Goal: Task Accomplishment & Management: Use online tool/utility

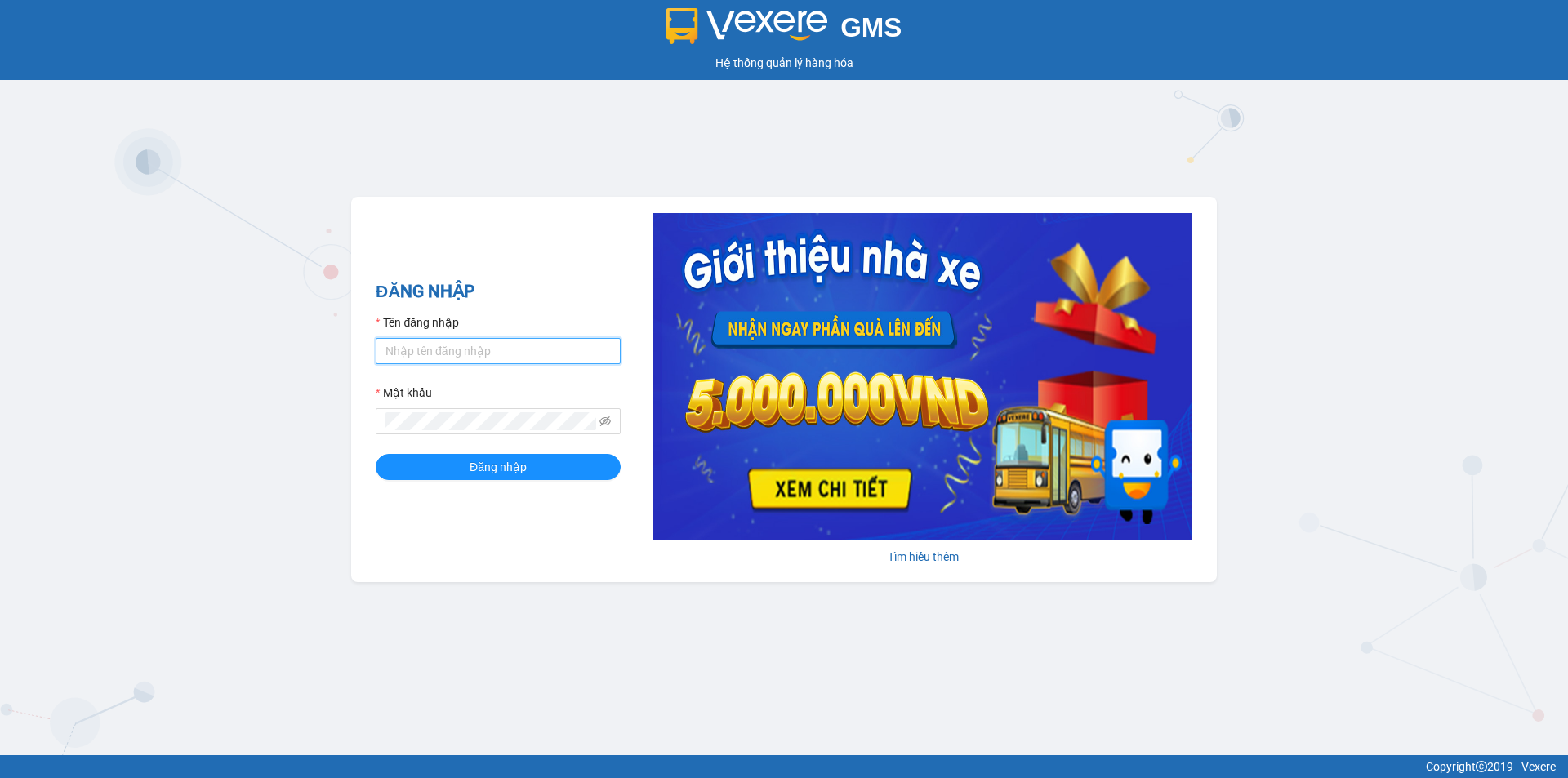
click at [521, 346] on input "Tên đăng nhập" at bounding box center [498, 351] width 245 height 26
click at [521, 354] on input "nguyenhoa.ct" at bounding box center [498, 351] width 245 height 26
type input "taigh.ct"
click at [610, 419] on icon "eye-invisible" at bounding box center [606, 421] width 12 height 12
click at [315, 422] on div "GMS Hệ thống quản lý hàng hóa ĐĂNG NHẬP Tên đăng nhập taigh.ct Mật khẩu Đăng nh…" at bounding box center [784, 377] width 1568 height 755
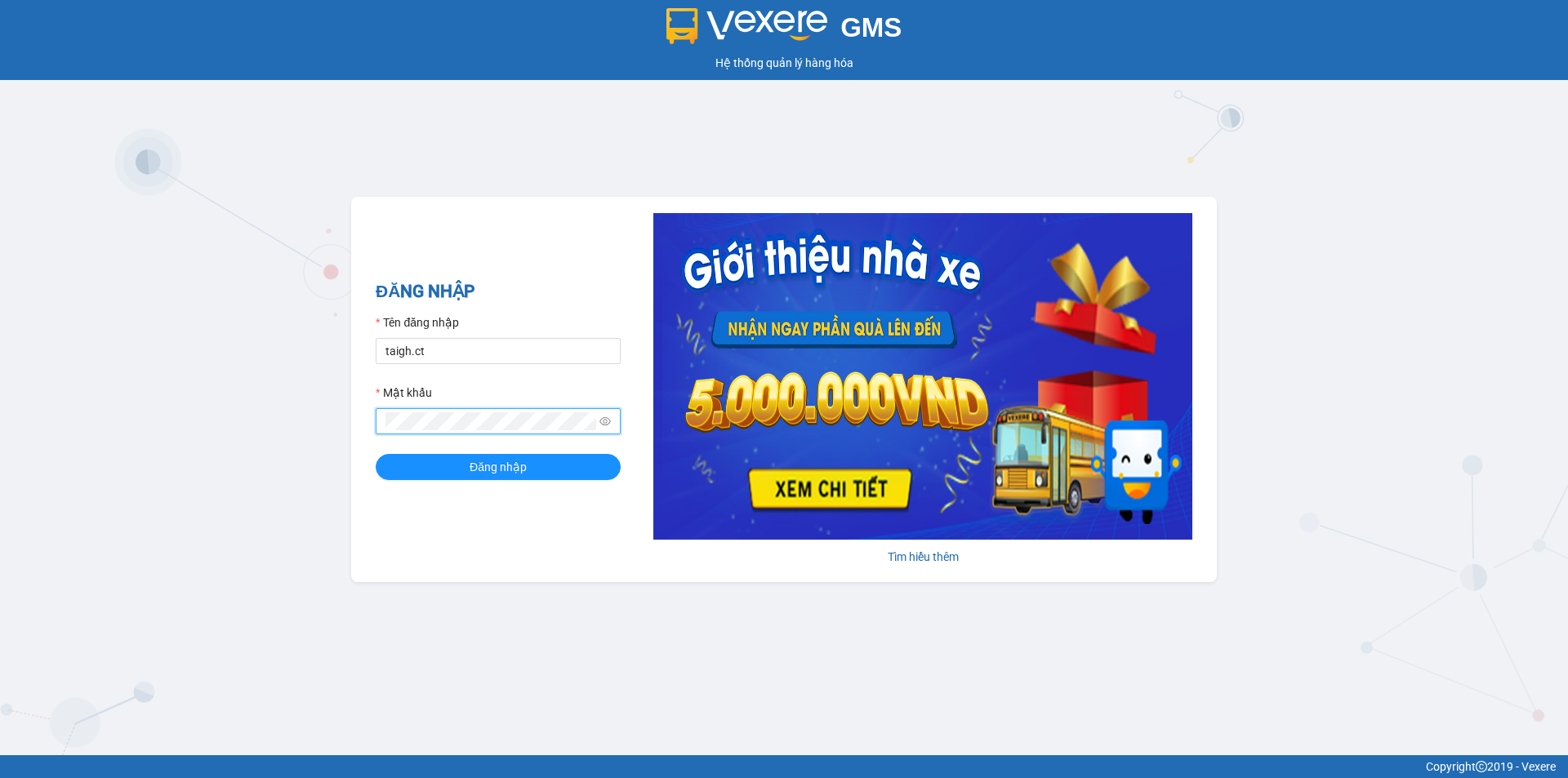
click at [376, 454] on button "Đăng nhập" at bounding box center [498, 467] width 245 height 26
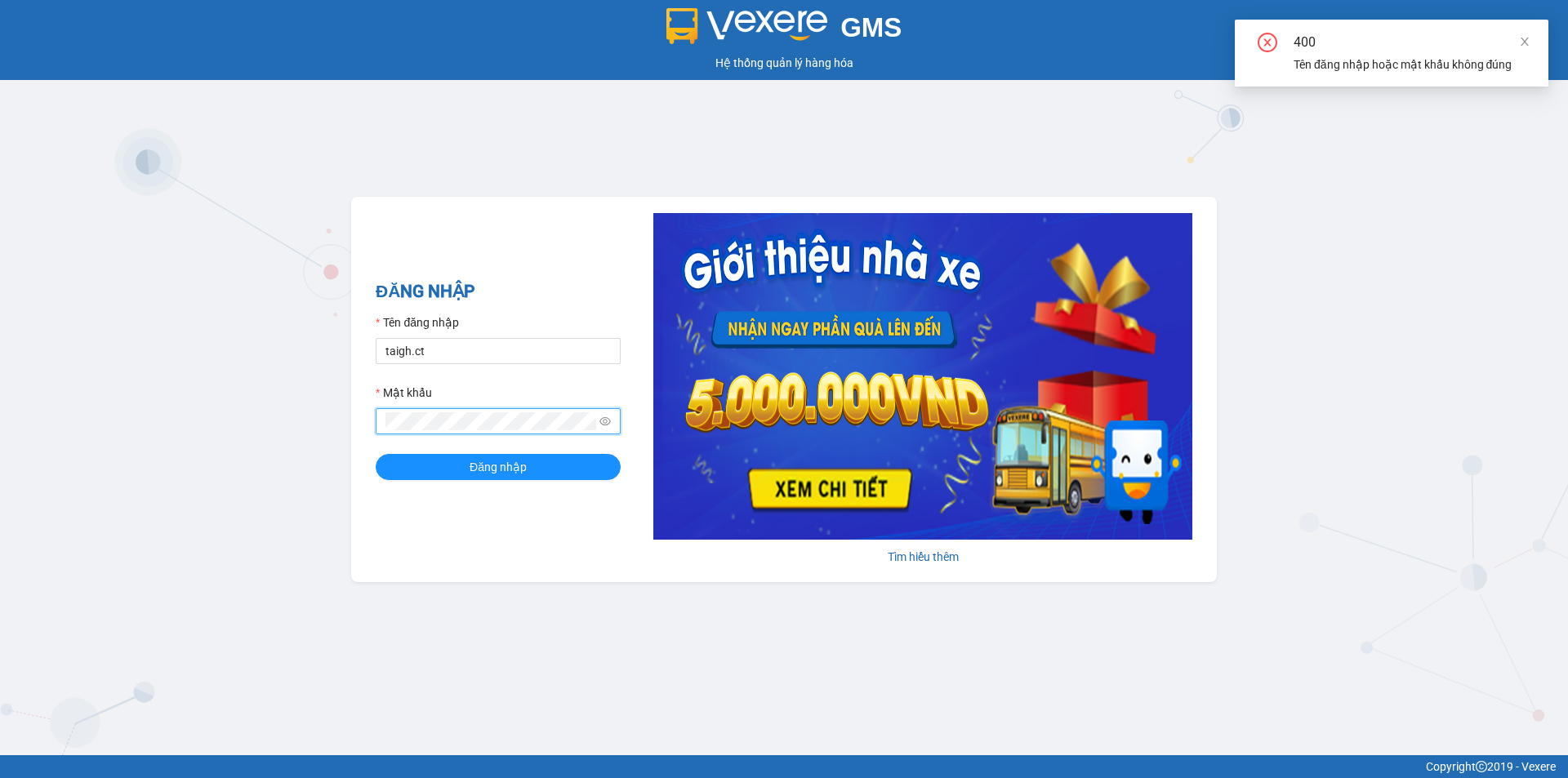
click at [376, 454] on button "Đăng nhập" at bounding box center [498, 467] width 245 height 26
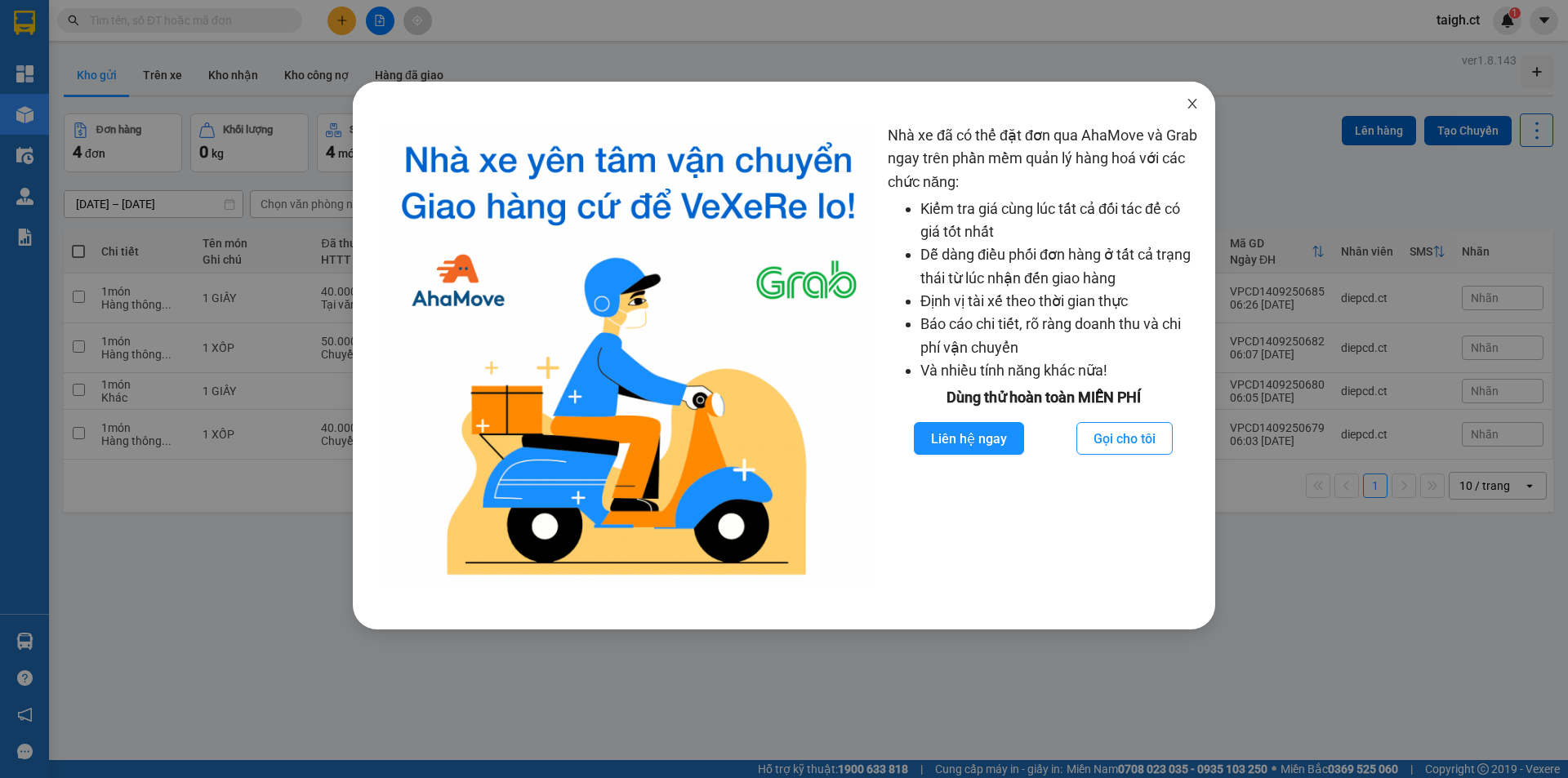
click at [1196, 102] on icon "close" at bounding box center [1192, 103] width 13 height 13
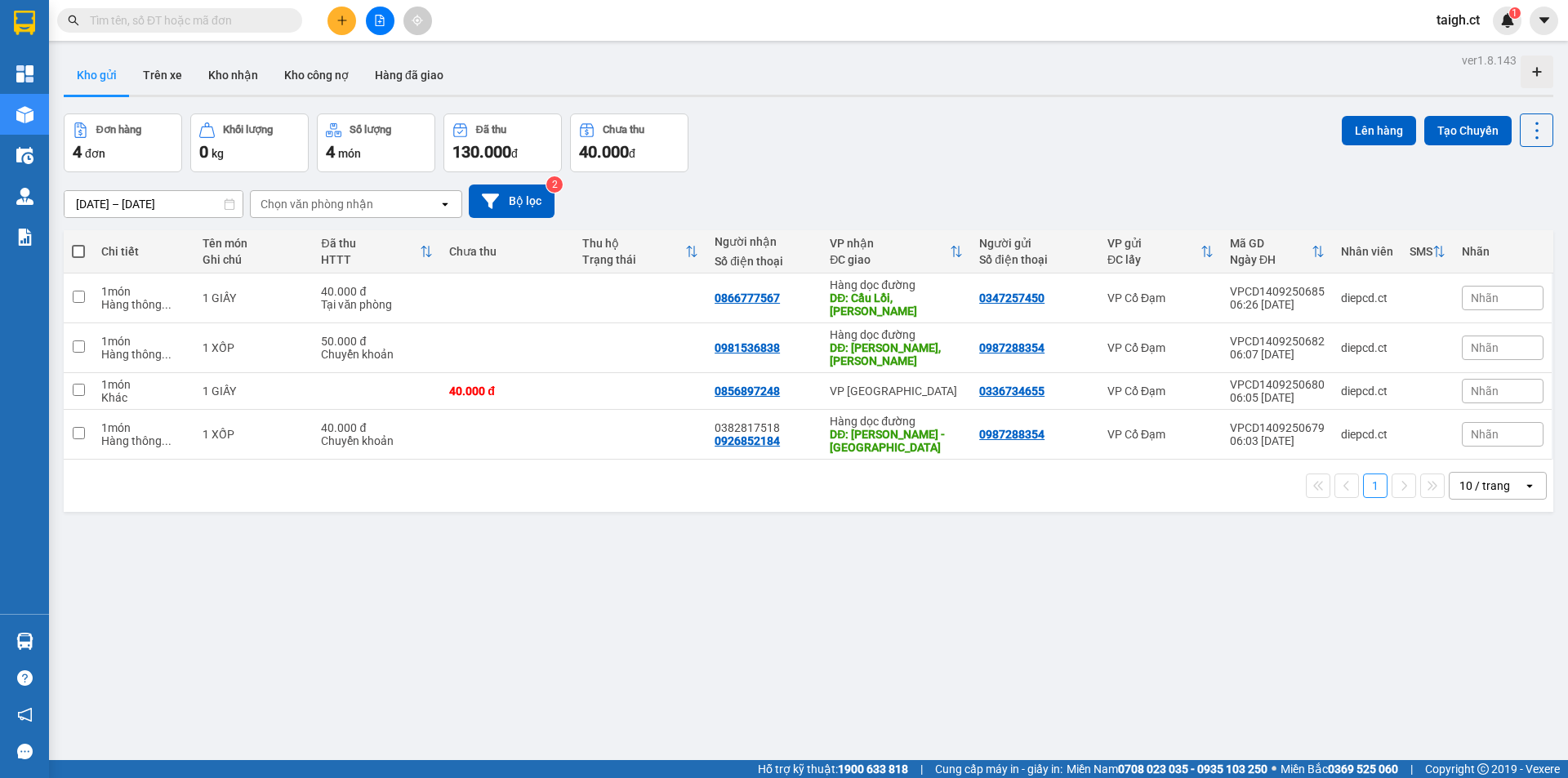
click at [252, 23] on span at bounding box center [180, 20] width 245 height 25
click at [251, 20] on input "text" at bounding box center [186, 20] width 193 height 18
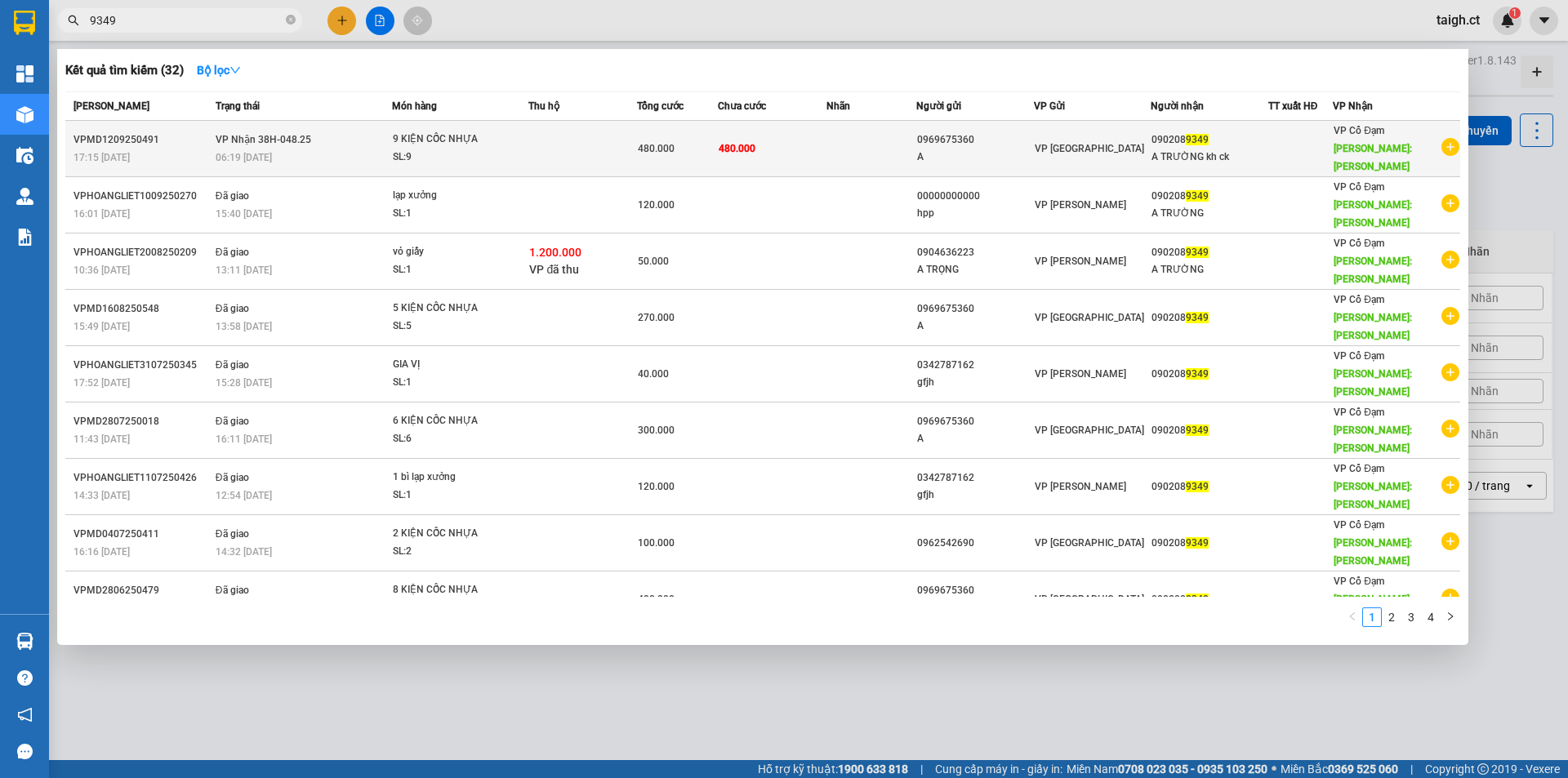
type input "9349"
click at [231, 134] on span "VP Nhận 38H-048.25" at bounding box center [263, 140] width 96 height 12
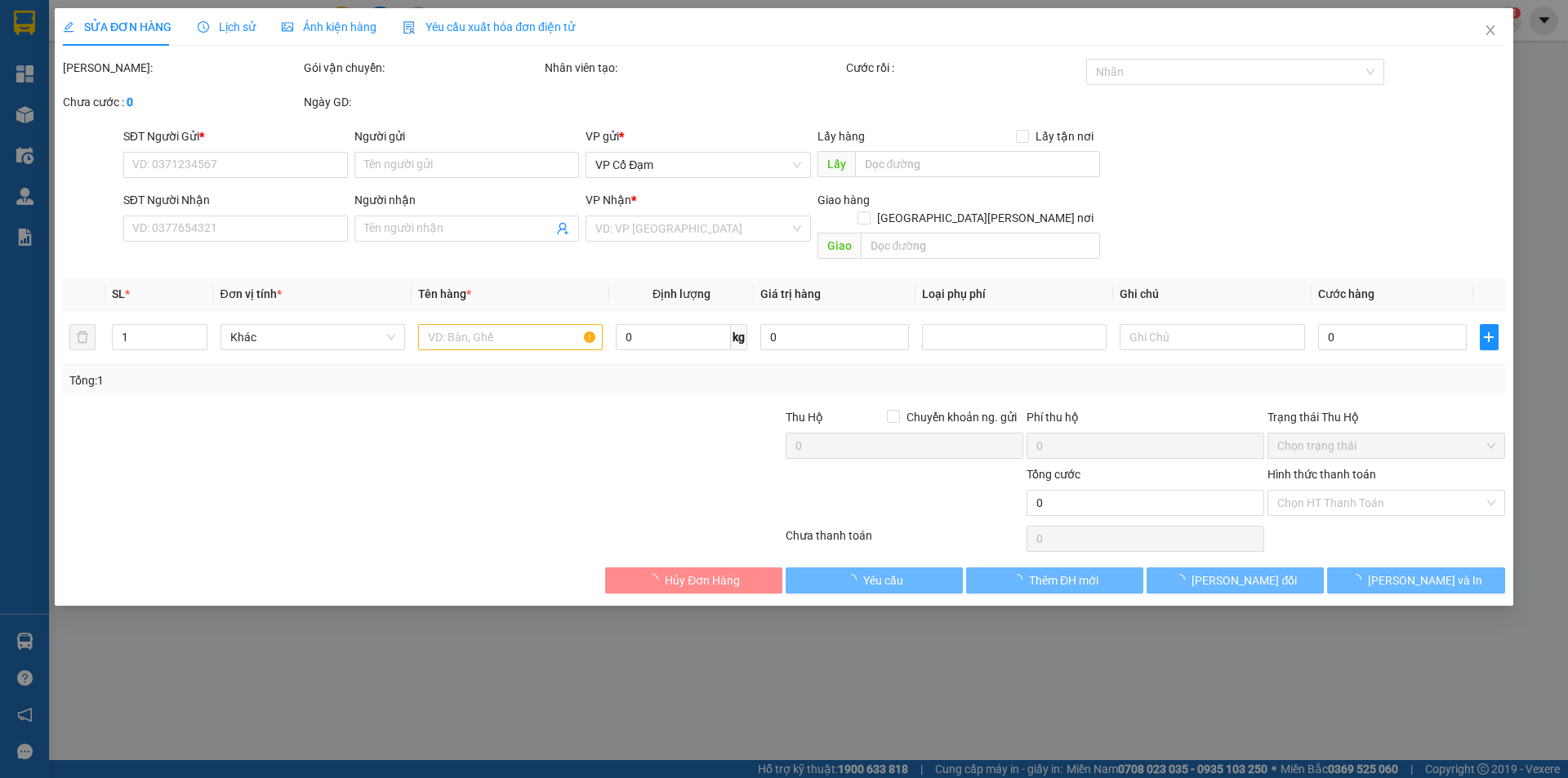
type input "0969675360"
type input "A"
type input "0902089349"
type input "A TRƯỜNG kh ck"
type input "[PERSON_NAME]"
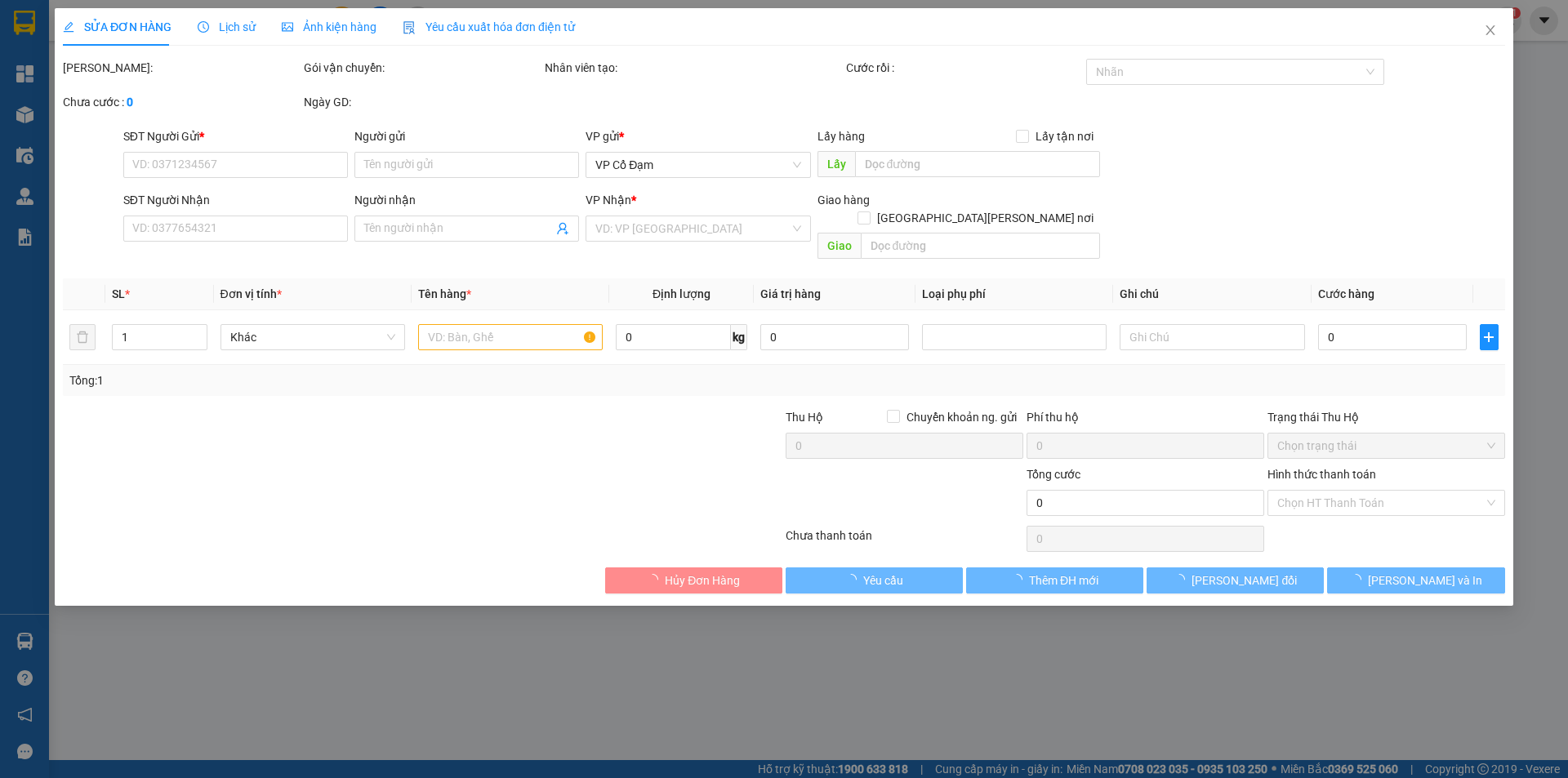
type input "480.000"
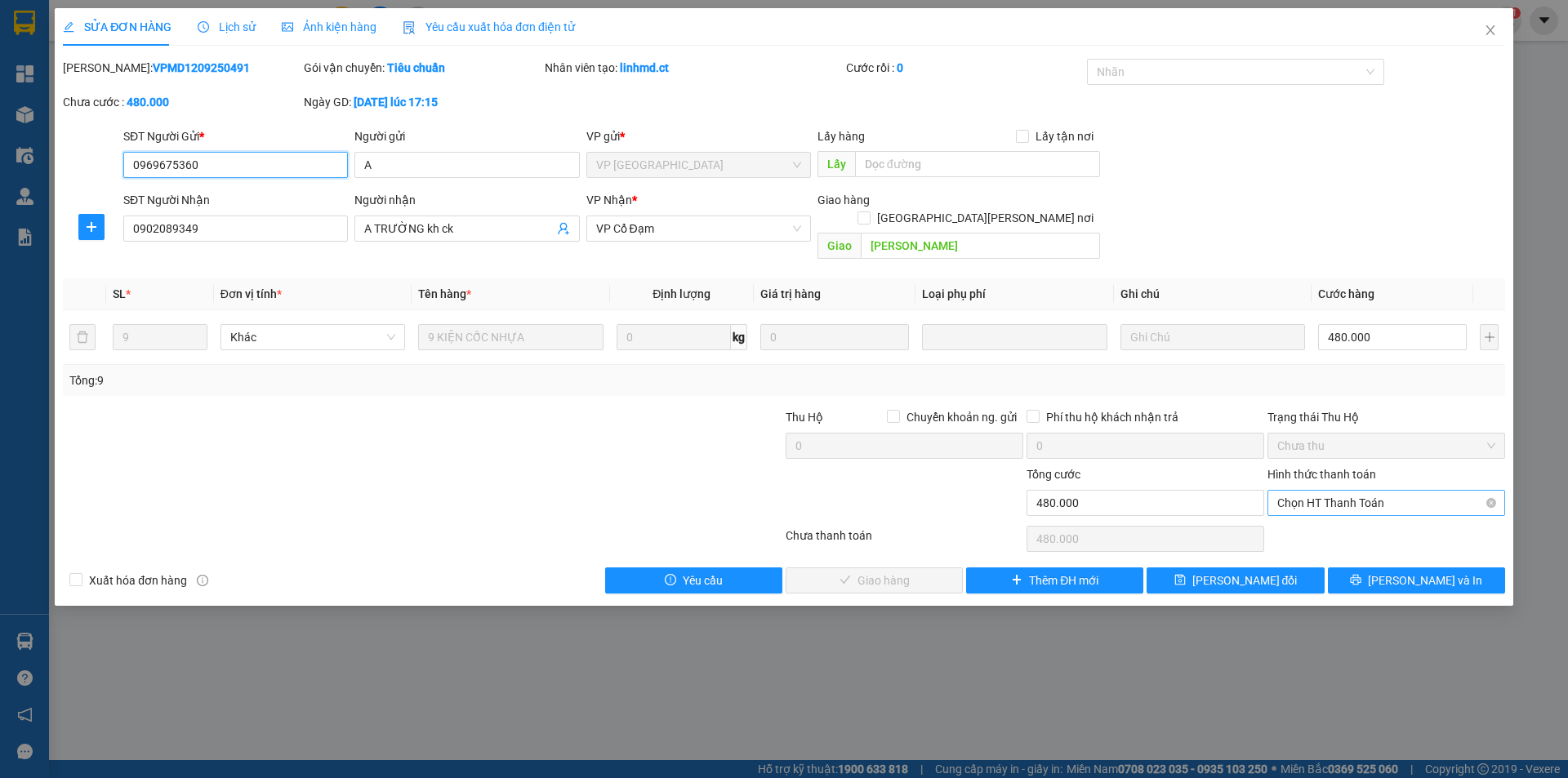
click at [1318, 490] on span "Chọn HT Thanh Toán" at bounding box center [1386, 502] width 218 height 25
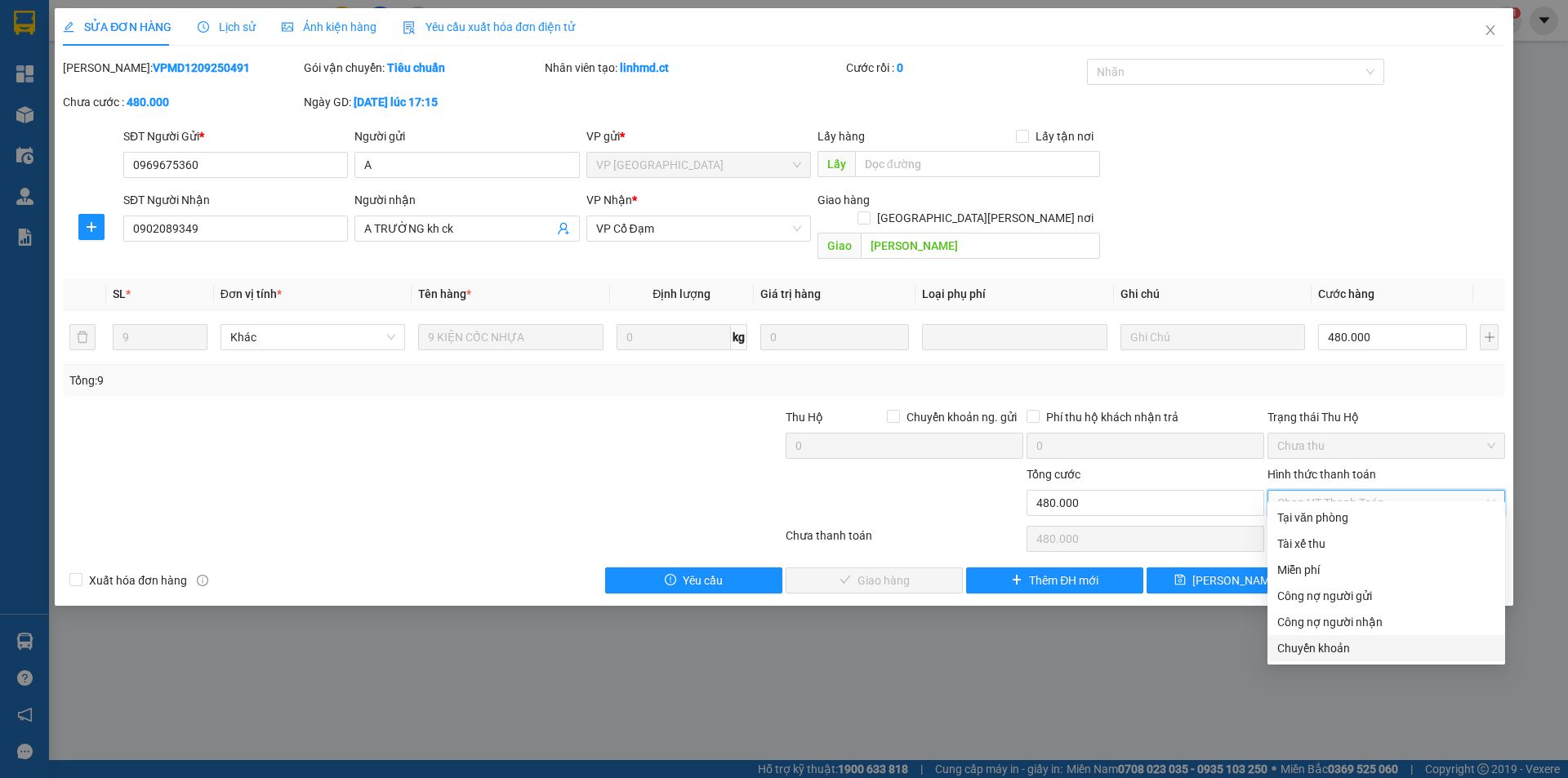
click at [1304, 644] on div "Chuyển khoản" at bounding box center [1386, 648] width 218 height 18
type input "0"
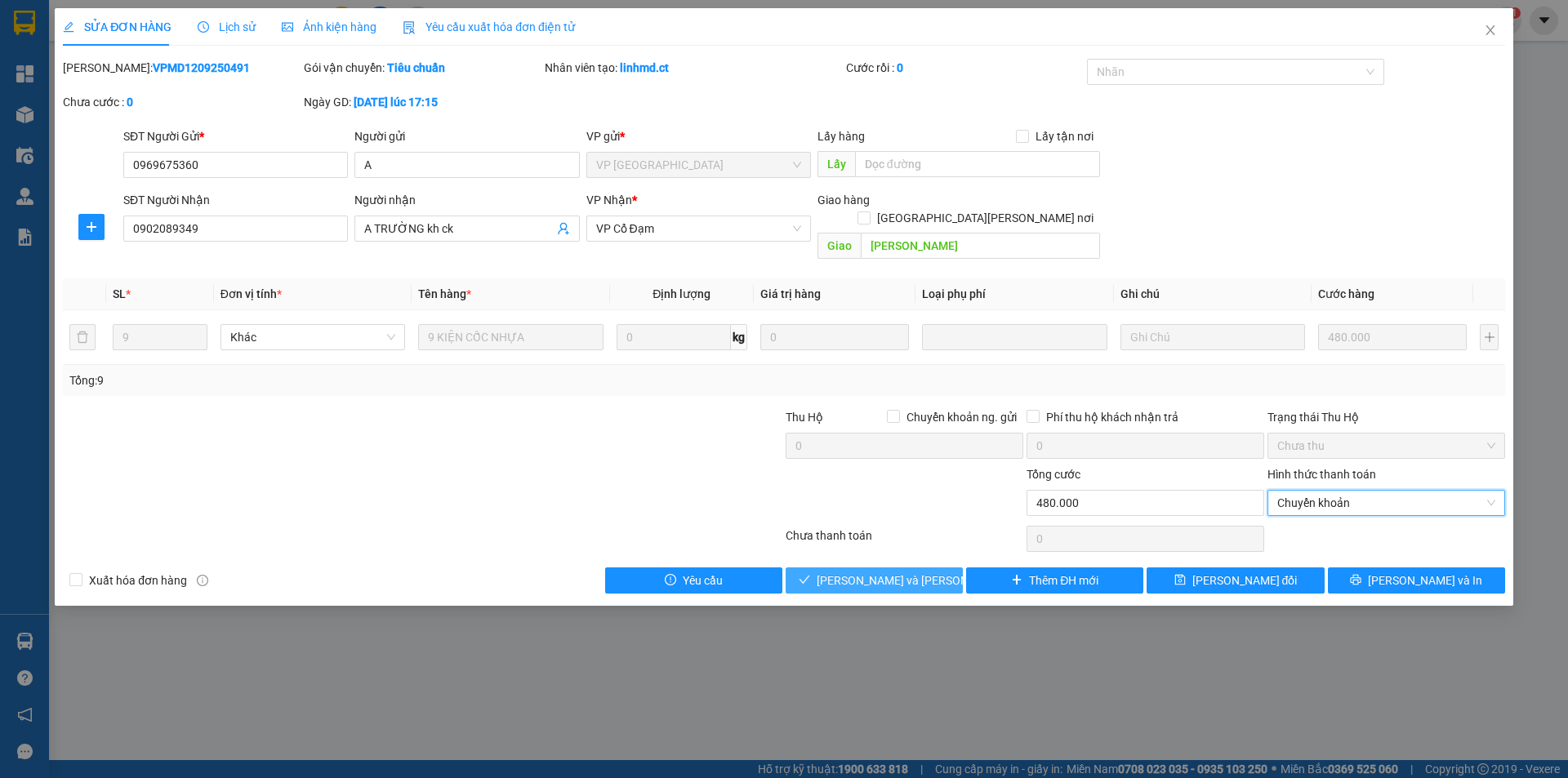
click at [901, 572] on span "[PERSON_NAME] và [PERSON_NAME] hàng" at bounding box center [927, 580] width 221 height 18
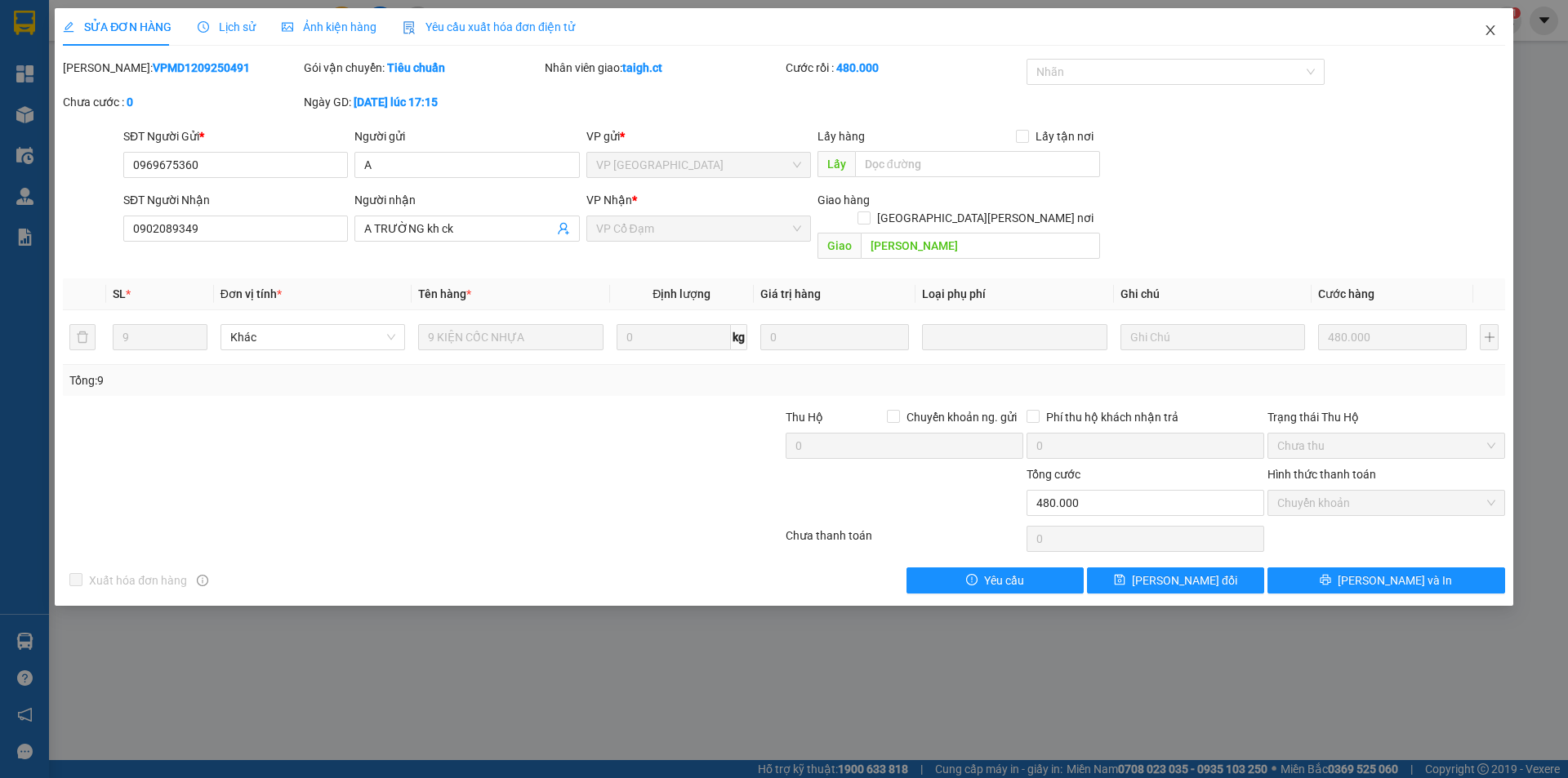
click at [1489, 30] on icon "close" at bounding box center [1489, 30] width 9 height 10
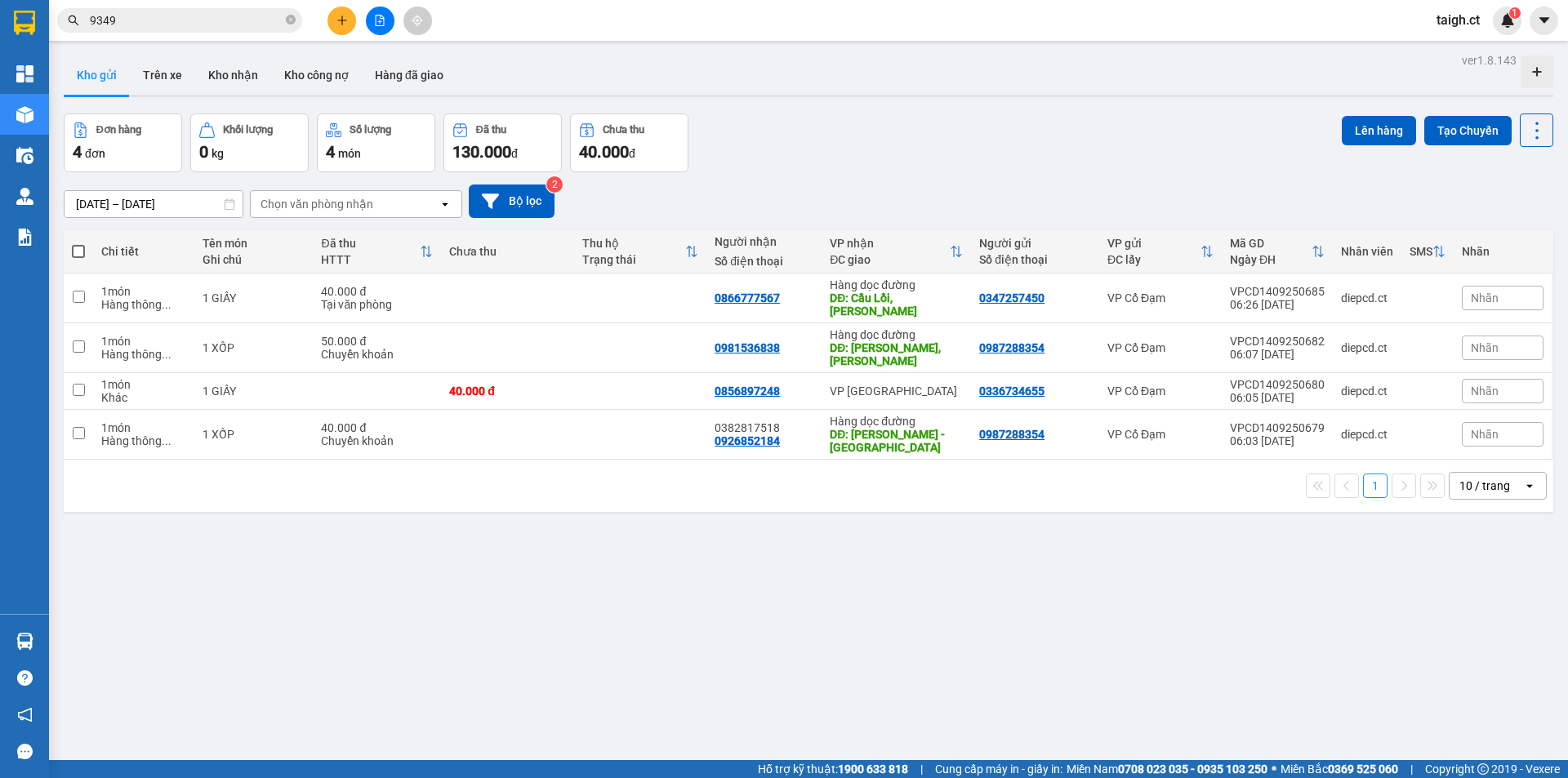
click at [282, 19] on span "9349" at bounding box center [180, 20] width 245 height 25
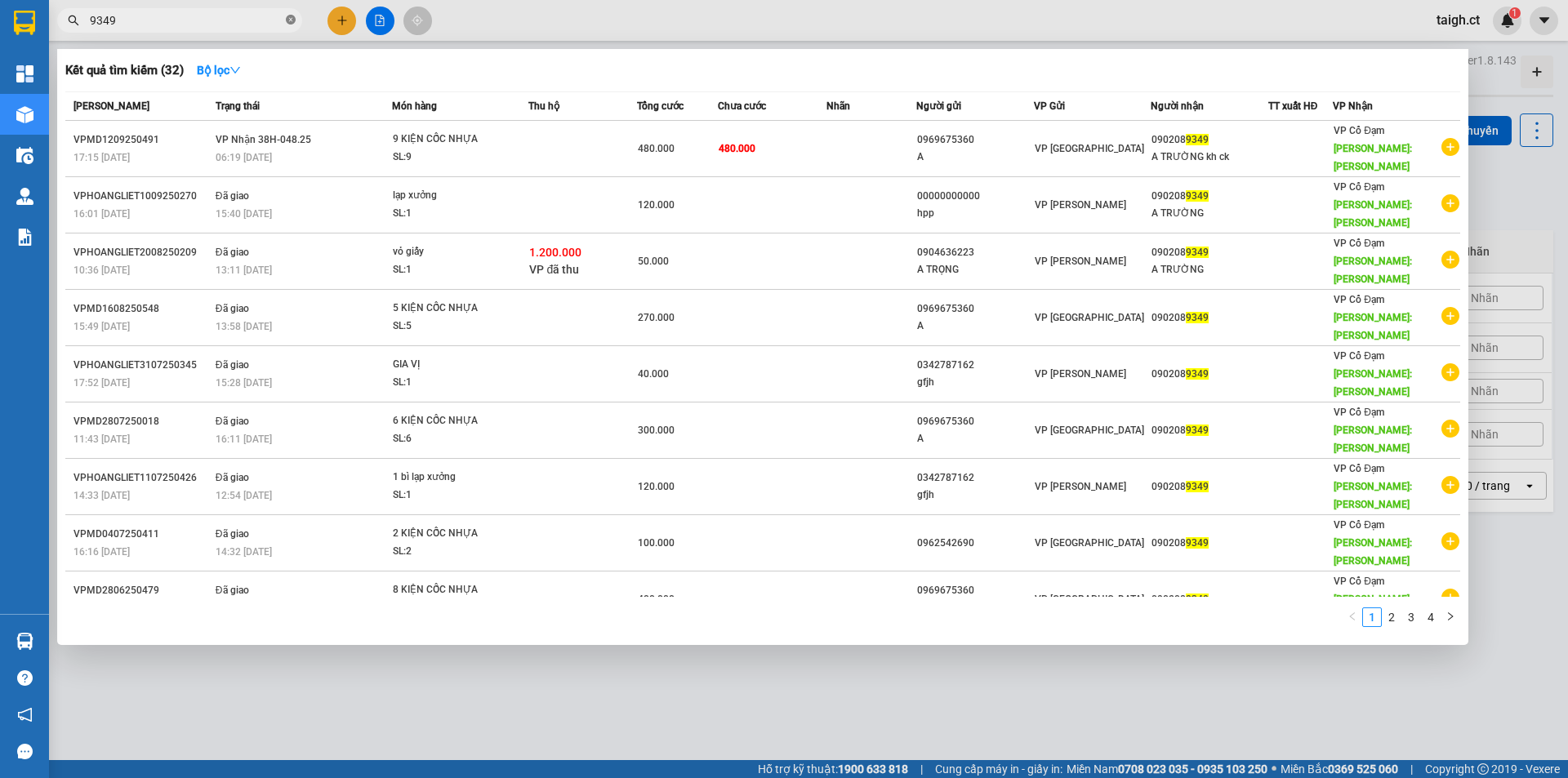
click at [290, 18] on icon "close-circle" at bounding box center [291, 19] width 10 height 10
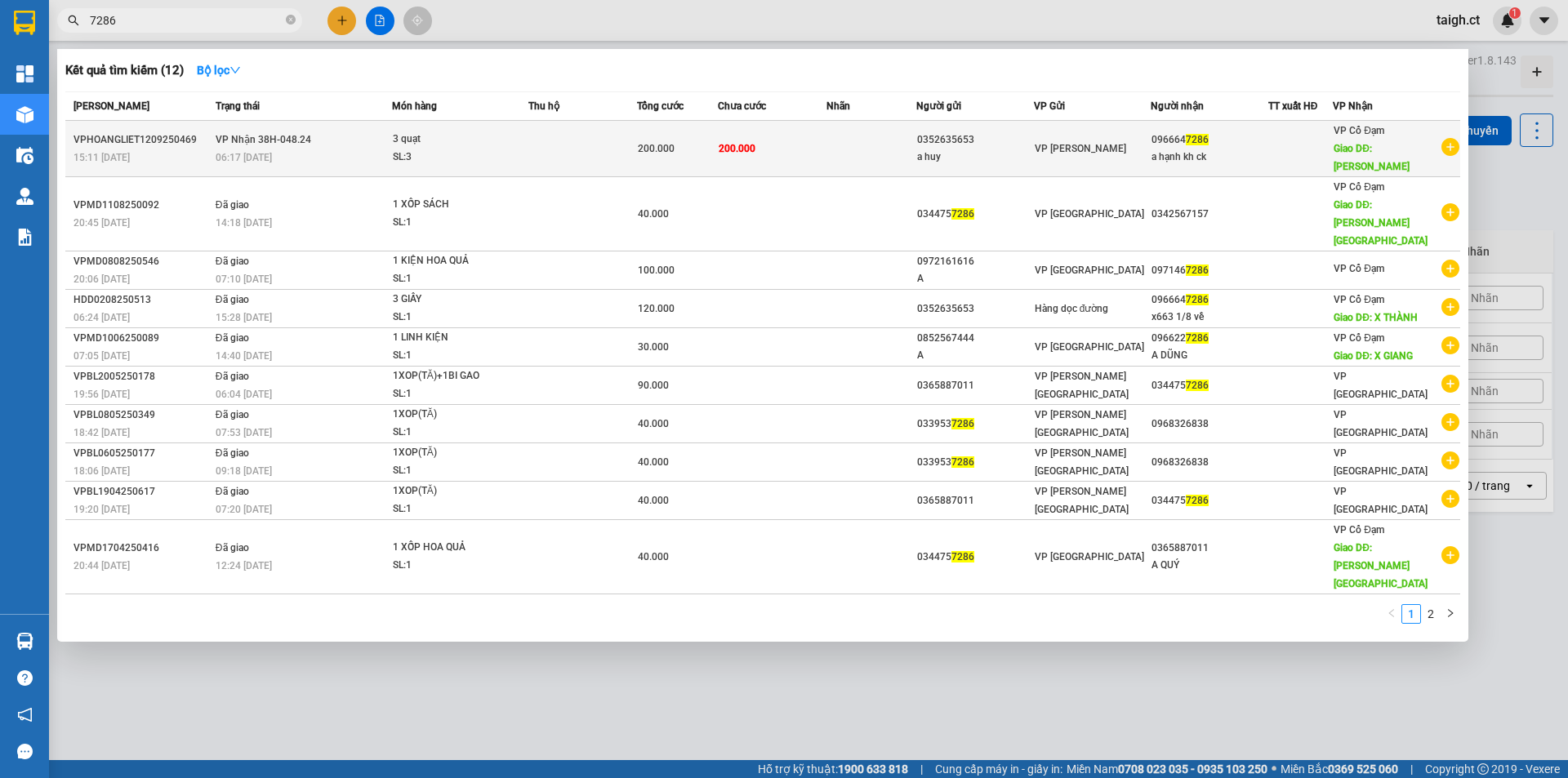
type input "7286"
click at [291, 136] on span "VP Nhận 38H-048.24" at bounding box center [263, 140] width 96 height 12
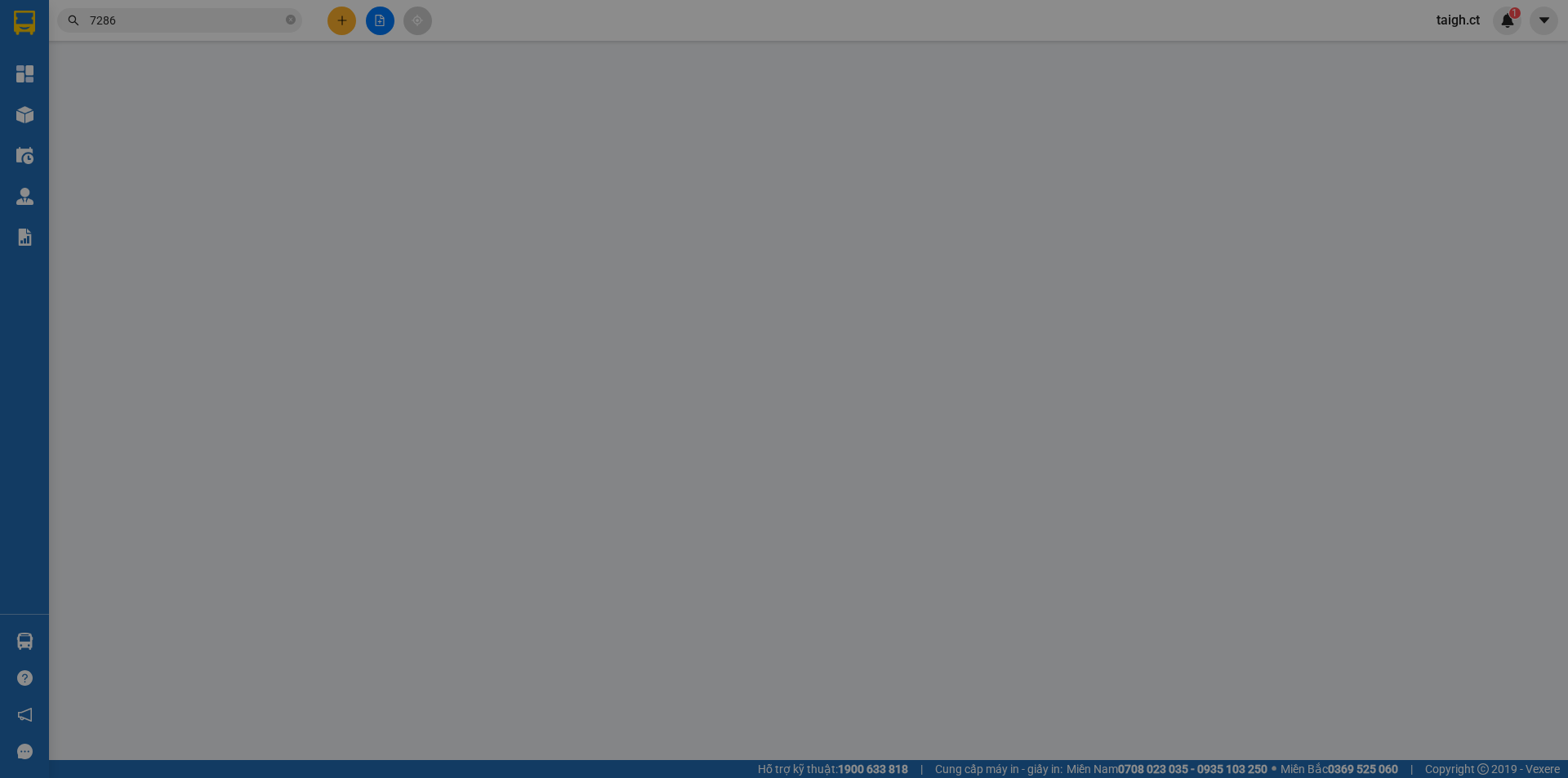
type input "0352635653"
type input "a huy"
type input "0966647286"
type input "a hạnh kh ck"
type input "xuân thành"
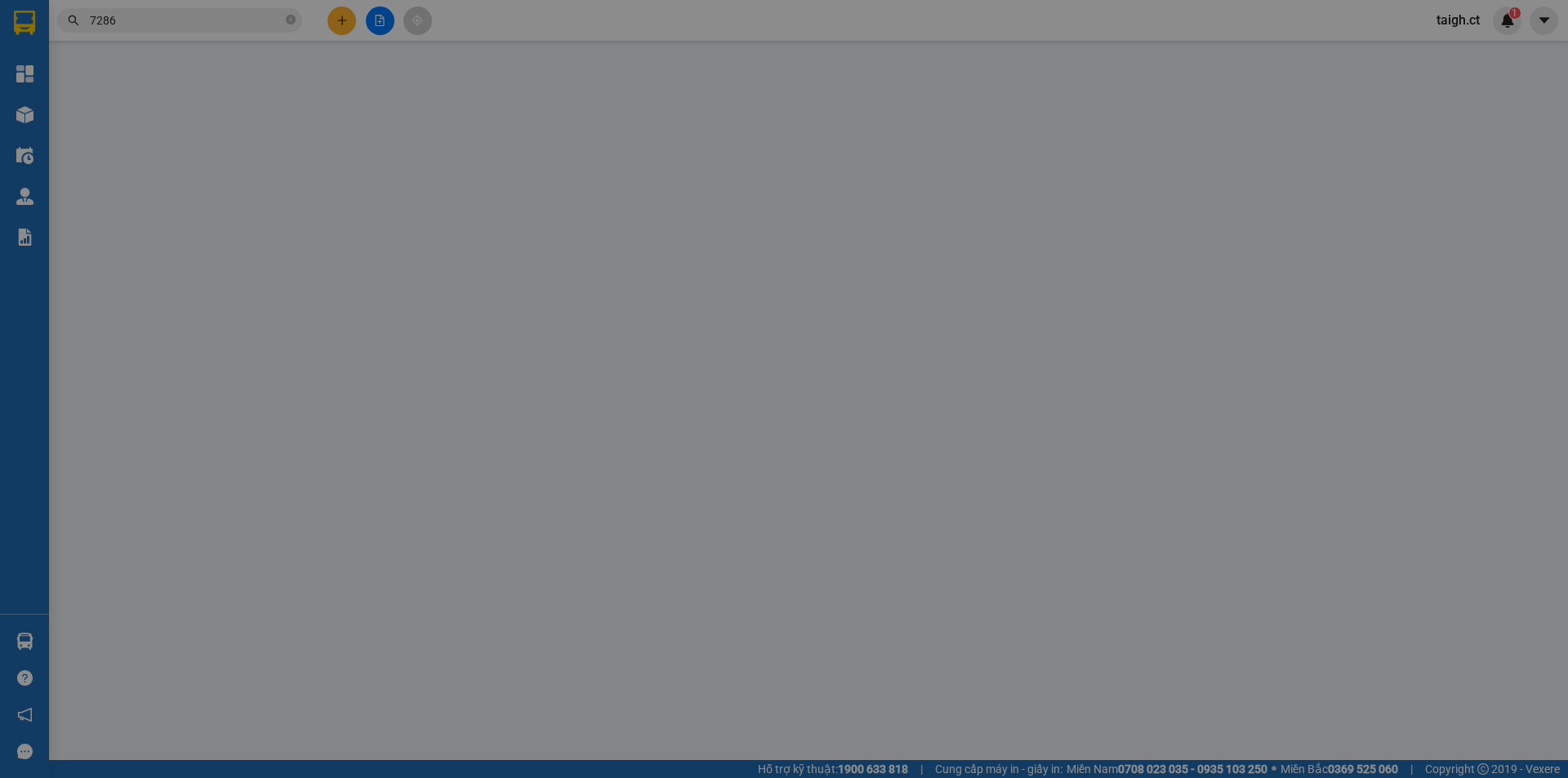
type input "200.000"
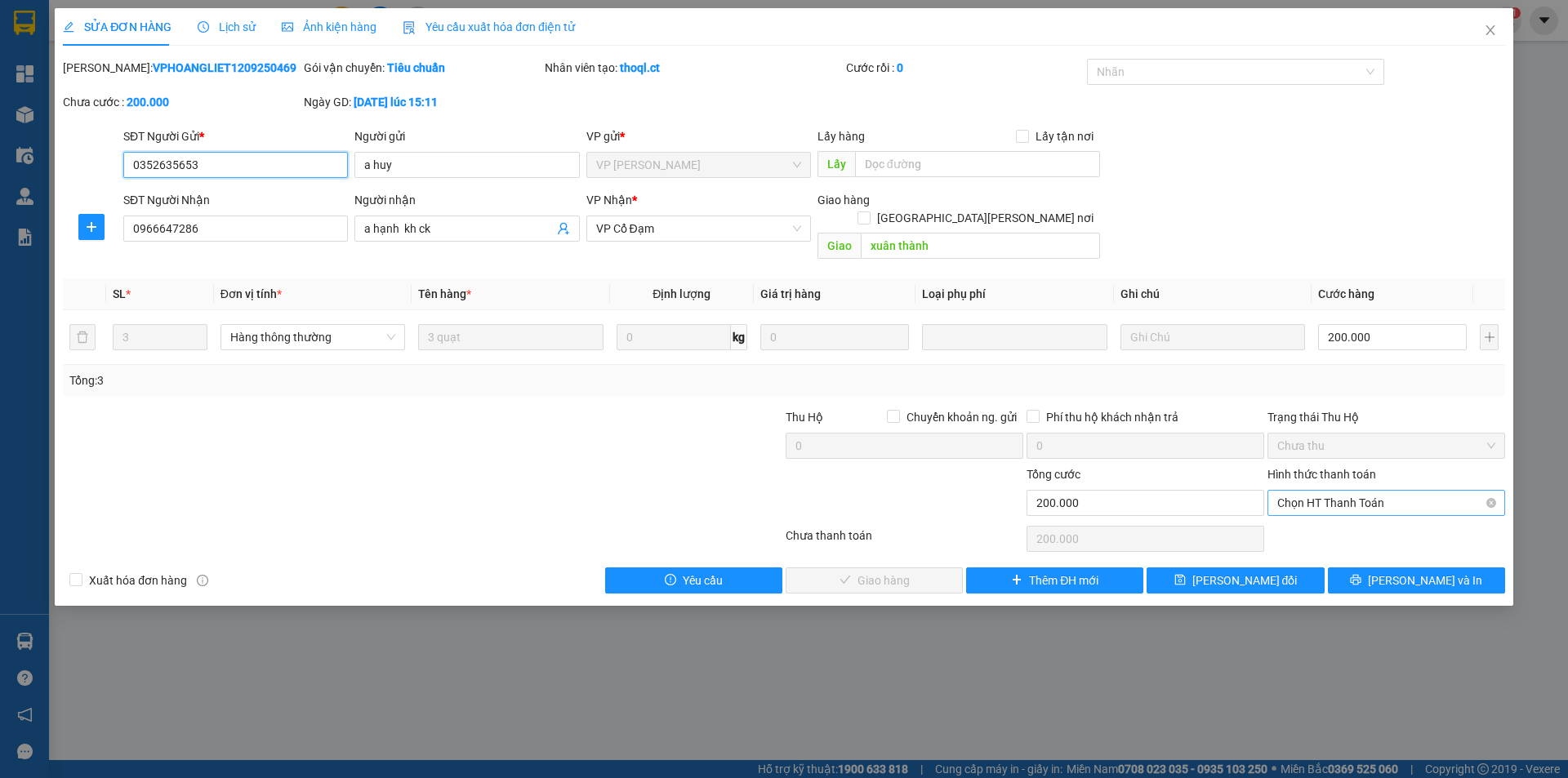
click at [1314, 490] on span "Chọn HT Thanh Toán" at bounding box center [1386, 502] width 218 height 25
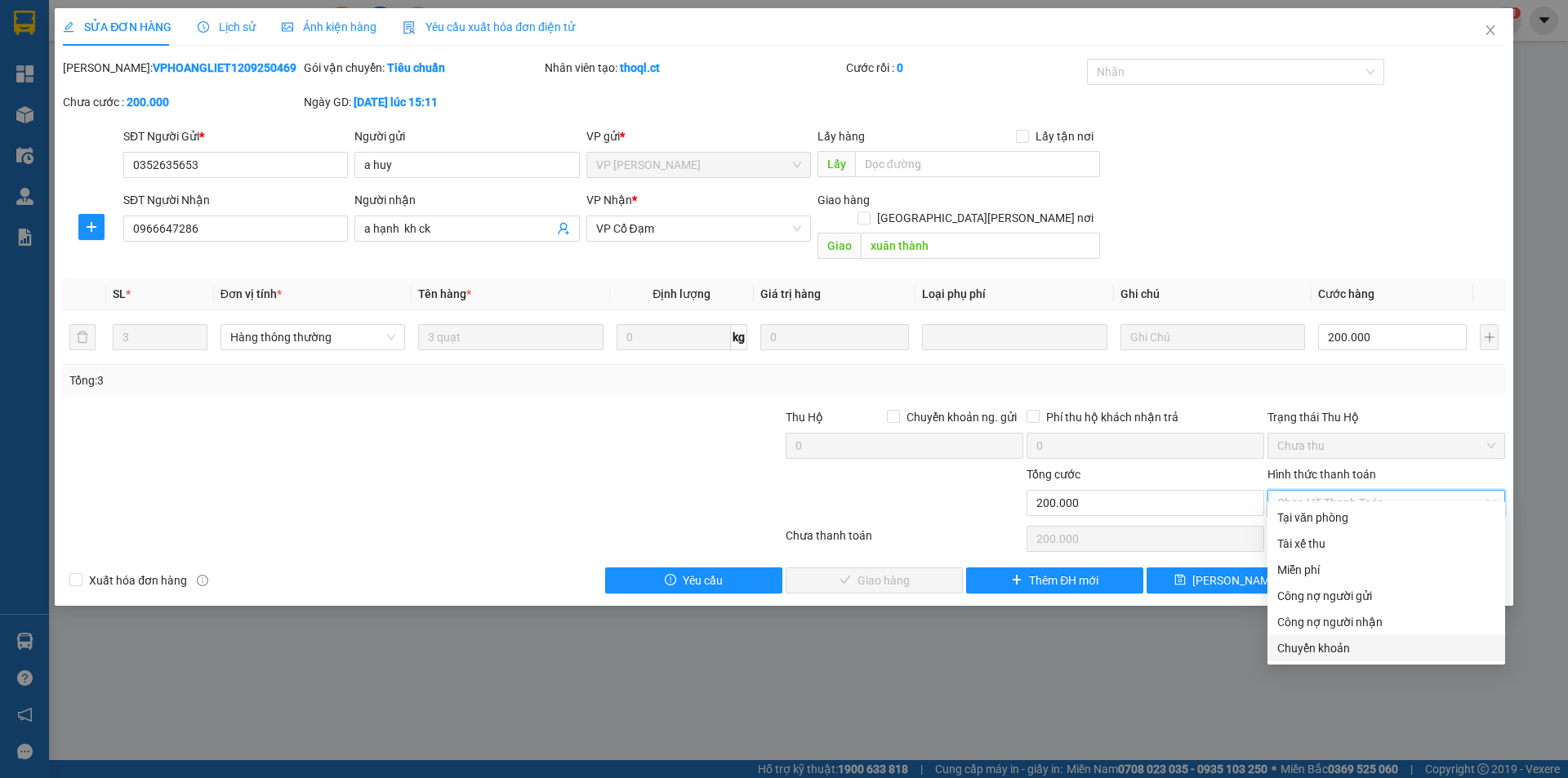
click at [1297, 639] on div "Chuyển khoản" at bounding box center [1385, 648] width 238 height 26
type input "0"
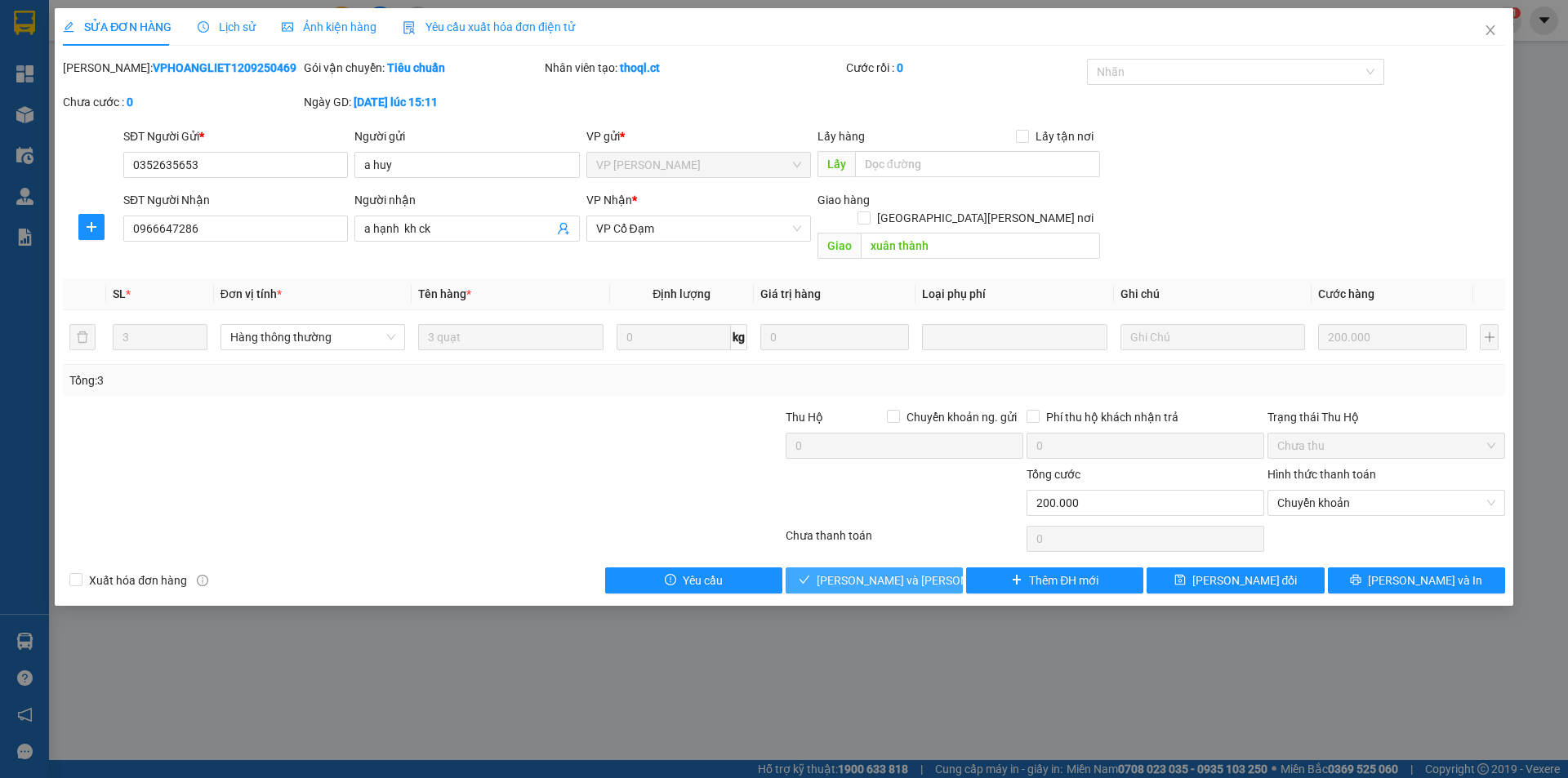
click at [908, 572] on span "[PERSON_NAME] và [PERSON_NAME] hàng" at bounding box center [927, 580] width 221 height 18
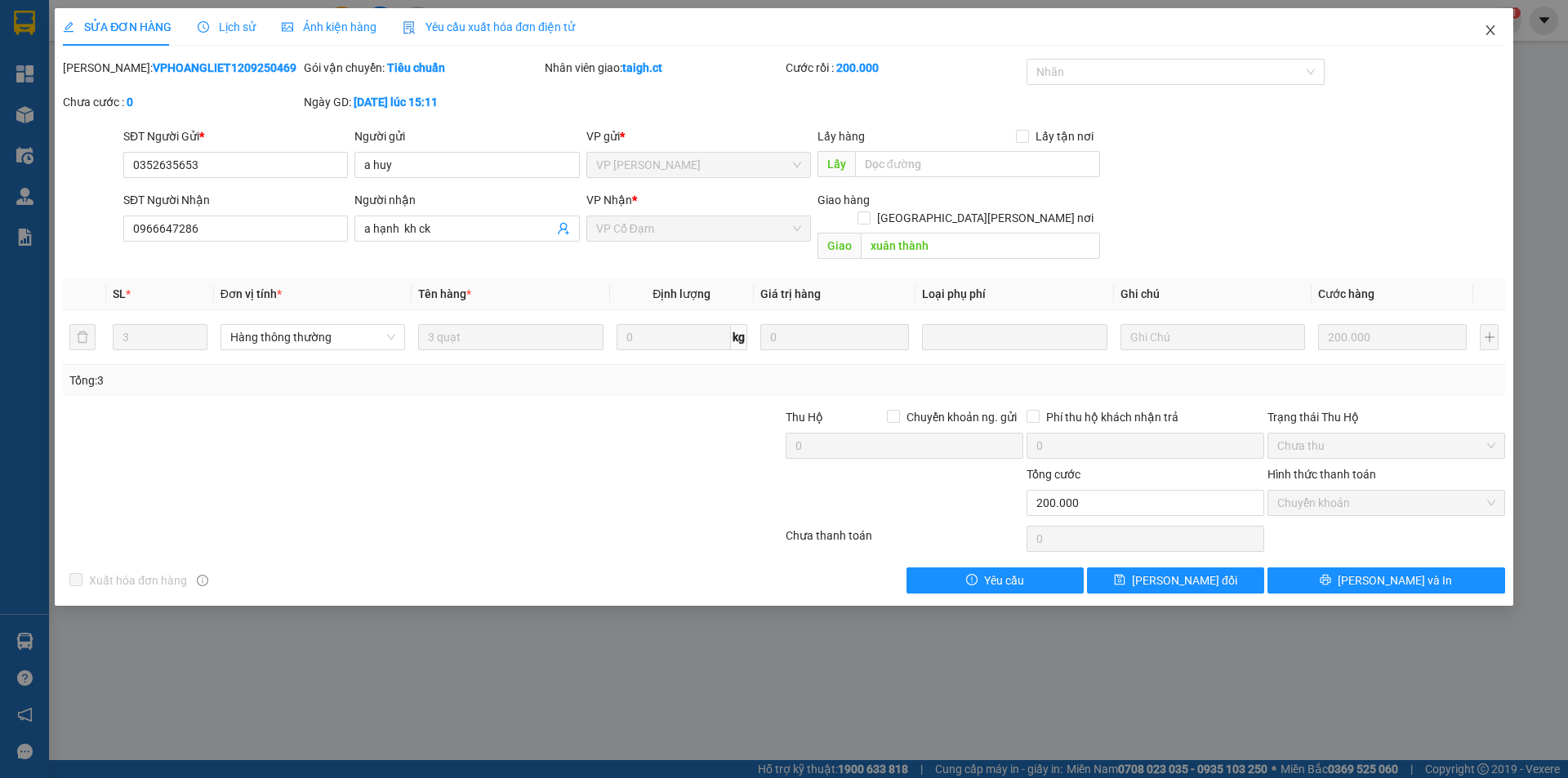
click at [1489, 28] on icon "close" at bounding box center [1489, 30] width 13 height 13
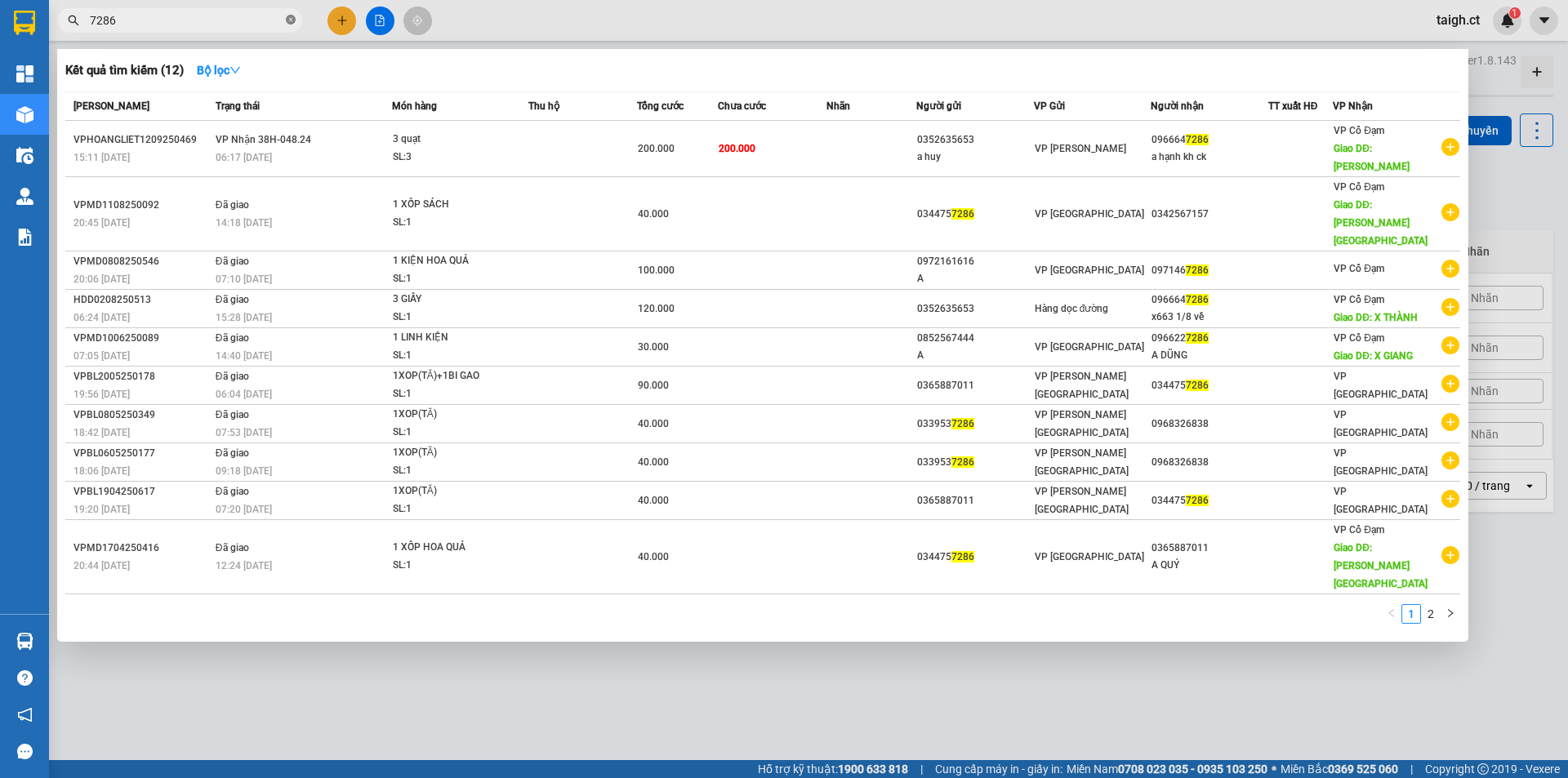
click at [289, 19] on icon "close-circle" at bounding box center [291, 19] width 10 height 10
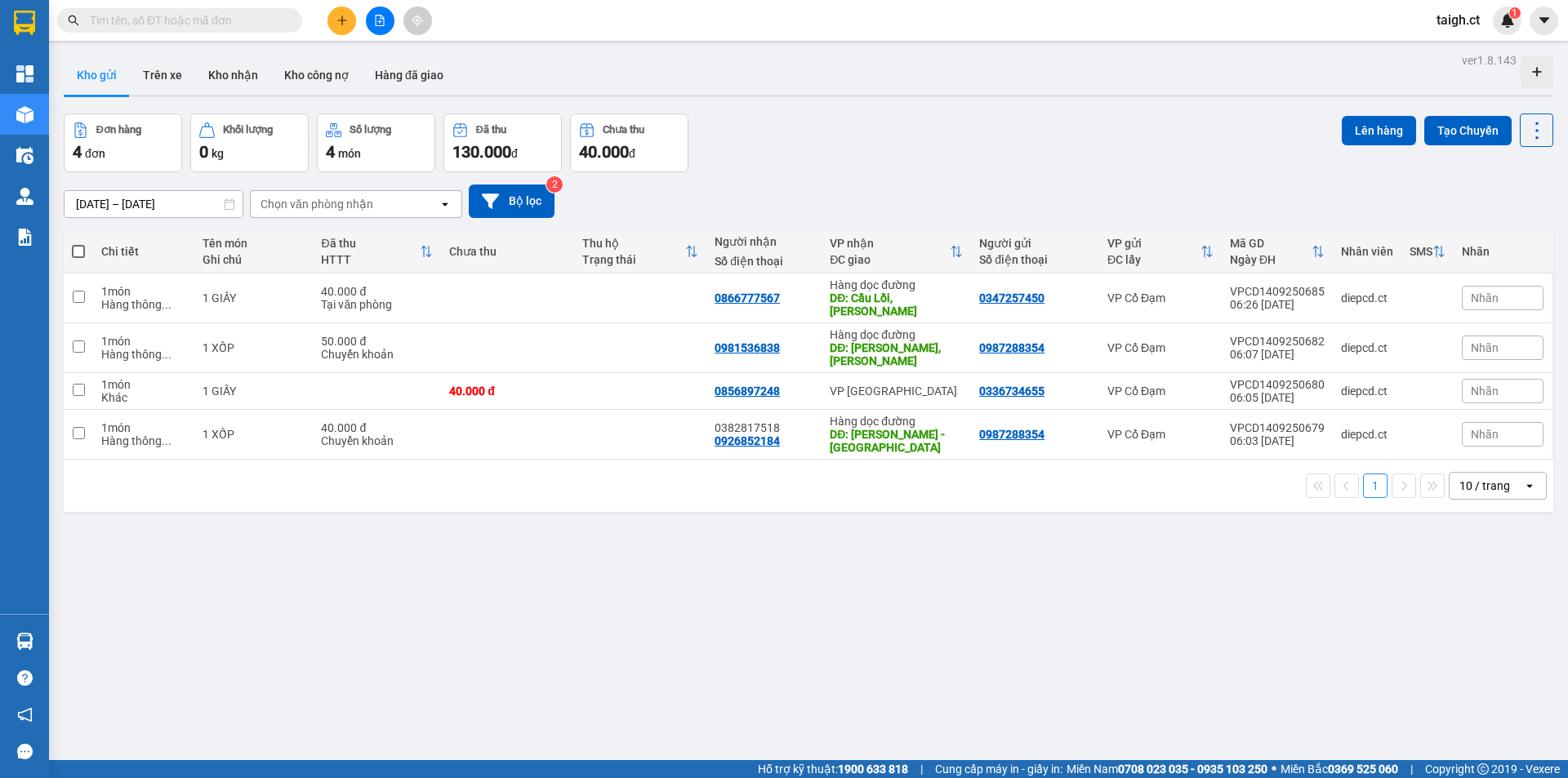
click at [282, 19] on span at bounding box center [180, 20] width 245 height 25
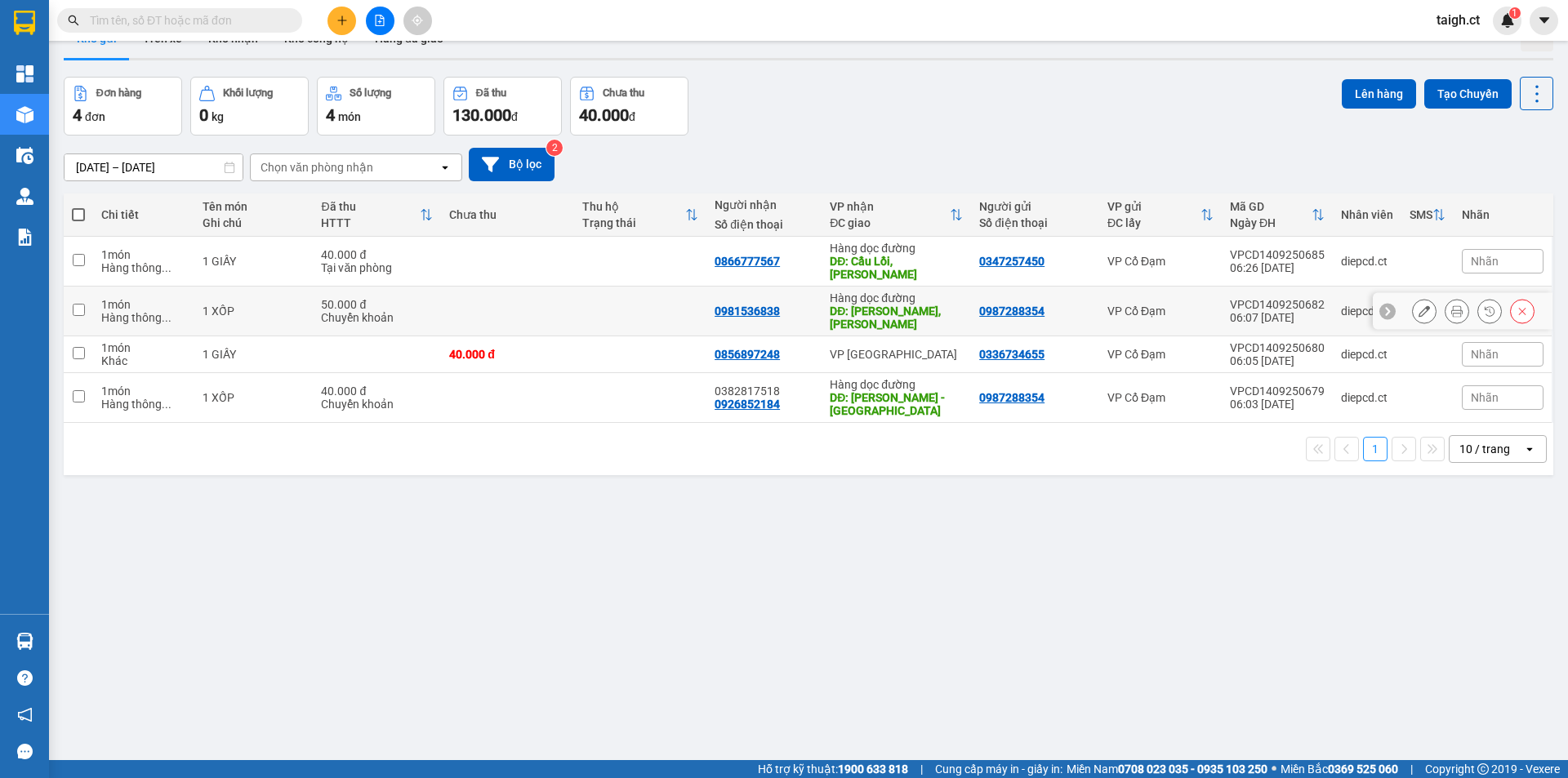
scroll to position [75, 0]
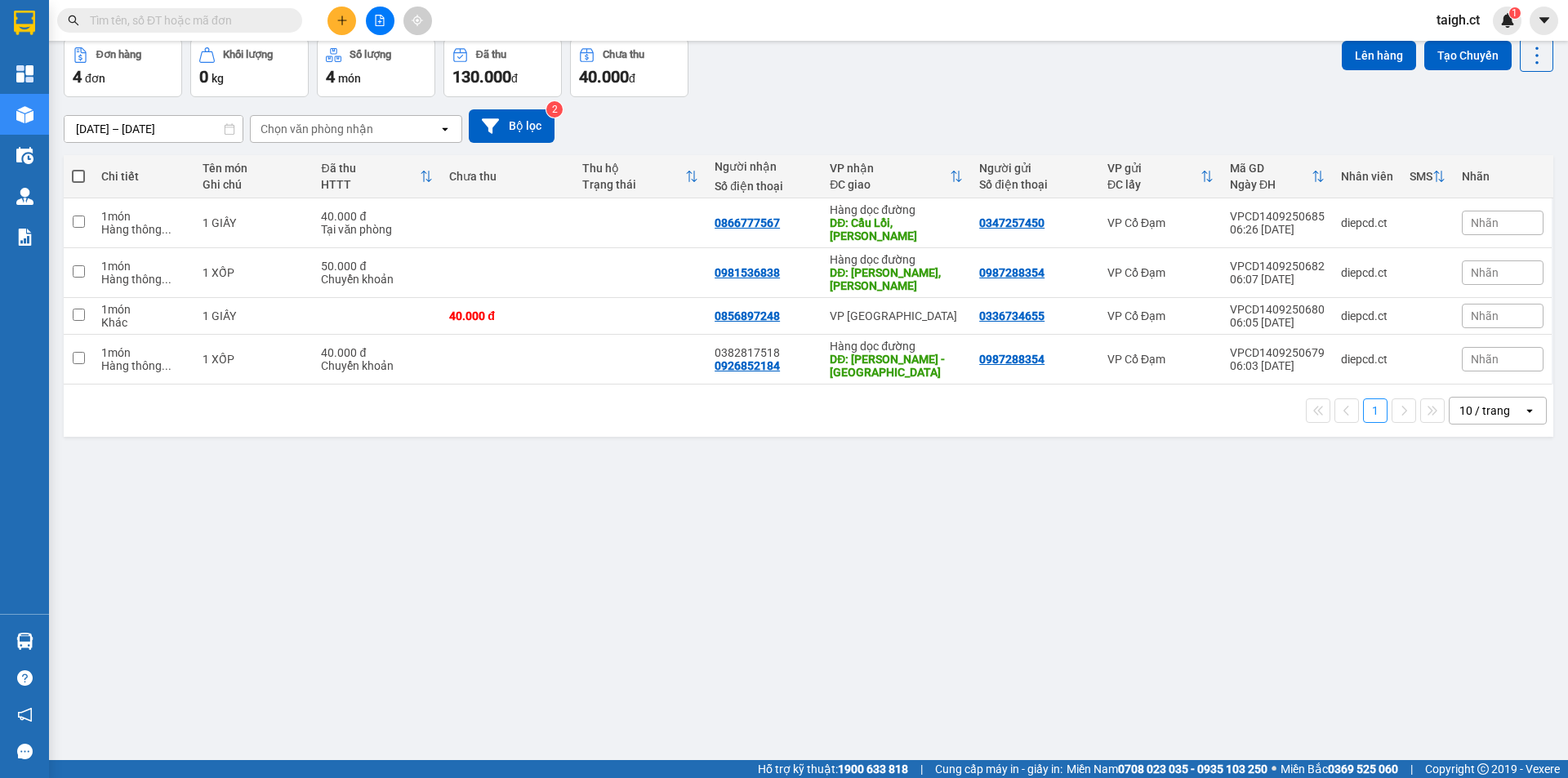
click at [165, 14] on input "text" at bounding box center [186, 20] width 193 height 18
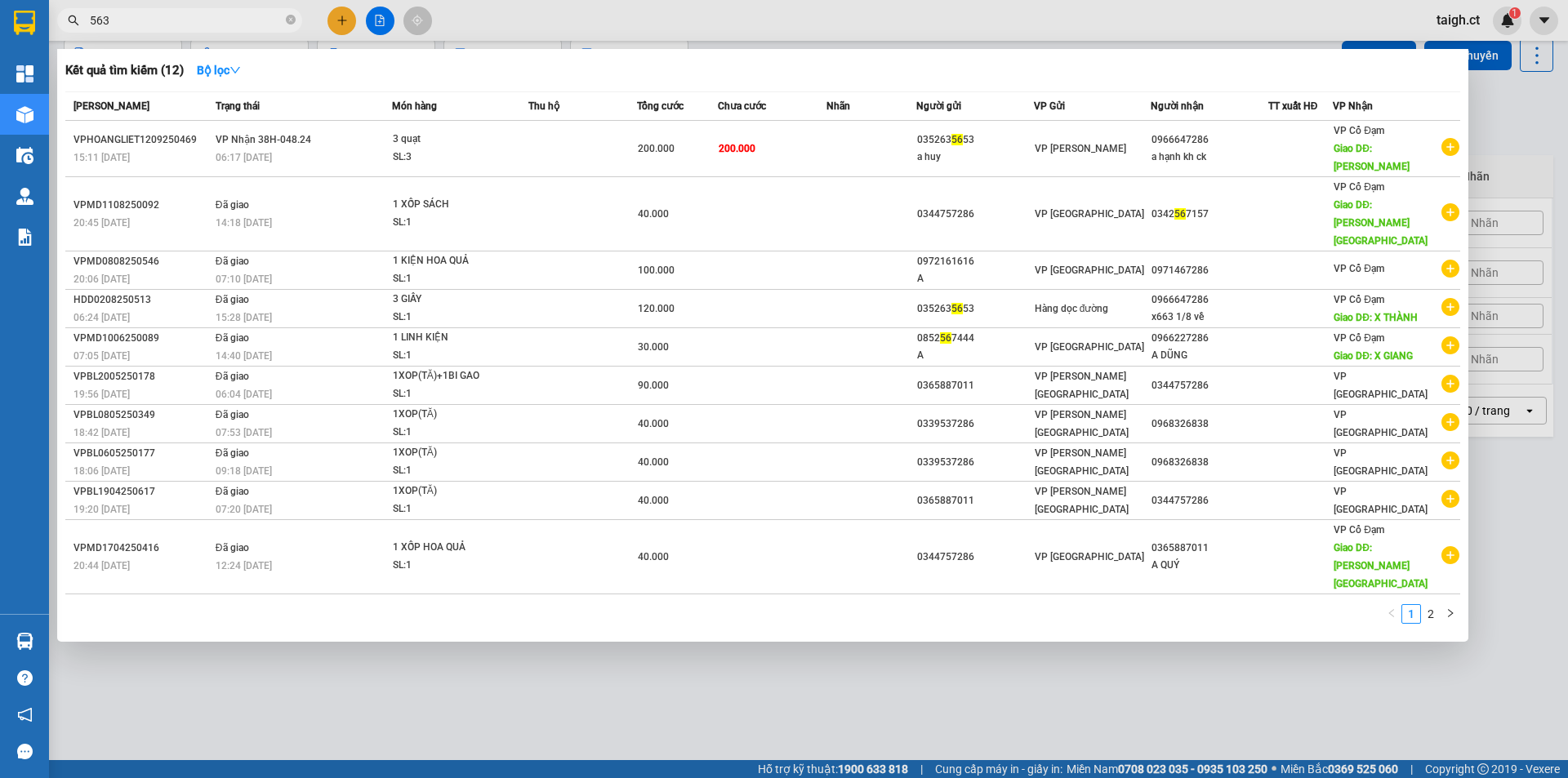
type input "5635"
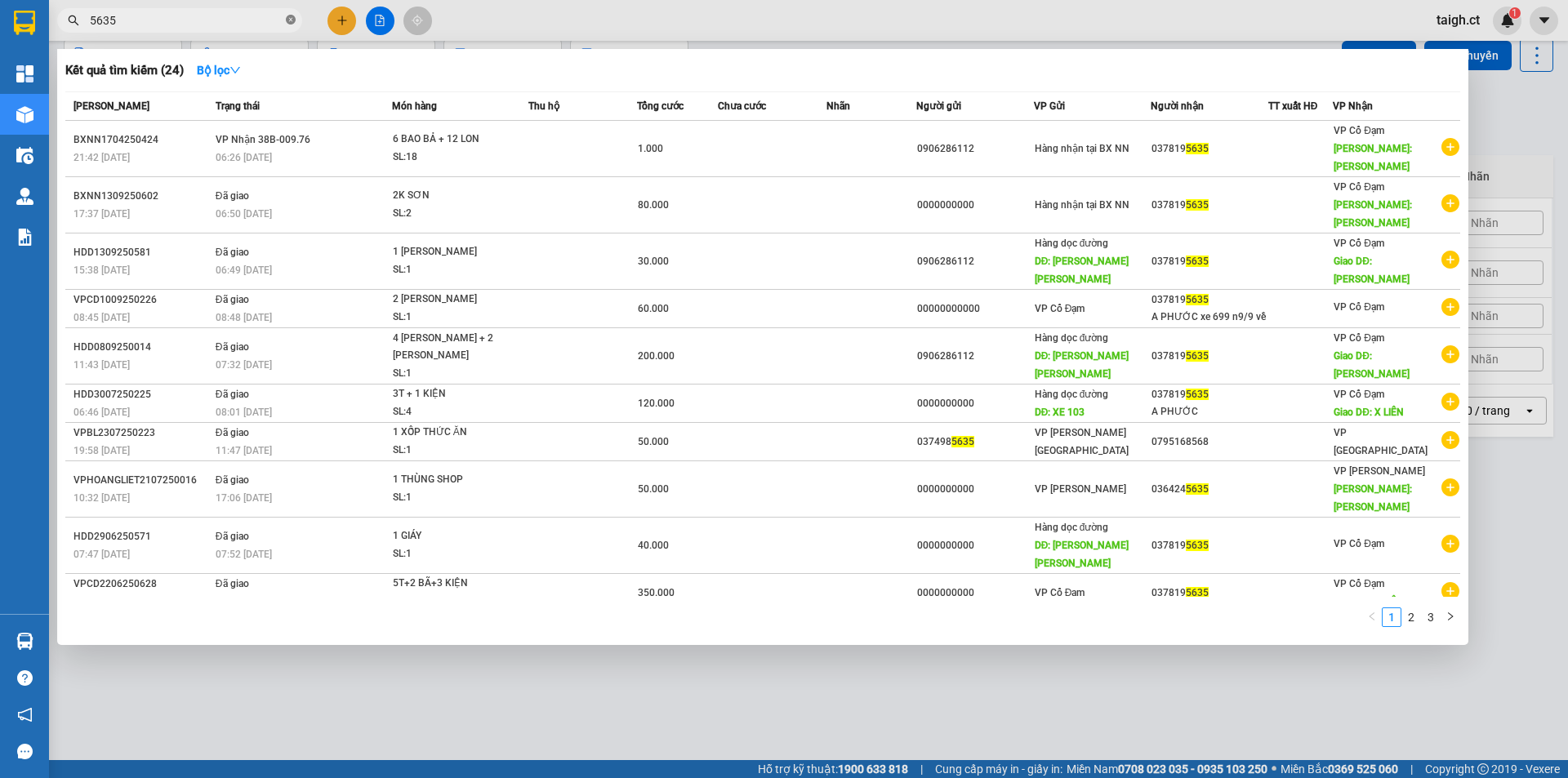
click at [291, 19] on icon "close-circle" at bounding box center [291, 19] width 10 height 10
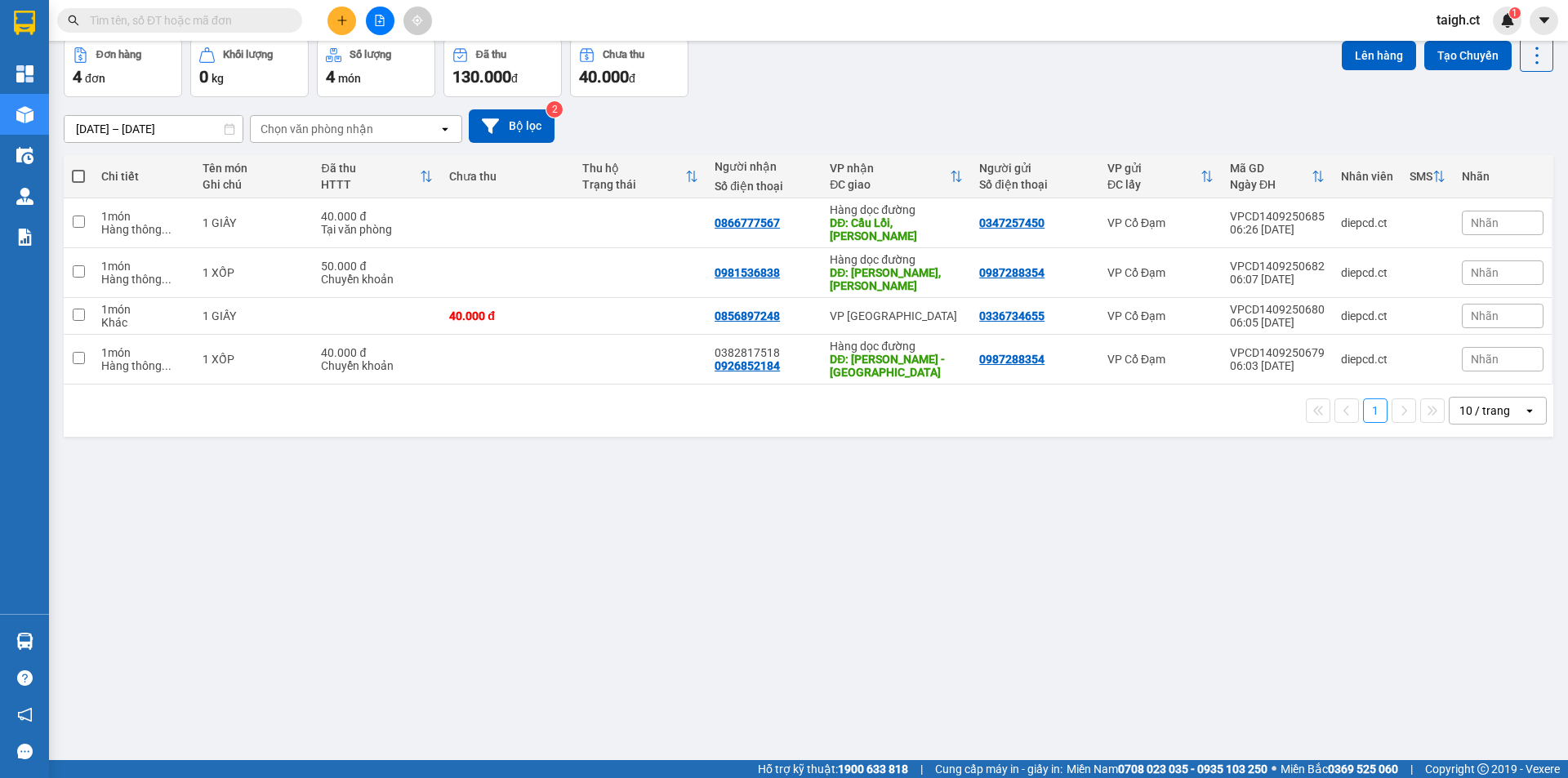
click at [276, 19] on input "text" at bounding box center [186, 20] width 193 height 18
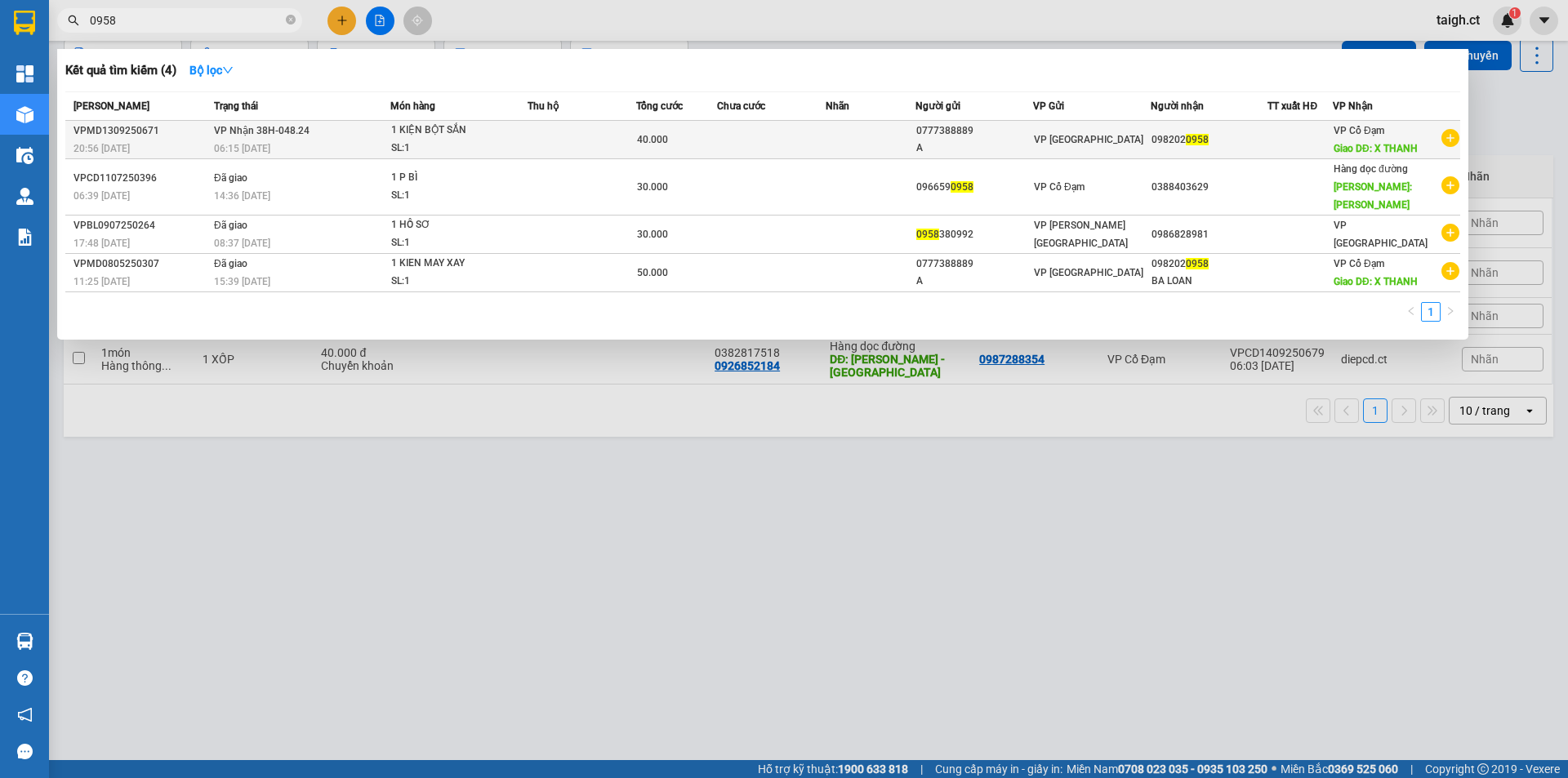
type input "0958"
click at [251, 123] on span "VP Nhận 38H-048.24" at bounding box center [261, 129] width 96 height 13
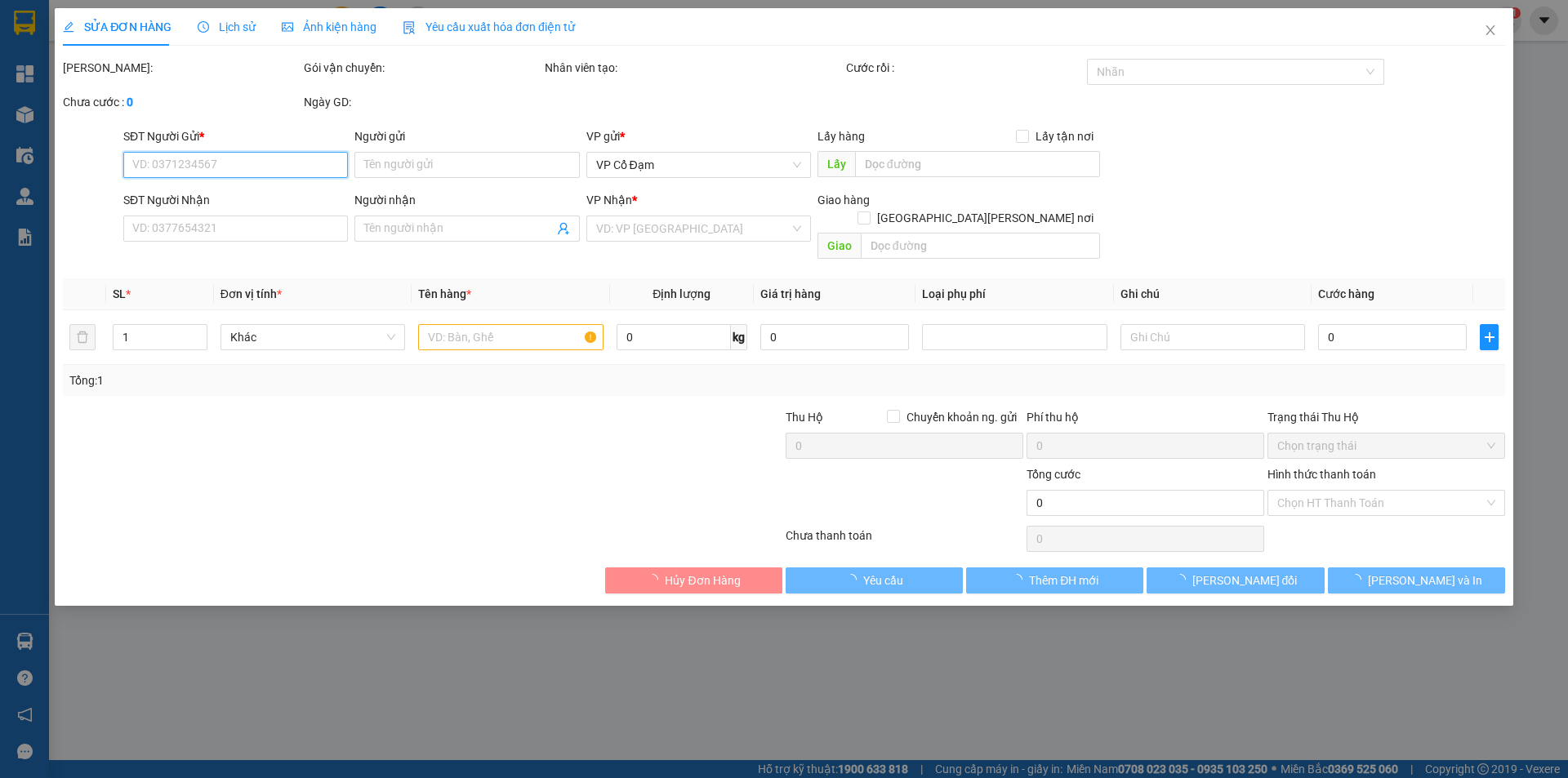
type input "0777388889"
type input "A"
type input "0982020958"
type input "X THANH"
type input "40.000"
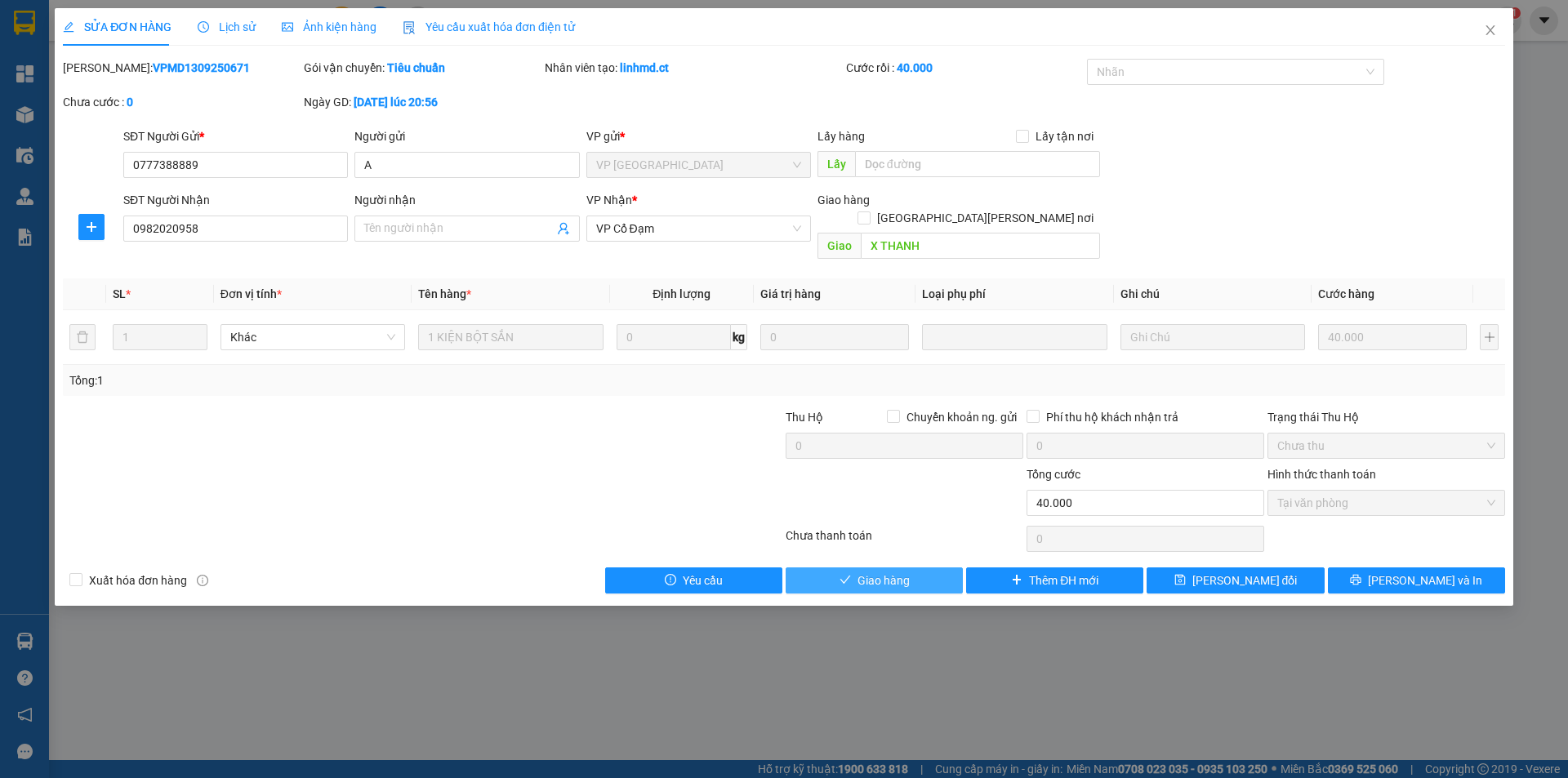
click at [924, 567] on button "Giao hàng" at bounding box center [874, 580] width 178 height 26
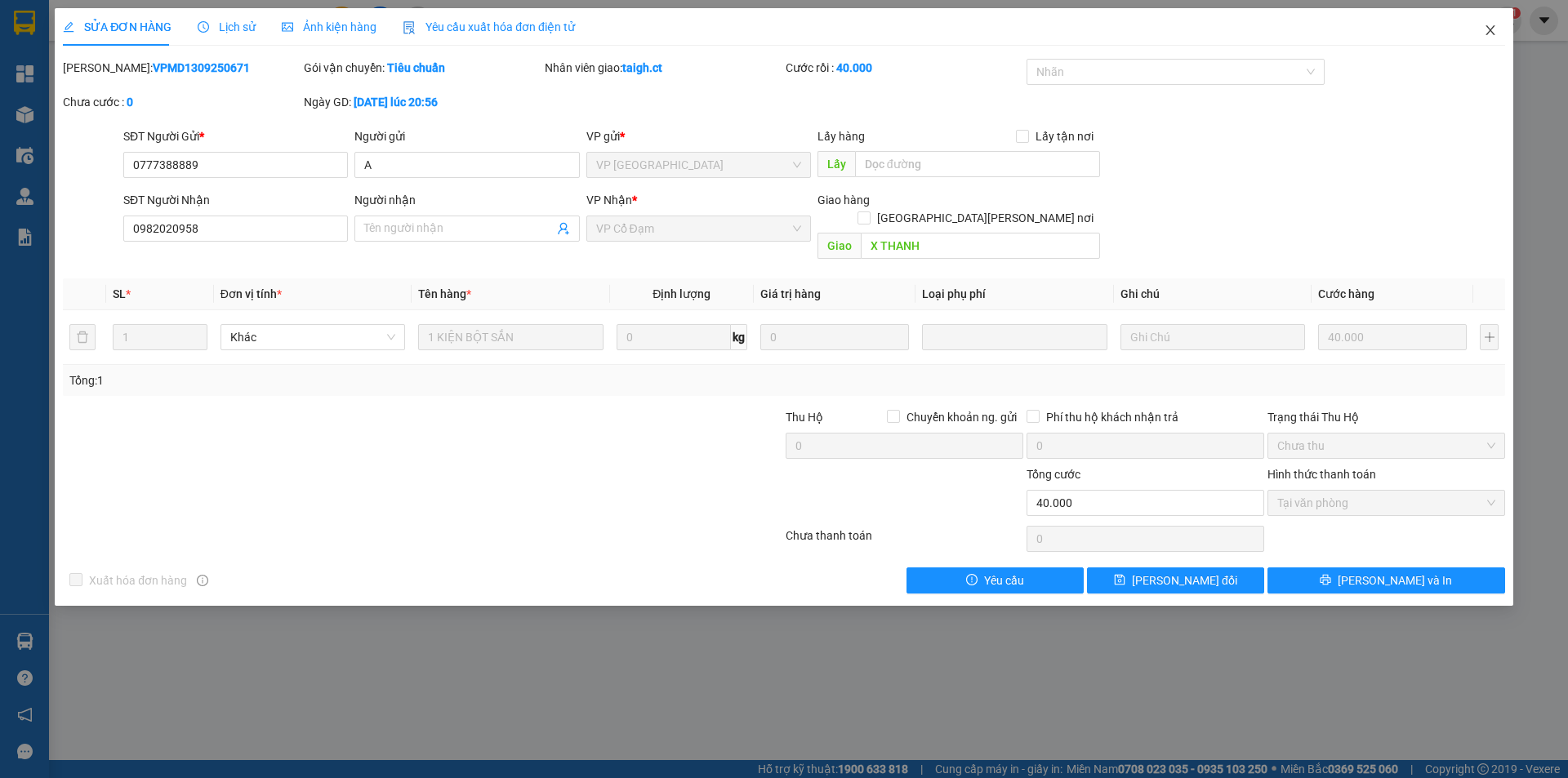
click at [1493, 30] on icon "close" at bounding box center [1489, 30] width 13 height 13
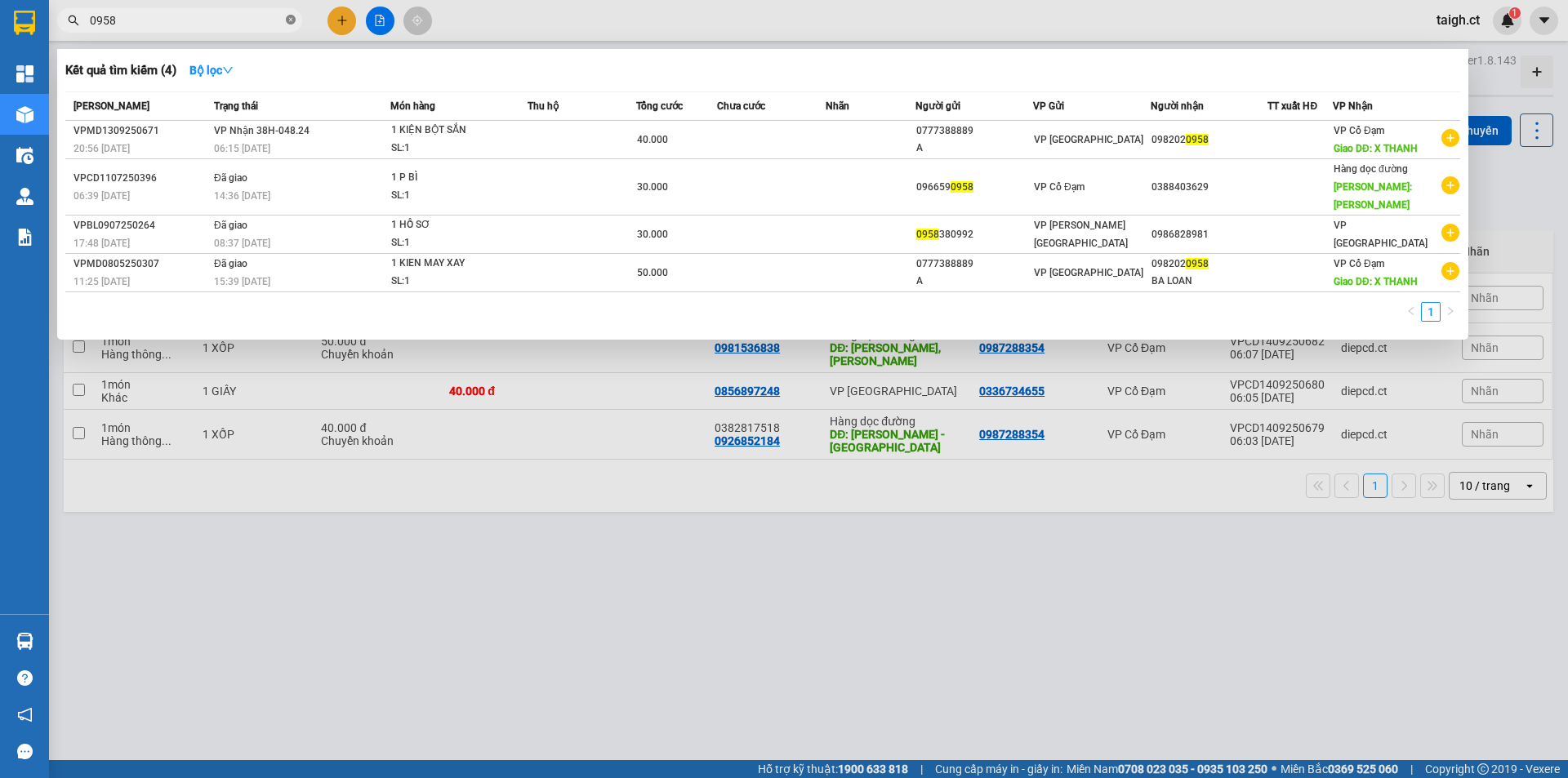
click at [290, 18] on icon "close-circle" at bounding box center [291, 19] width 10 height 10
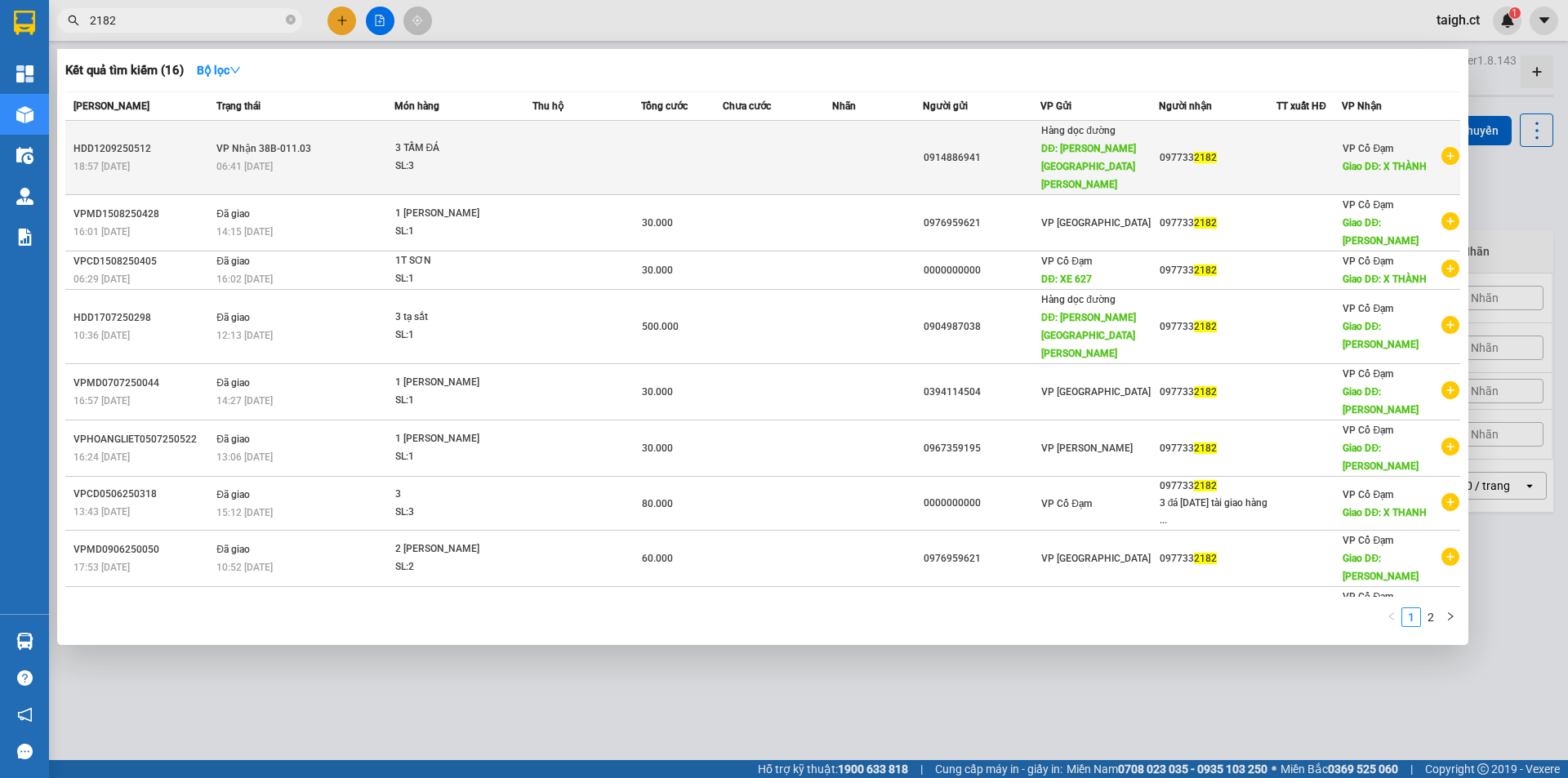
type input "2182"
click at [269, 161] on span "06:41 [DATE]" at bounding box center [244, 167] width 57 height 12
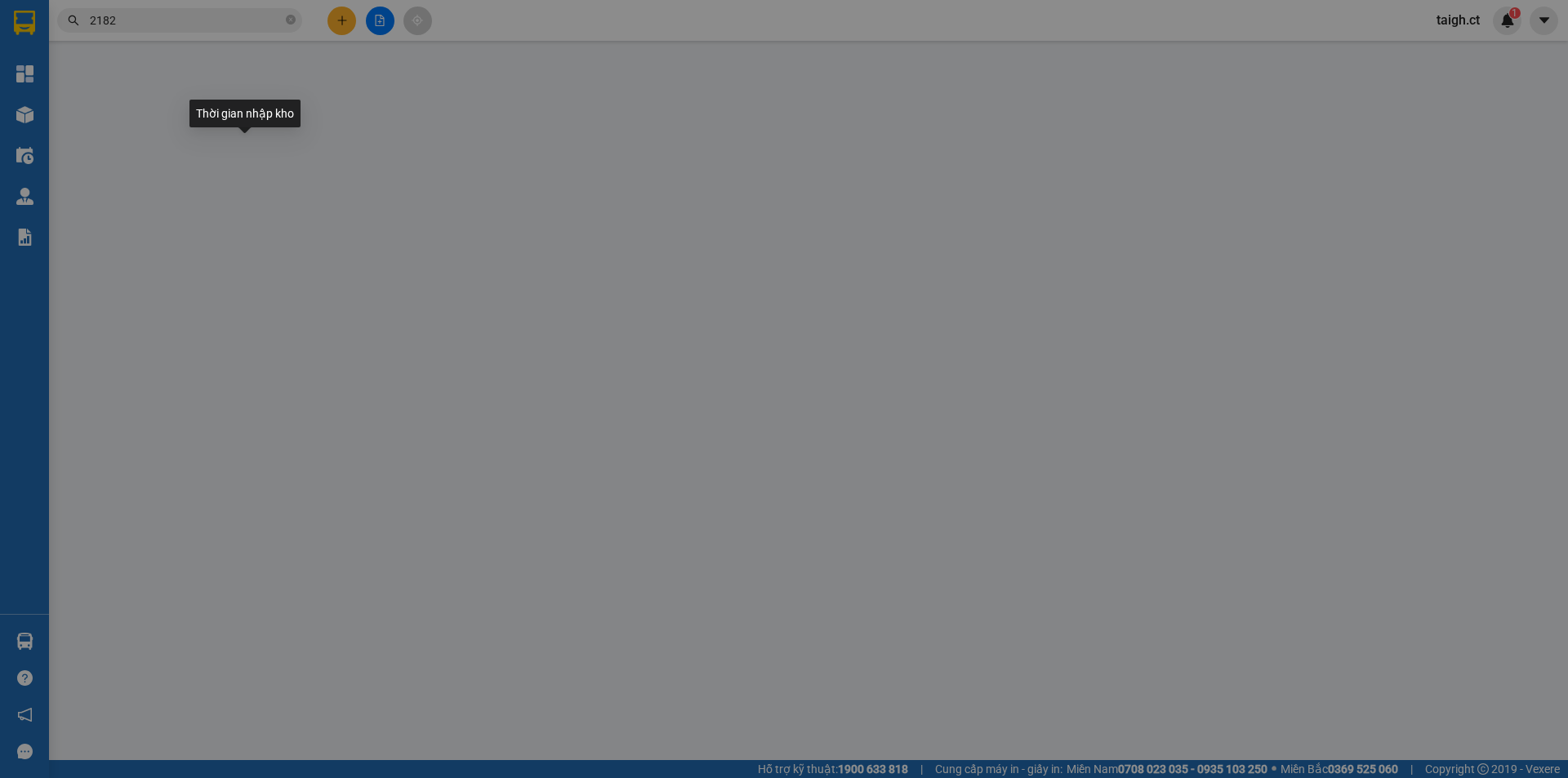
type input "0914886941"
type input "THANH HÓA"
type input "0977332182"
type input "X THÀNH"
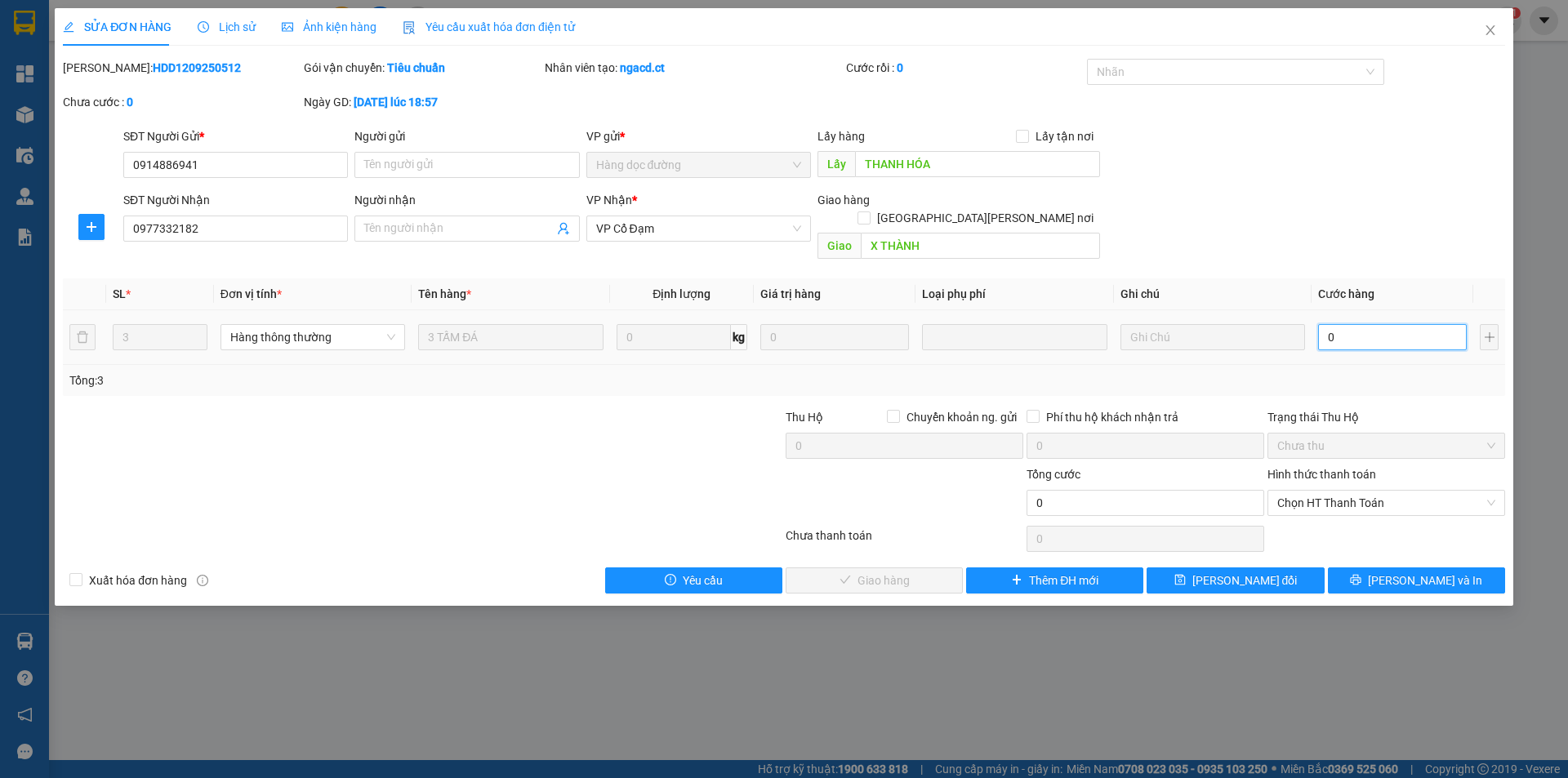
type input "2"
type input "20"
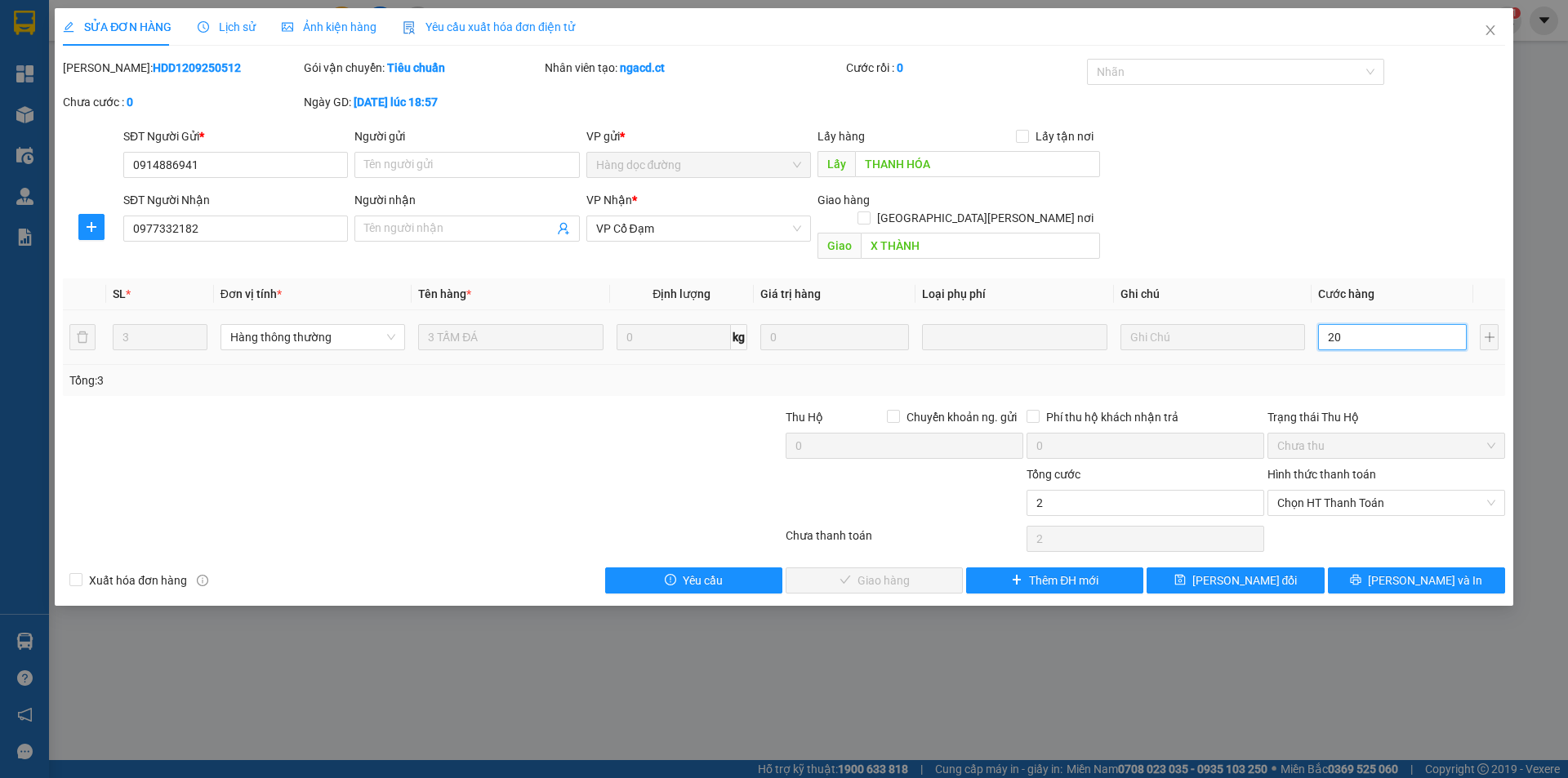
type input "20"
type input "200"
click at [1295, 490] on span "Chọn HT Thanh Toán" at bounding box center [1386, 502] width 218 height 25
type input "200"
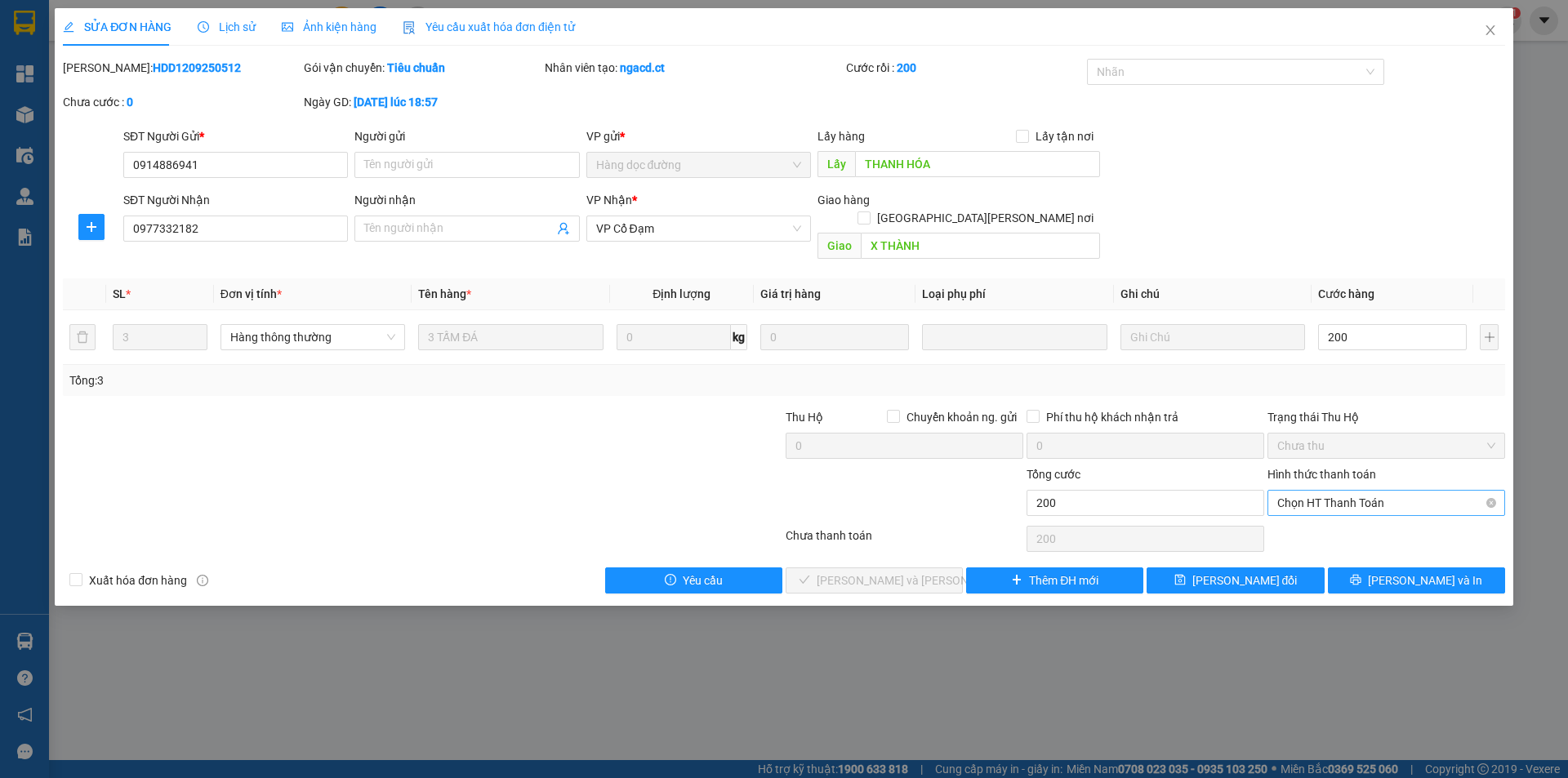
type input "200.000"
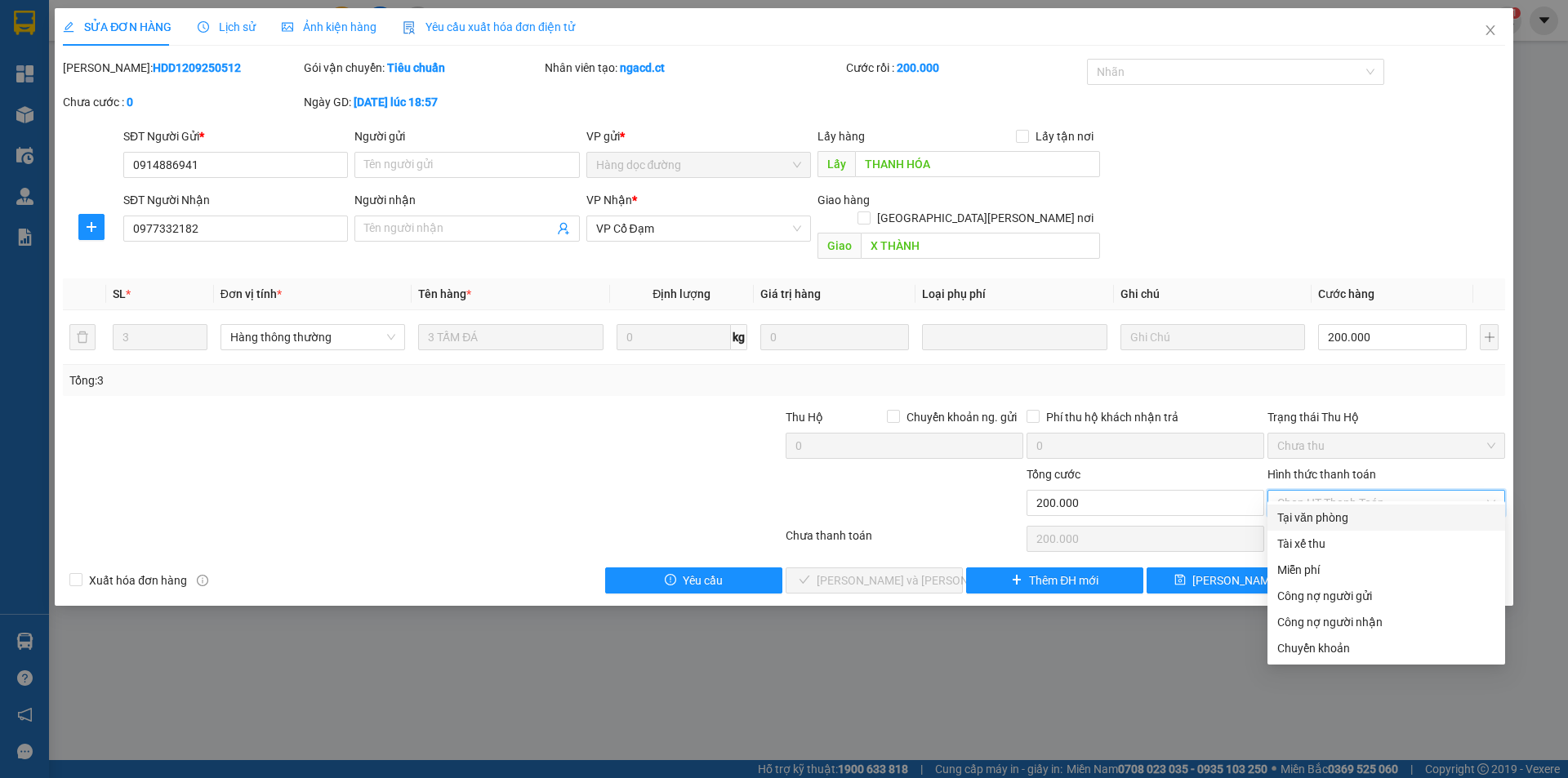
click at [1300, 514] on div "Tại văn phòng" at bounding box center [1386, 518] width 218 height 18
type input "0"
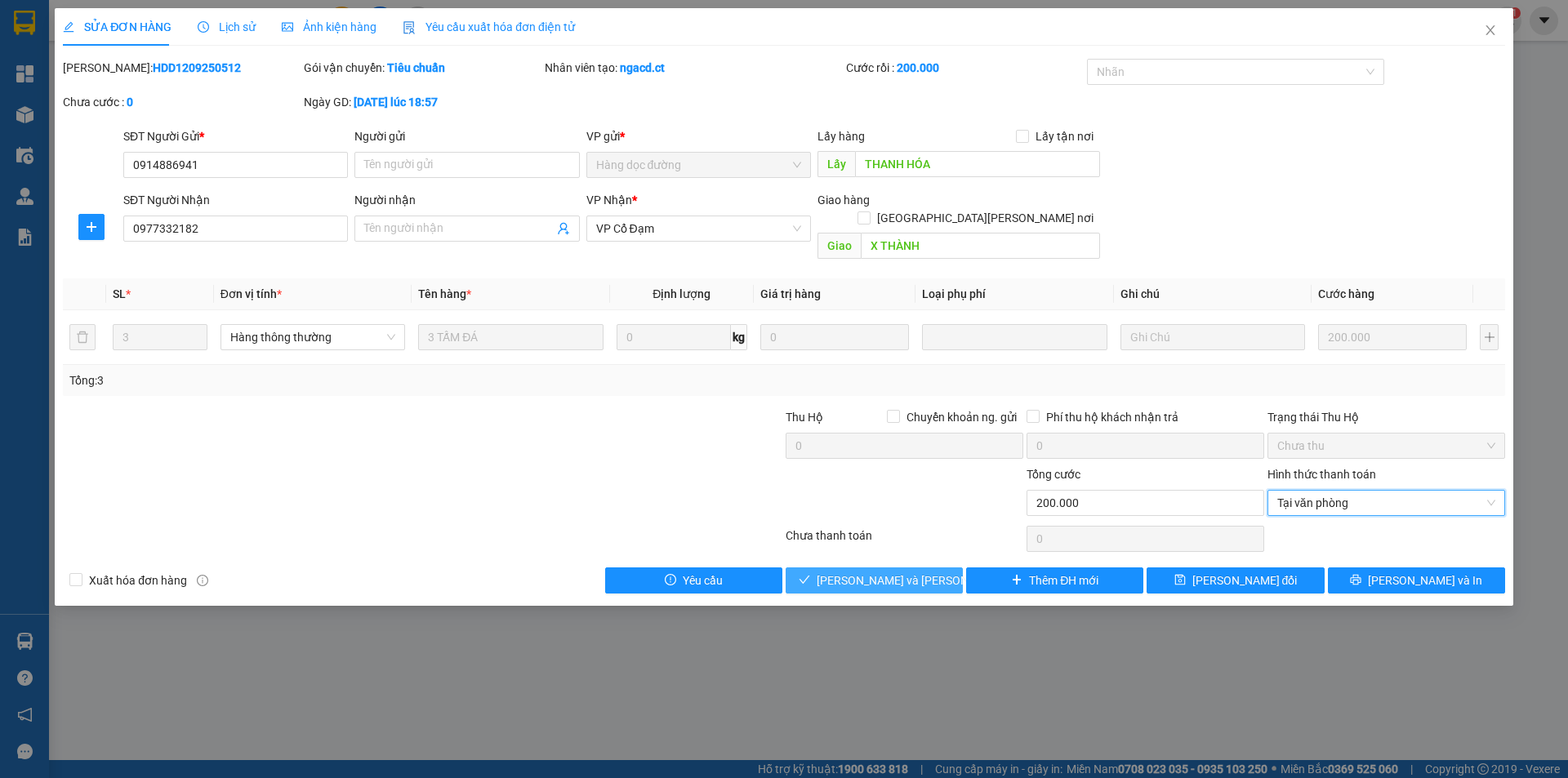
click at [924, 572] on span "[PERSON_NAME] và [PERSON_NAME] hàng" at bounding box center [927, 580] width 221 height 18
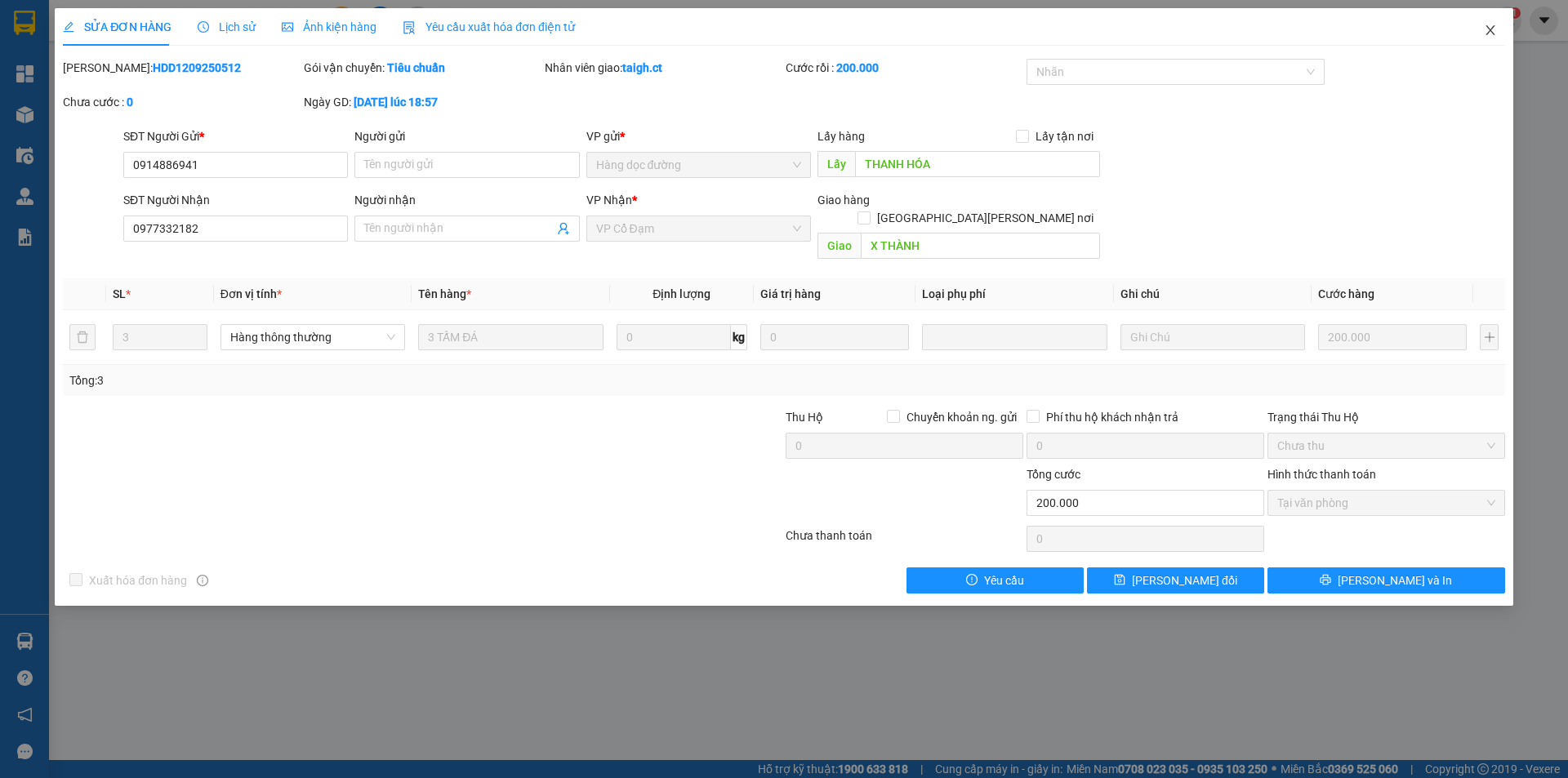
click at [1494, 28] on icon "close" at bounding box center [1489, 30] width 9 height 10
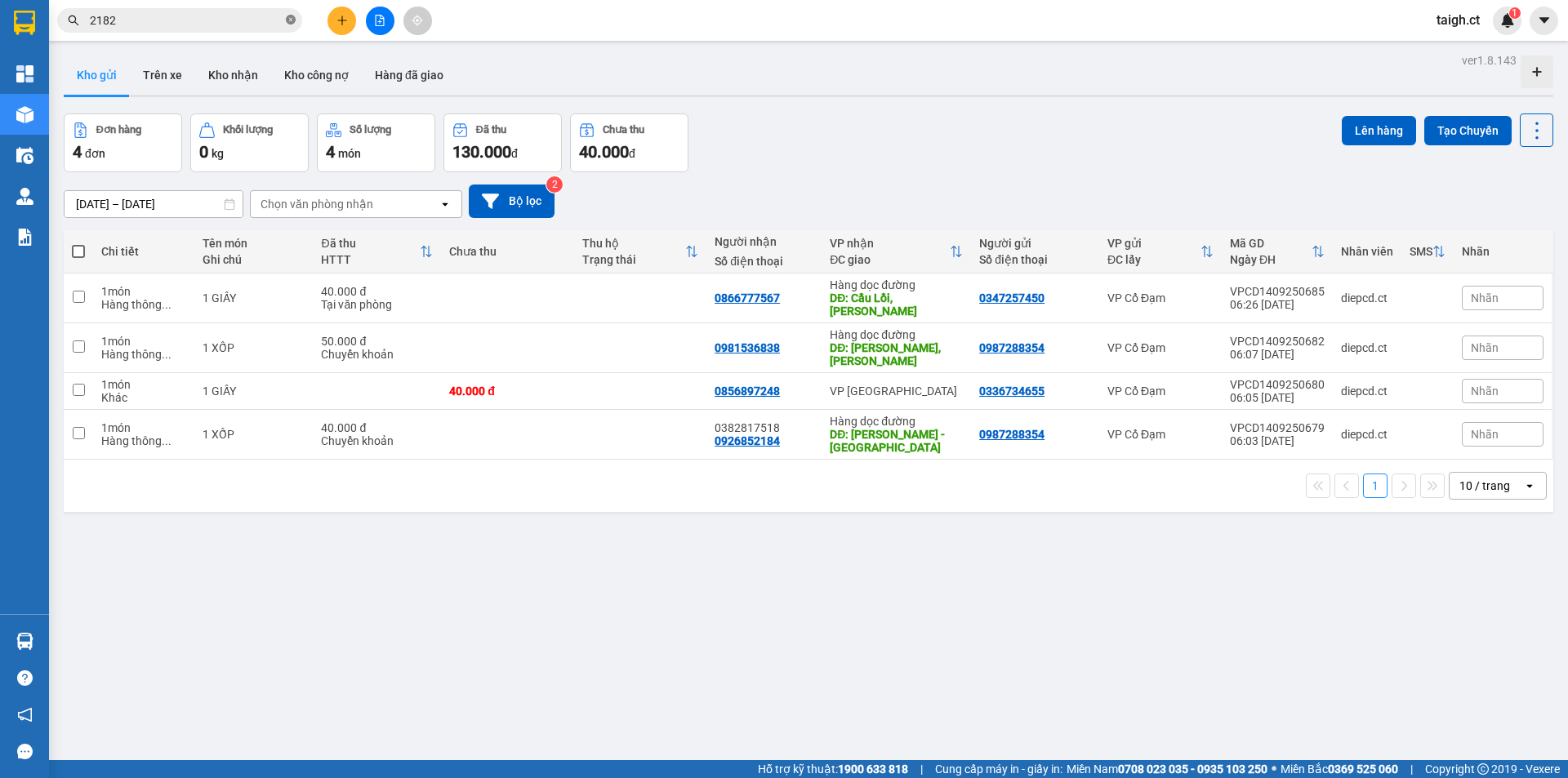
click at [291, 13] on span at bounding box center [291, 20] width 10 height 15
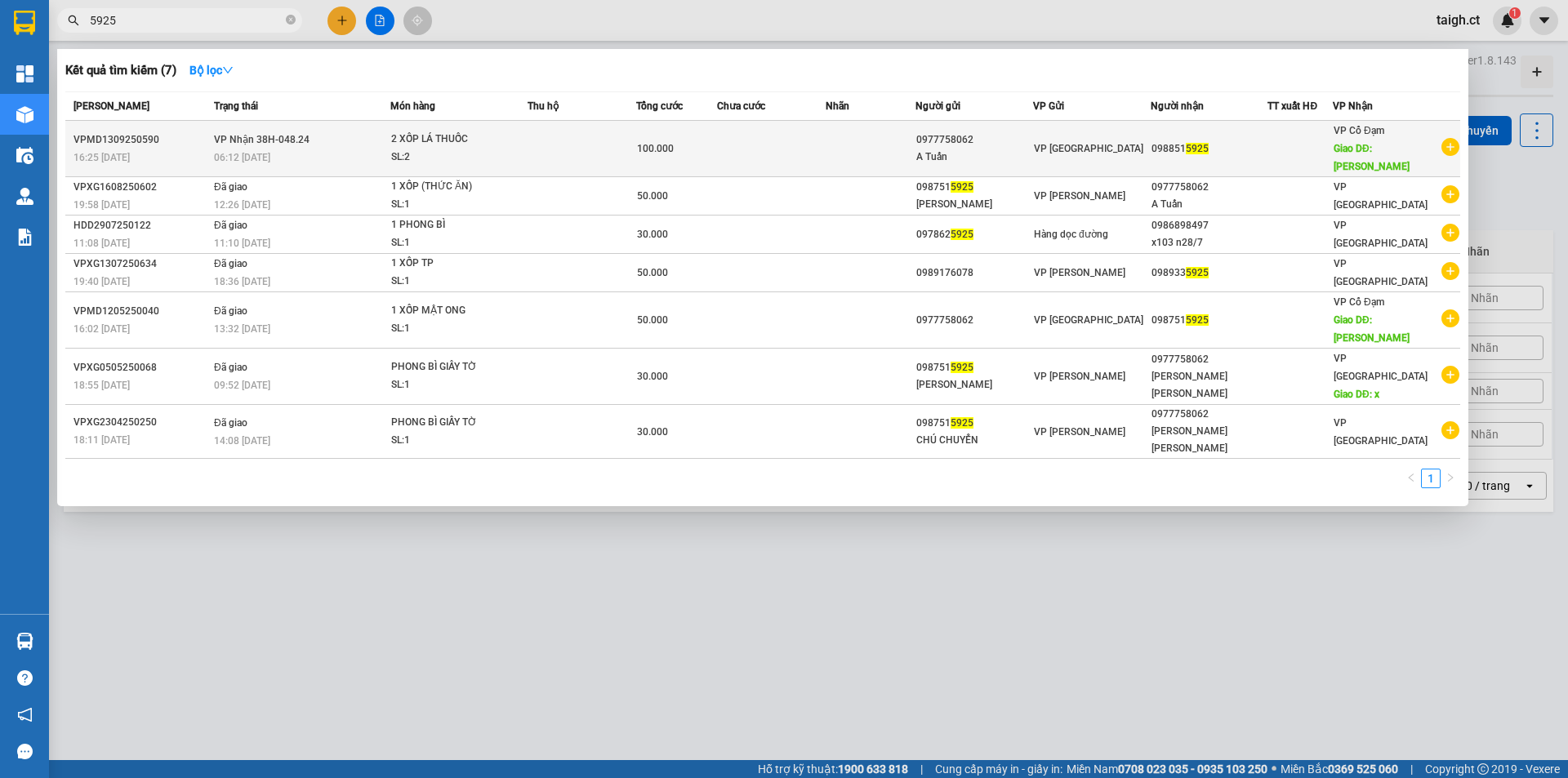
type input "5925"
click at [254, 134] on span "VP Nhận 38H-048.24" at bounding box center [261, 140] width 96 height 12
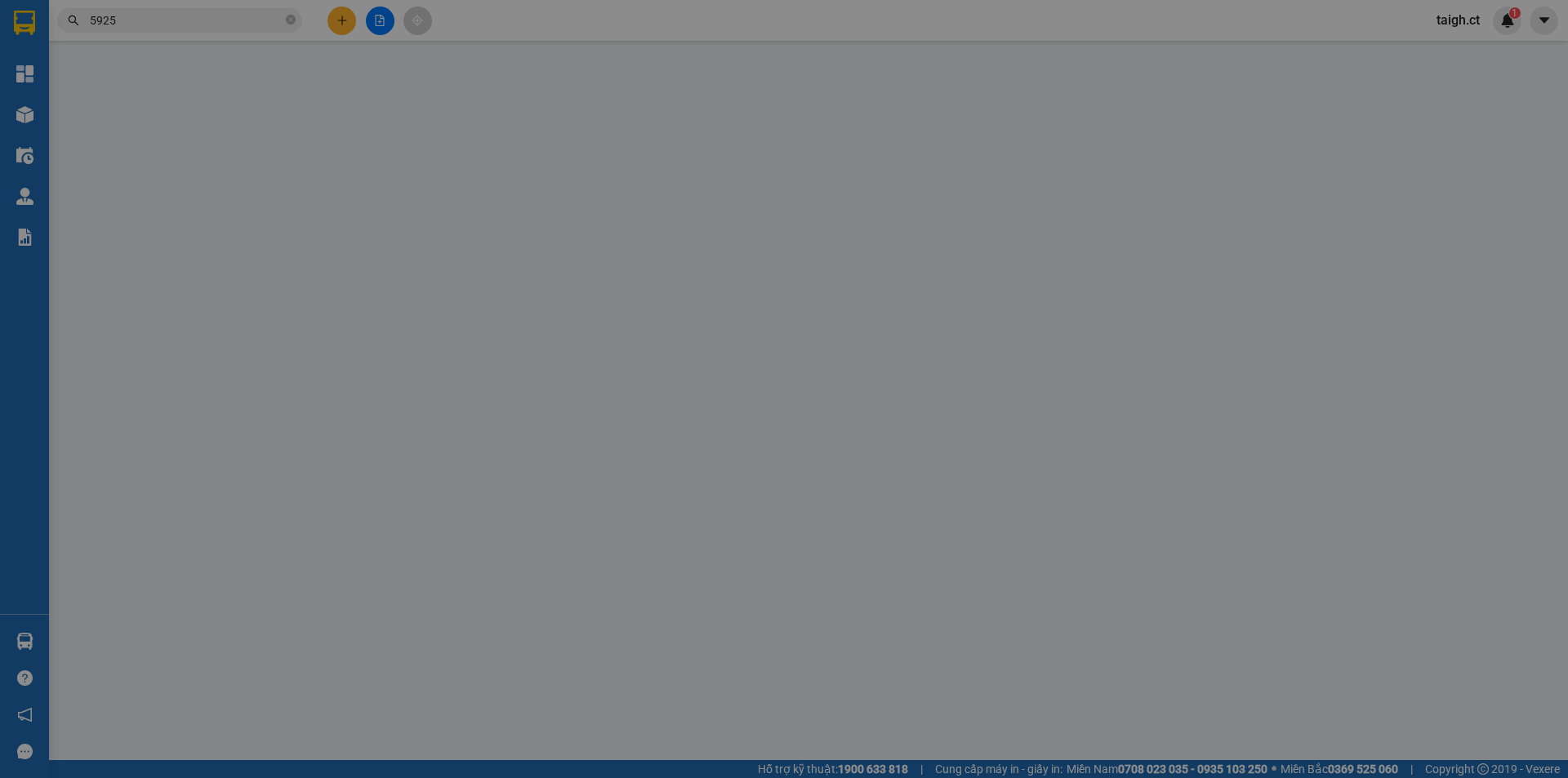
type input "0977758062"
type input "A Tuấn"
type input "0988515925"
type input "[PERSON_NAME]"
type input "100.000"
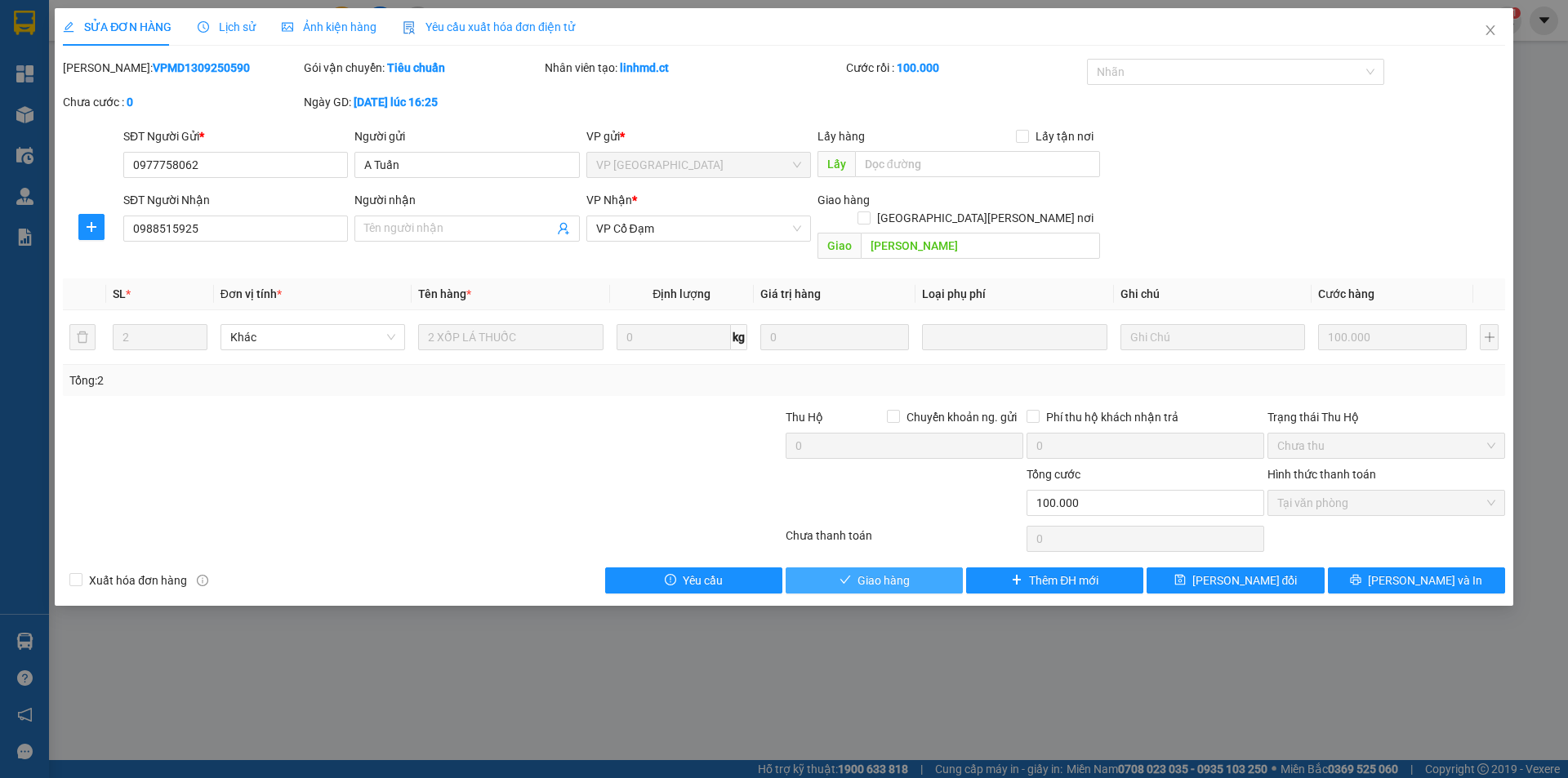
click at [907, 572] on span "Giao hàng" at bounding box center [884, 580] width 52 height 18
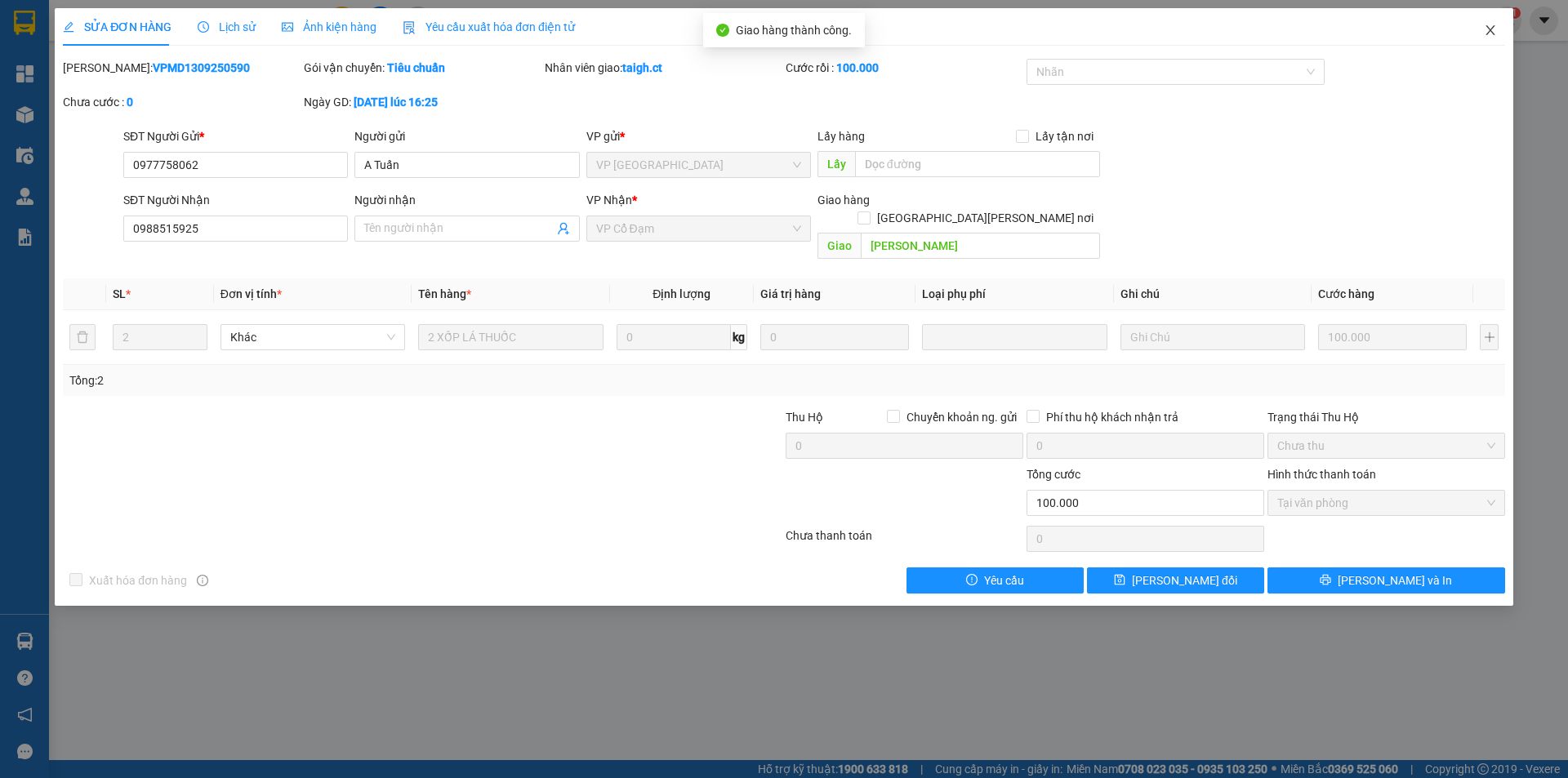
click at [1495, 31] on icon "close" at bounding box center [1489, 30] width 13 height 13
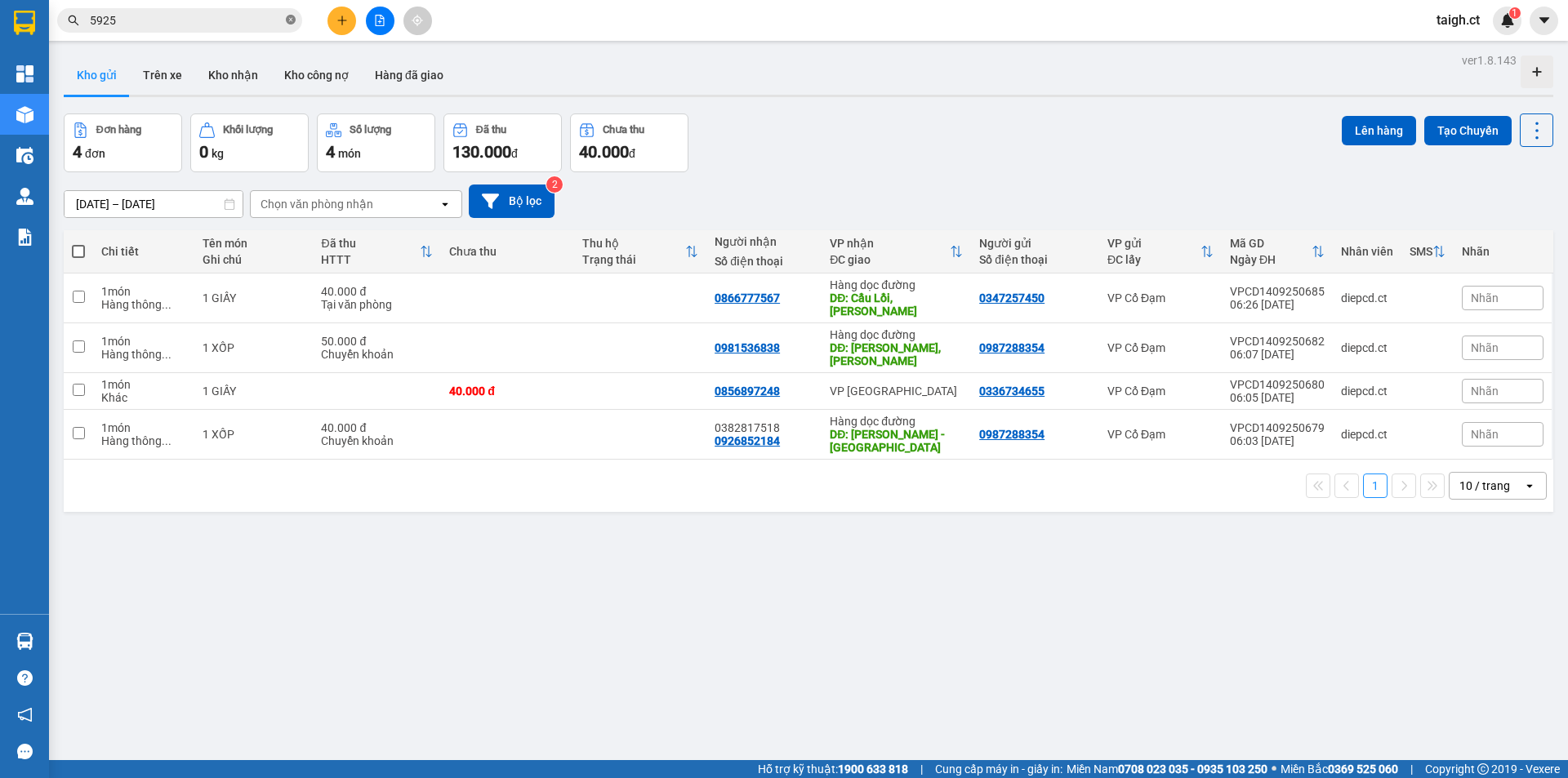
click at [293, 22] on icon "close-circle" at bounding box center [291, 19] width 10 height 10
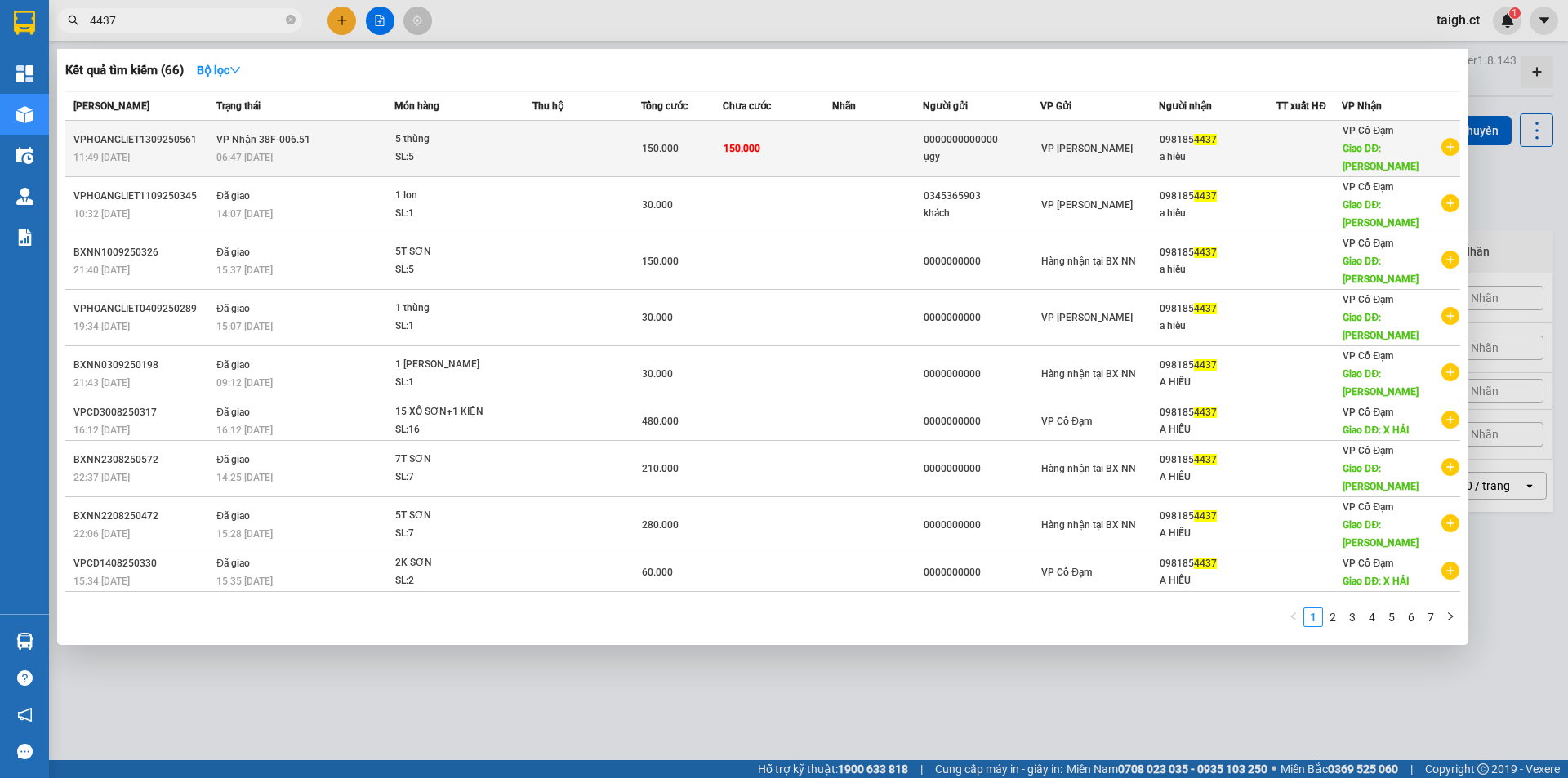
type input "4437"
click at [226, 136] on span "VP Nhận 38F-006.51" at bounding box center [263, 140] width 94 height 12
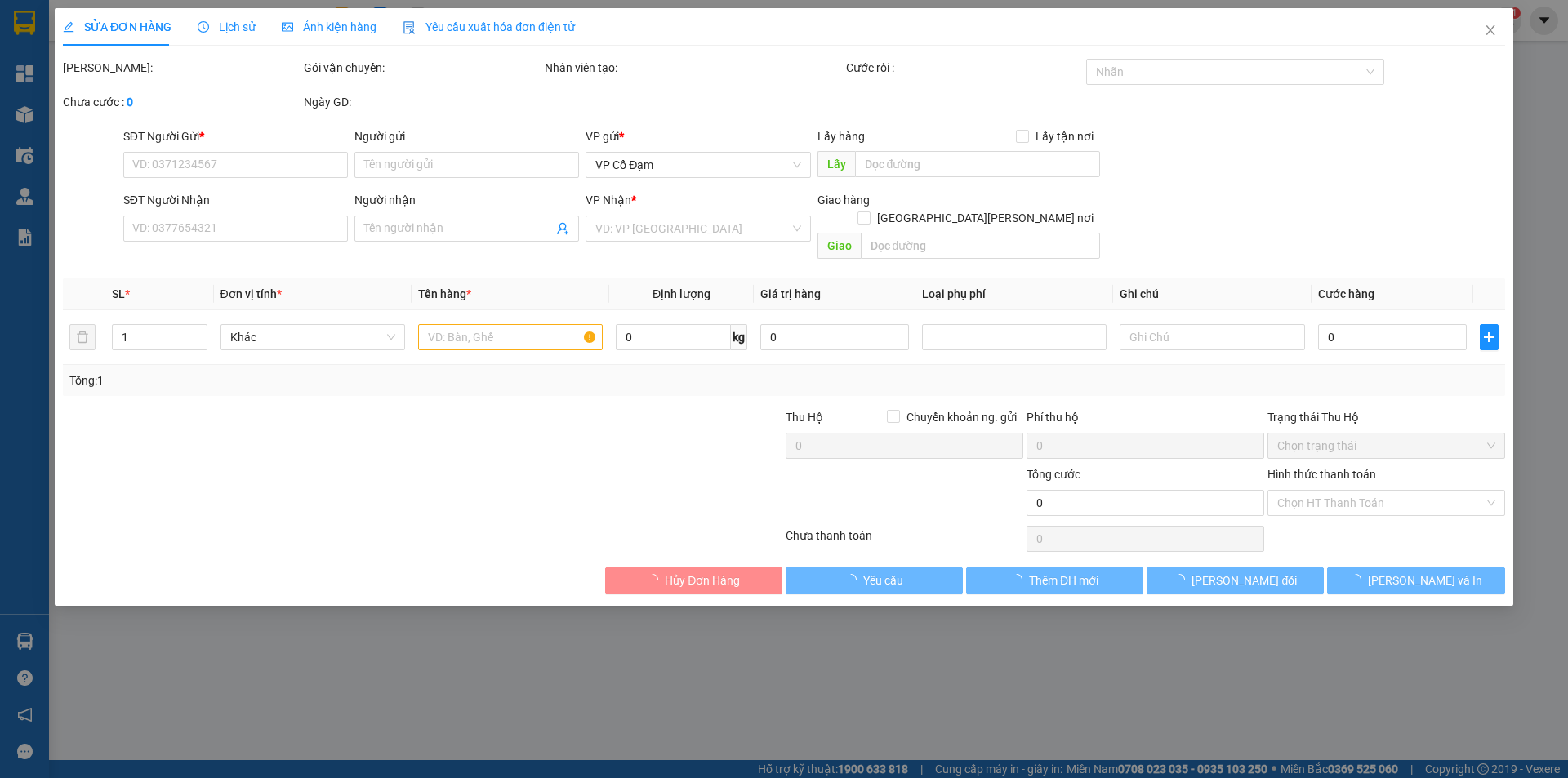
type input "0000000000000"
type input "ụgy"
type input "0981854437"
type input "a hiếu"
type input "[PERSON_NAME]"
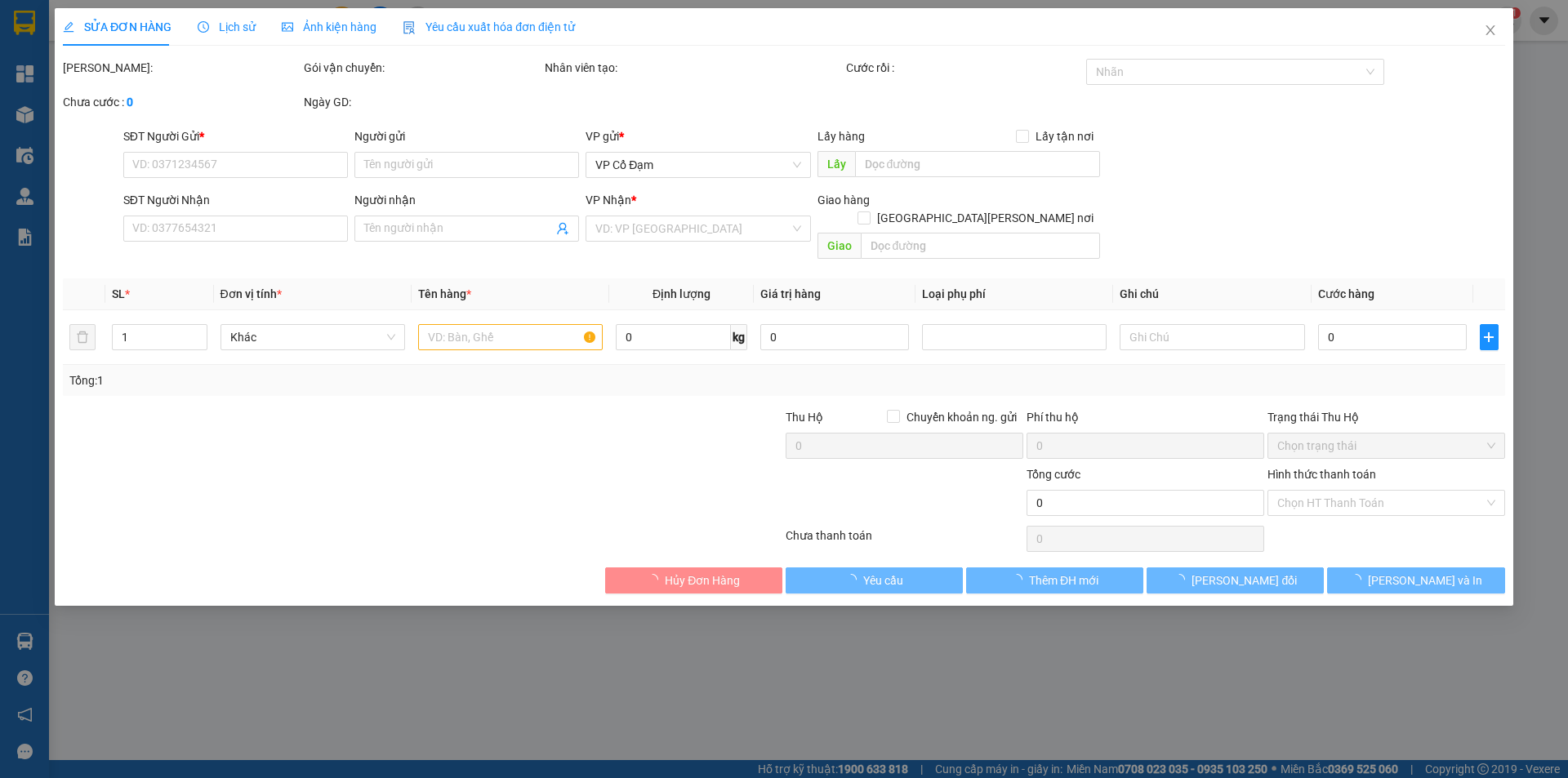
type input "150.000"
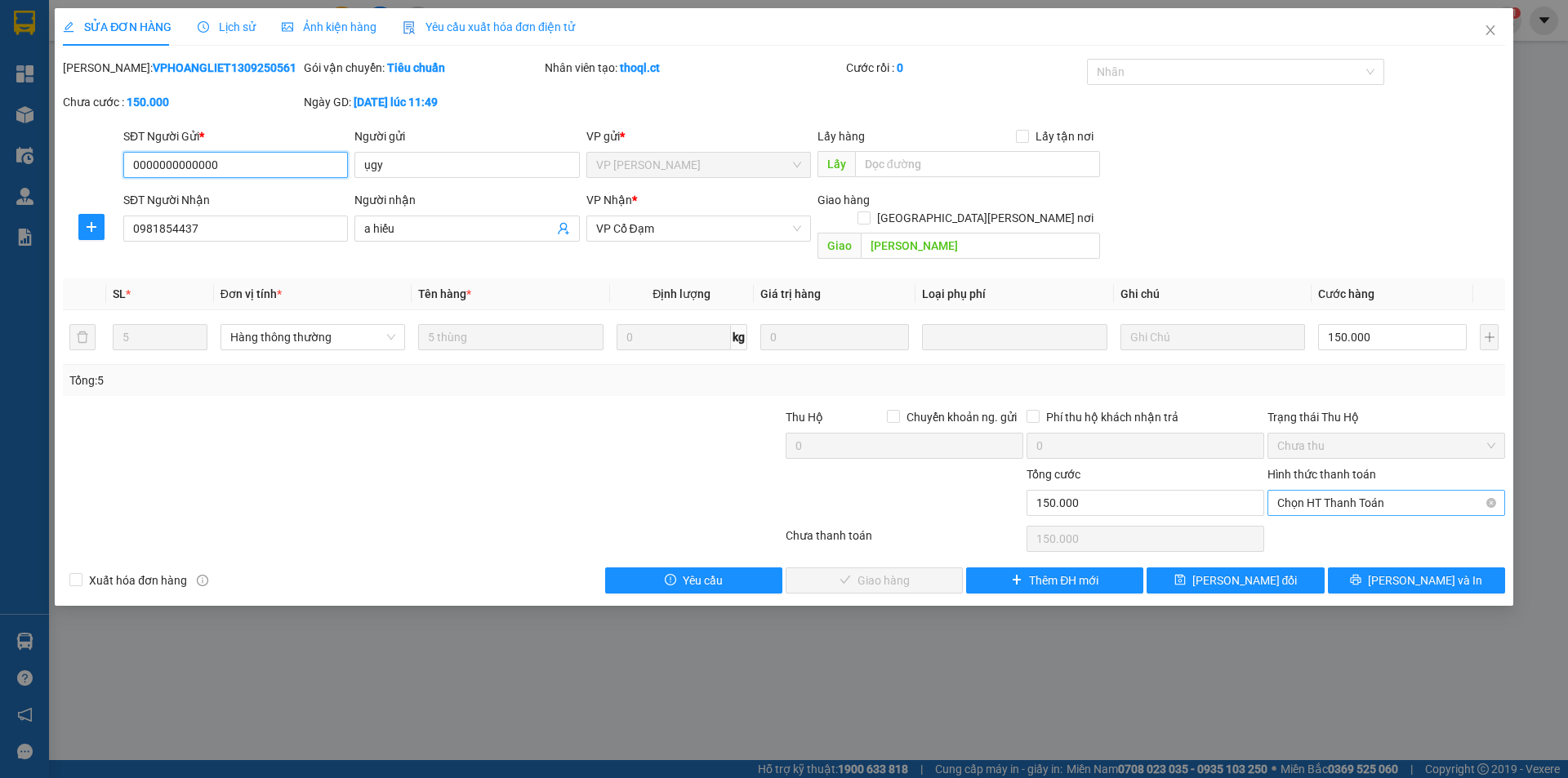
click at [1309, 490] on span "Chọn HT Thanh Toán" at bounding box center [1386, 502] width 218 height 25
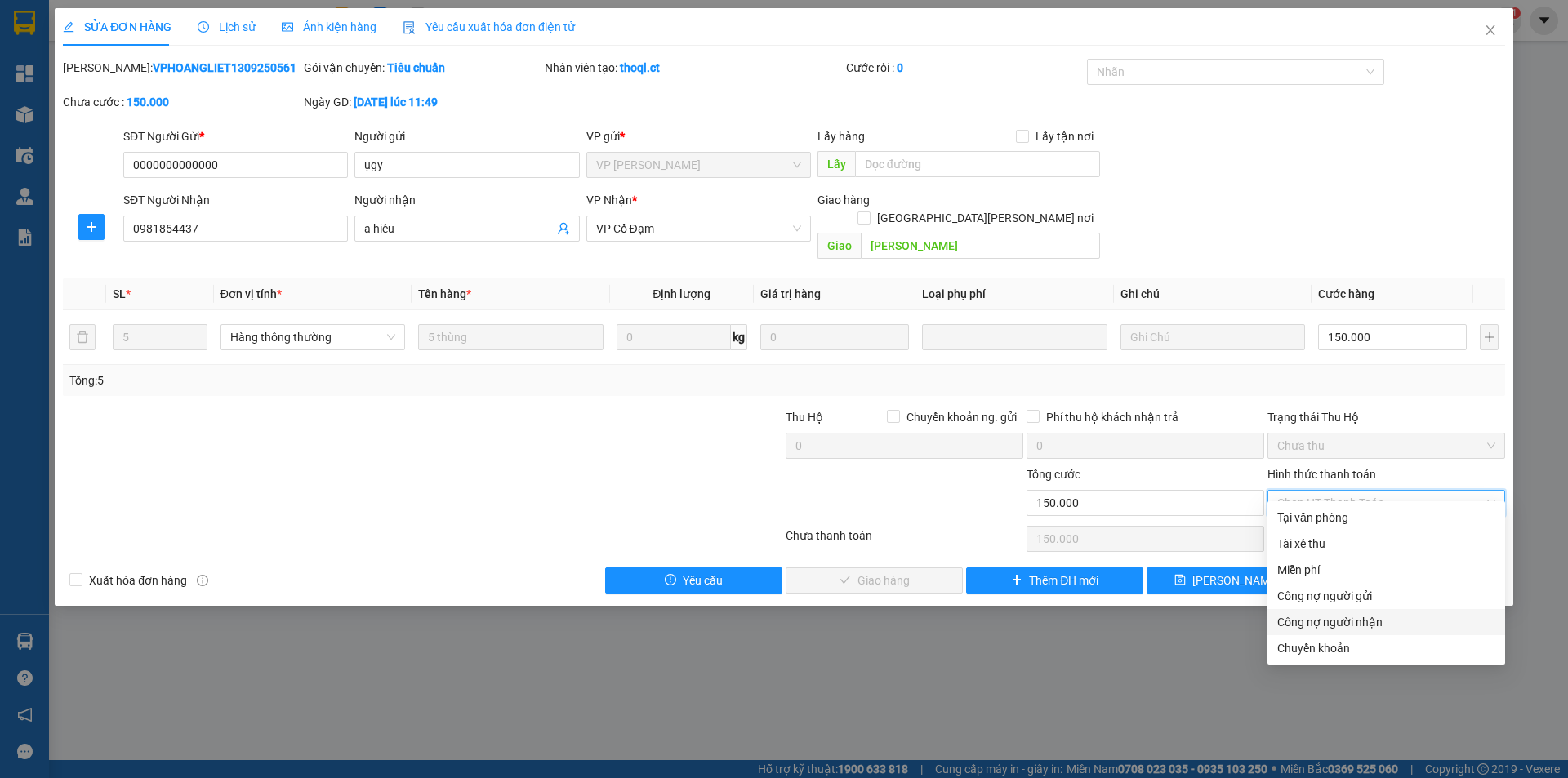
click at [1305, 626] on div "Công nợ người nhận" at bounding box center [1386, 622] width 218 height 18
type input "0"
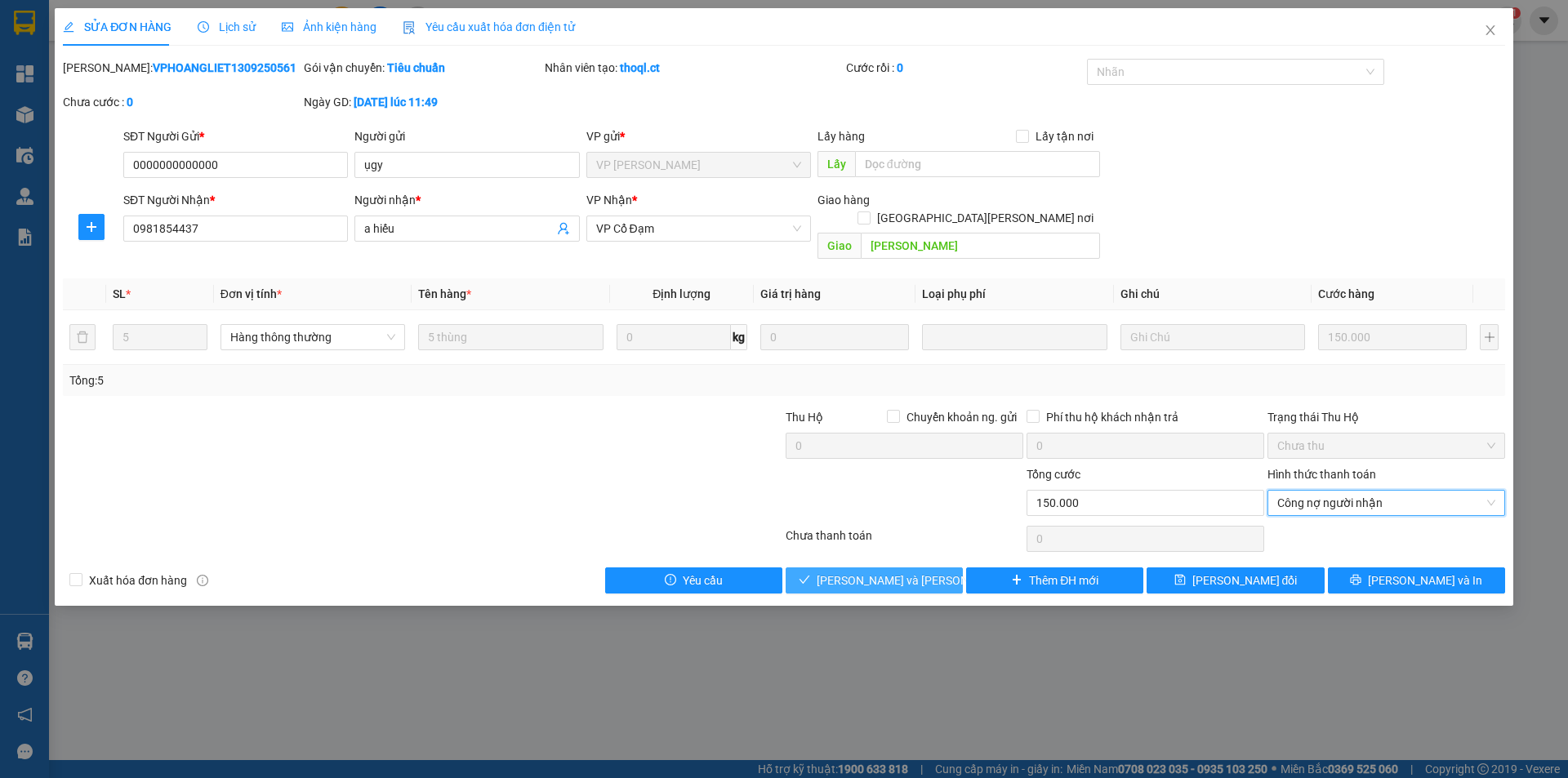
click at [910, 572] on span "[PERSON_NAME] và [PERSON_NAME] hàng" at bounding box center [927, 580] width 221 height 18
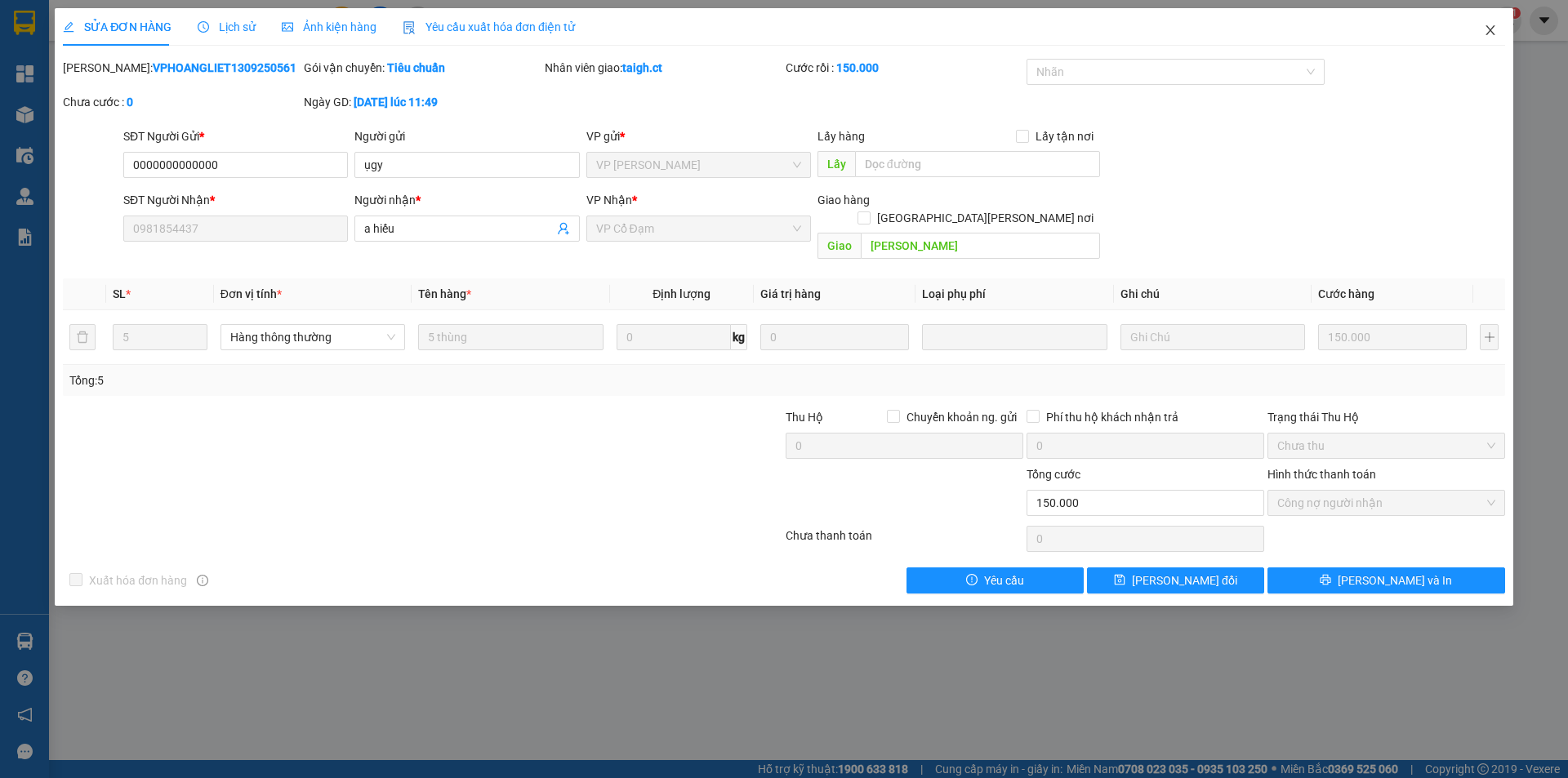
click at [1485, 24] on span "Close" at bounding box center [1490, 31] width 46 height 46
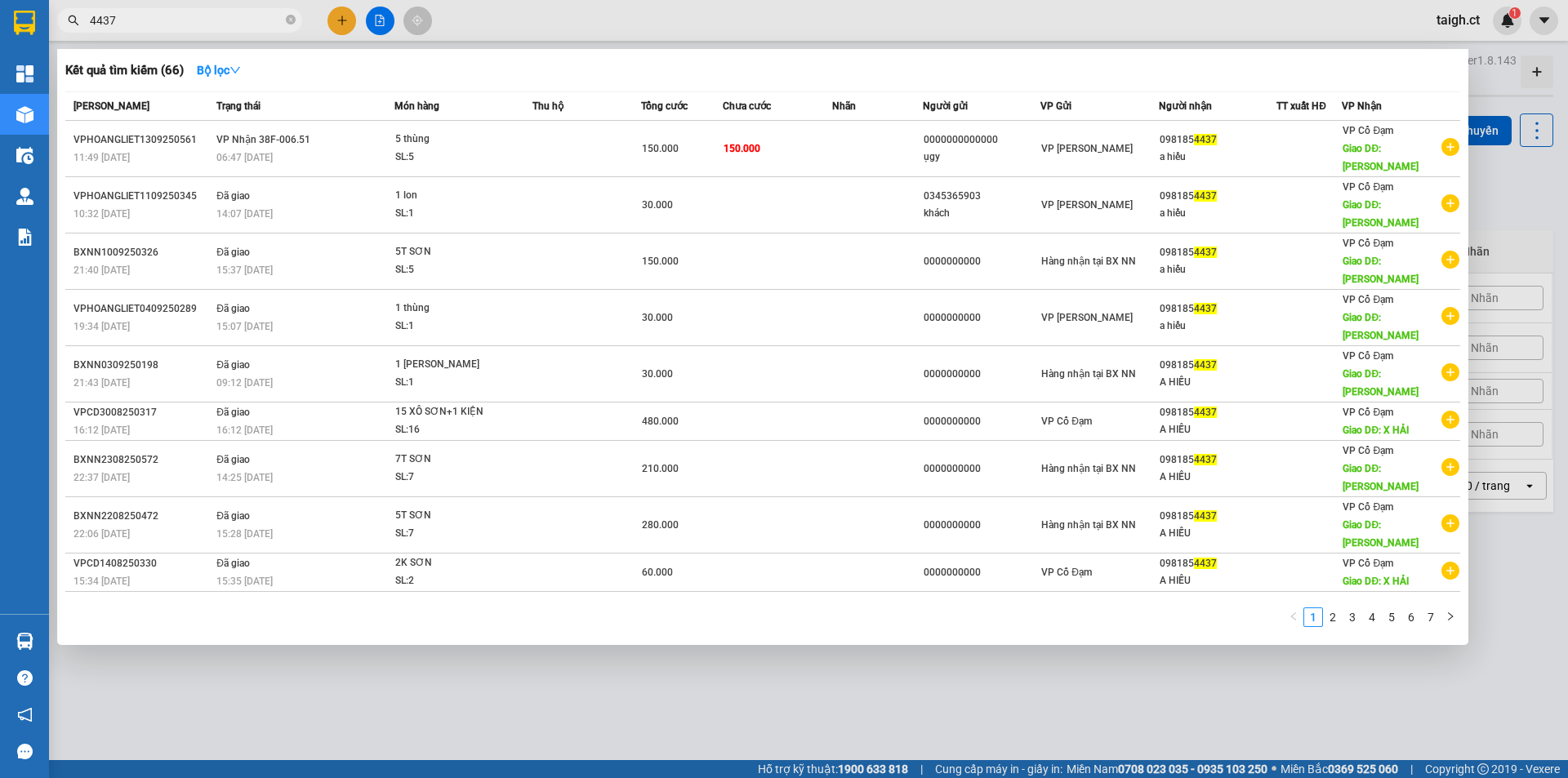
click at [296, 18] on span "4437" at bounding box center [180, 20] width 245 height 25
click at [295, 18] on icon "close-circle" at bounding box center [291, 19] width 10 height 10
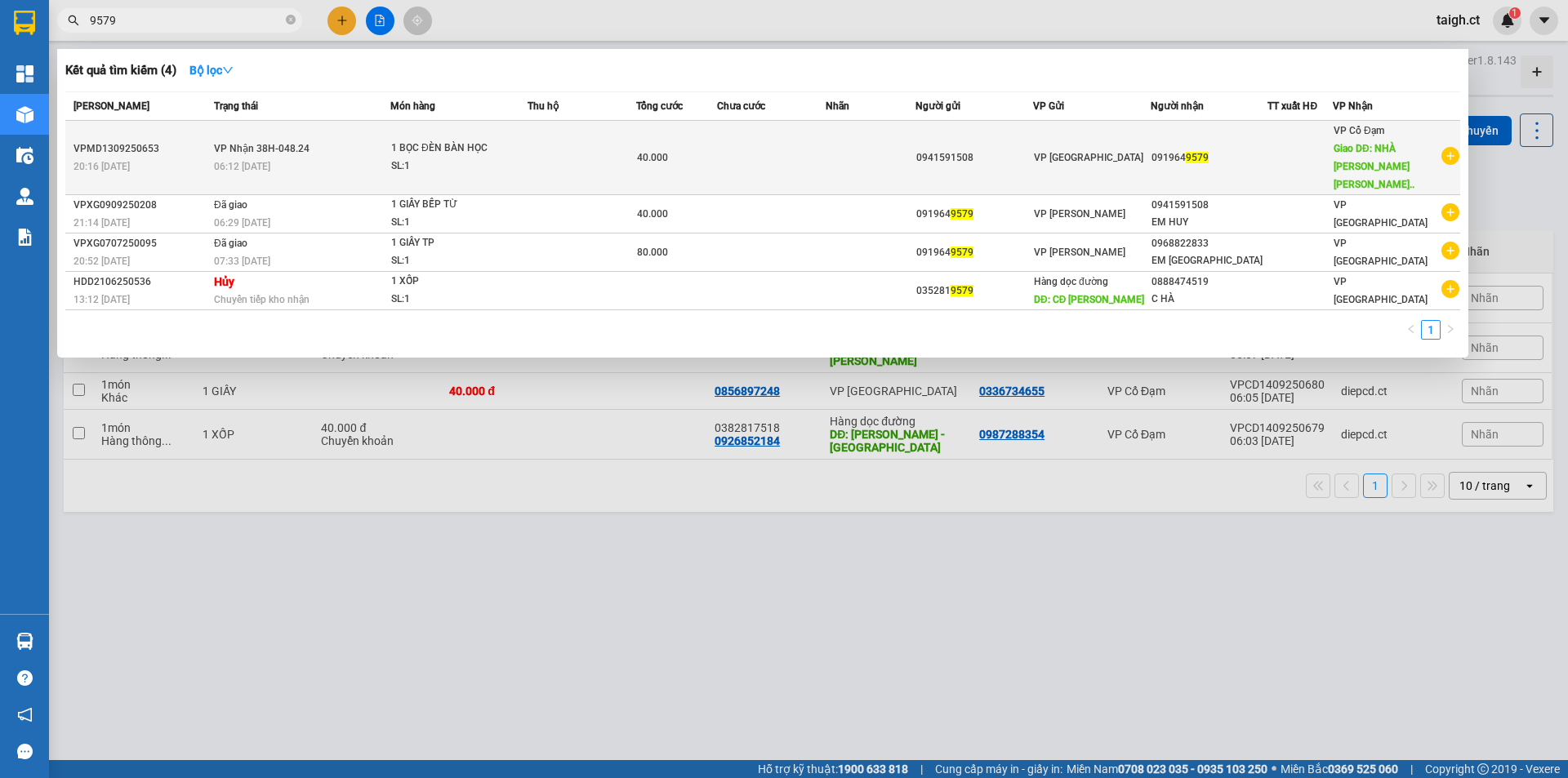
type input "9579"
click at [280, 143] on span "VP Nhận 38H-048.24" at bounding box center [261, 149] width 96 height 12
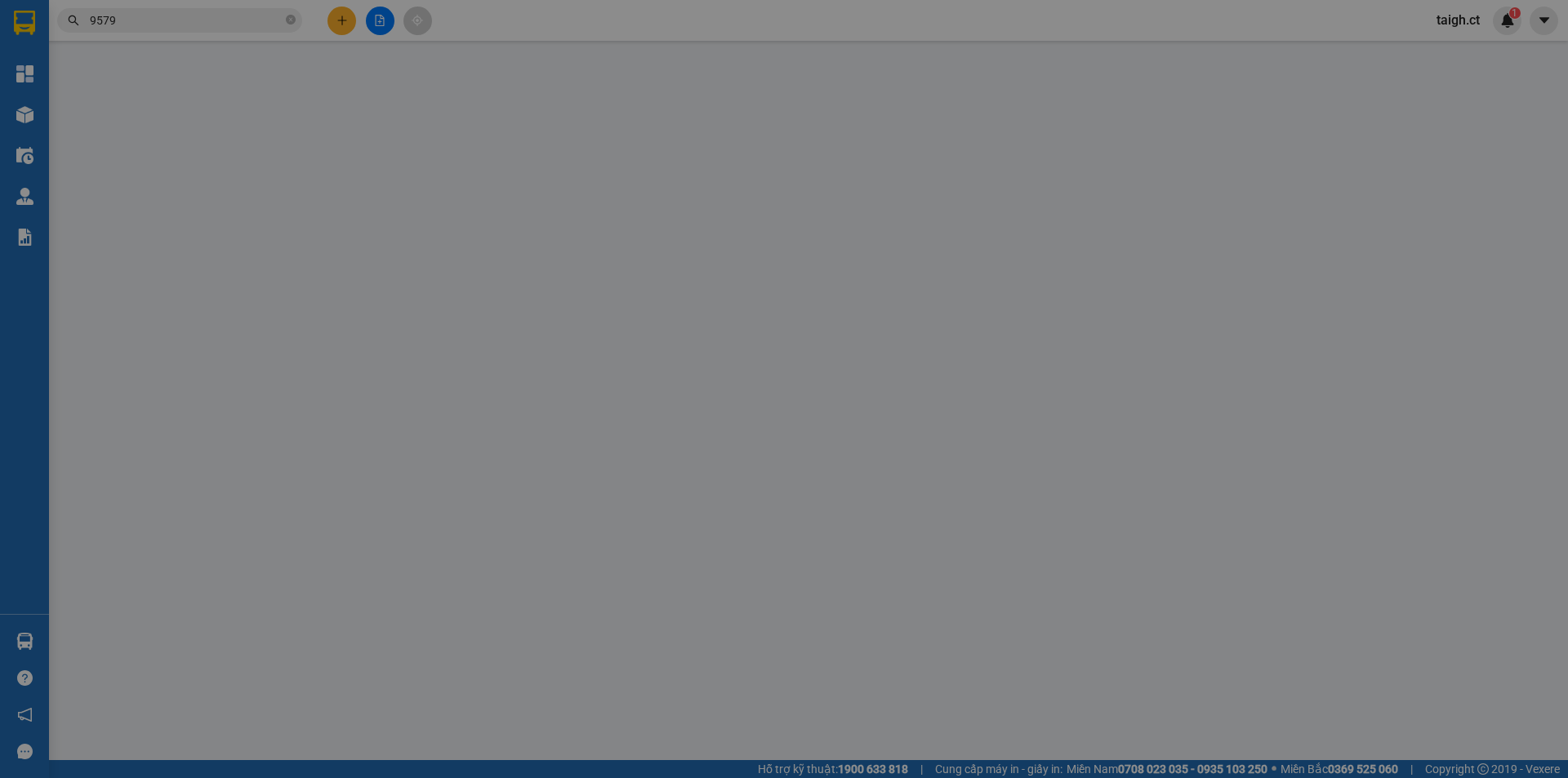
type input "0941591508"
type input "0919649579"
type input "NHÀ THỜ [PERSON_NAME]"
type input "40.000"
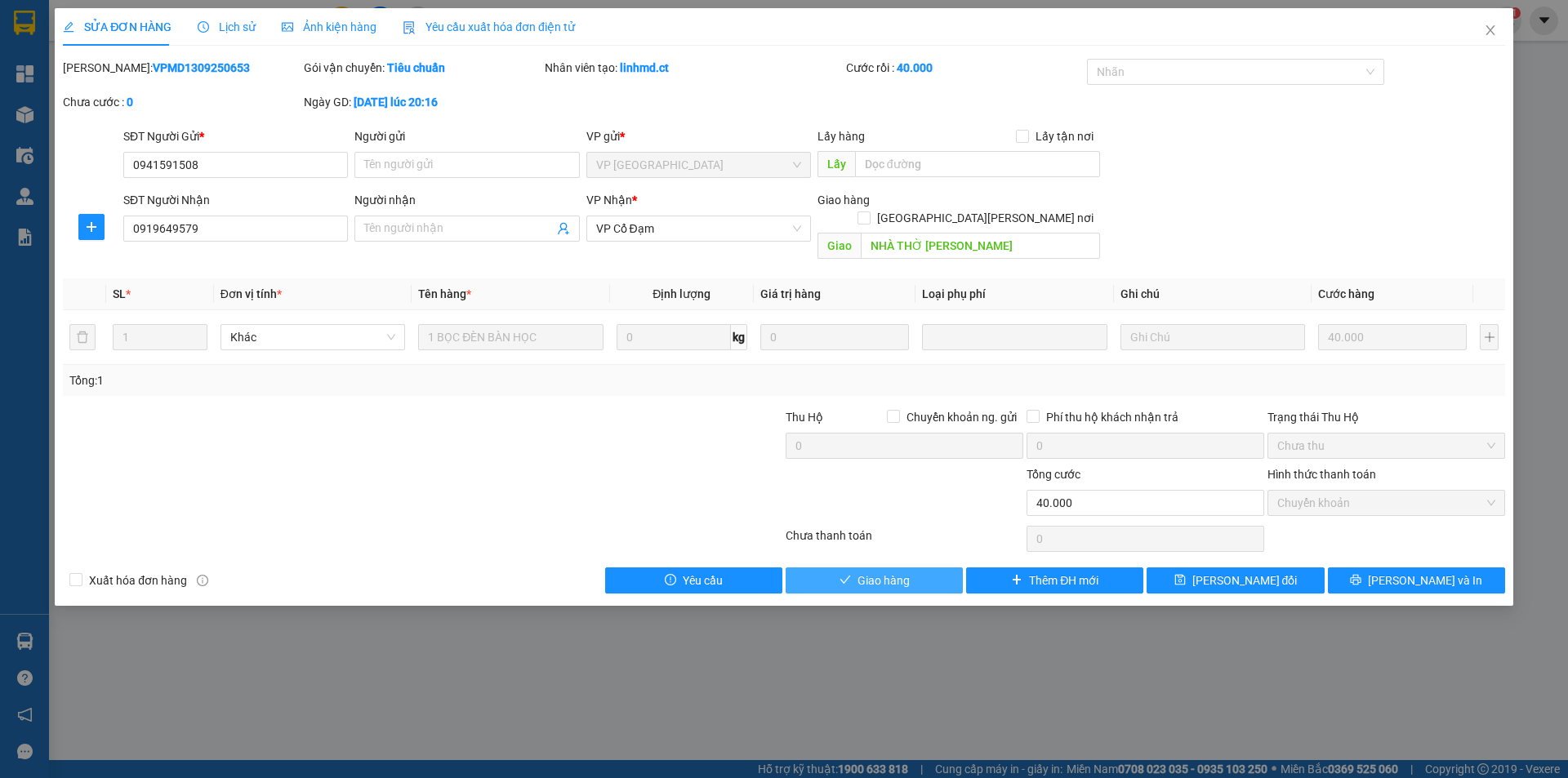
click at [876, 572] on span "Giao hàng" at bounding box center [884, 580] width 52 height 18
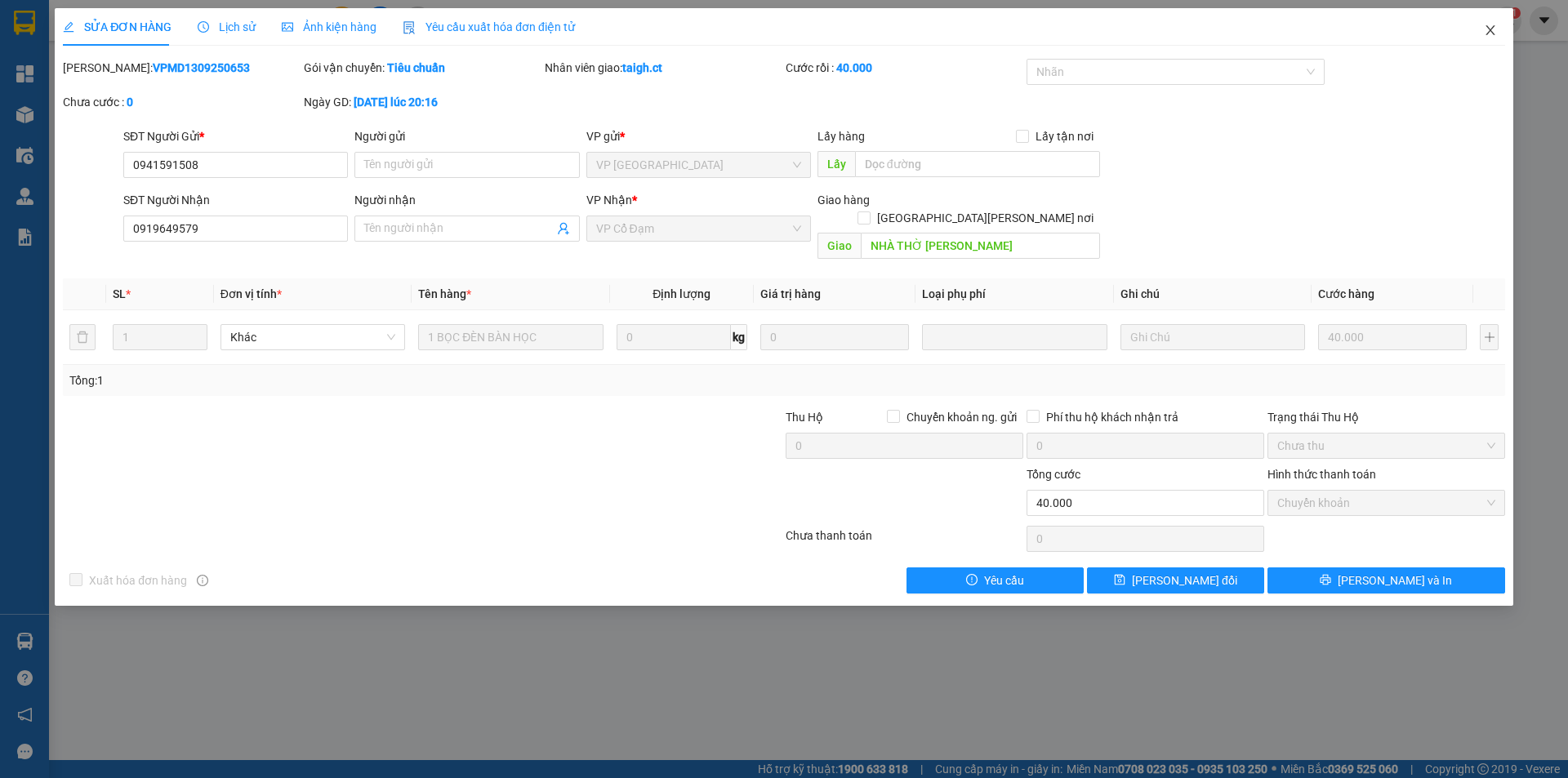
click at [1494, 27] on icon "close" at bounding box center [1489, 30] width 9 height 10
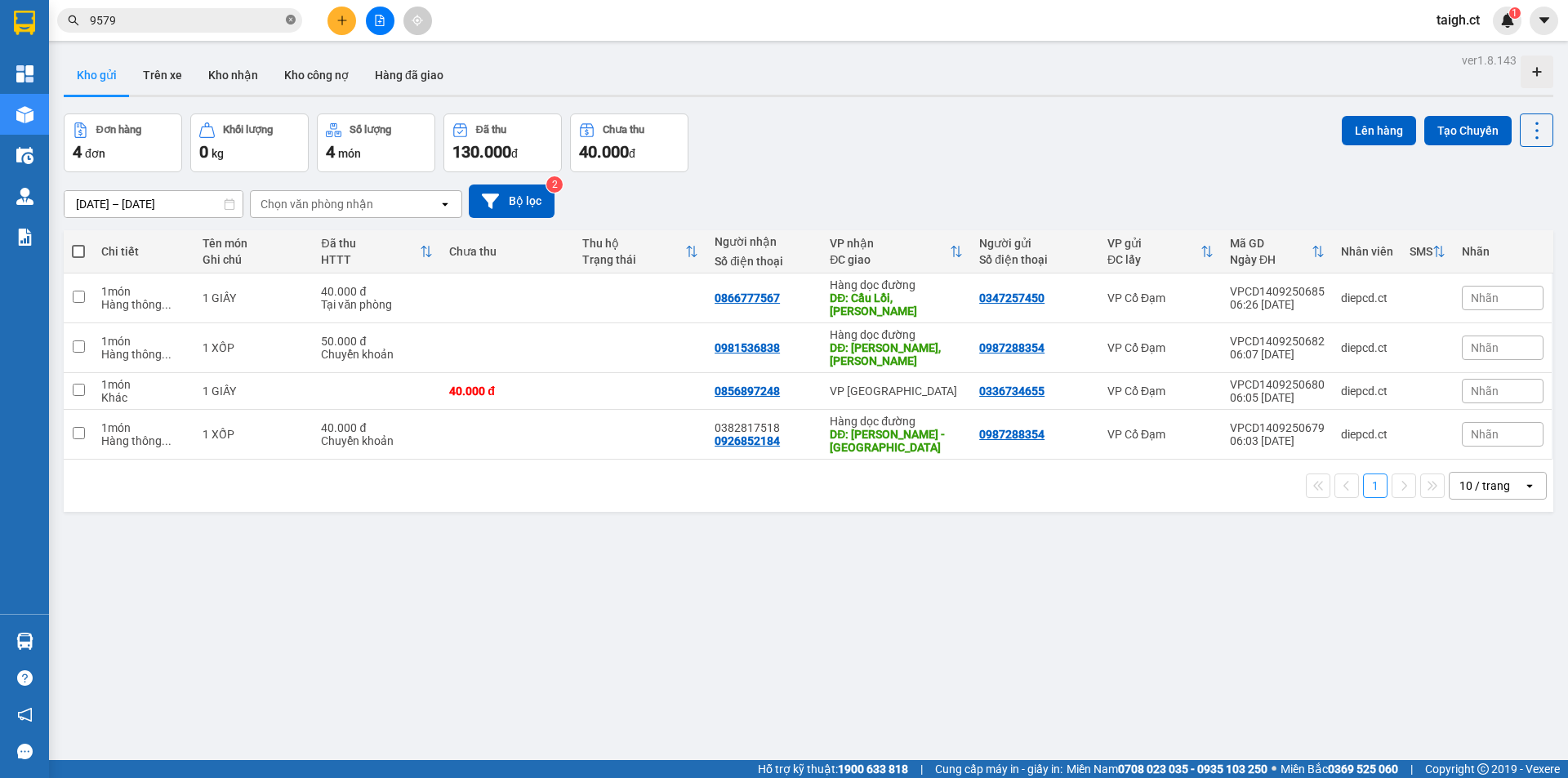
click at [293, 19] on icon "close-circle" at bounding box center [291, 19] width 10 height 10
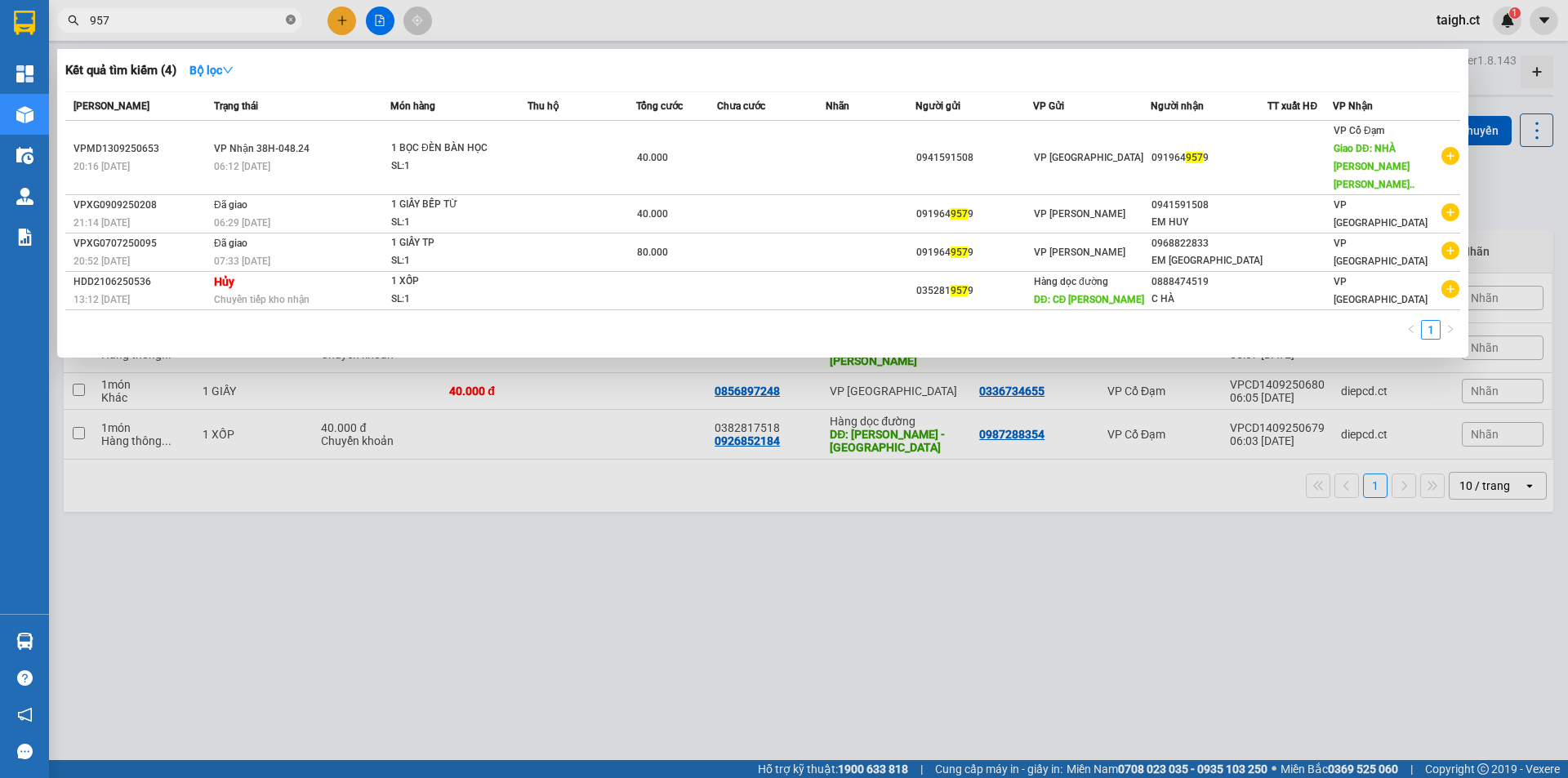
type input "9579"
click at [290, 20] on icon "close-circle" at bounding box center [291, 19] width 10 height 10
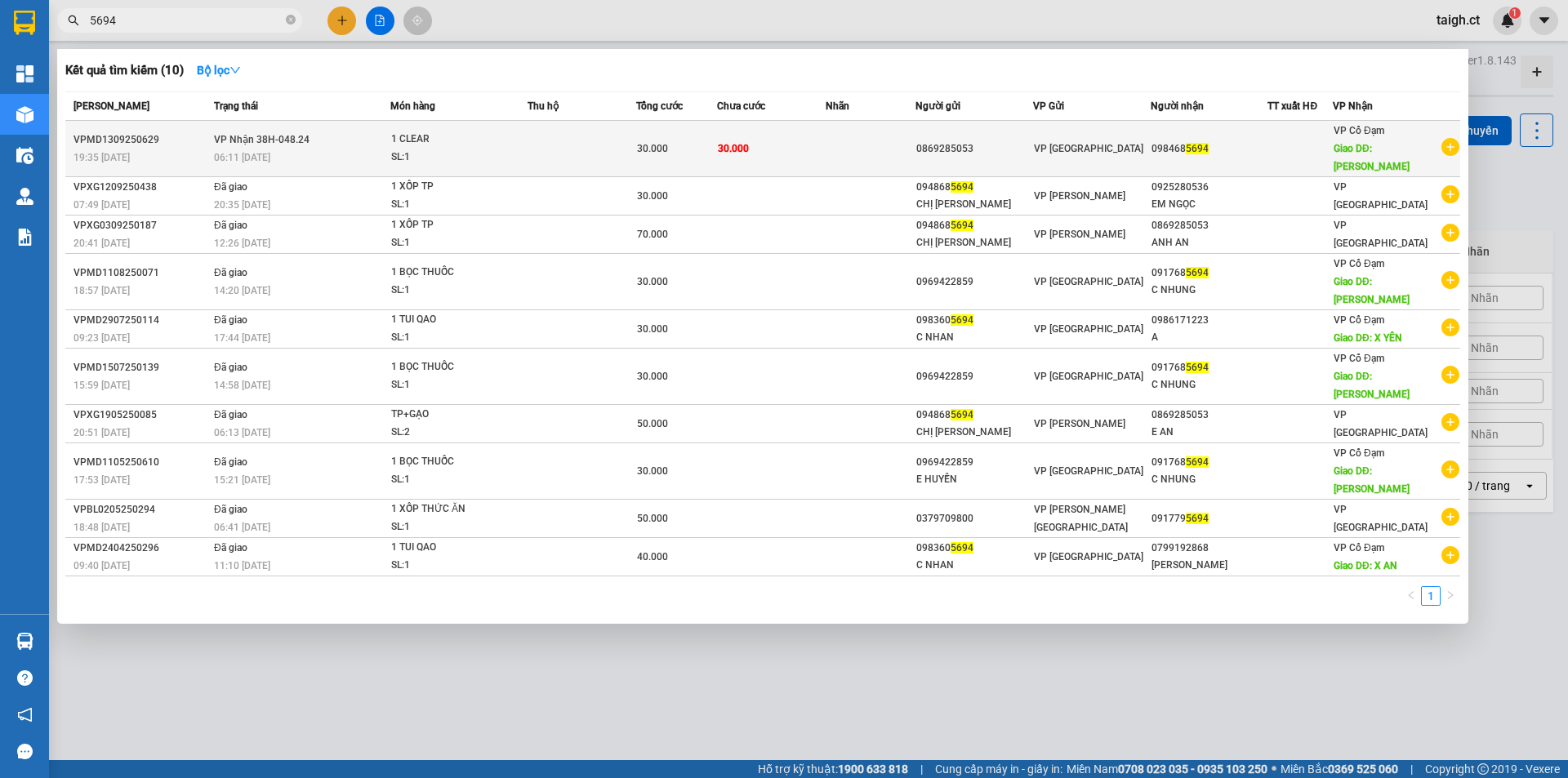
type input "5694"
click at [246, 145] on span "VP Nhận 38H-048.24" at bounding box center [261, 138] width 96 height 13
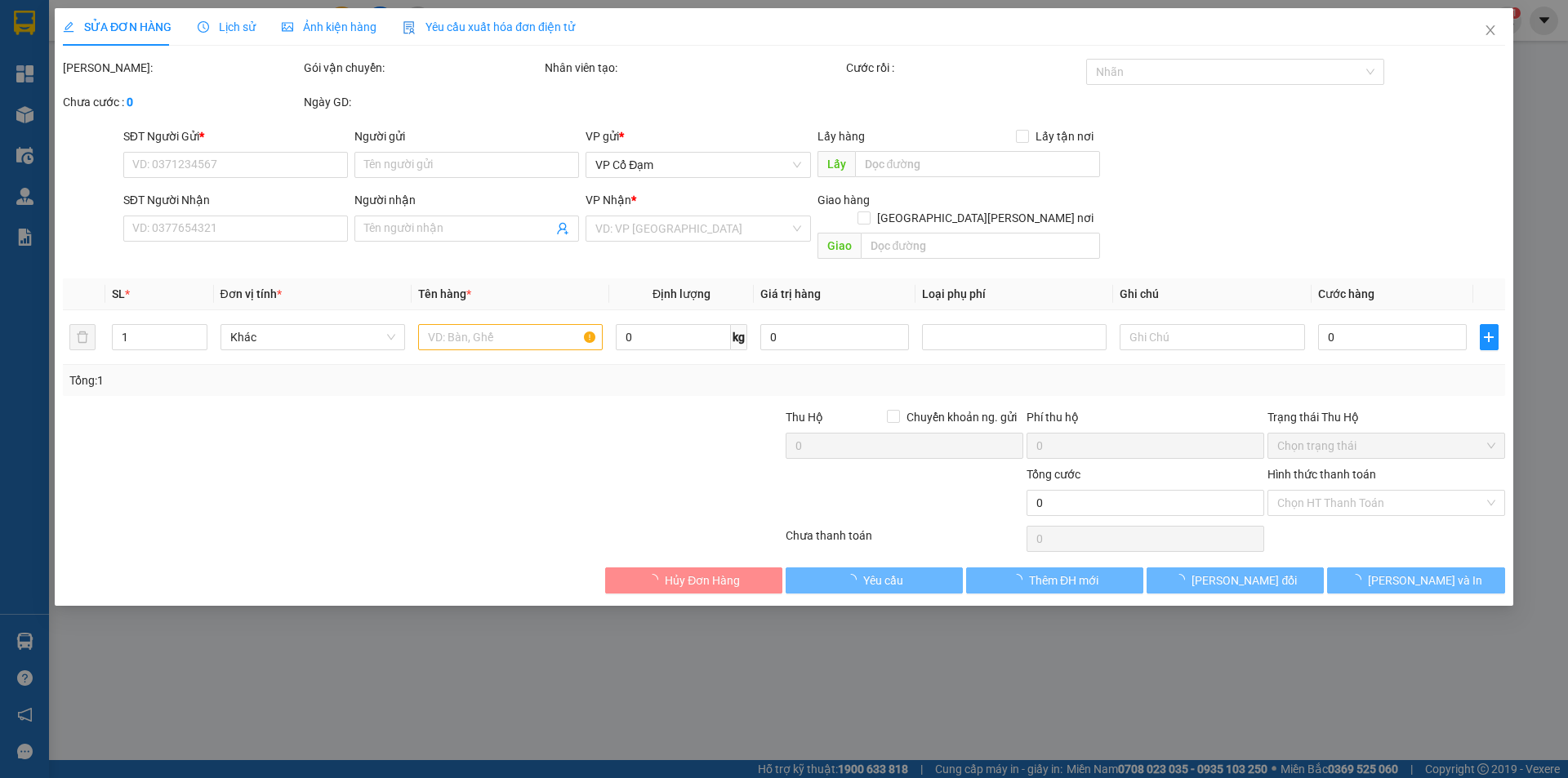
type input "0869285053"
type input "0984685694"
type input "[PERSON_NAME]"
type input "30.000"
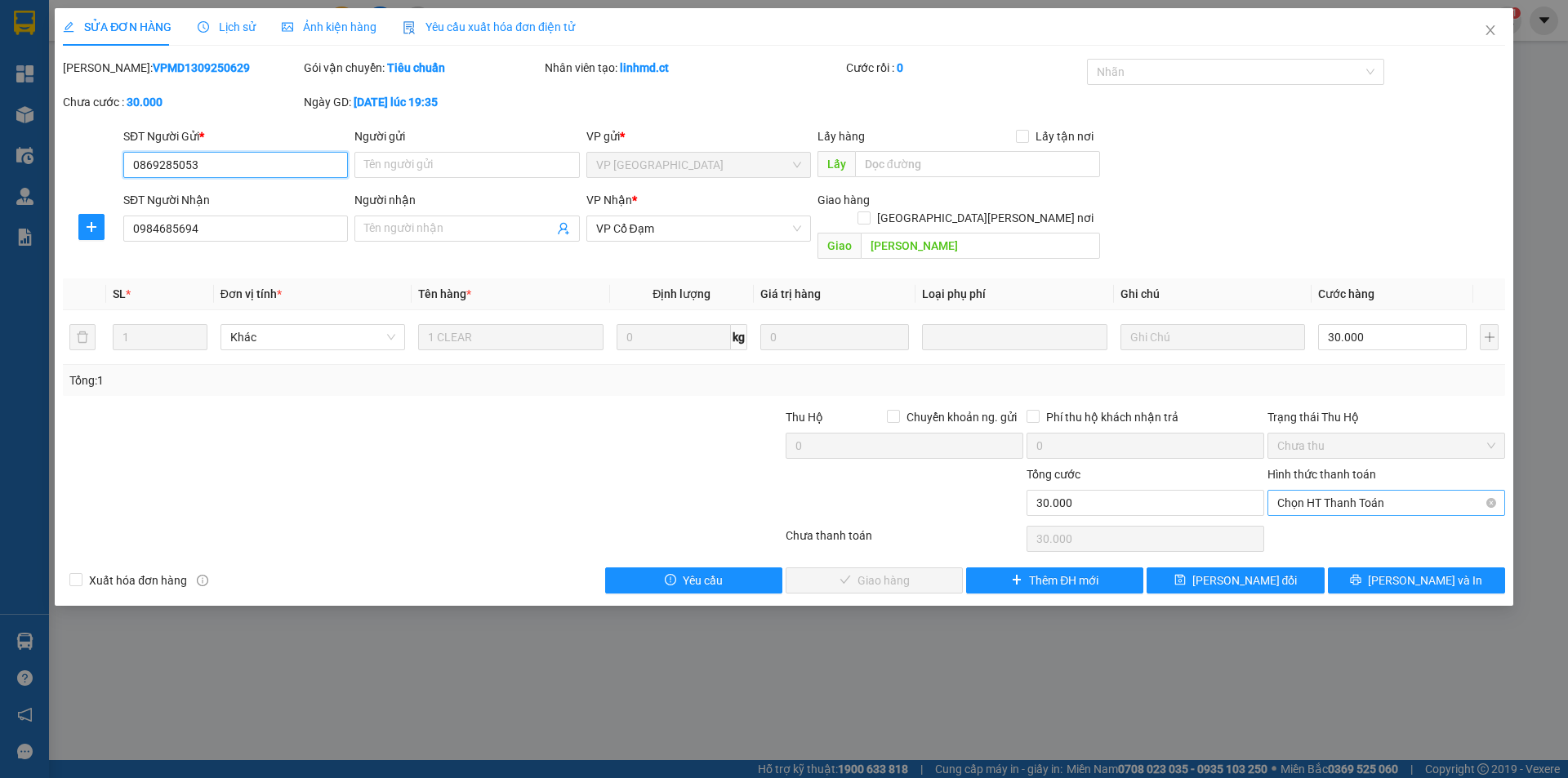
drag, startPoint x: 1327, startPoint y: 479, endPoint x: 1321, endPoint y: 493, distance: 15.2
click at [1325, 490] on span "Chọn HT Thanh Toán" at bounding box center [1386, 502] width 218 height 25
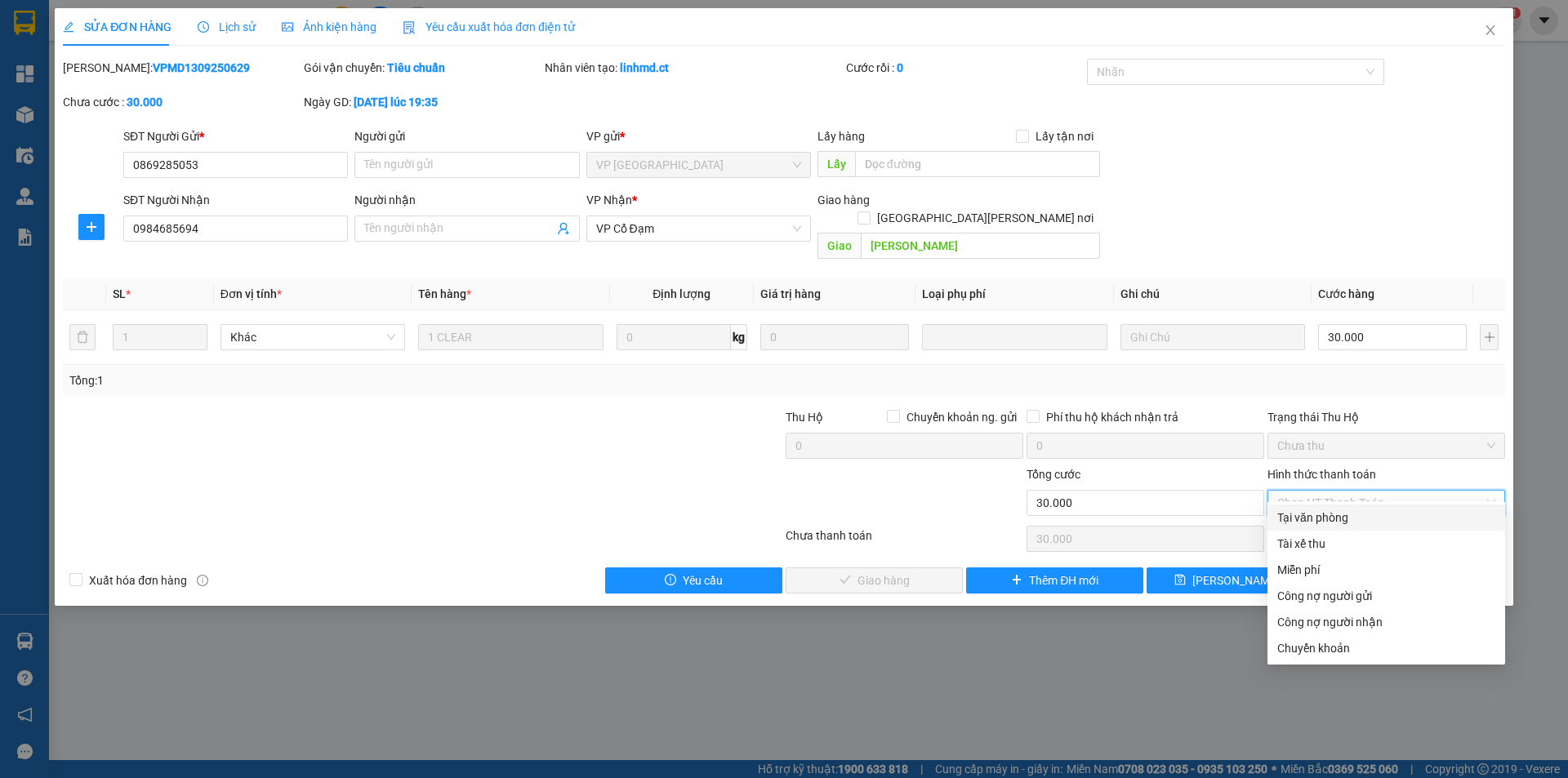
click at [1309, 520] on div "Tại văn phòng" at bounding box center [1386, 518] width 218 height 18
type input "0"
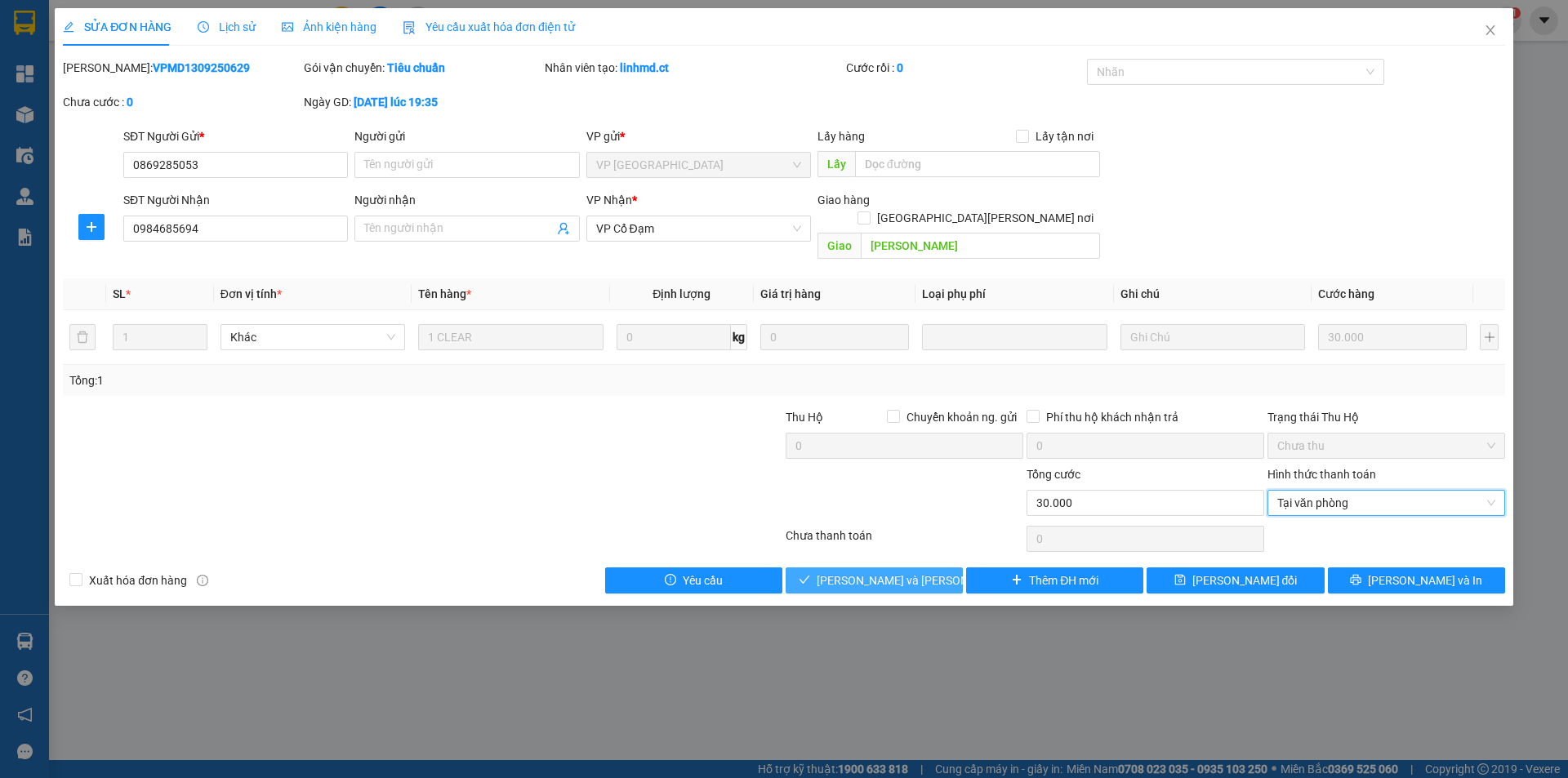
click at [882, 572] on span "[PERSON_NAME] và [PERSON_NAME] hàng" at bounding box center [927, 580] width 221 height 18
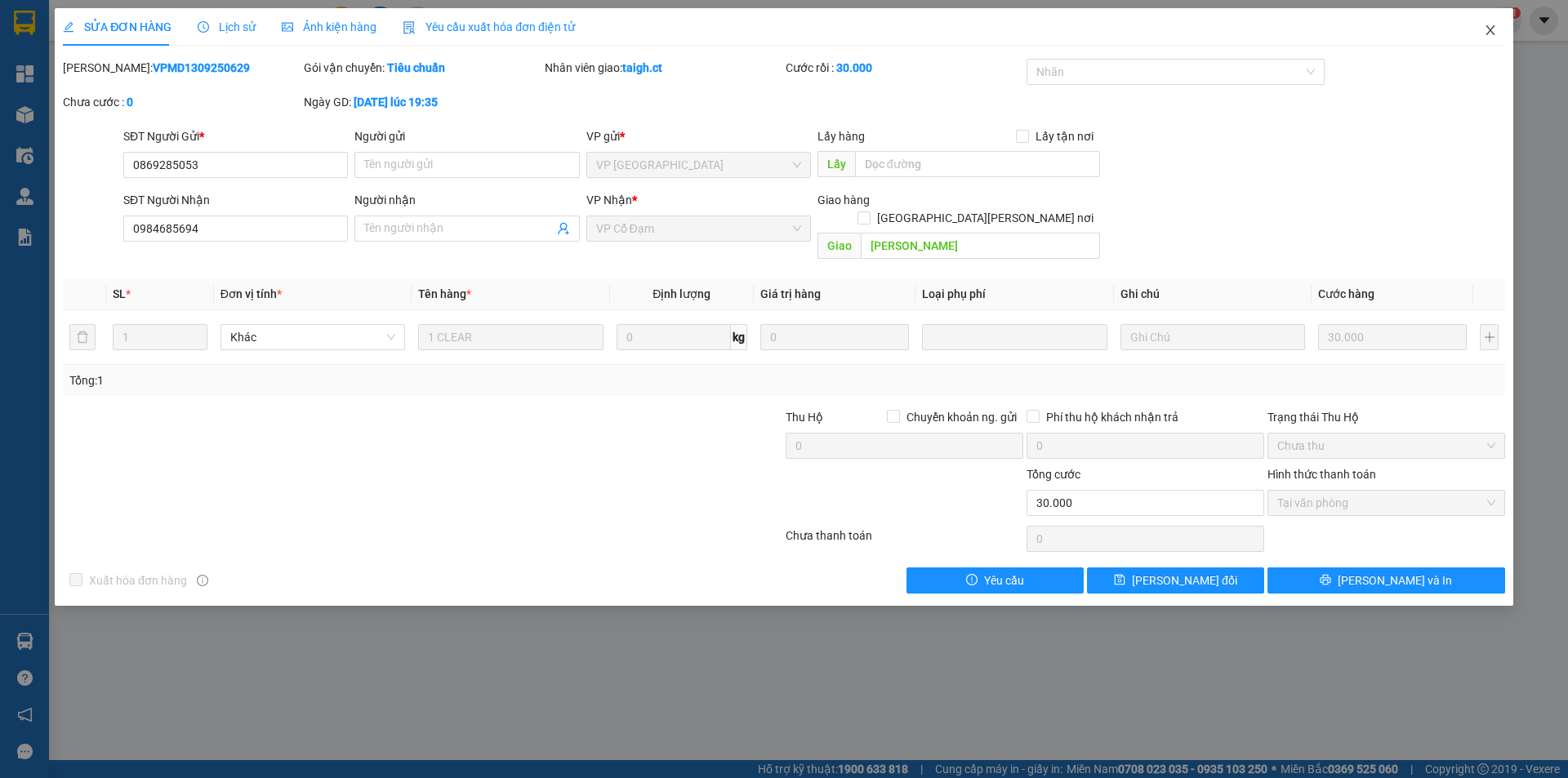
click at [1495, 25] on icon "close" at bounding box center [1489, 30] width 13 height 13
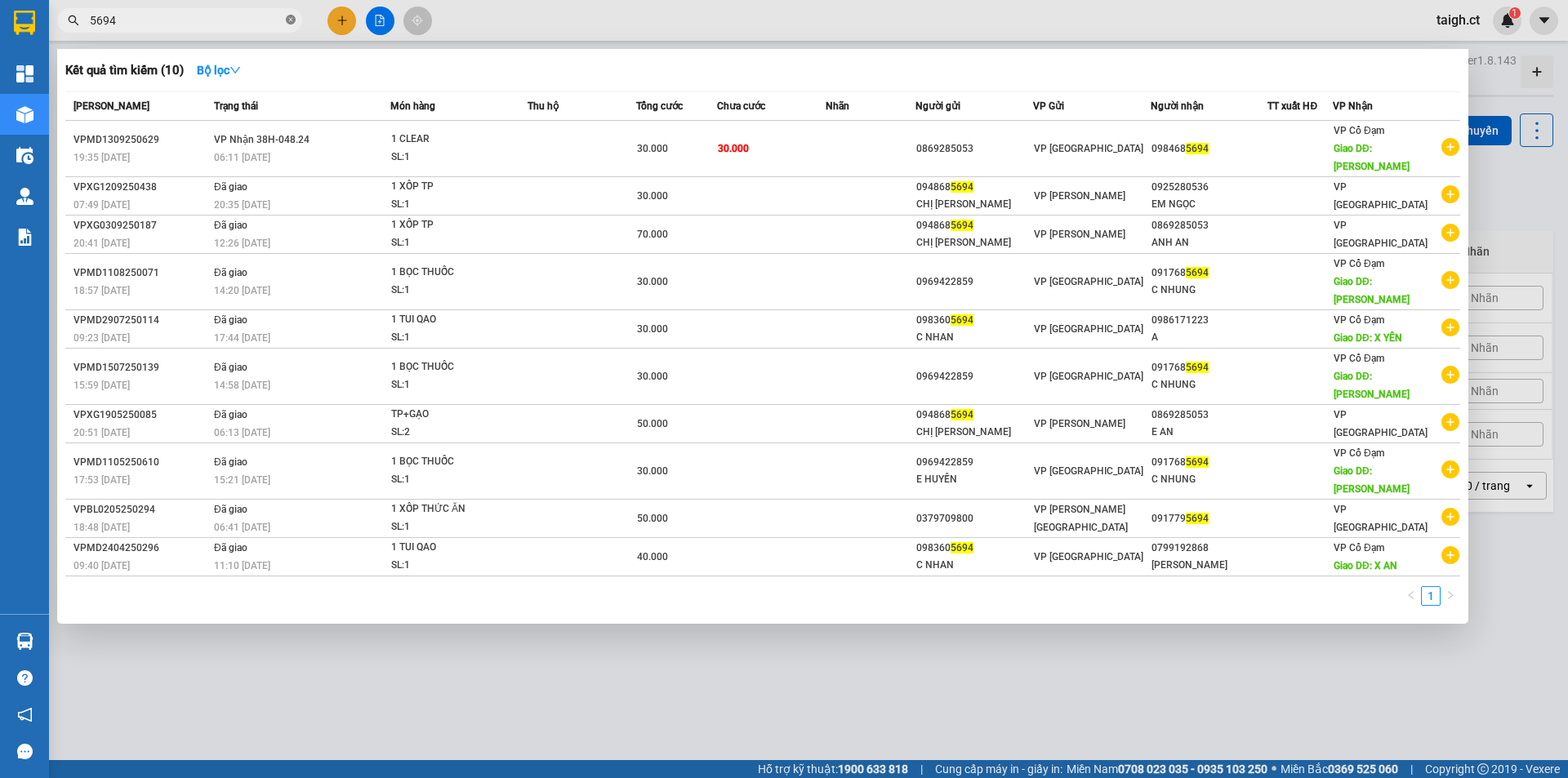
click at [293, 18] on icon "close-circle" at bounding box center [291, 19] width 10 height 10
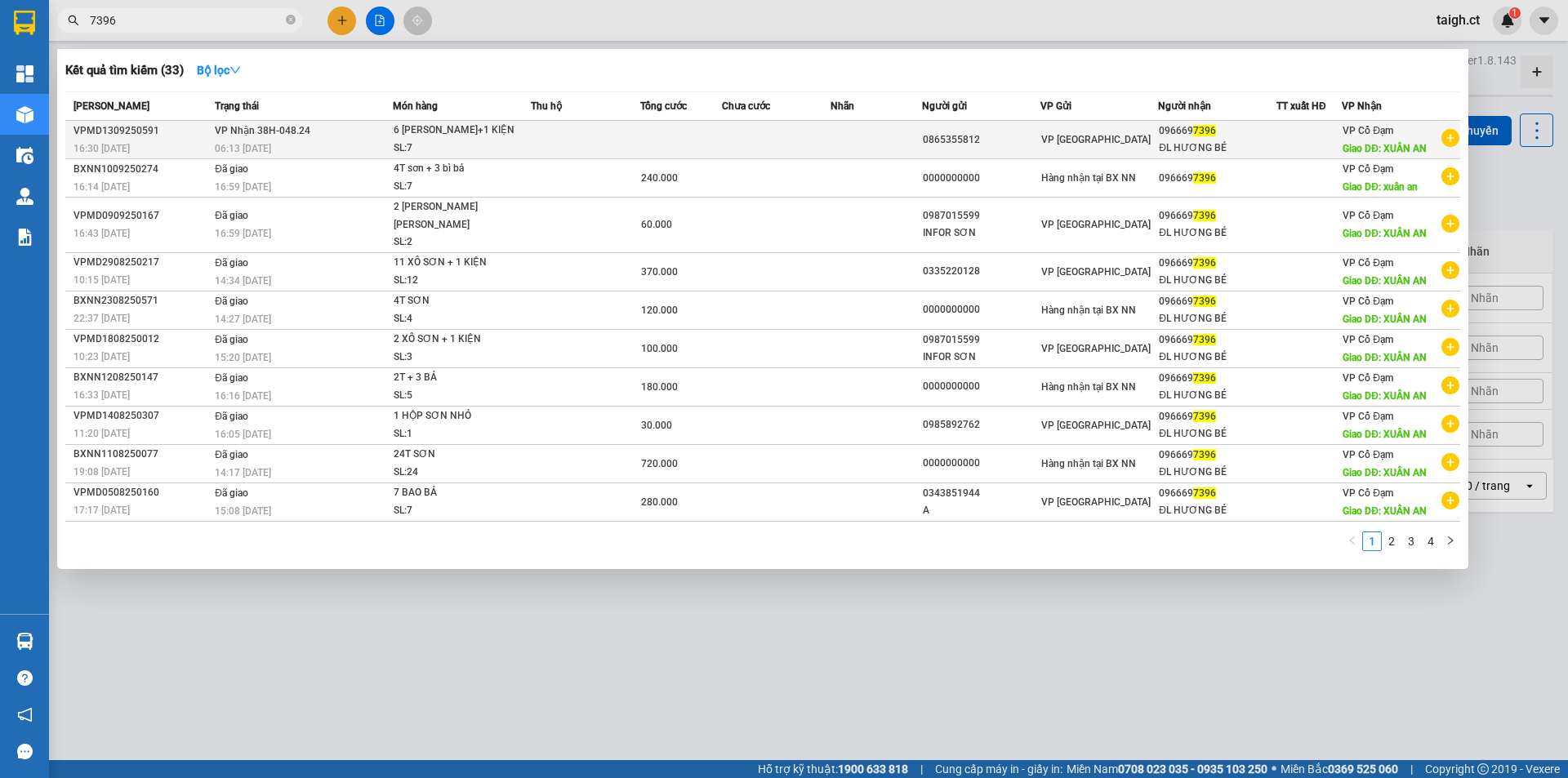
type input "7396"
click at [257, 139] on td "[PERSON_NAME] 38H-048.24 06:13 [DATE]" at bounding box center [301, 140] width 182 height 38
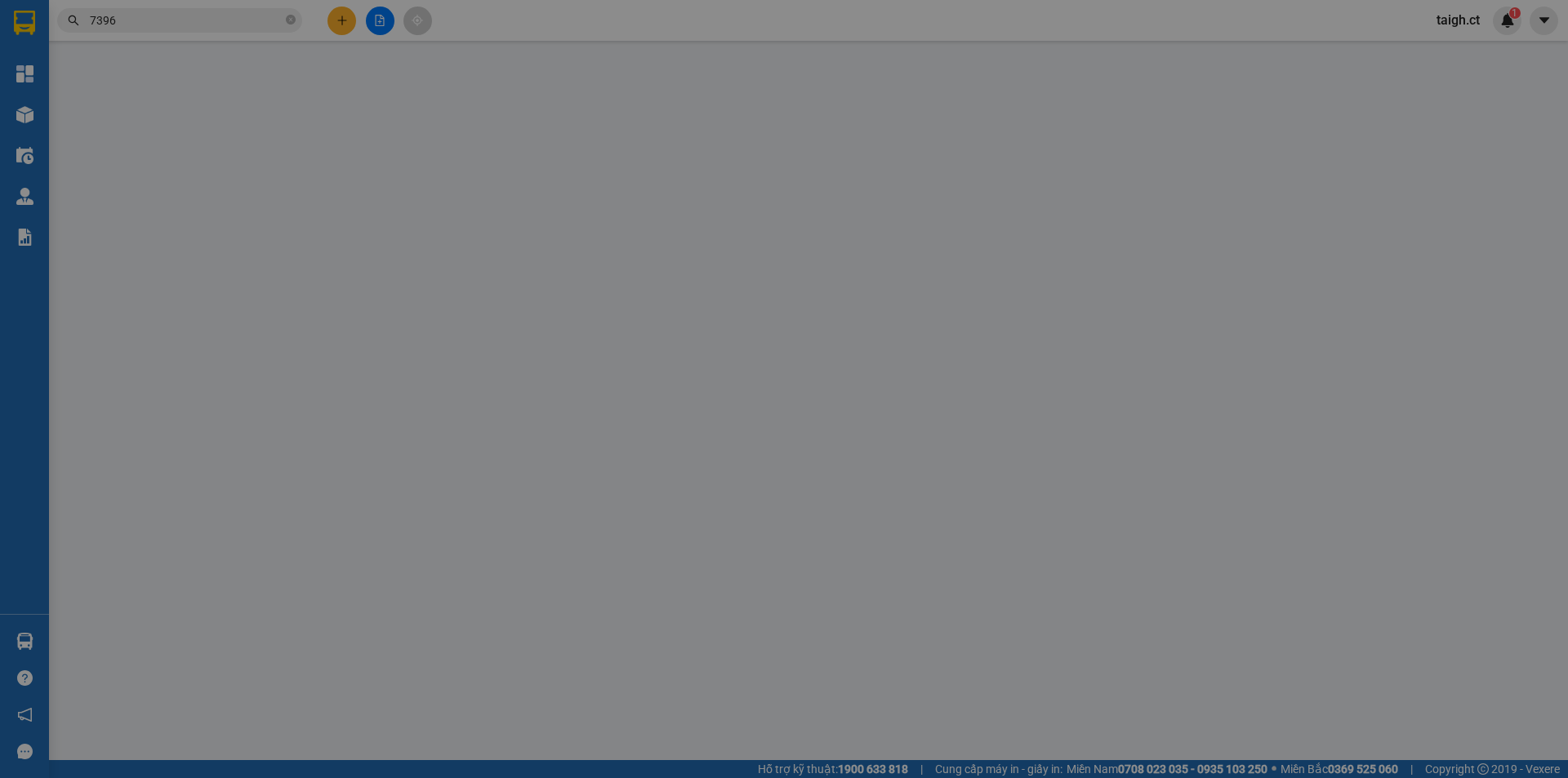
type input "0865355812"
type input "0966697396"
type input "ĐL HƯƠNG BÉ"
type input "XUÂN AN"
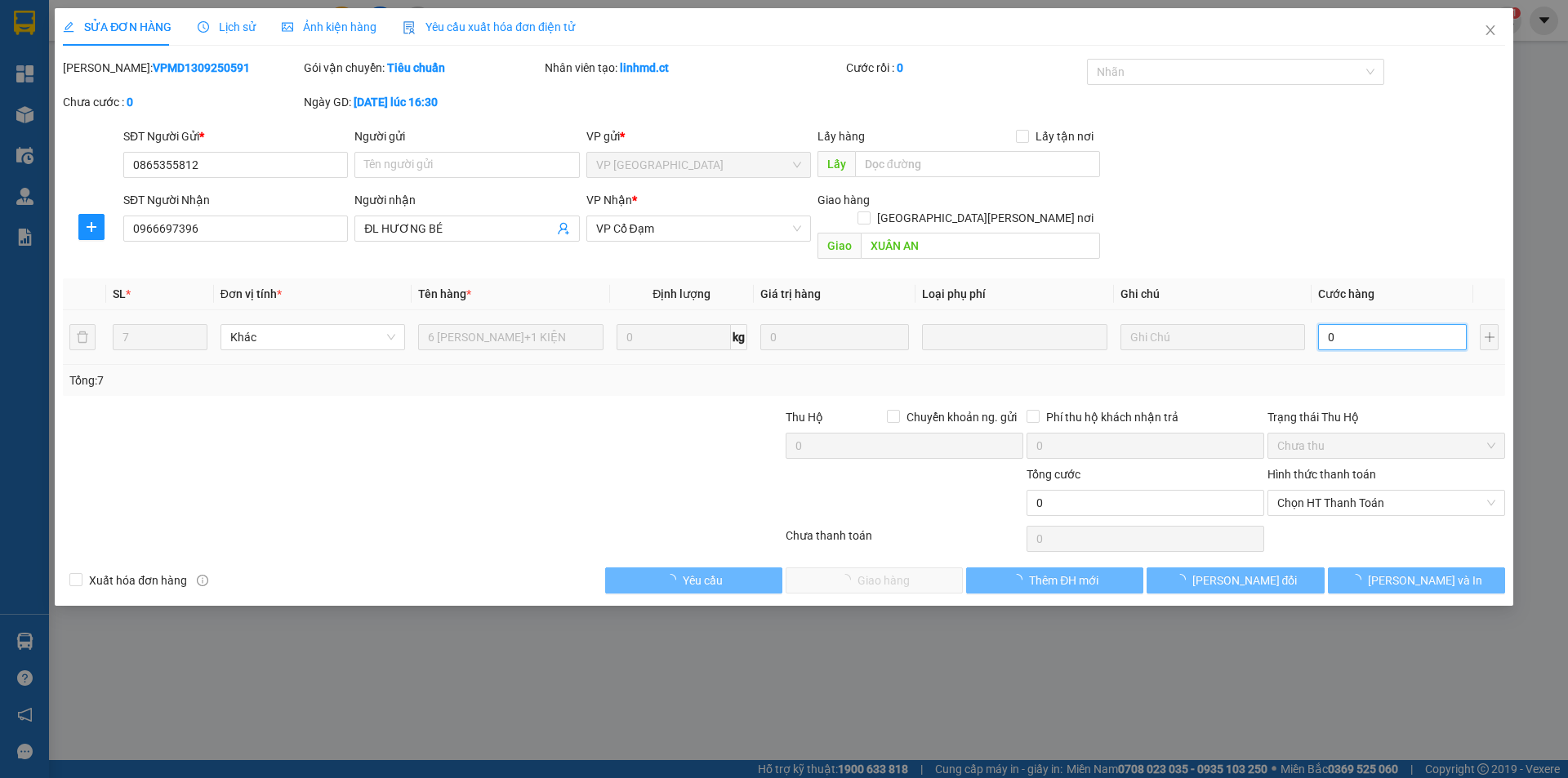
click at [1342, 324] on input "0" at bounding box center [1392, 337] width 149 height 26
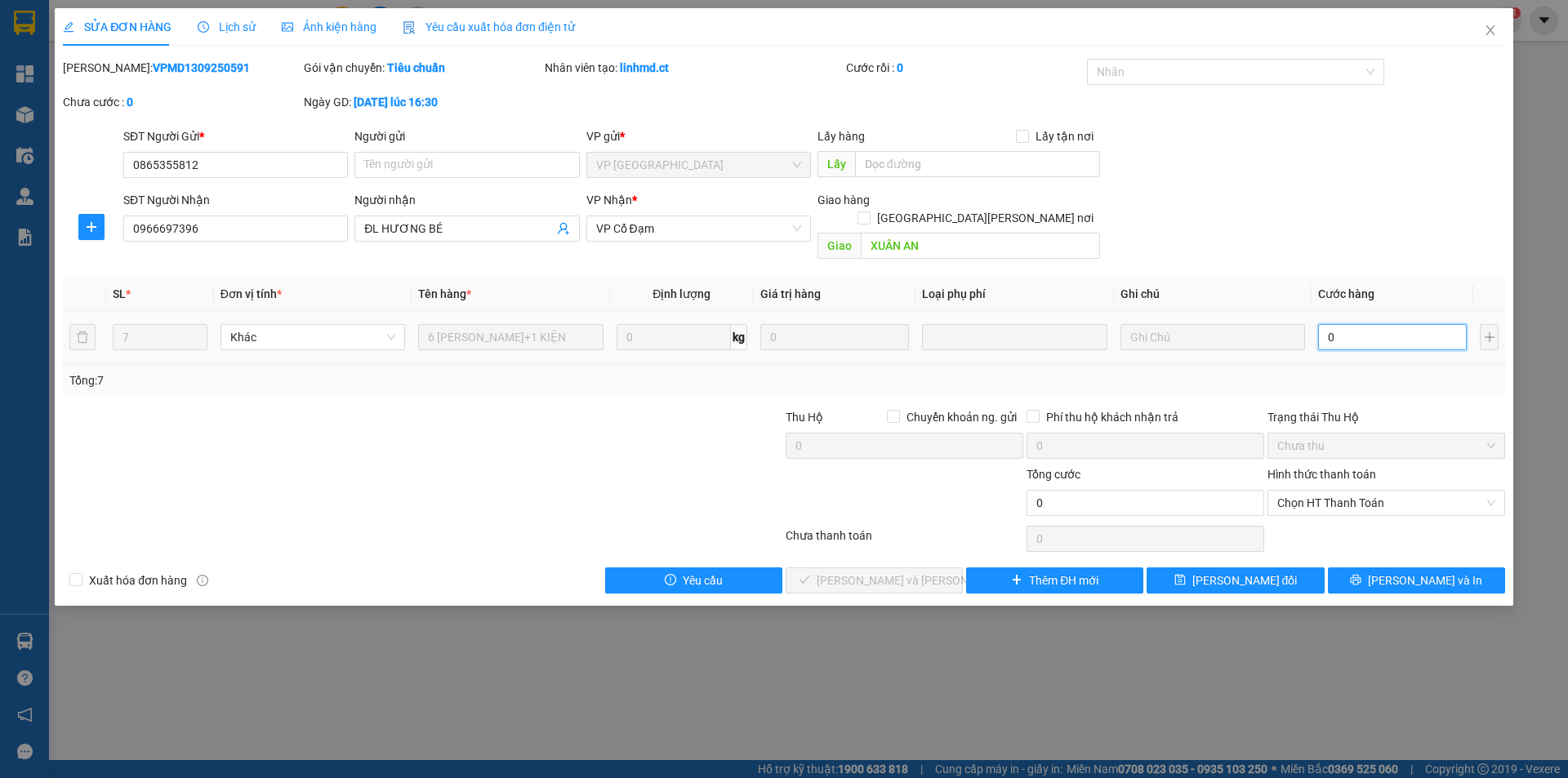
type input "2"
type input "22"
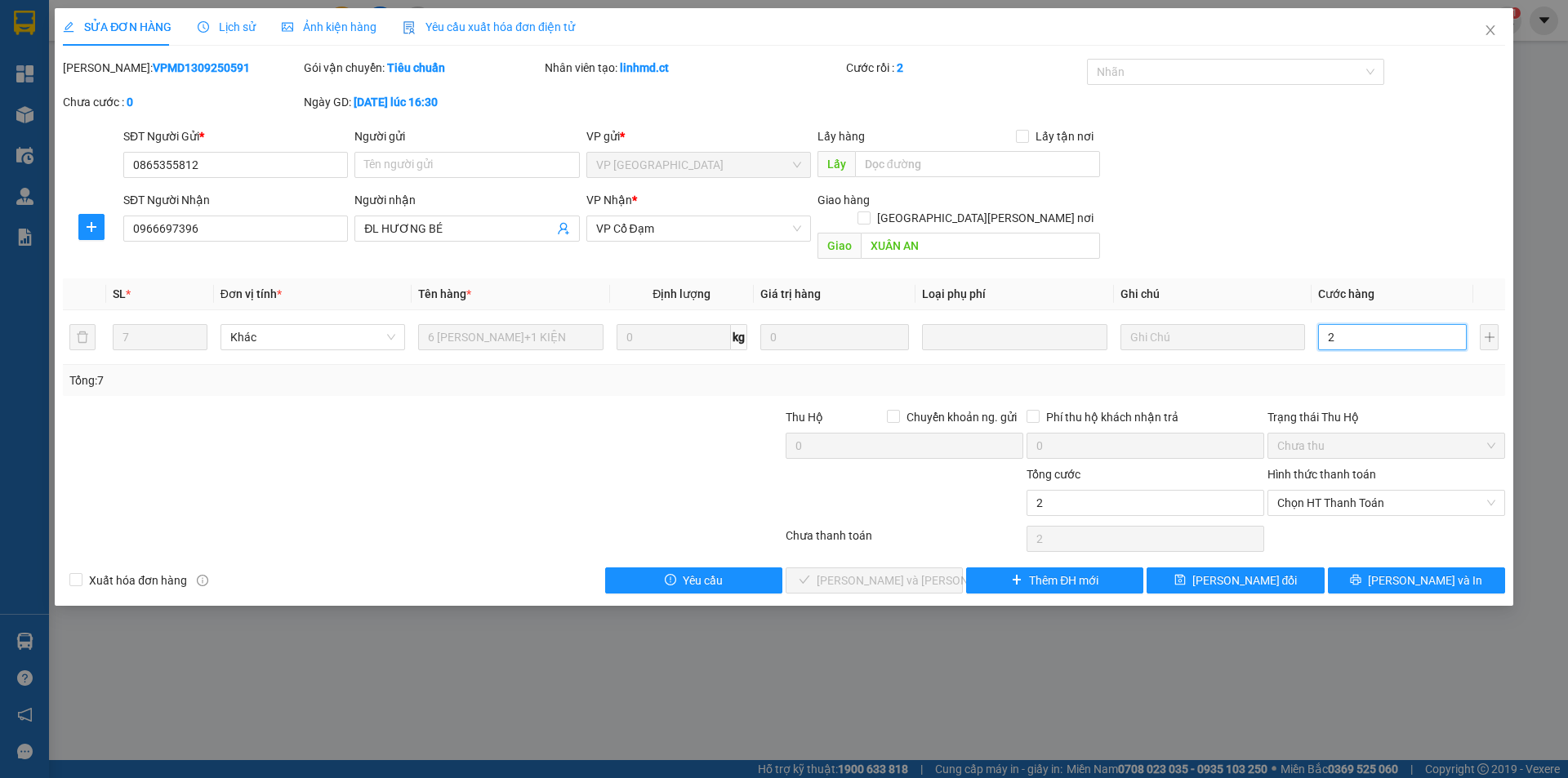
type input "22"
type input "220"
drag, startPoint x: 1297, startPoint y: 482, endPoint x: 1309, endPoint y: 499, distance: 20.8
click at [1297, 490] on span "Chọn HT Thanh Toán" at bounding box center [1386, 502] width 218 height 25
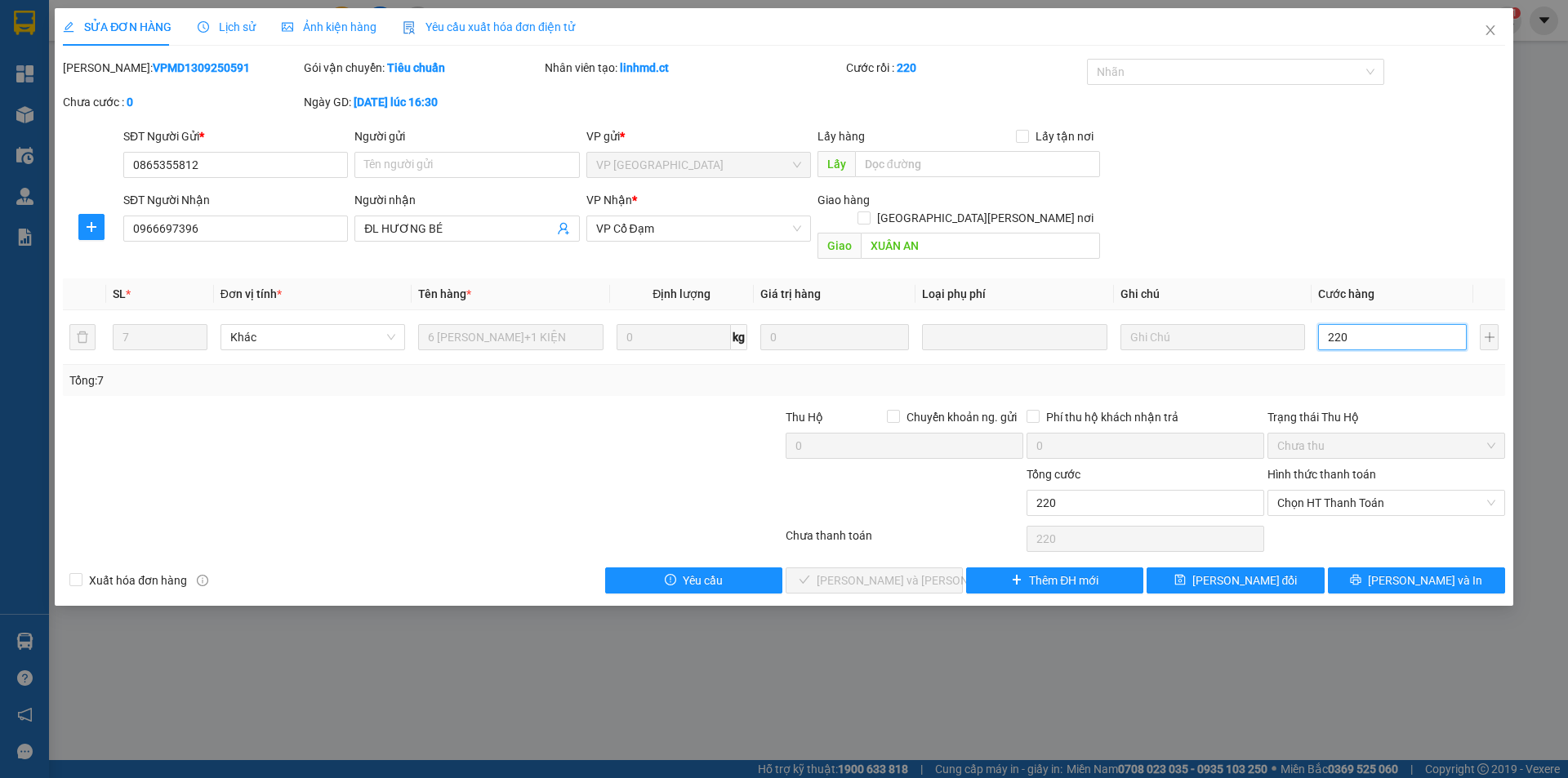
type input "220"
type input "220.000"
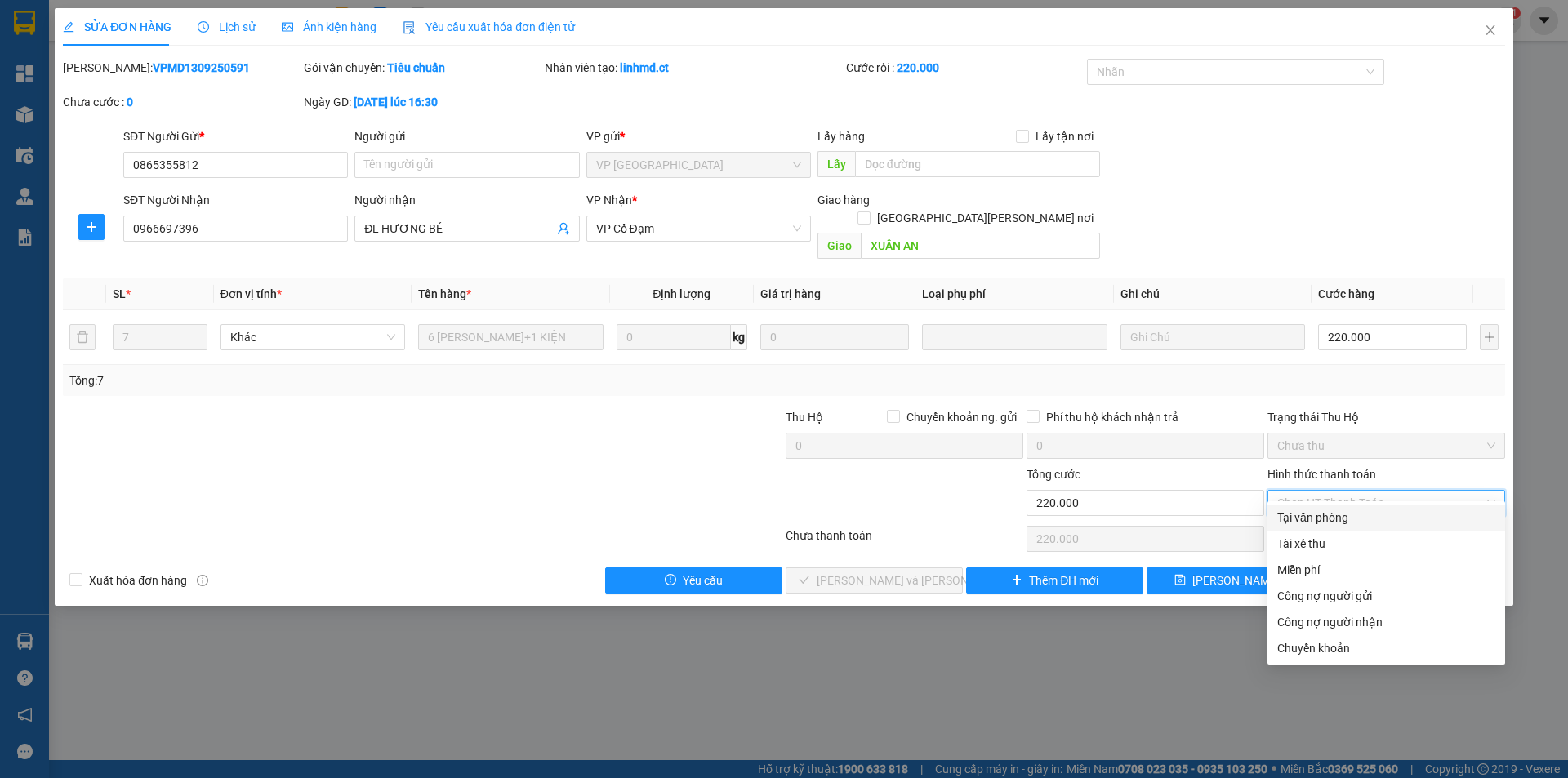
click at [1310, 518] on div "Tại văn phòng" at bounding box center [1386, 518] width 218 height 18
type input "0"
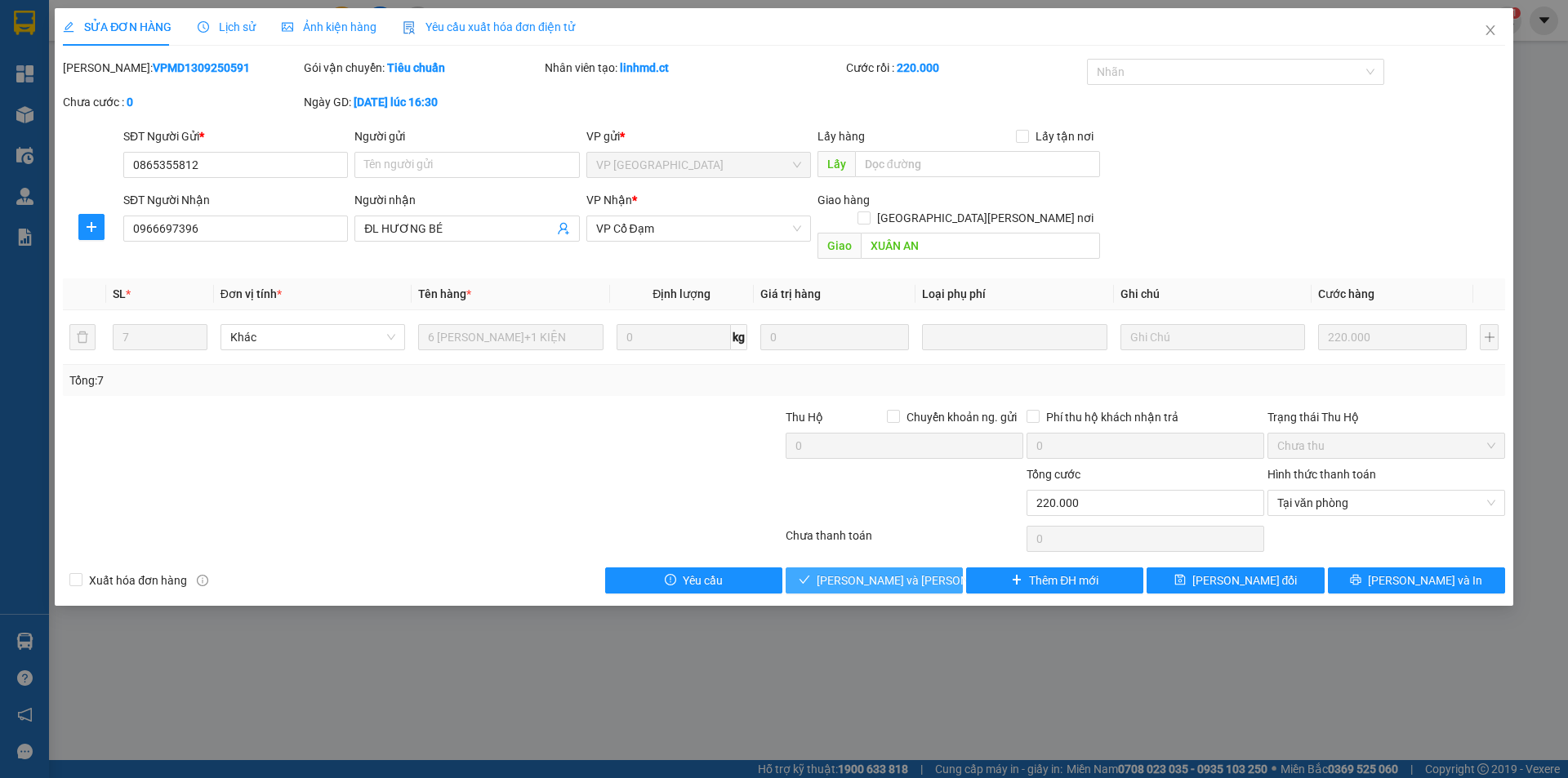
click at [938, 567] on button "[PERSON_NAME] và [PERSON_NAME] hàng" at bounding box center [874, 580] width 178 height 26
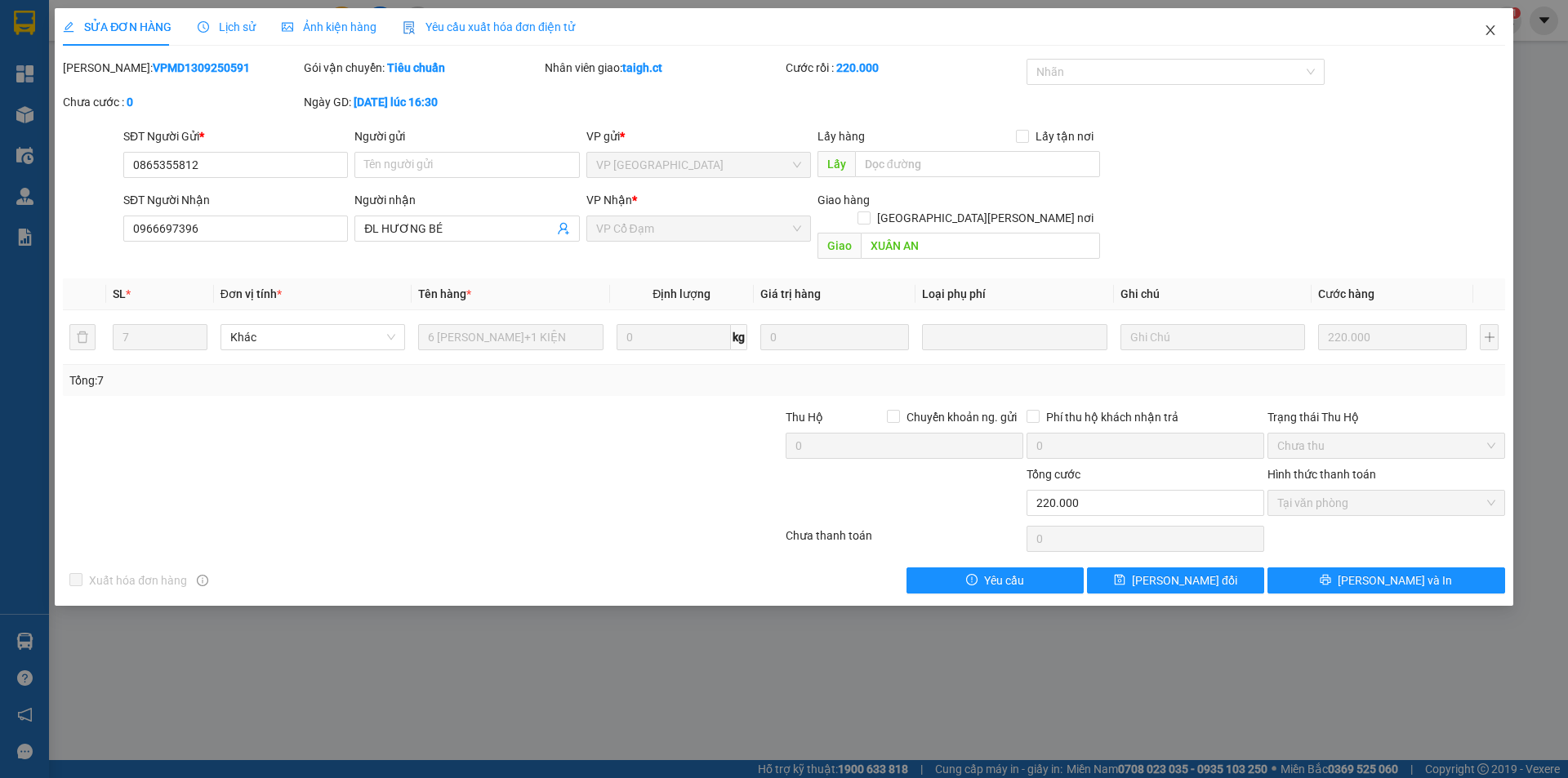
click at [1491, 21] on span "Close" at bounding box center [1490, 31] width 46 height 46
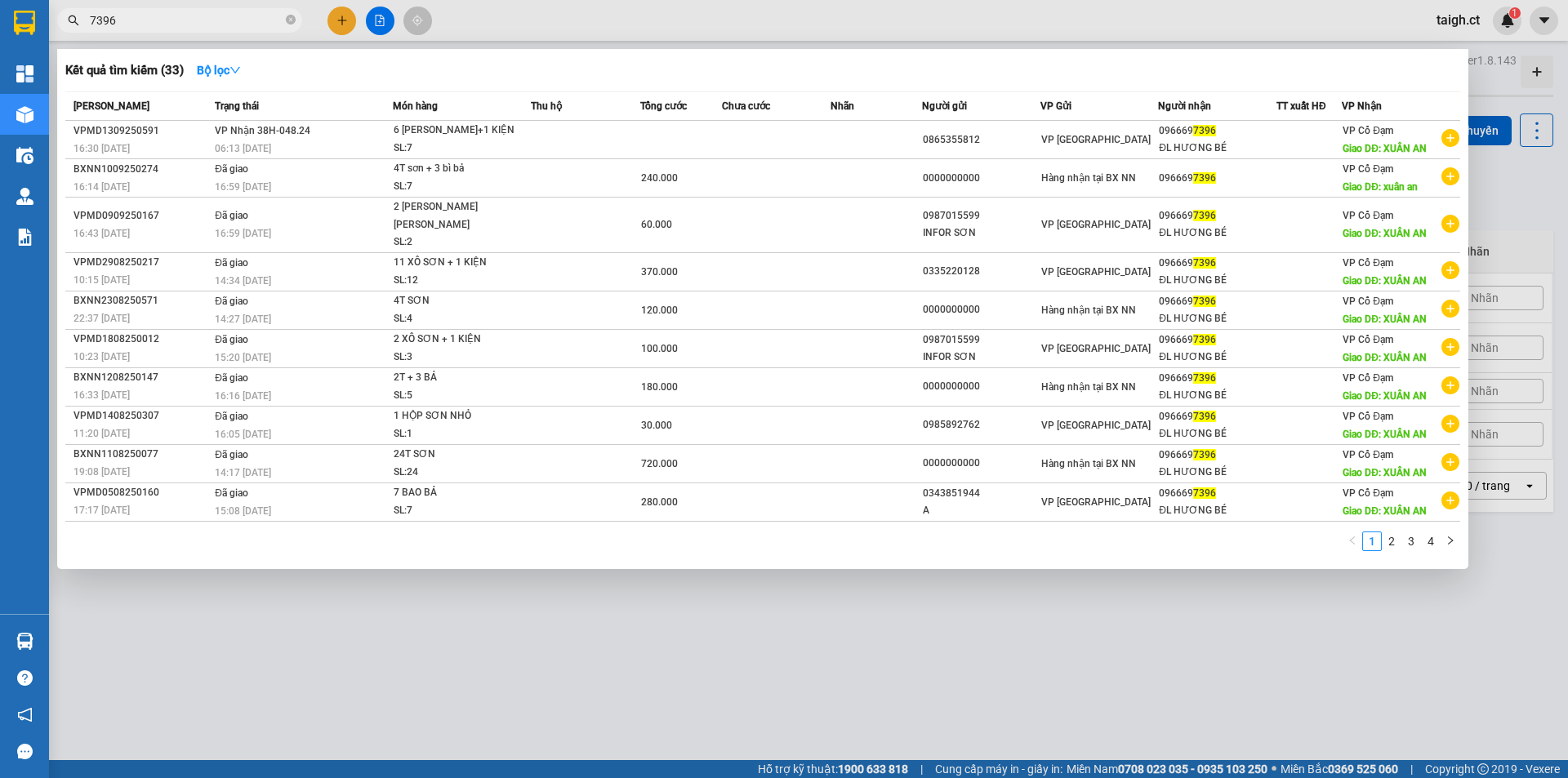
click at [285, 21] on span "7396" at bounding box center [180, 20] width 245 height 25
click at [289, 19] on icon "close-circle" at bounding box center [291, 19] width 10 height 10
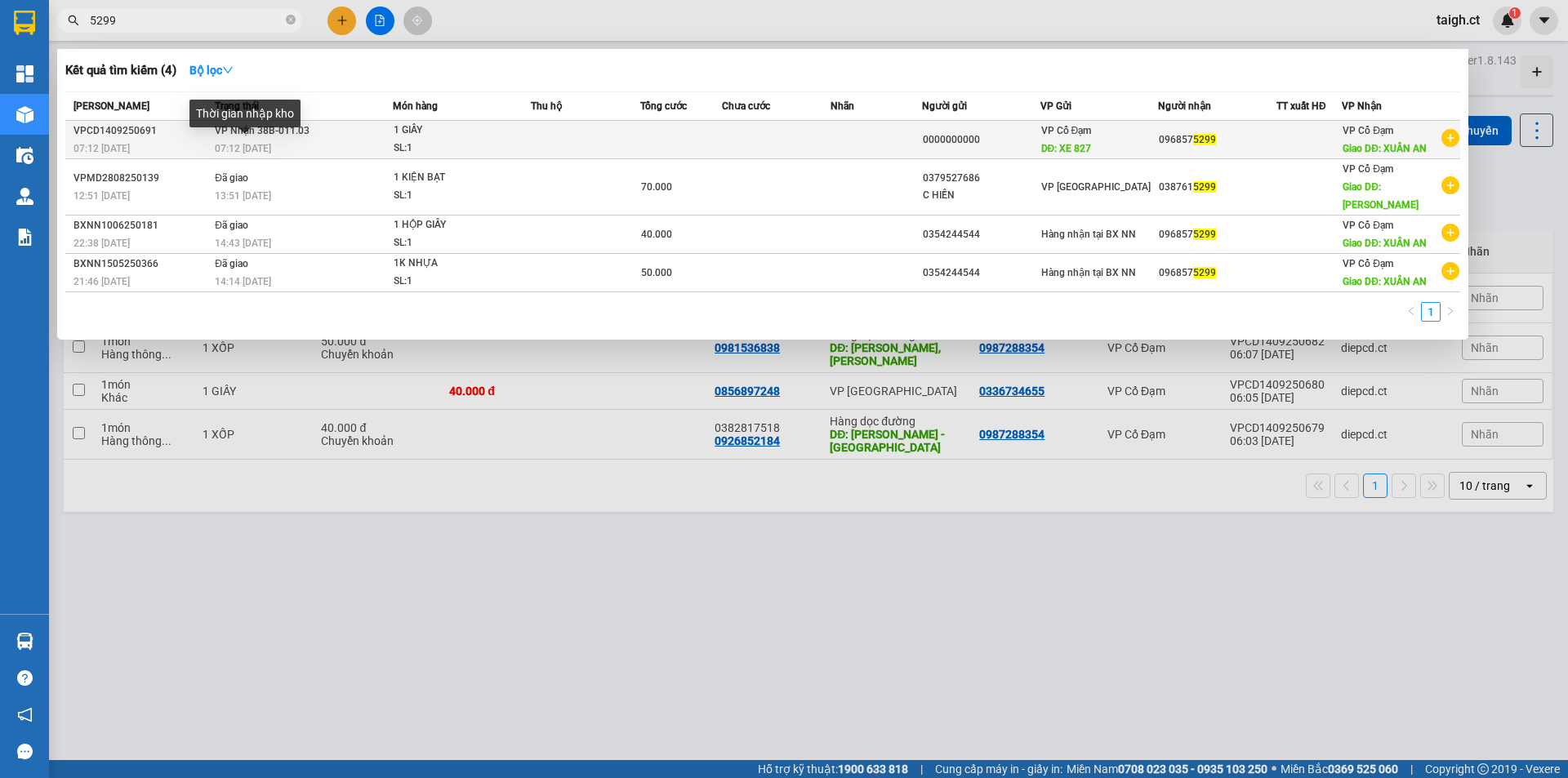
type input "5299"
click at [255, 143] on span "07:12 [DATE]" at bounding box center [243, 149] width 57 height 12
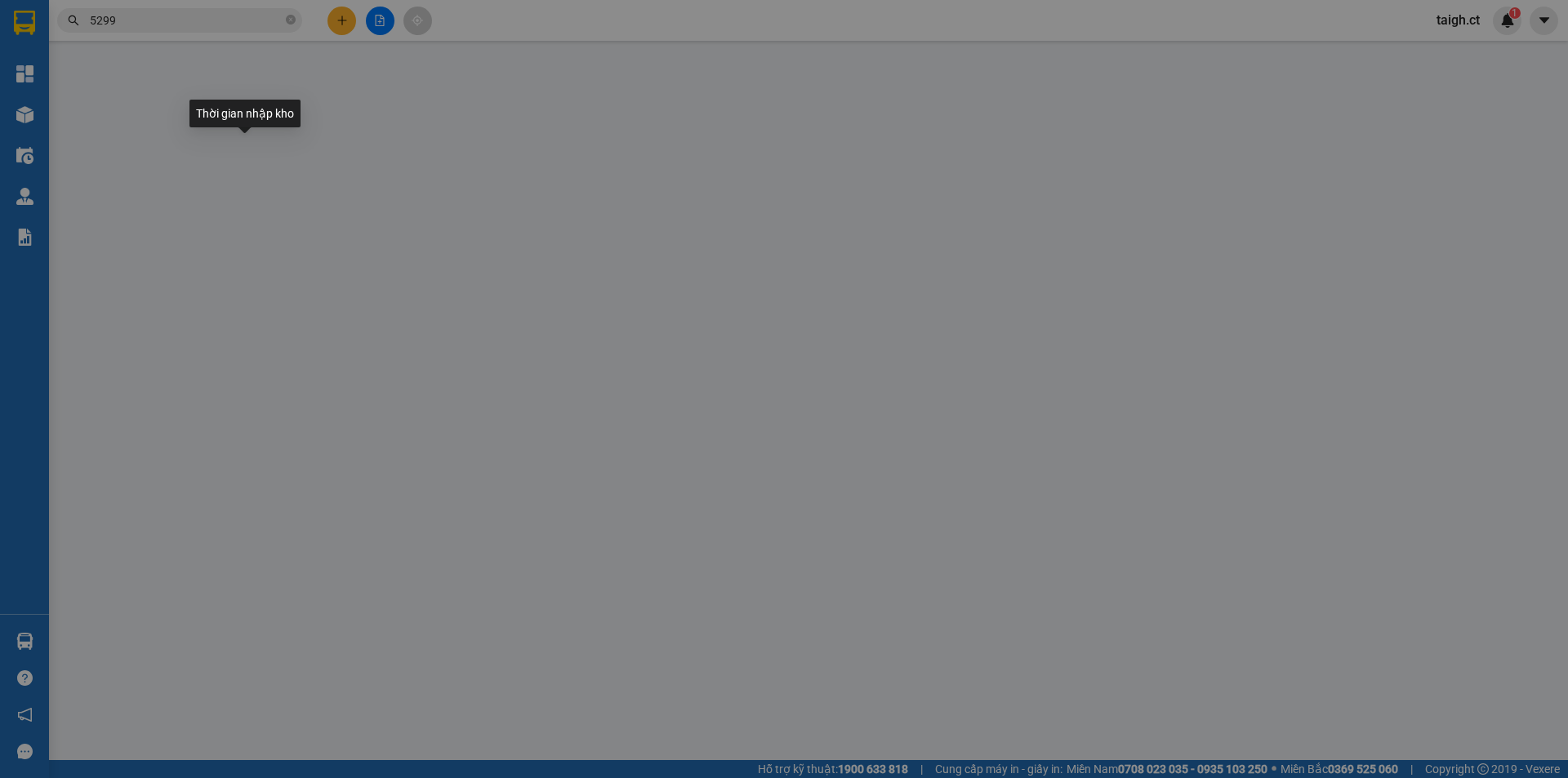
type input "0000000000"
type input "XE 827"
type input "0968575299"
type input "XUÂN AN"
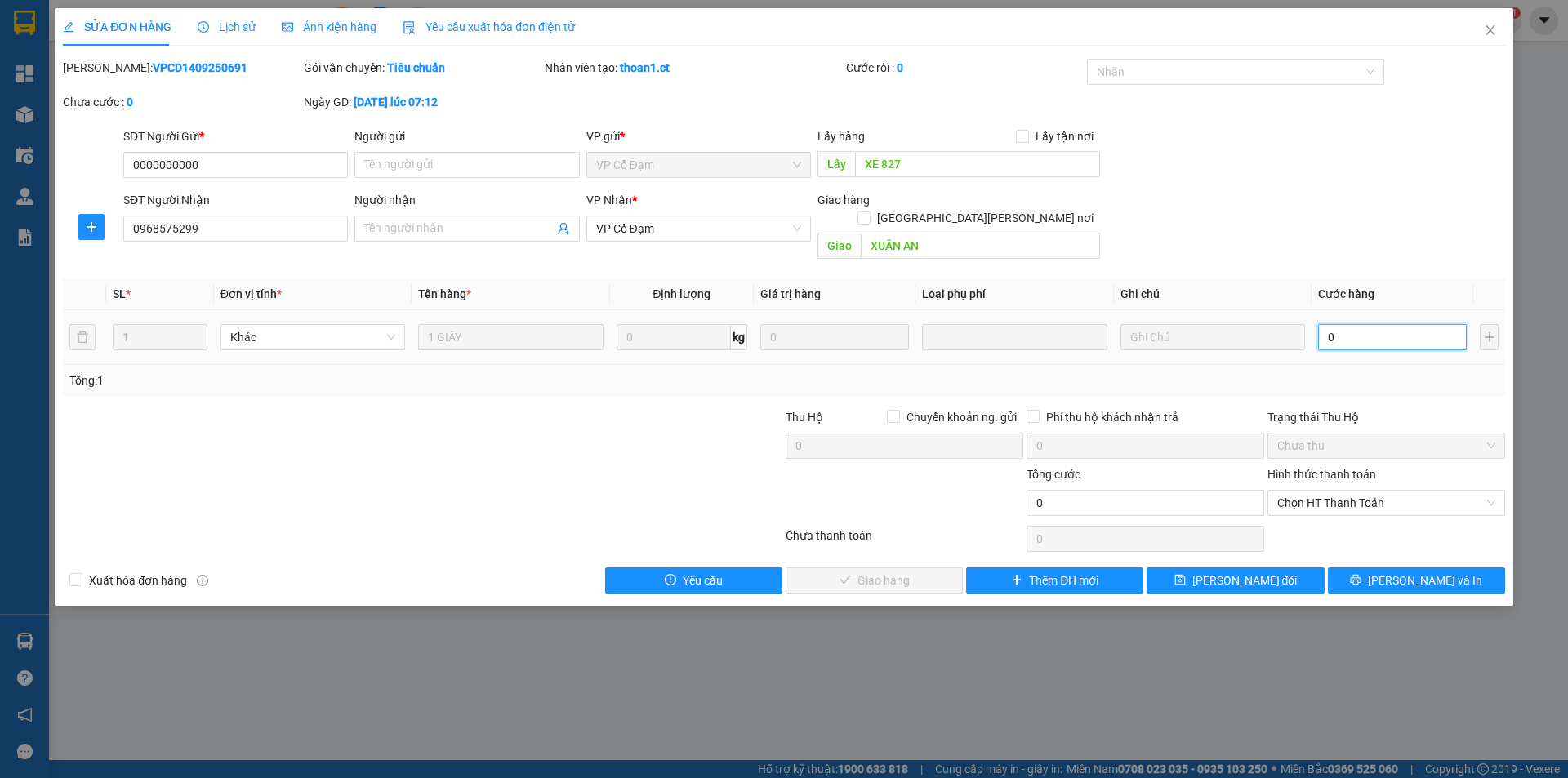
click at [1376, 324] on input "0" at bounding box center [1392, 337] width 149 height 26
type input "4"
type input "40"
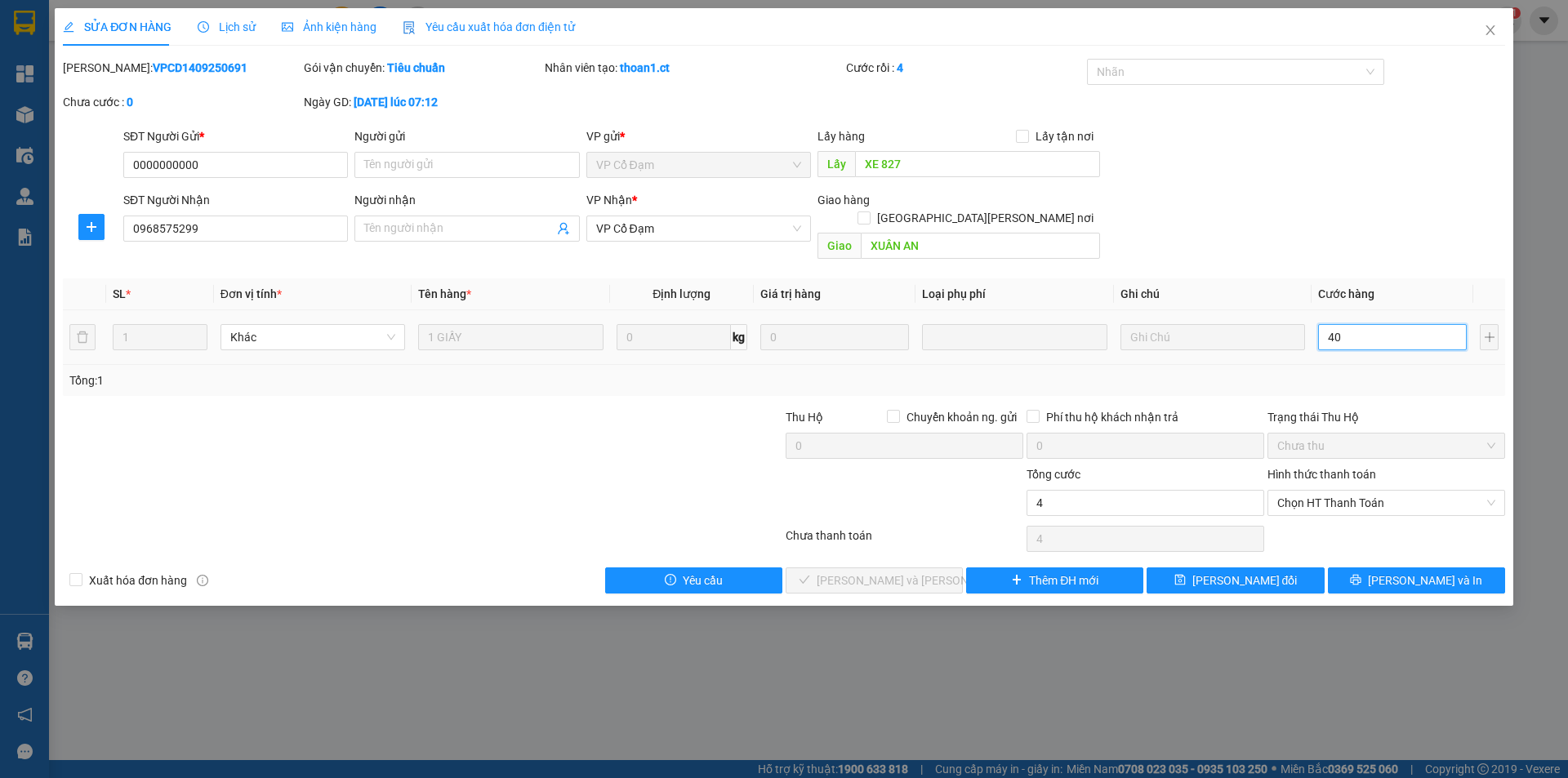
type input "40"
click at [1389, 491] on span "Chọn HT Thanh Toán" at bounding box center [1386, 502] width 218 height 25
type input "40"
type input "40.000"
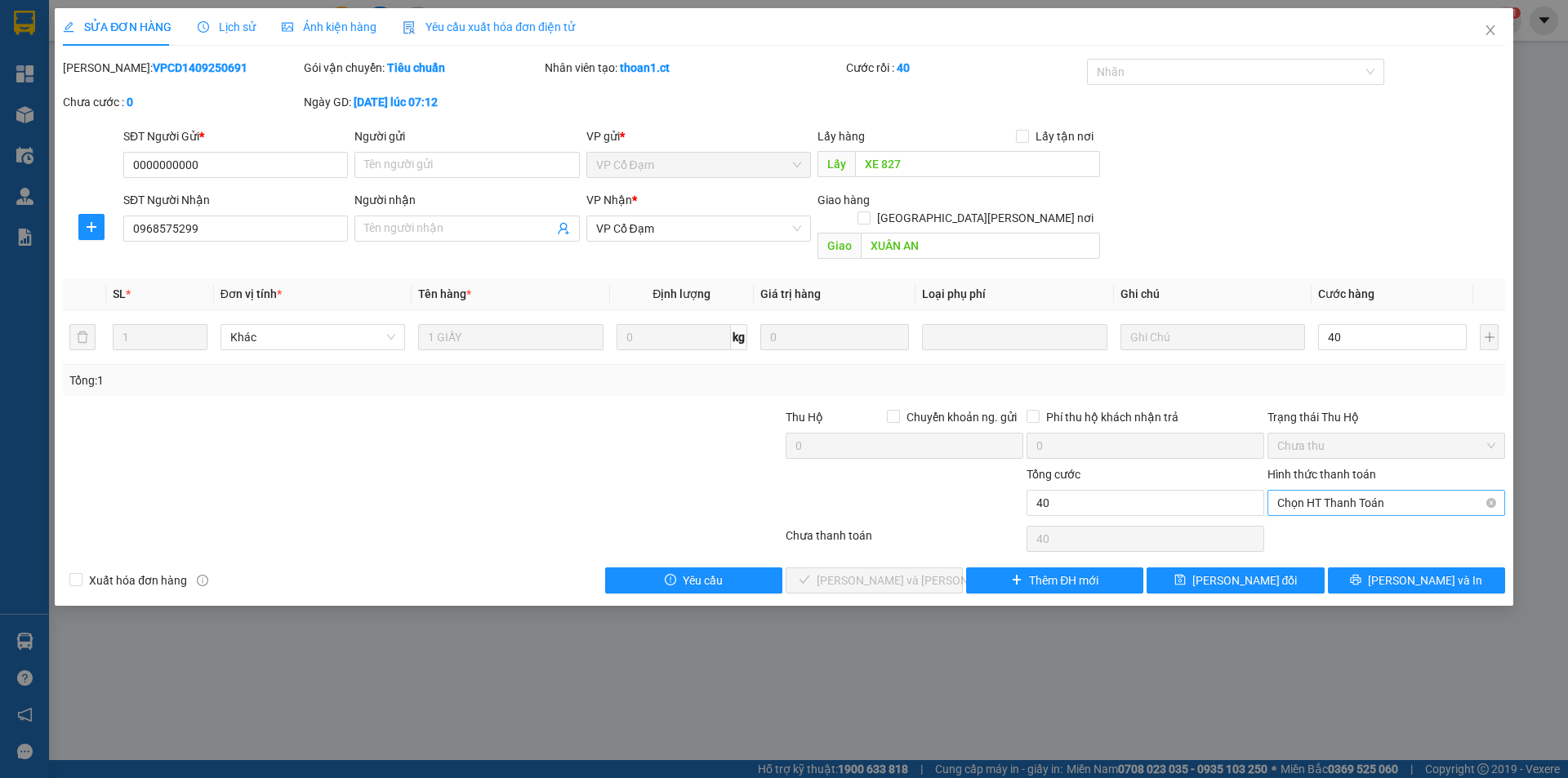
type input "40.000"
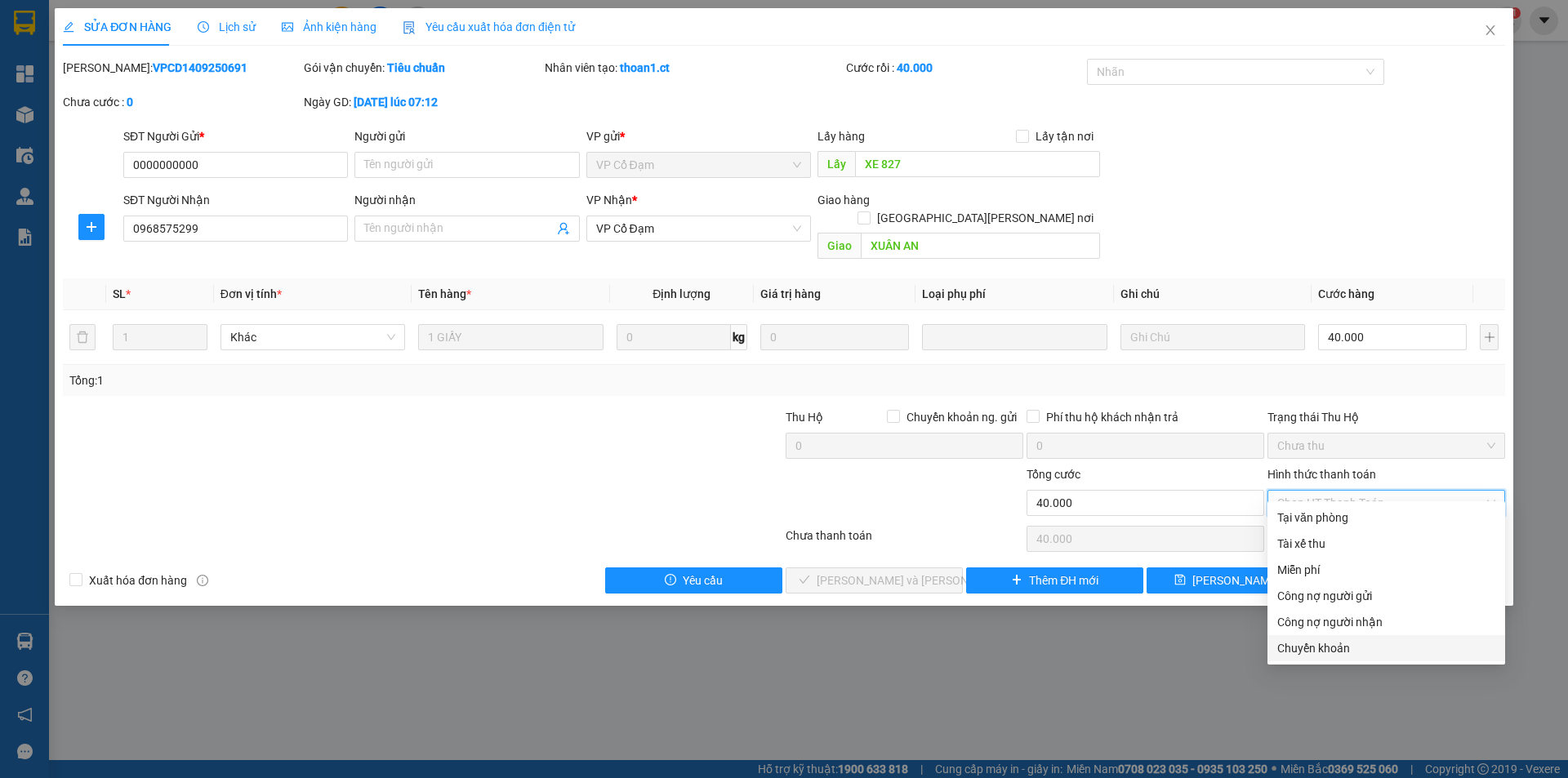
click at [1297, 648] on div "Chuyển khoản" at bounding box center [1386, 648] width 218 height 18
type input "0"
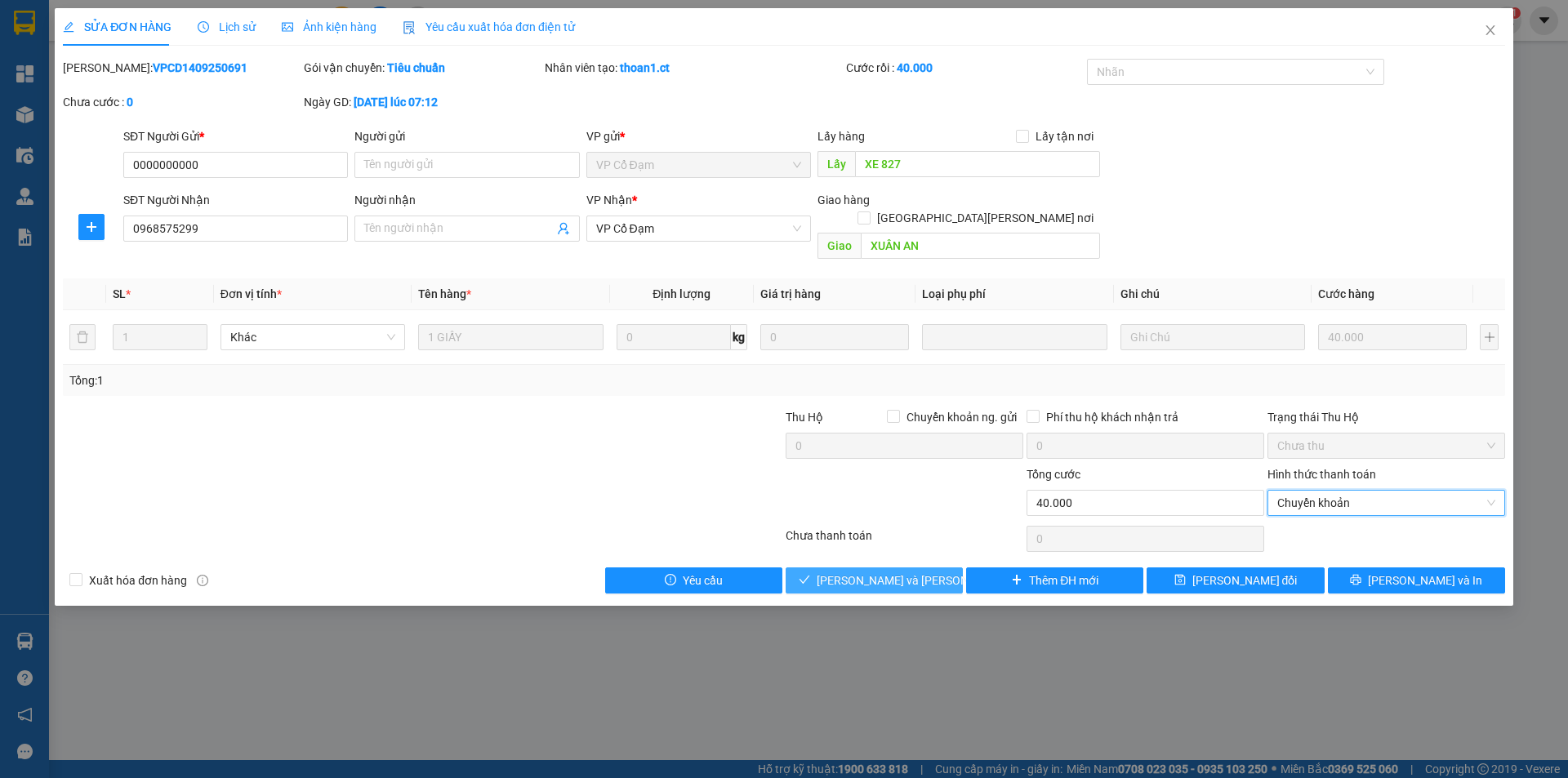
click at [911, 572] on span "[PERSON_NAME] và [PERSON_NAME] hàng" at bounding box center [927, 580] width 221 height 18
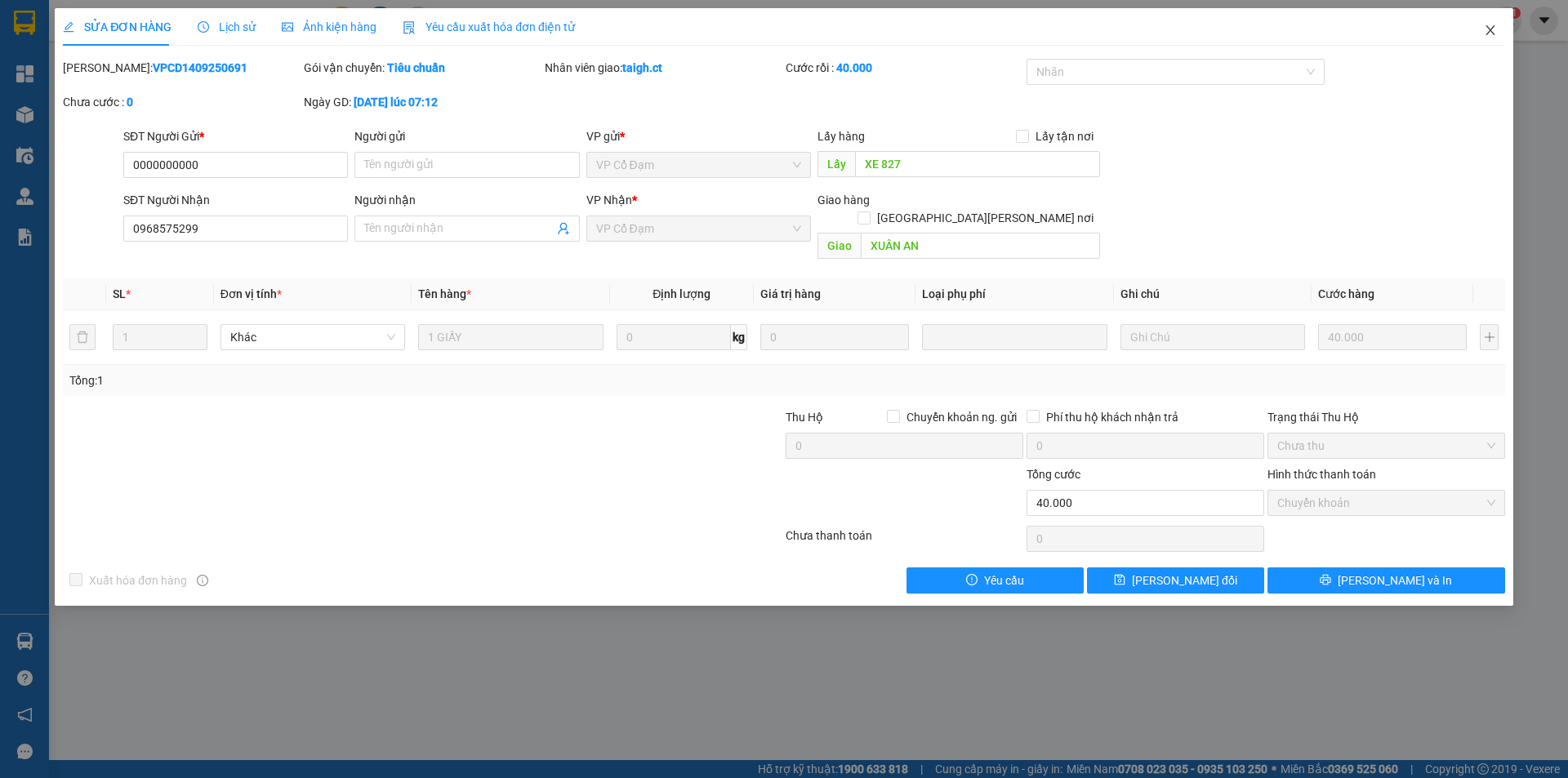
drag, startPoint x: 1496, startPoint y: 26, endPoint x: 480, endPoint y: 48, distance: 1016.2
click at [1494, 26] on icon "close" at bounding box center [1489, 30] width 13 height 13
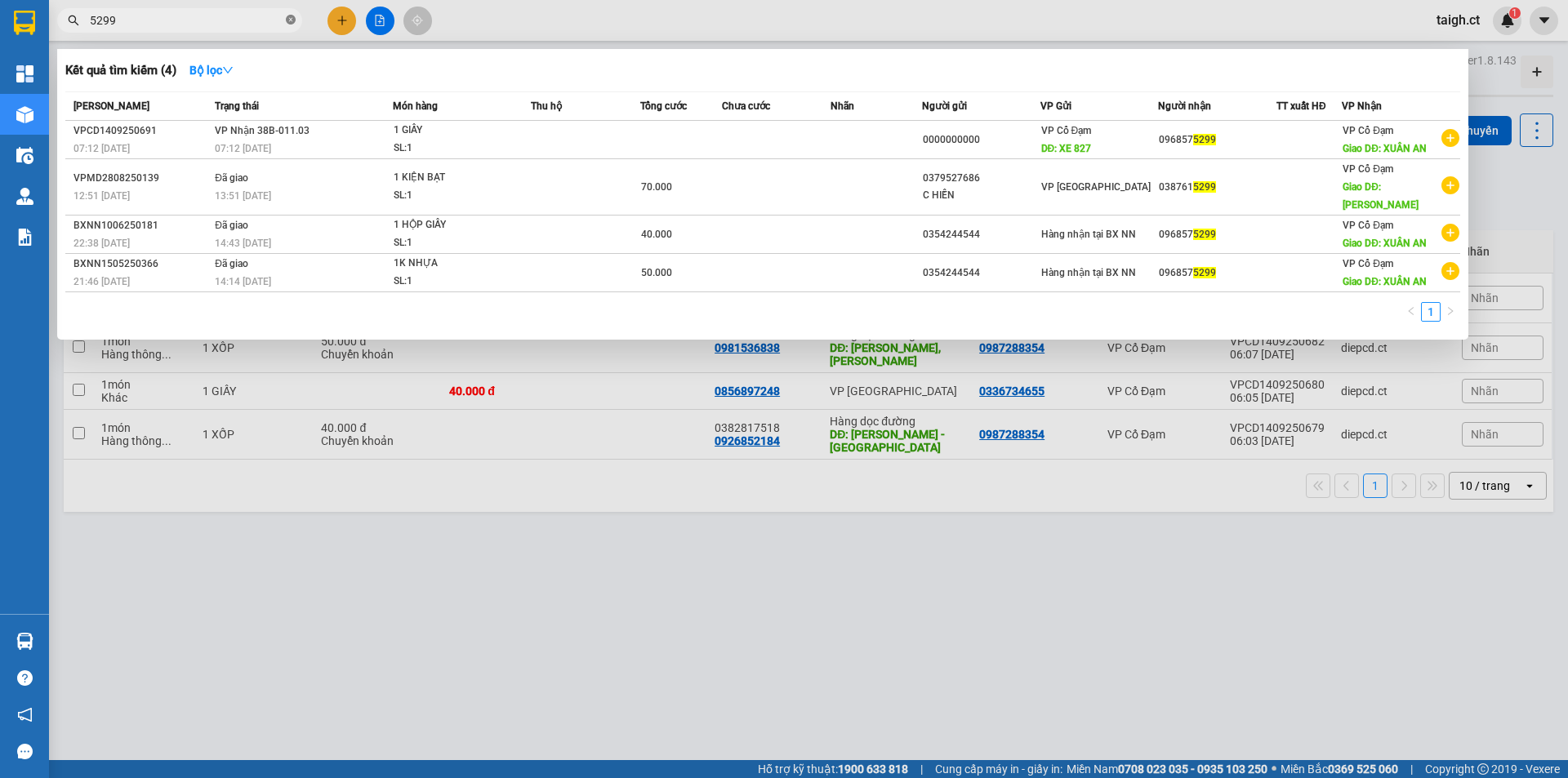
click at [295, 15] on icon "close-circle" at bounding box center [291, 19] width 10 height 10
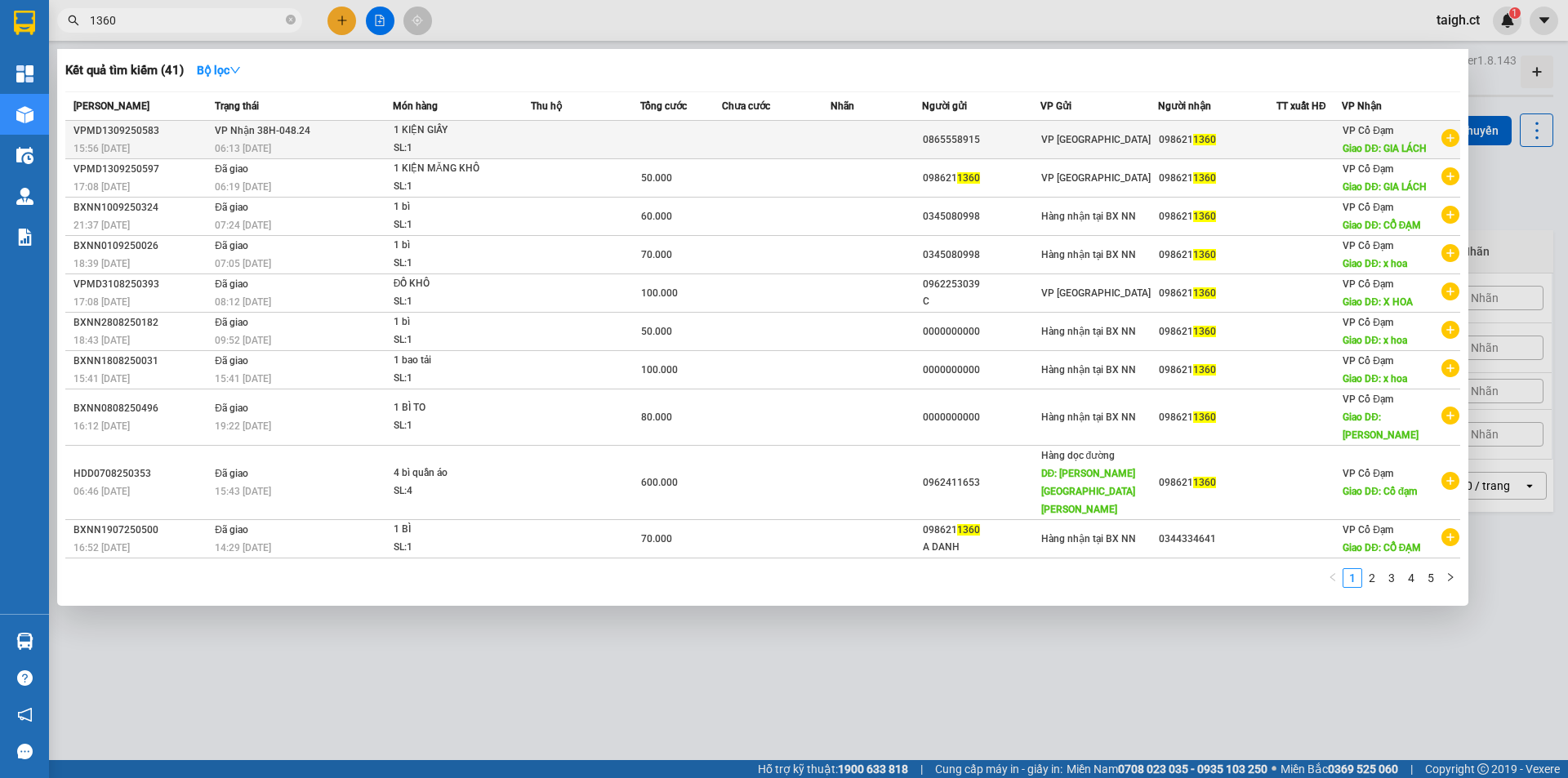
type input "1360"
click at [253, 130] on span "VP Nhận 38H-048.24" at bounding box center [262, 131] width 96 height 12
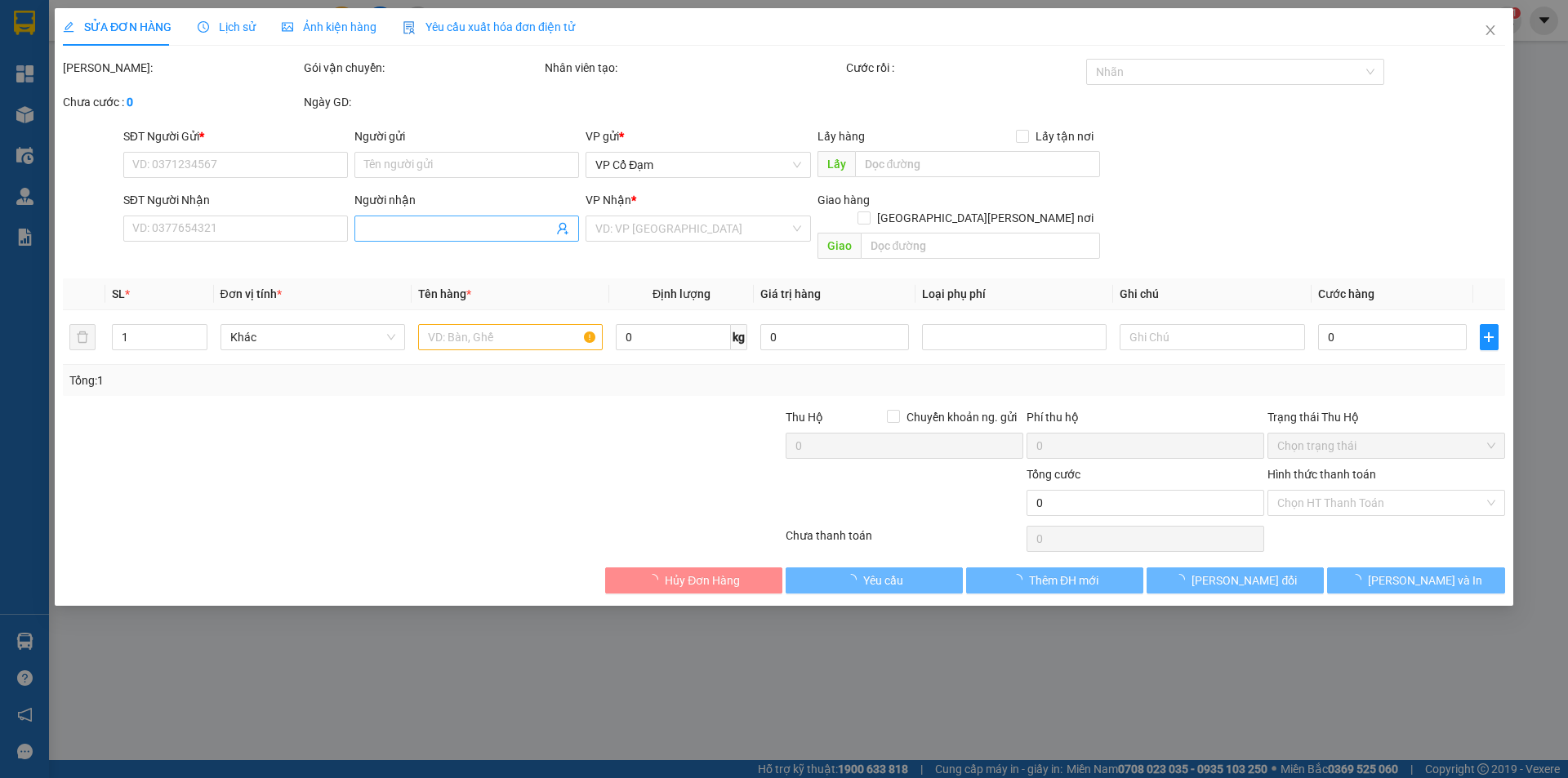
type input "0865558915"
type input "0986211360"
type input "GIA LÁCH"
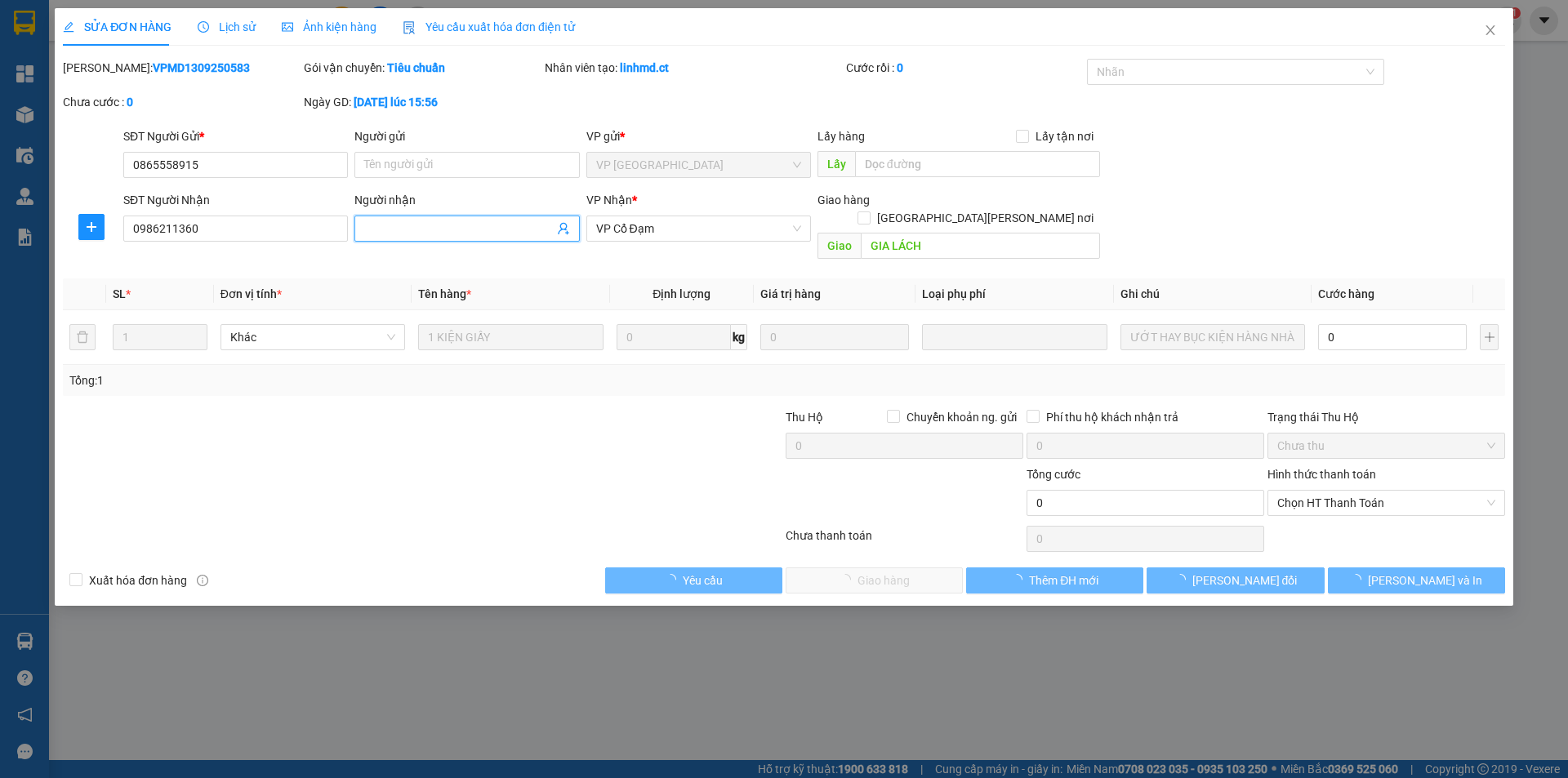
click at [438, 229] on input "Người nhận" at bounding box center [458, 228] width 189 height 18
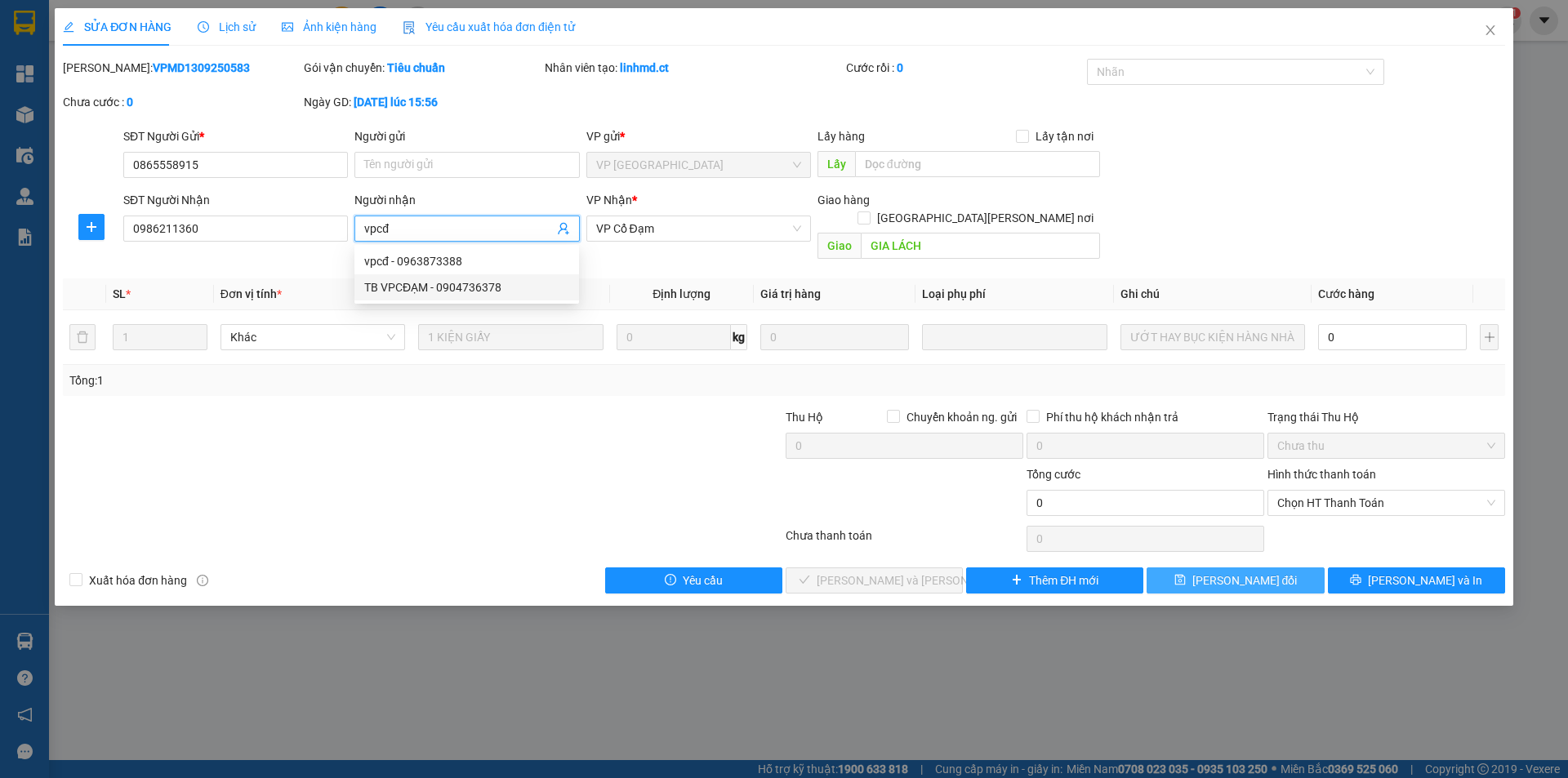
type input "vpcđ"
click at [1226, 572] on span "[PERSON_NAME] đổi" at bounding box center [1245, 580] width 106 height 18
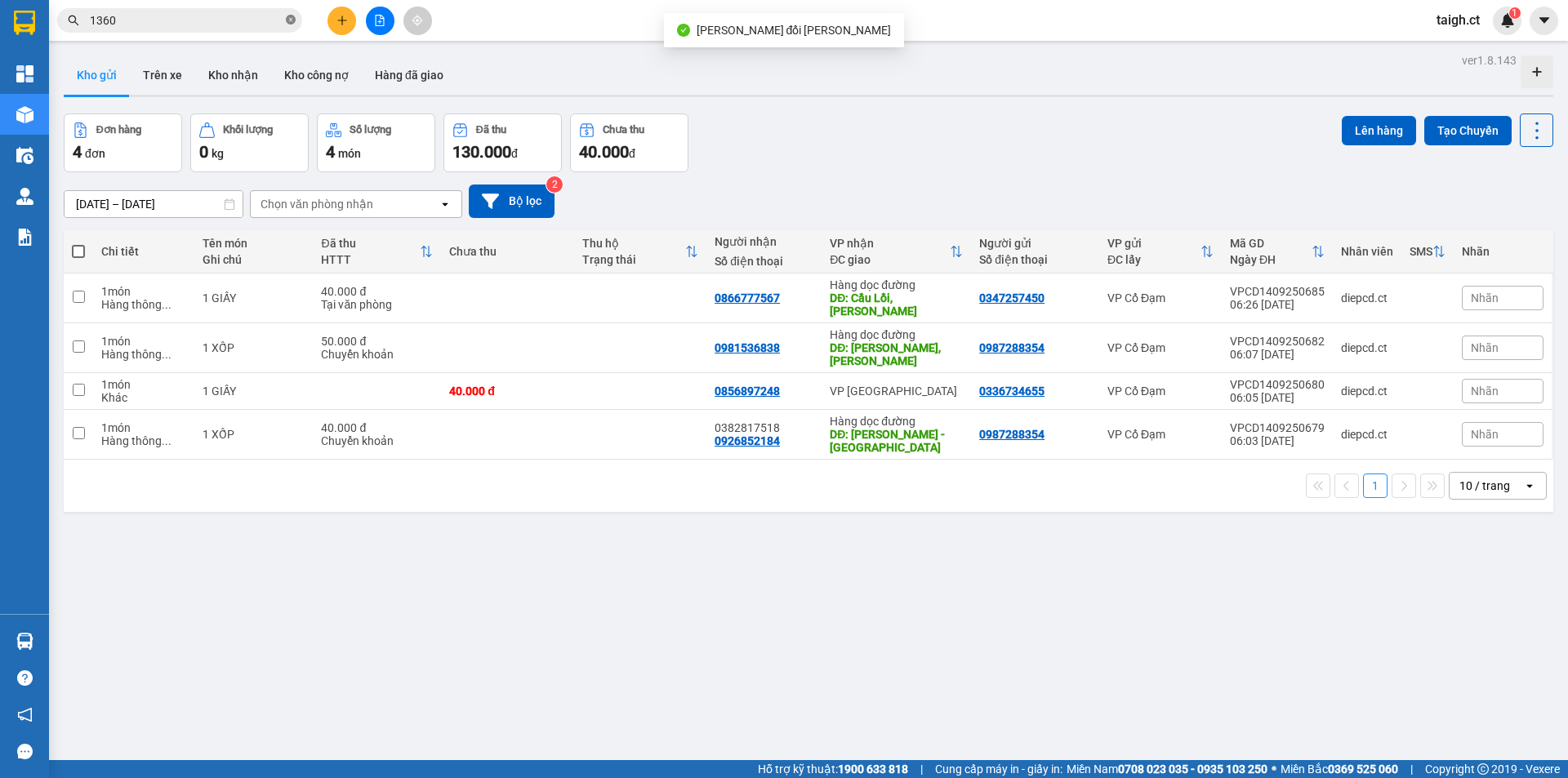
click at [288, 19] on icon "close-circle" at bounding box center [291, 19] width 10 height 10
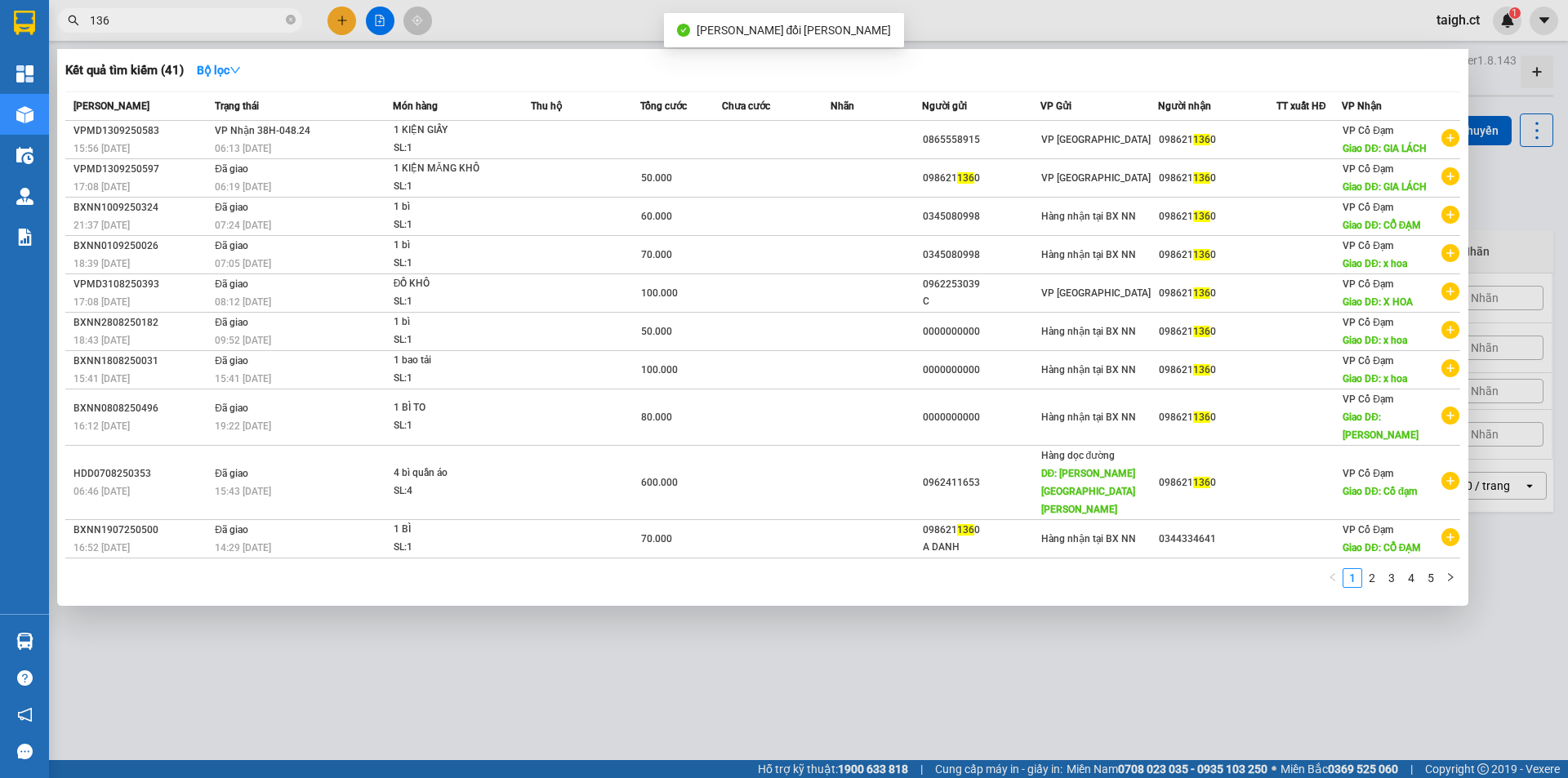
type input "1360"
click at [293, 18] on icon "close-circle" at bounding box center [291, 19] width 10 height 10
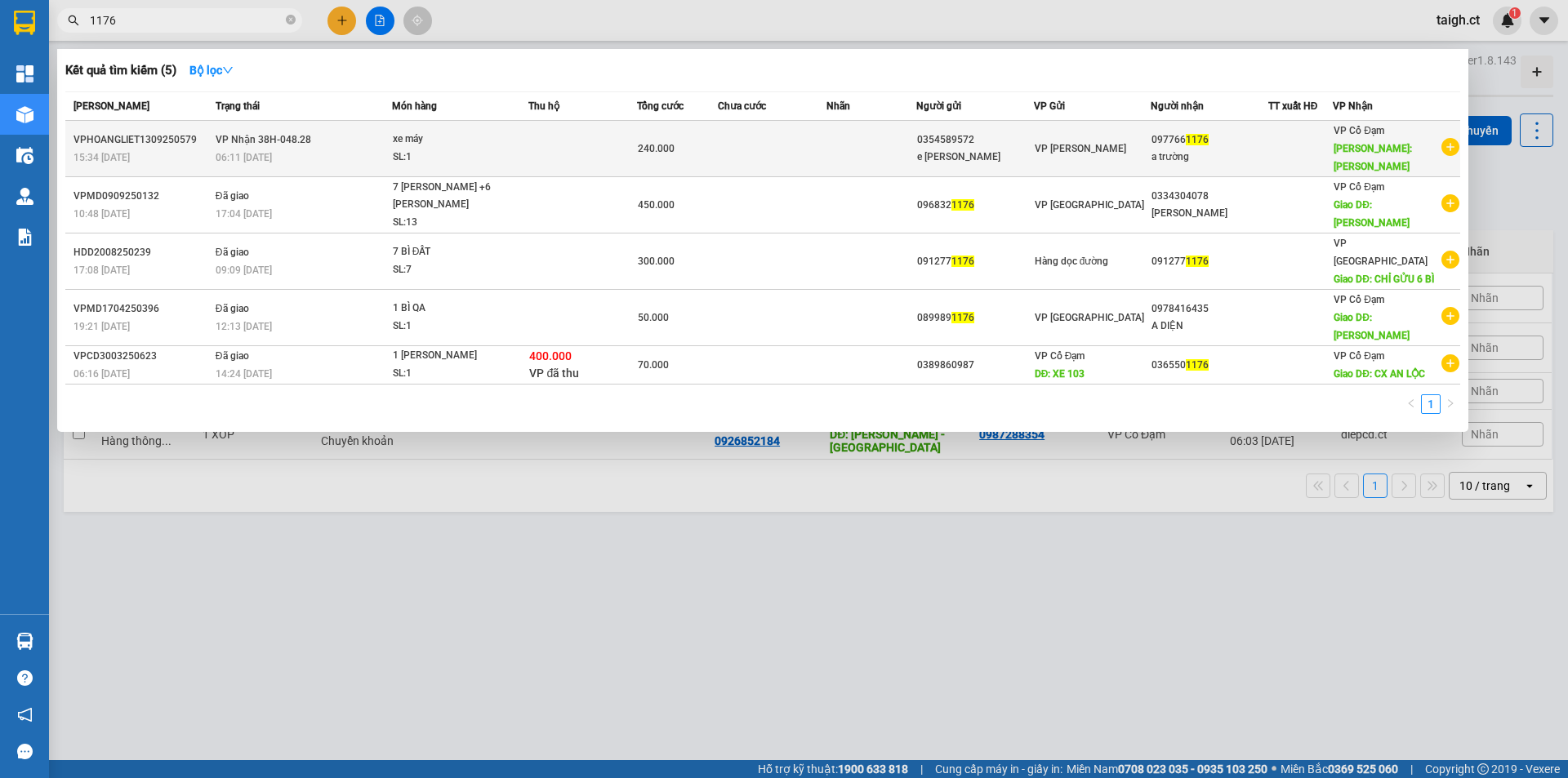
type input "1176"
click at [249, 149] on div "06:11 [DATE]" at bounding box center [304, 157] width 176 height 18
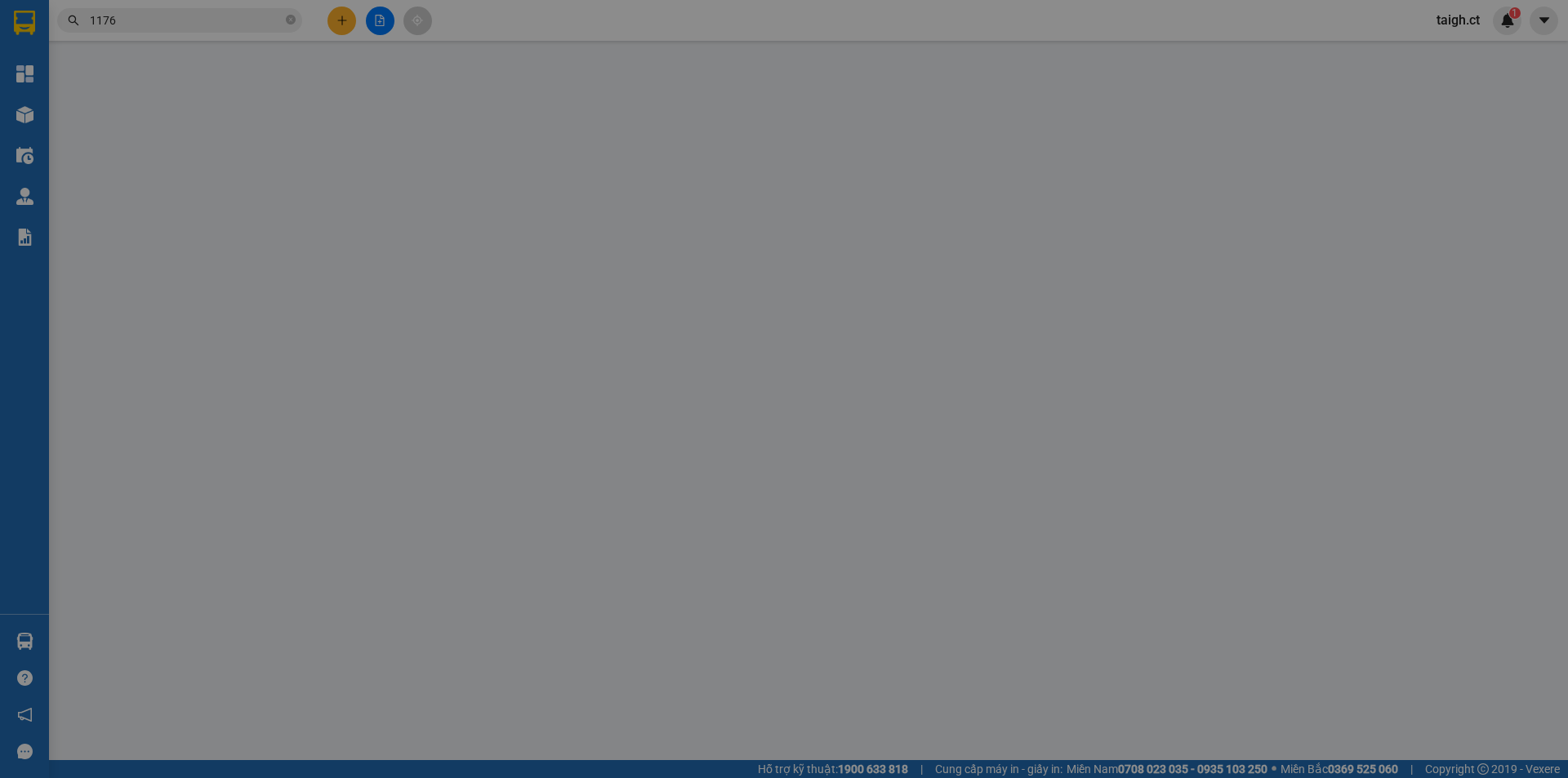
type input "0354589572"
type input "e [PERSON_NAME]"
type input "0977661176"
type input "a trường"
type input "[PERSON_NAME]"
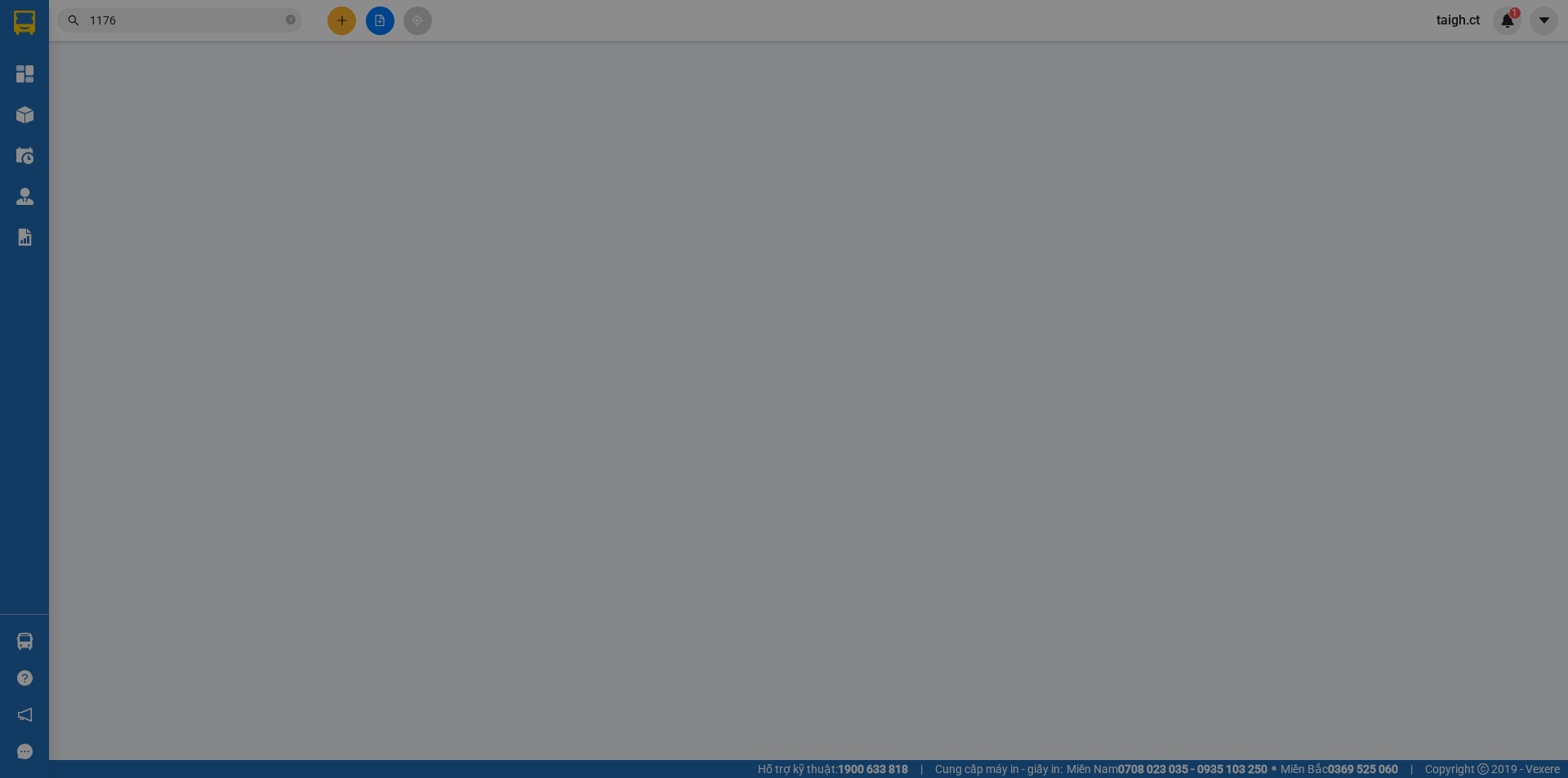
type input "240.000"
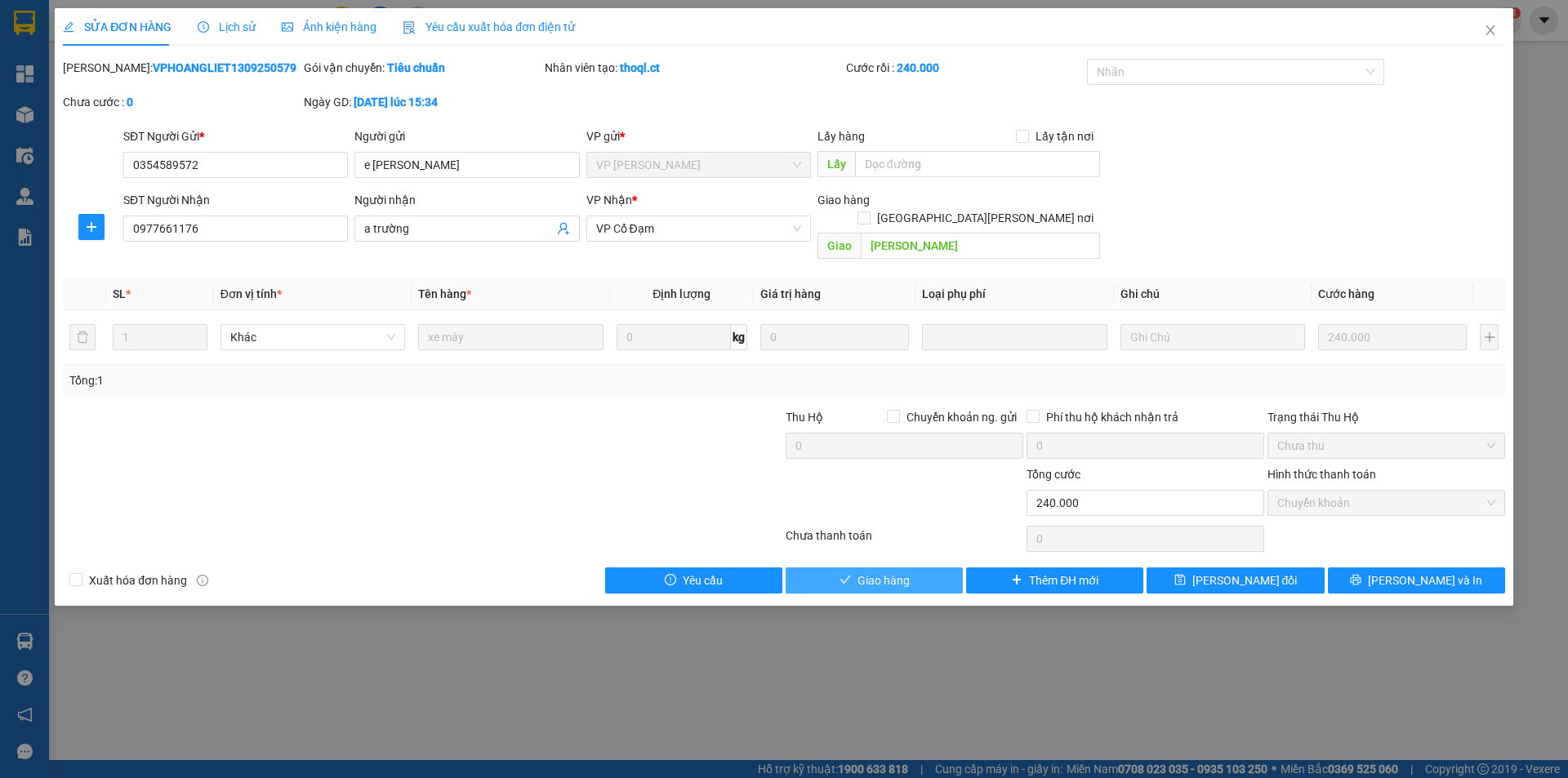
click at [884, 572] on span "Giao hàng" at bounding box center [884, 580] width 52 height 18
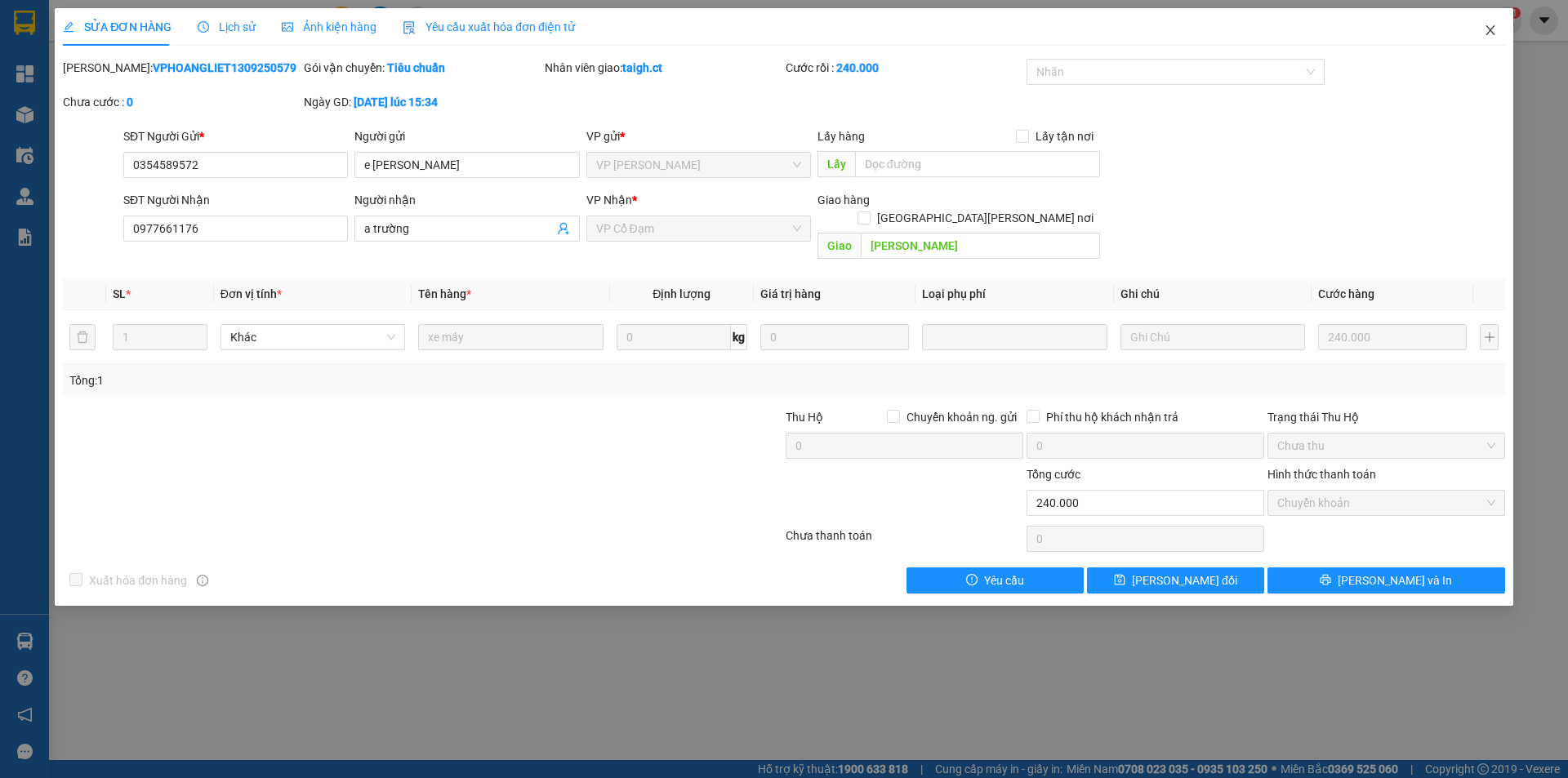
click at [1489, 24] on span "Close" at bounding box center [1490, 31] width 46 height 46
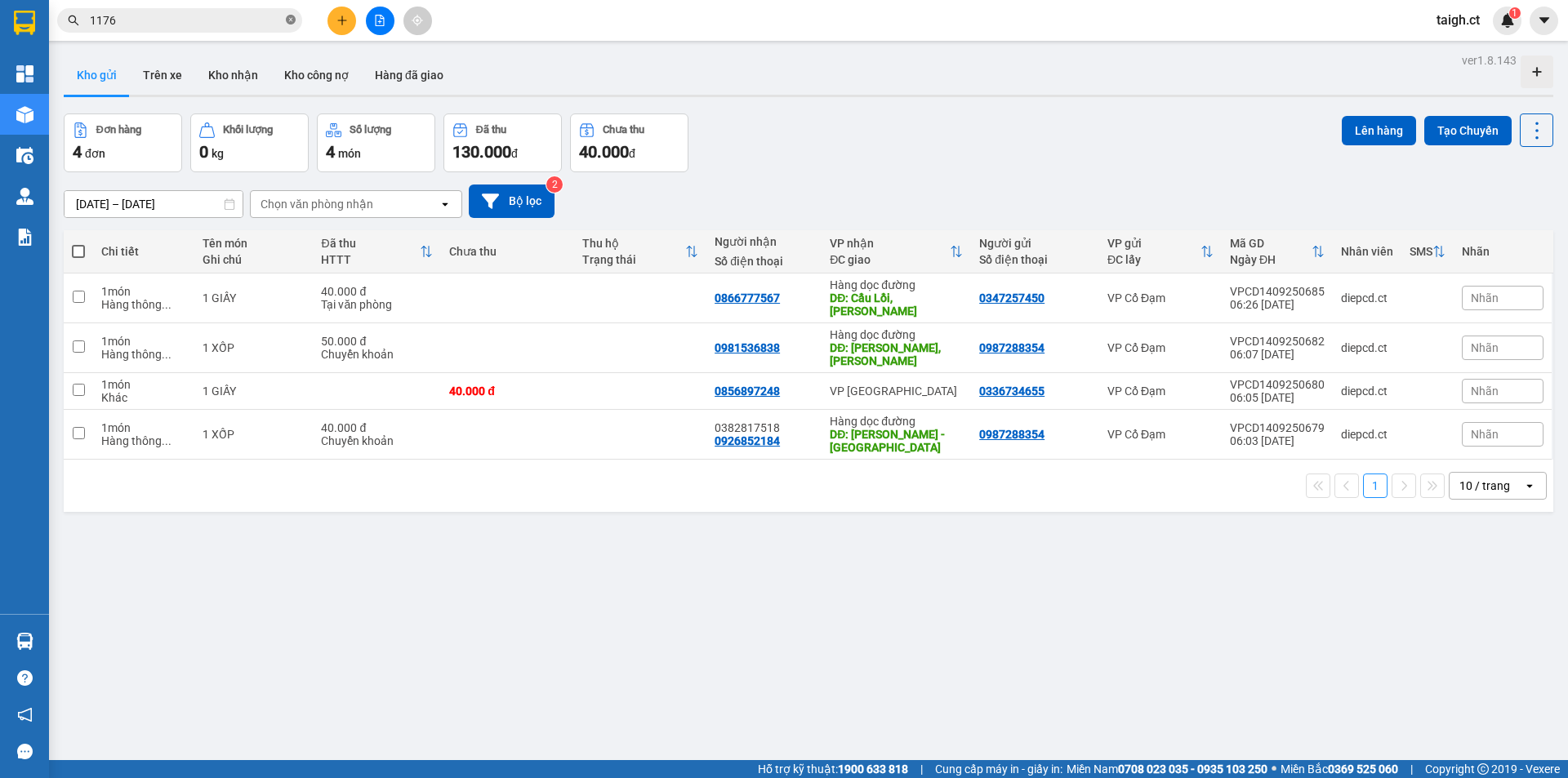
click at [288, 14] on span at bounding box center [291, 20] width 10 height 15
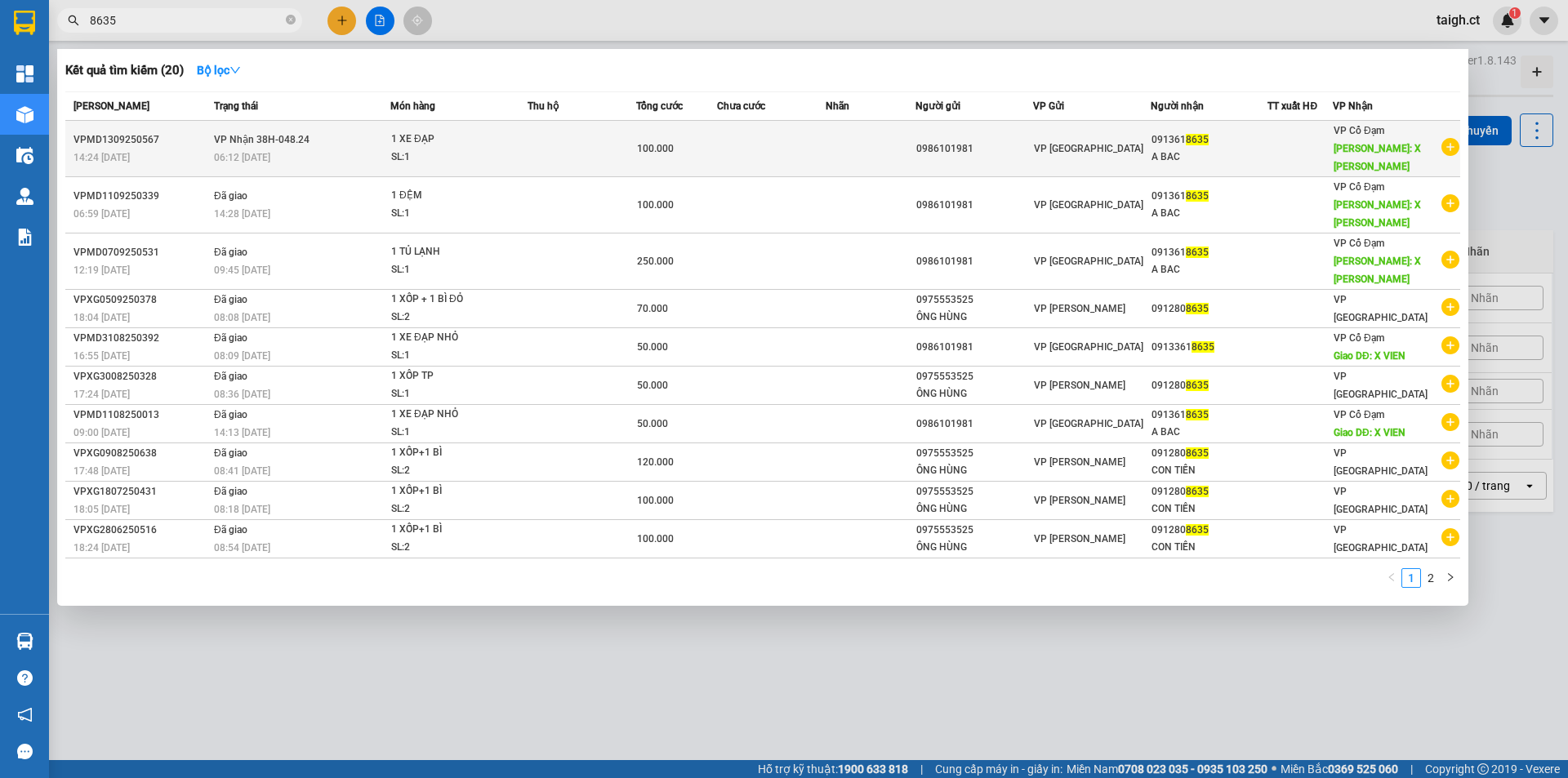
type input "8635"
click at [256, 134] on span "VP Nhận 38H-048.24" at bounding box center [261, 140] width 96 height 12
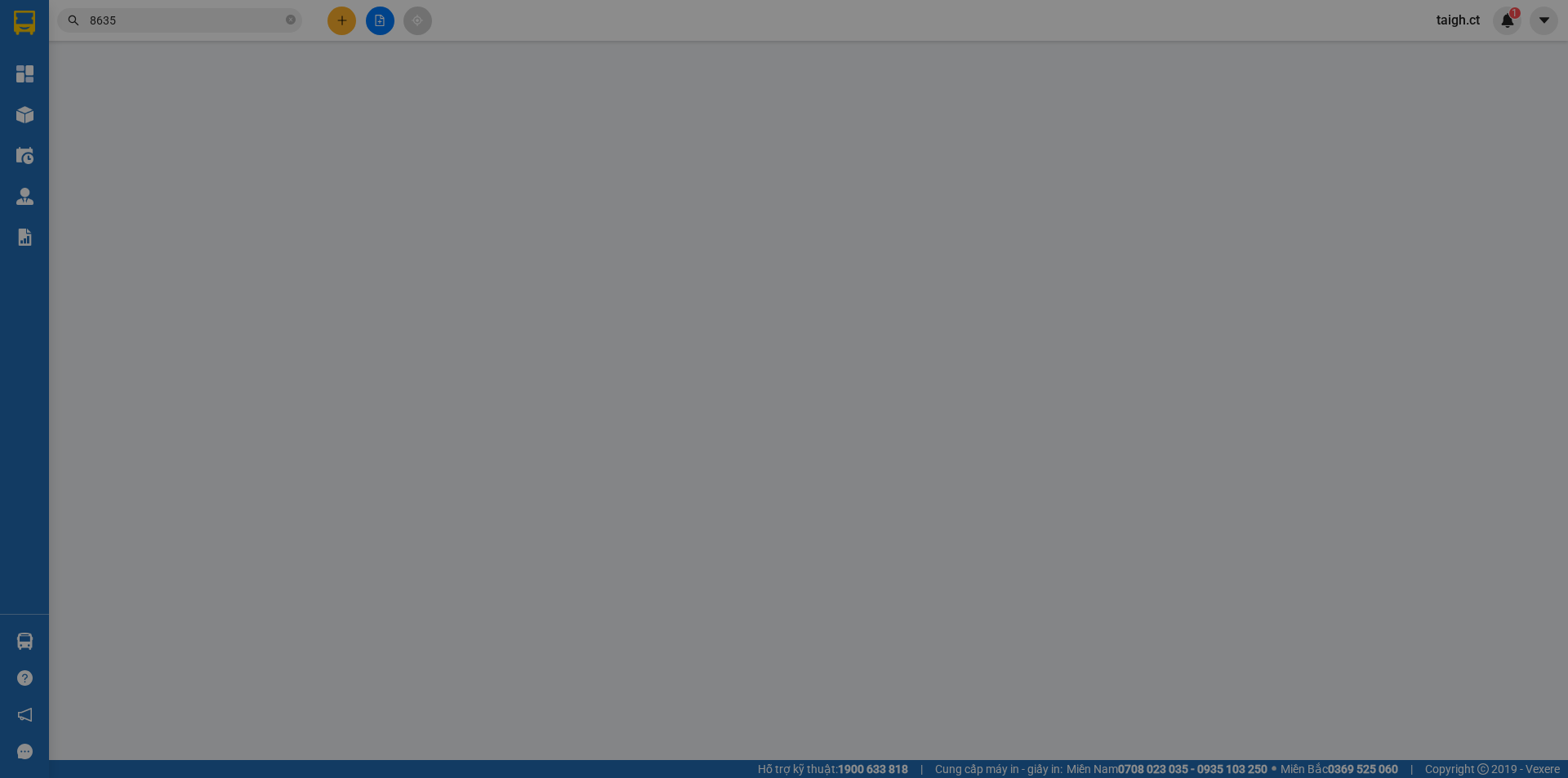
type input "0986101981"
type input "0913618635"
type input "A BAC"
type input "X VIÊN"
type input "100.000"
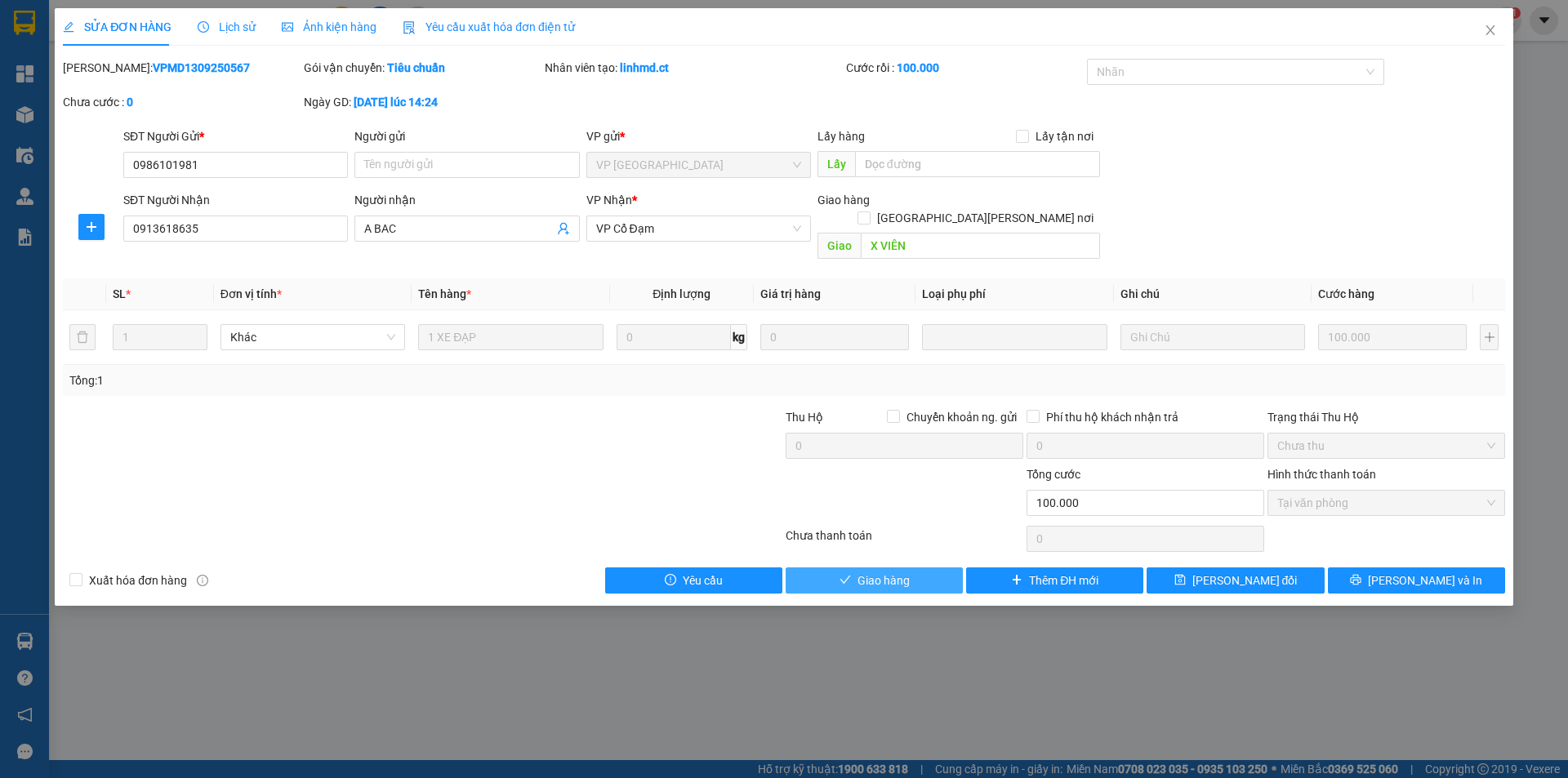
click at [907, 572] on span "Giao hàng" at bounding box center [884, 580] width 52 height 18
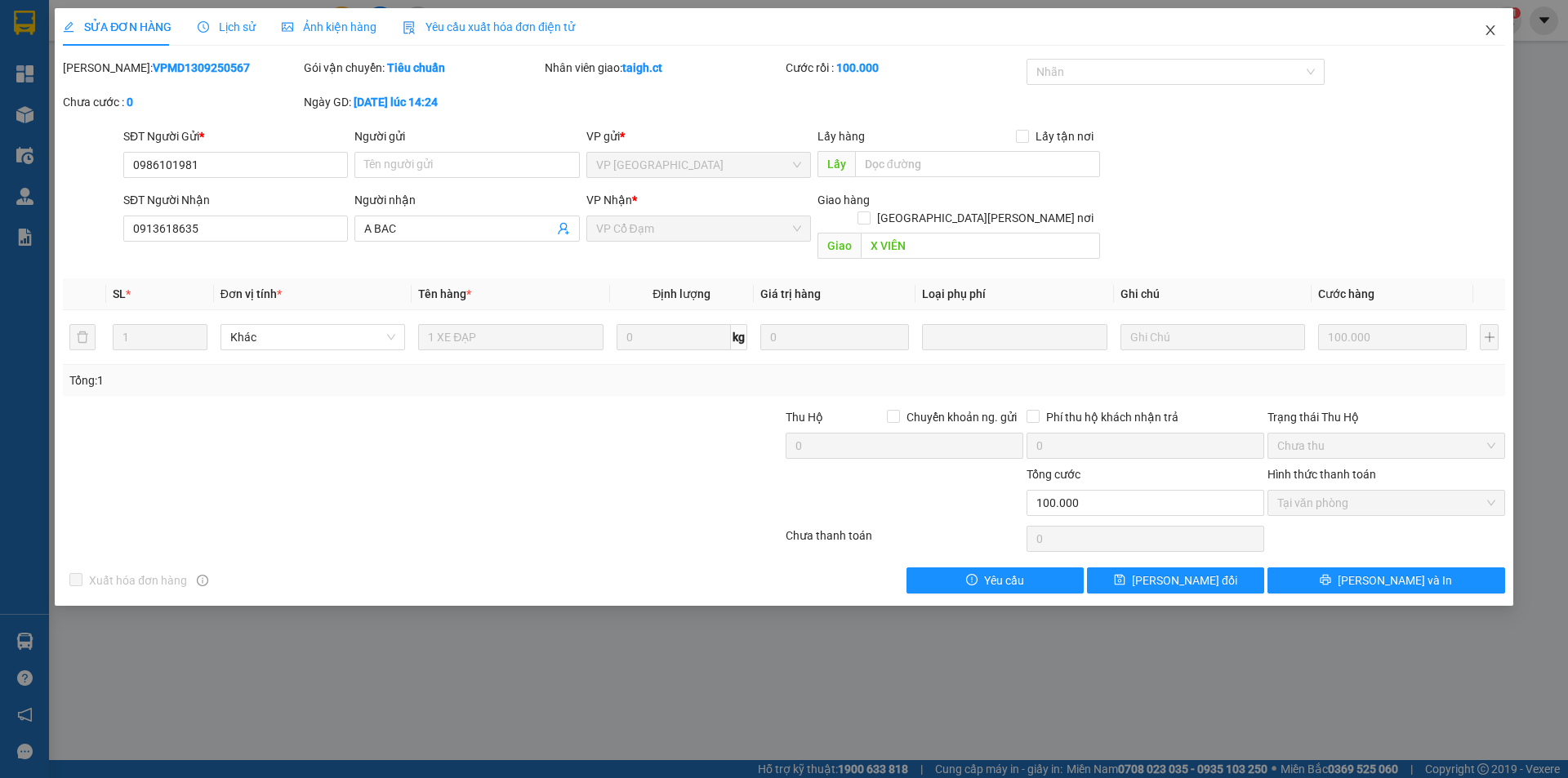
click at [1491, 27] on icon "close" at bounding box center [1489, 30] width 13 height 13
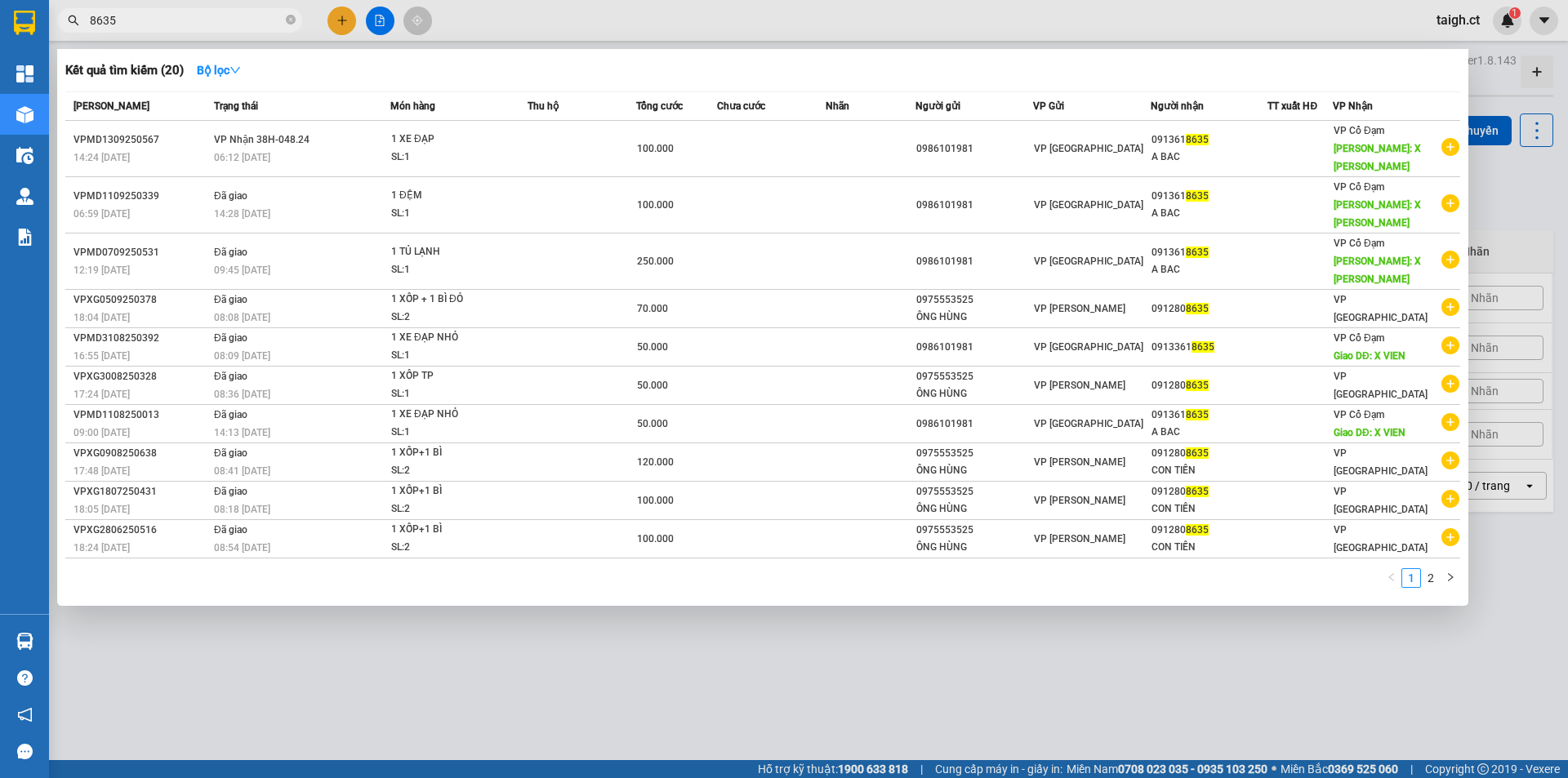
click at [291, 19] on icon "close-circle" at bounding box center [291, 19] width 10 height 10
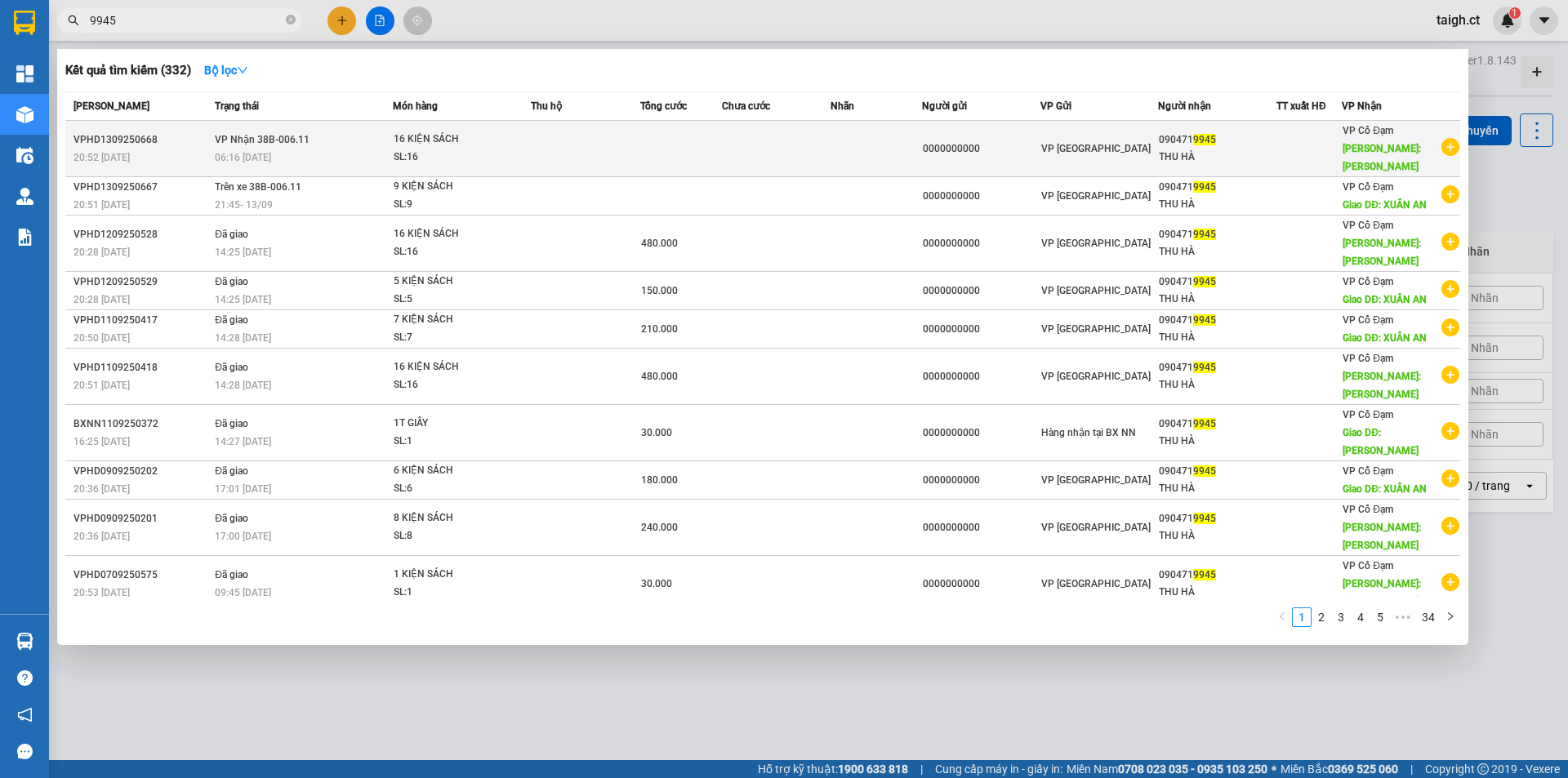
type input "9945"
click at [275, 138] on td "[PERSON_NAME] 38B-006.11 06:16 [DATE]" at bounding box center [301, 149] width 182 height 57
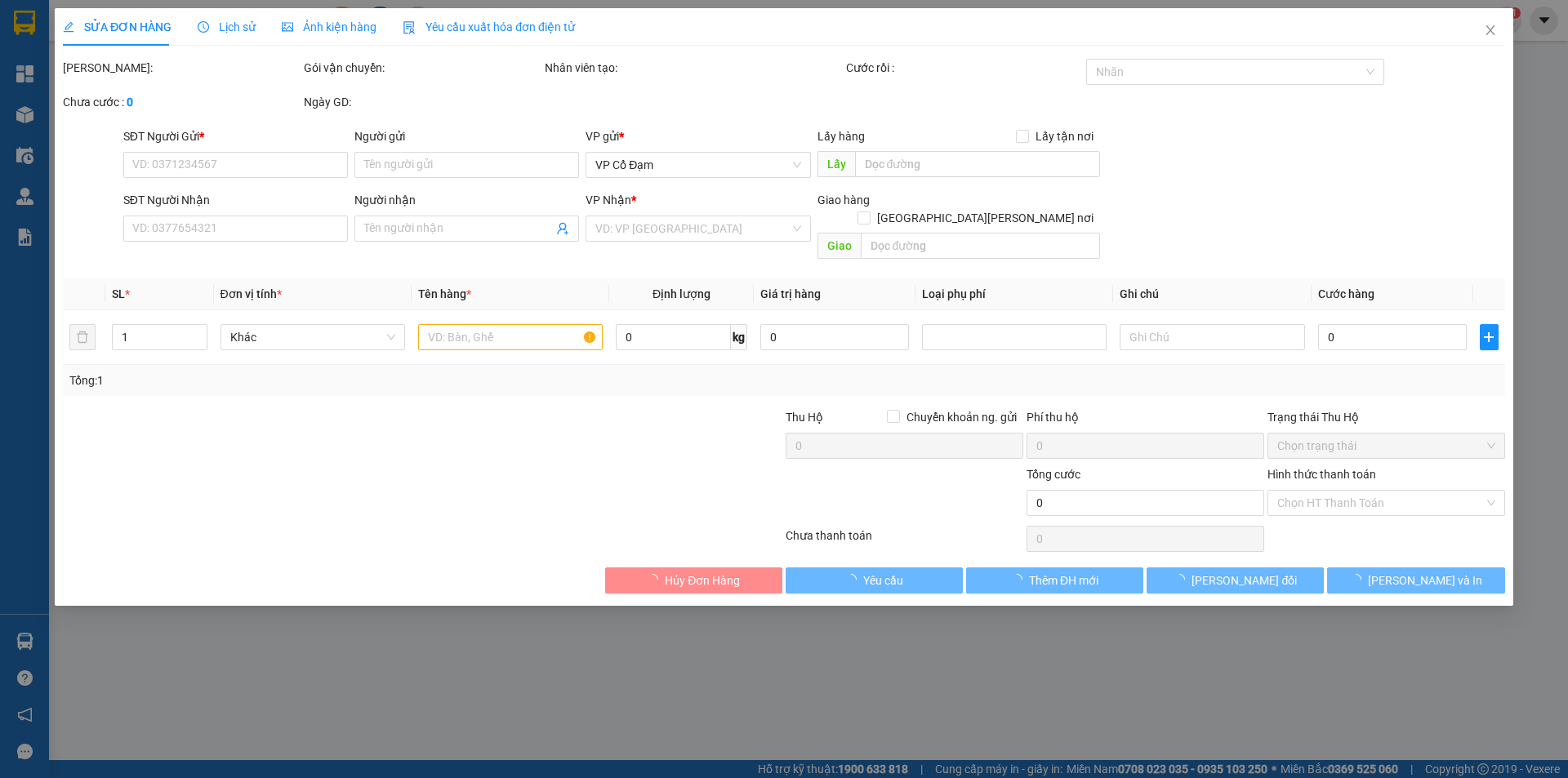
type input "0000000000"
type input "0904719945"
type input "THU HÀ"
type input "[PERSON_NAME]"
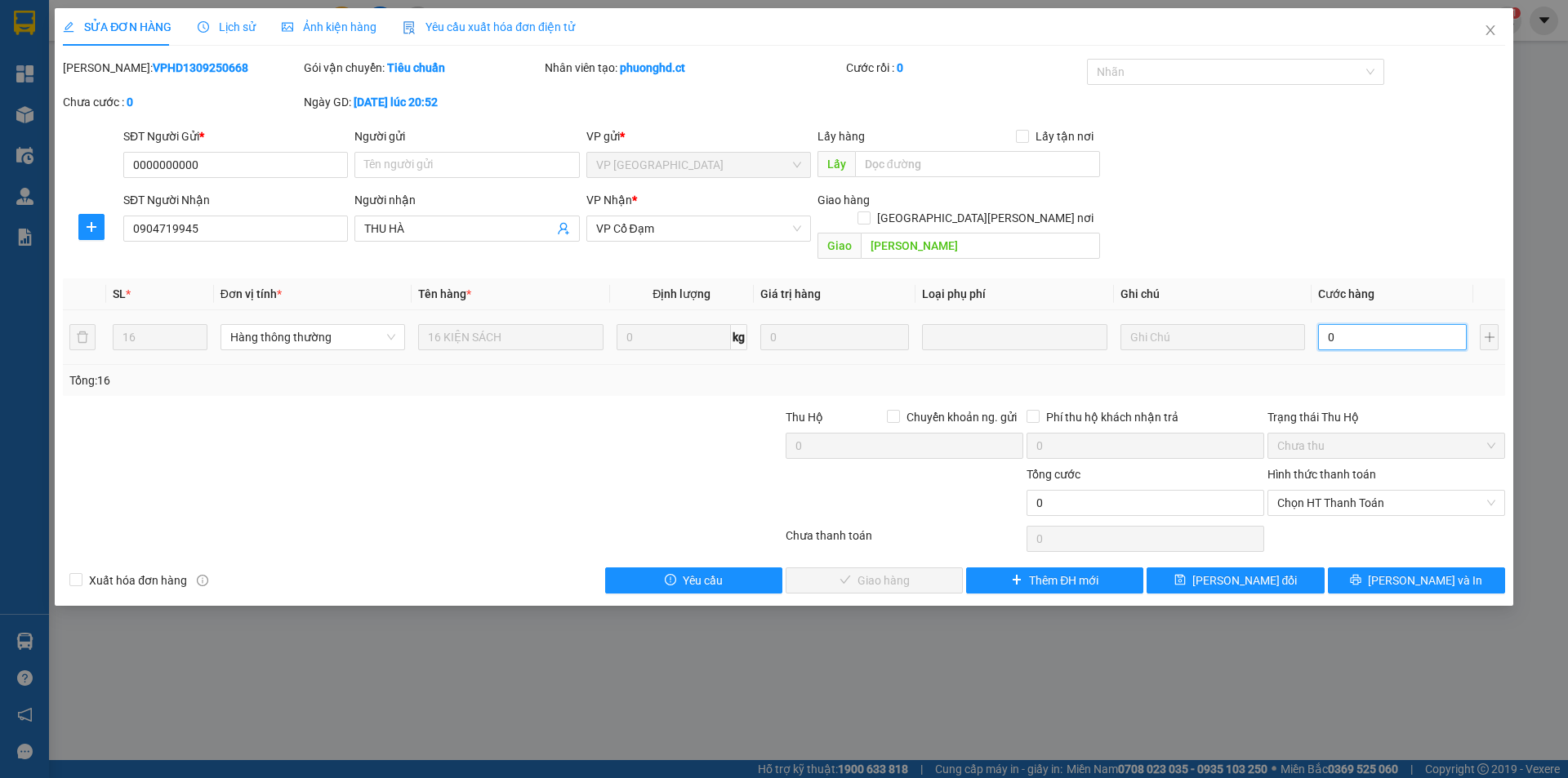
click at [1356, 324] on input "0" at bounding box center [1392, 337] width 149 height 26
type input "4"
type input "48"
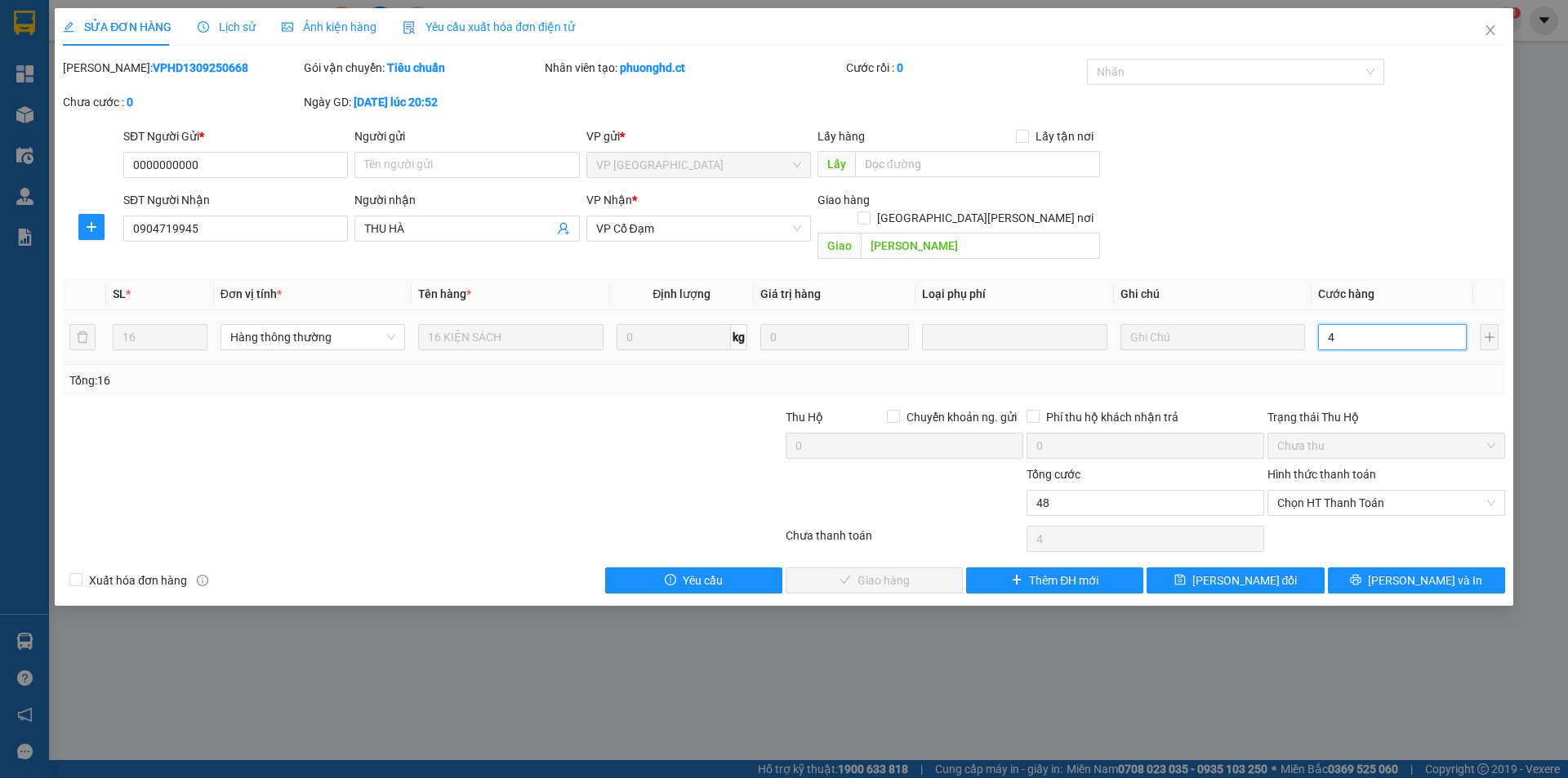
type input "48"
type input "480"
click at [1333, 490] on span "Chọn HT Thanh Toán" at bounding box center [1386, 502] width 218 height 25
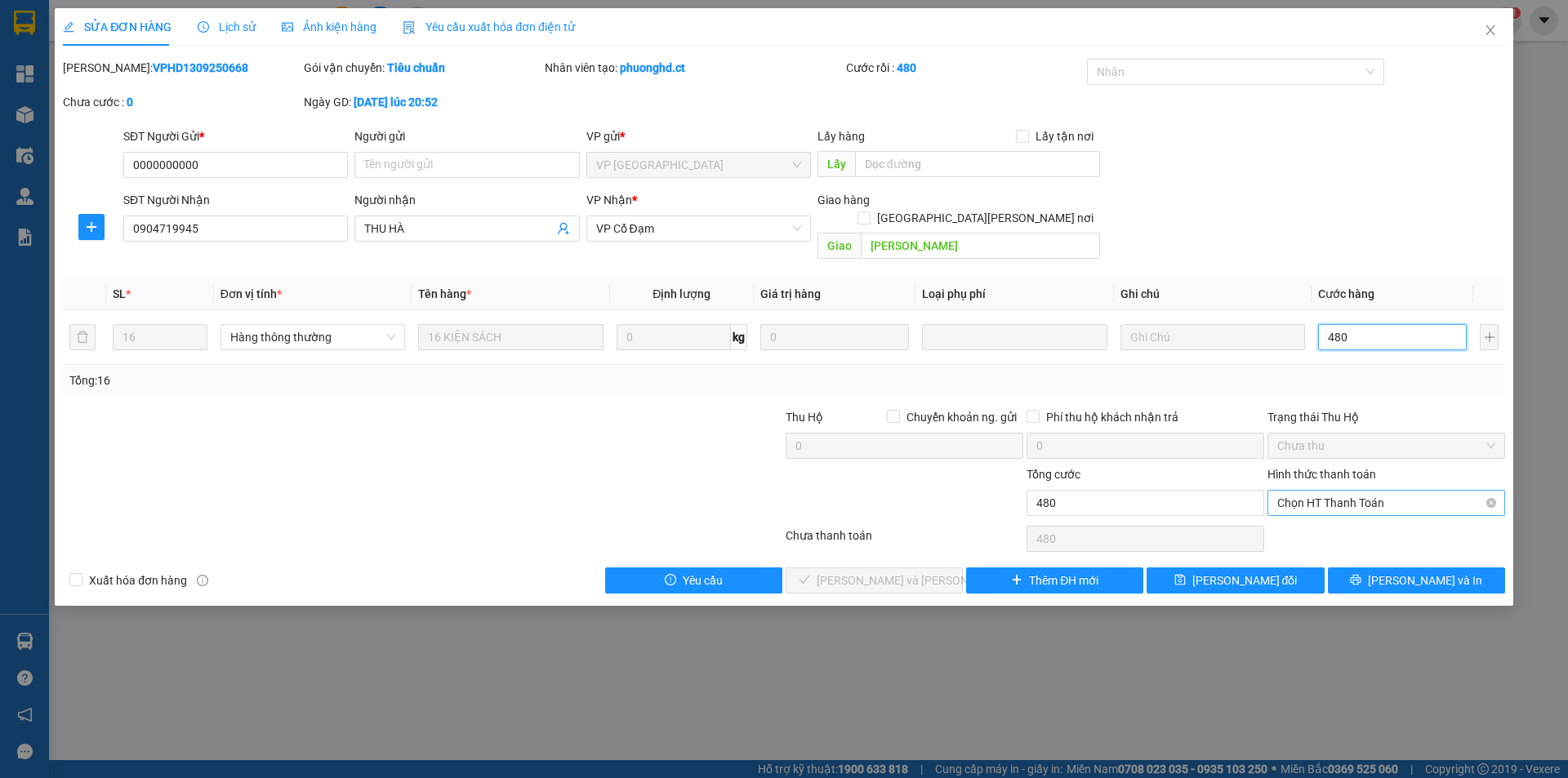
type input "480"
type input "480.000"
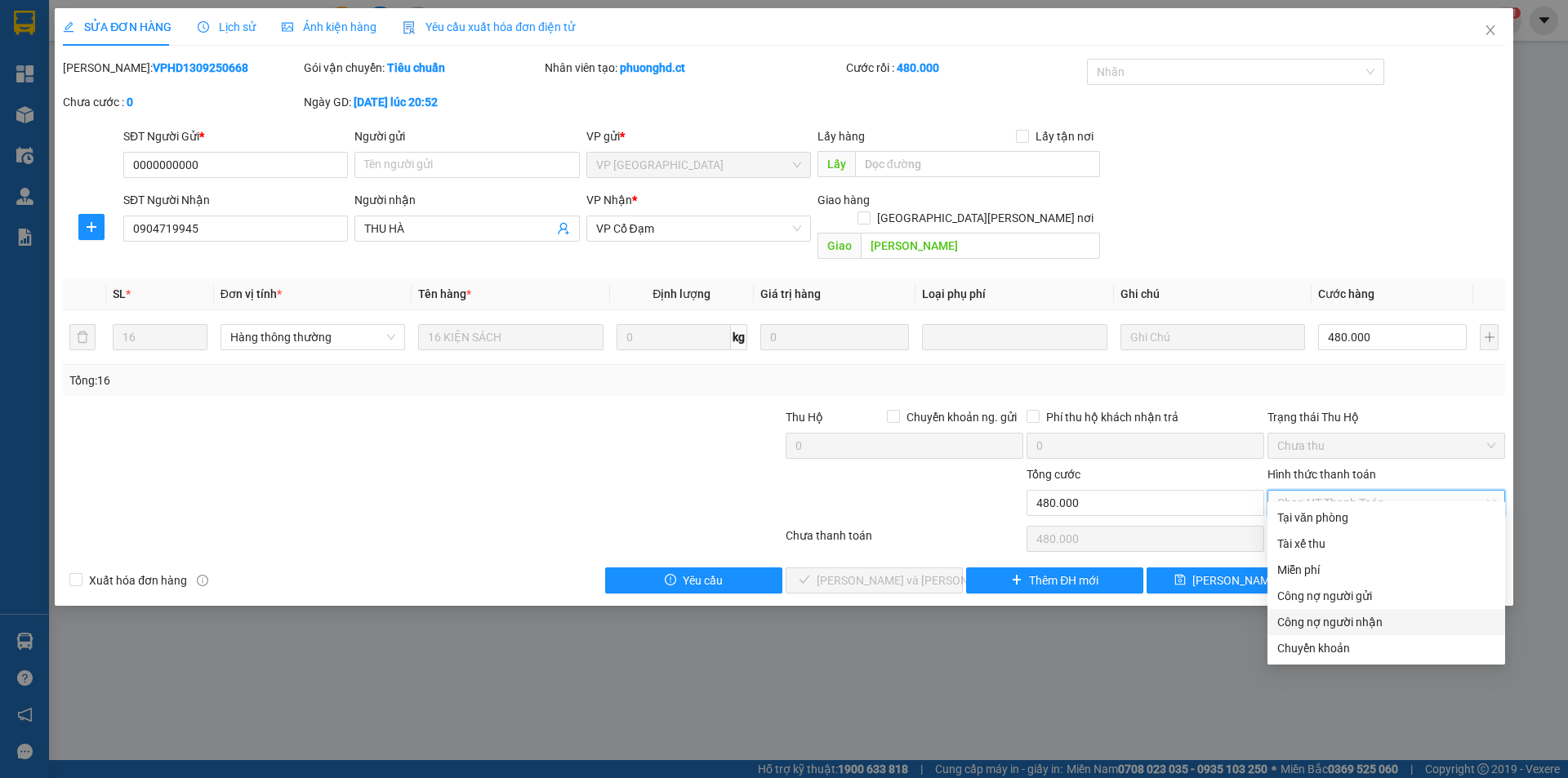
click at [1297, 628] on div "Công nợ người nhận" at bounding box center [1386, 622] width 218 height 18
type input "0"
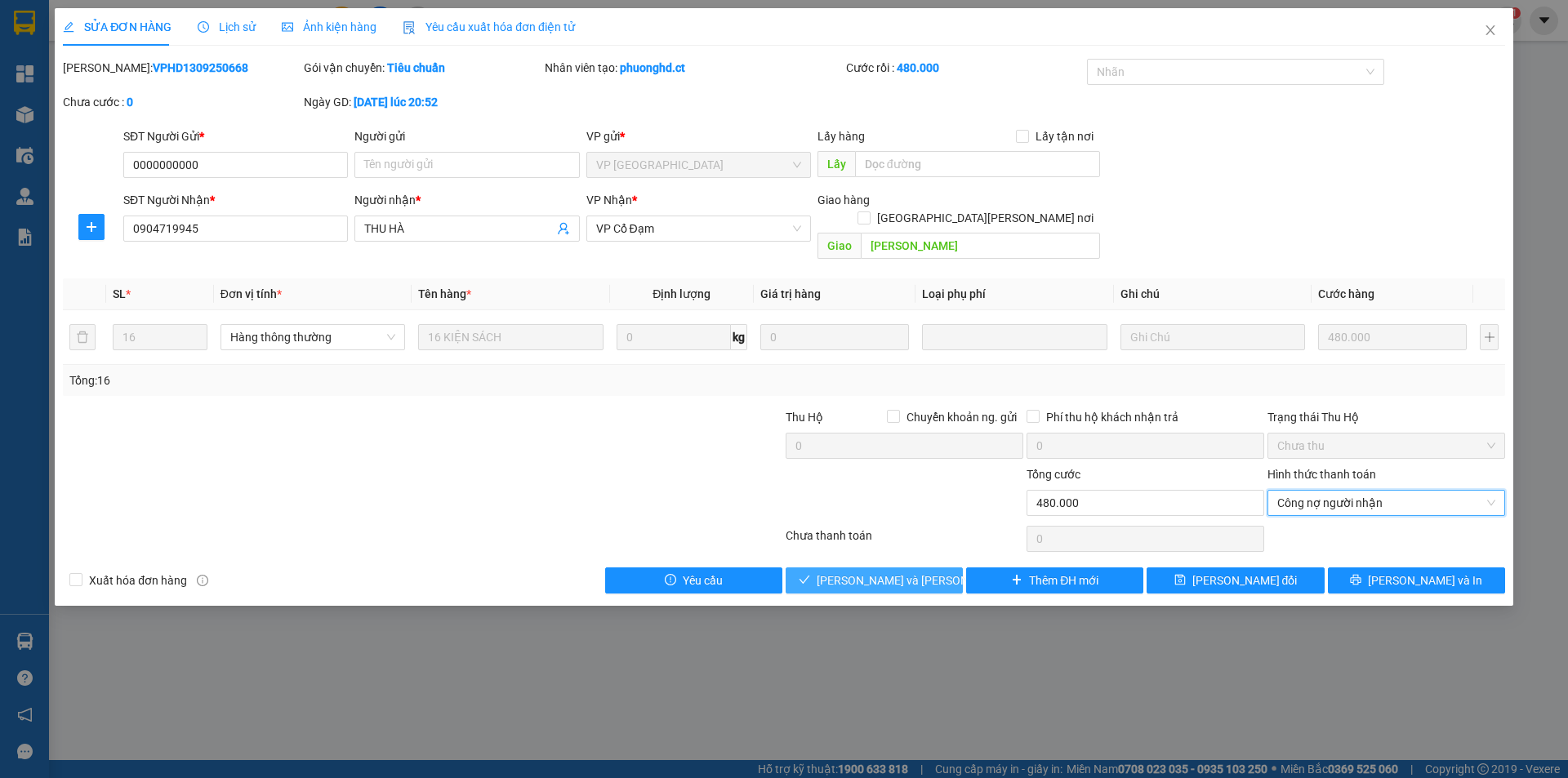
drag, startPoint x: 898, startPoint y: 567, endPoint x: 918, endPoint y: 537, distance: 36.1
click at [897, 572] on span "[PERSON_NAME] và [PERSON_NAME] hàng" at bounding box center [927, 580] width 221 height 18
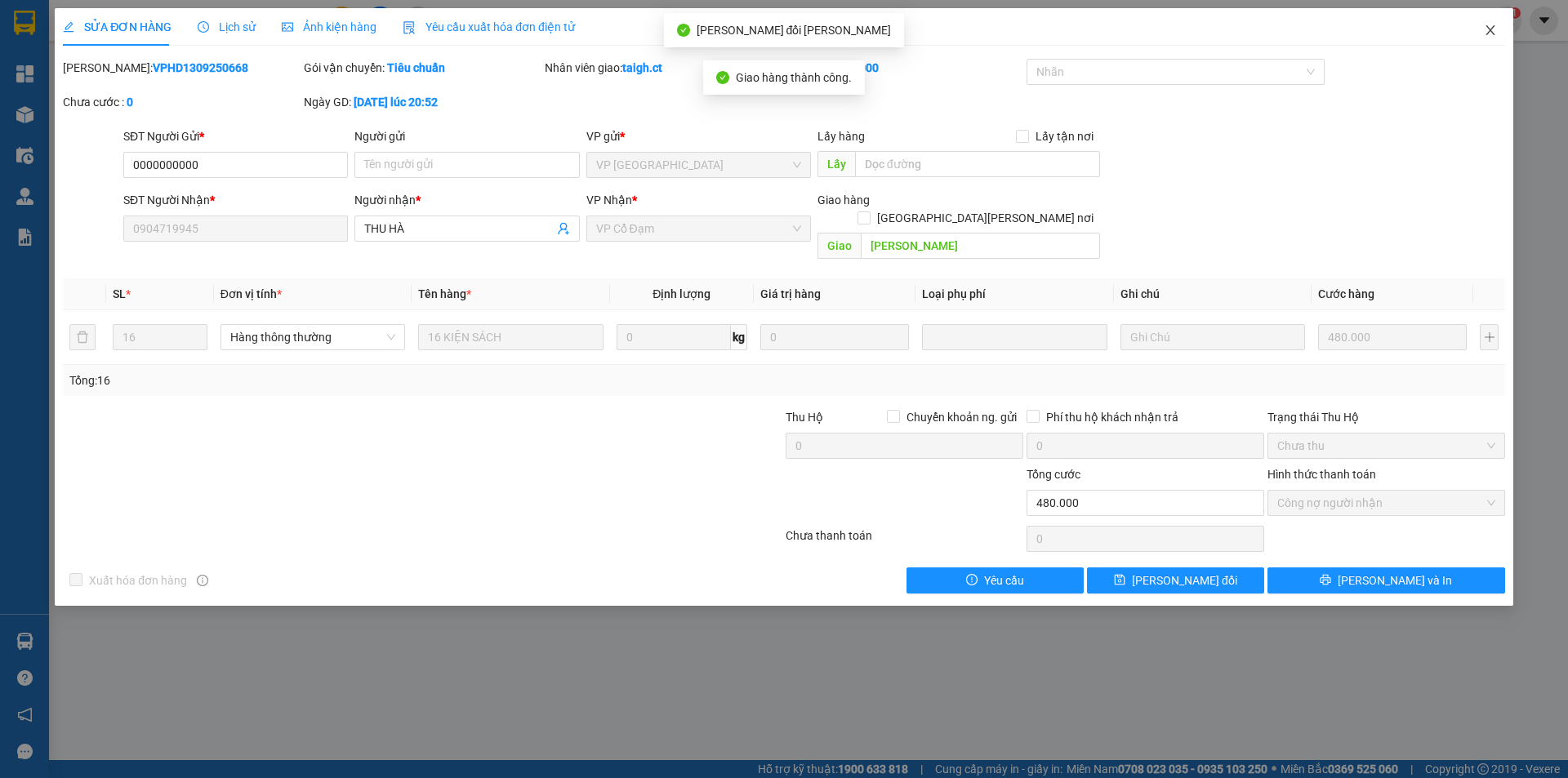
click at [1489, 19] on span "Close" at bounding box center [1490, 31] width 46 height 46
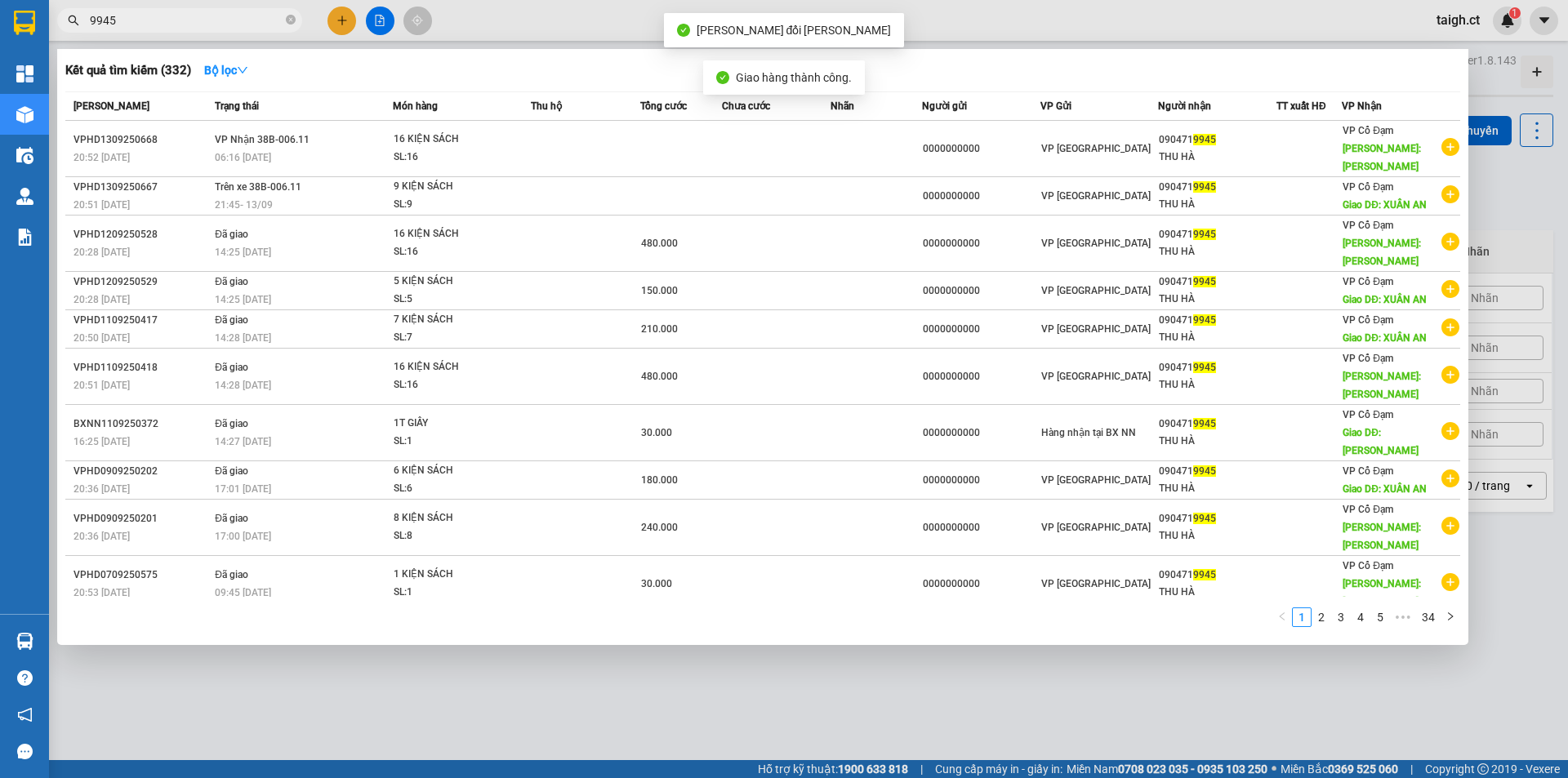
click at [196, 13] on input "9945" at bounding box center [186, 20] width 193 height 18
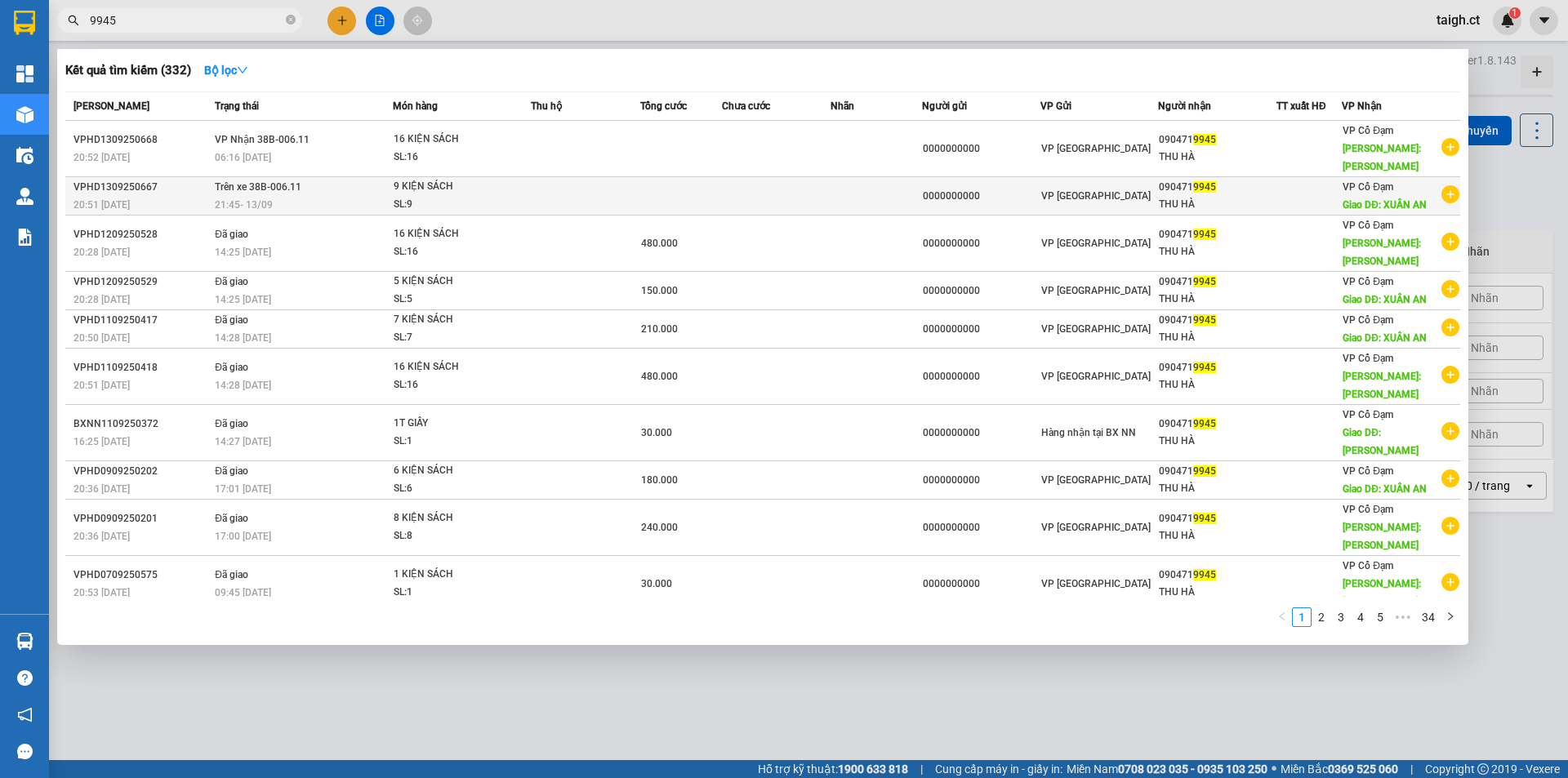
click at [298, 181] on span "Trên xe 38B-006.11" at bounding box center [258, 187] width 86 height 12
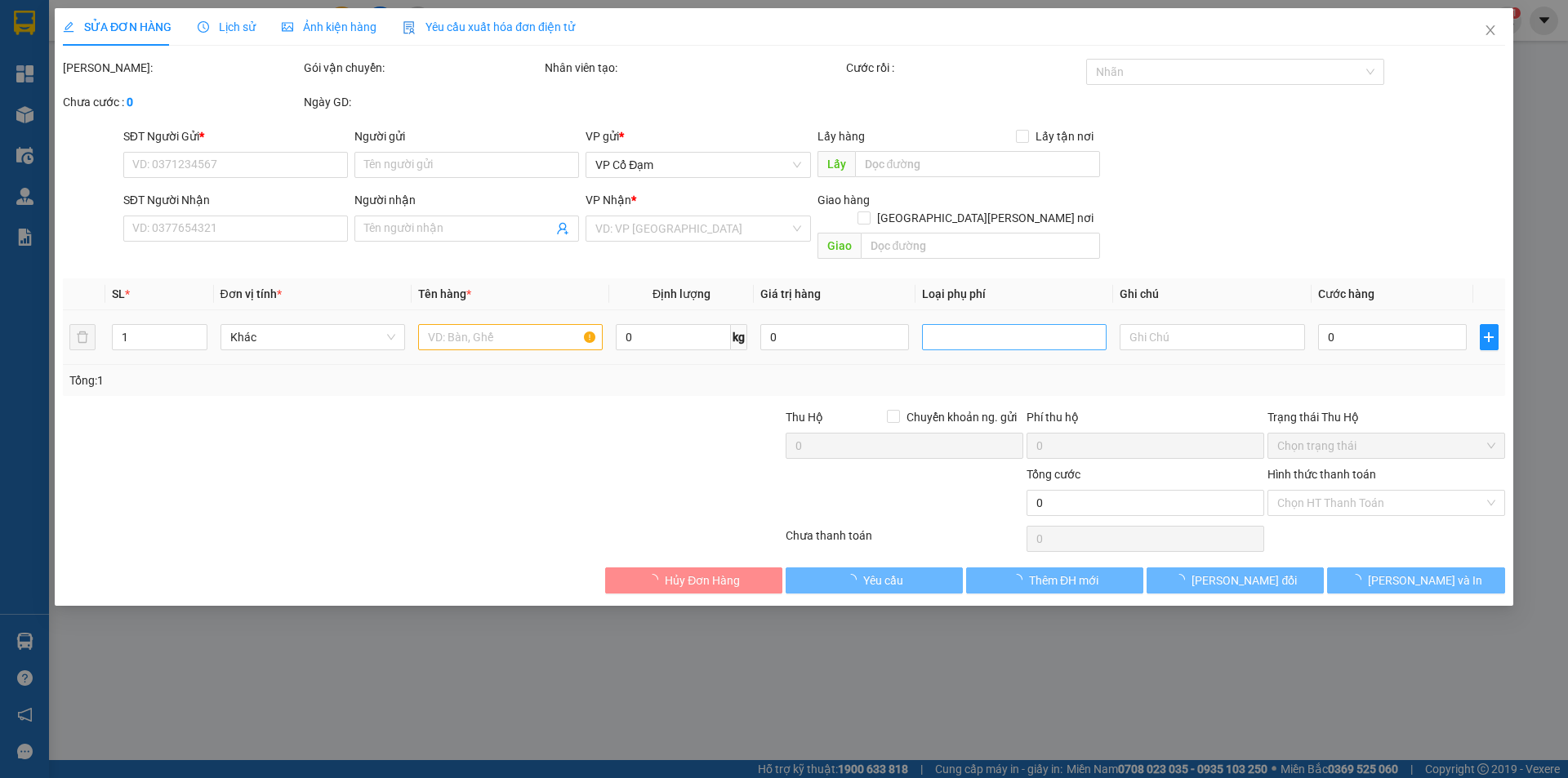
type input "0000000000"
type input "0904719945"
type input "THU HÀ"
type input "XUÂN AN"
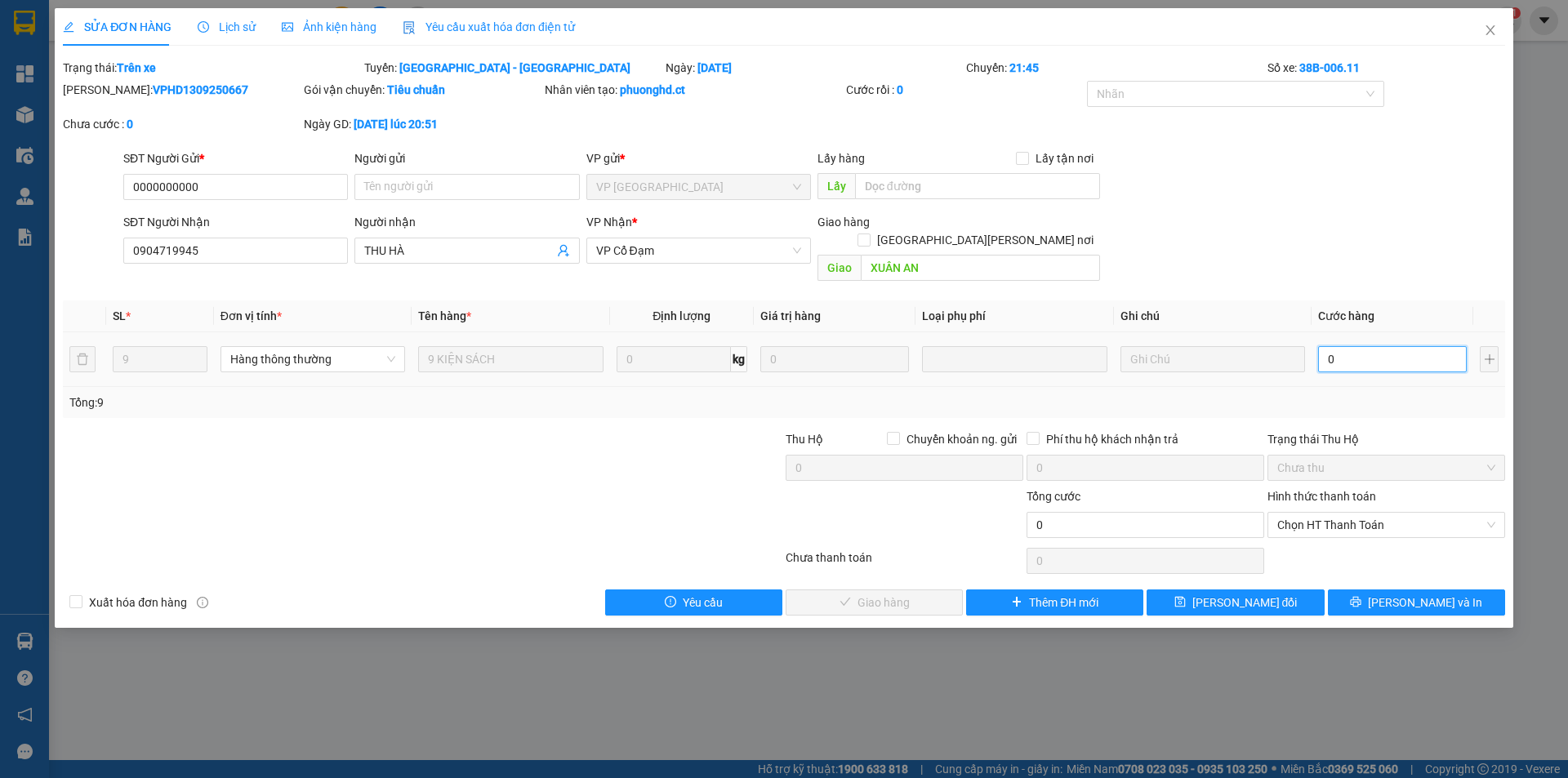
click at [1368, 346] on input "0" at bounding box center [1392, 359] width 149 height 26
type input "2"
type input "27"
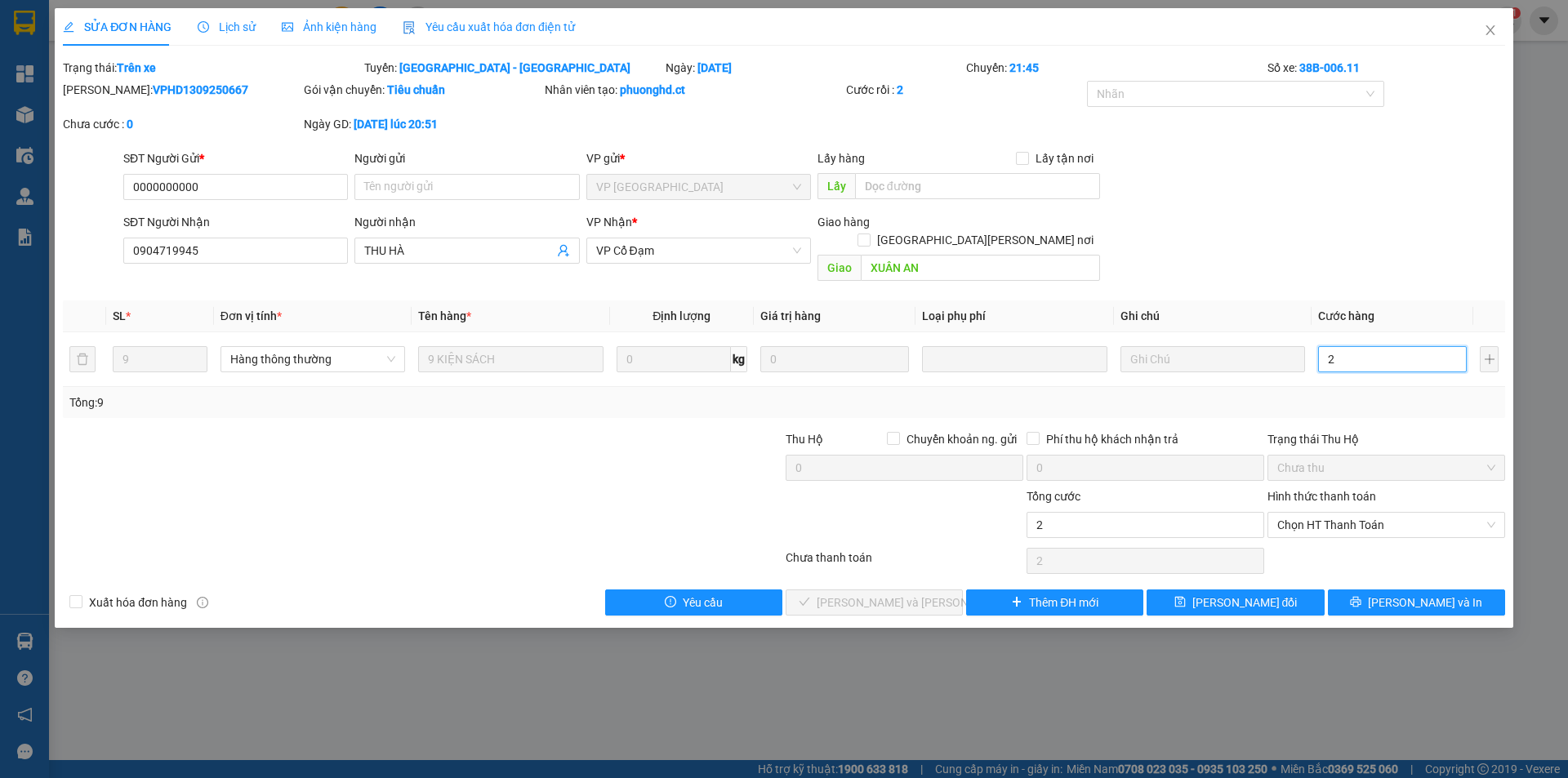
type input "27"
type input "270"
click at [1359, 512] on span "Chọn HT Thanh Toán" at bounding box center [1386, 524] width 218 height 25
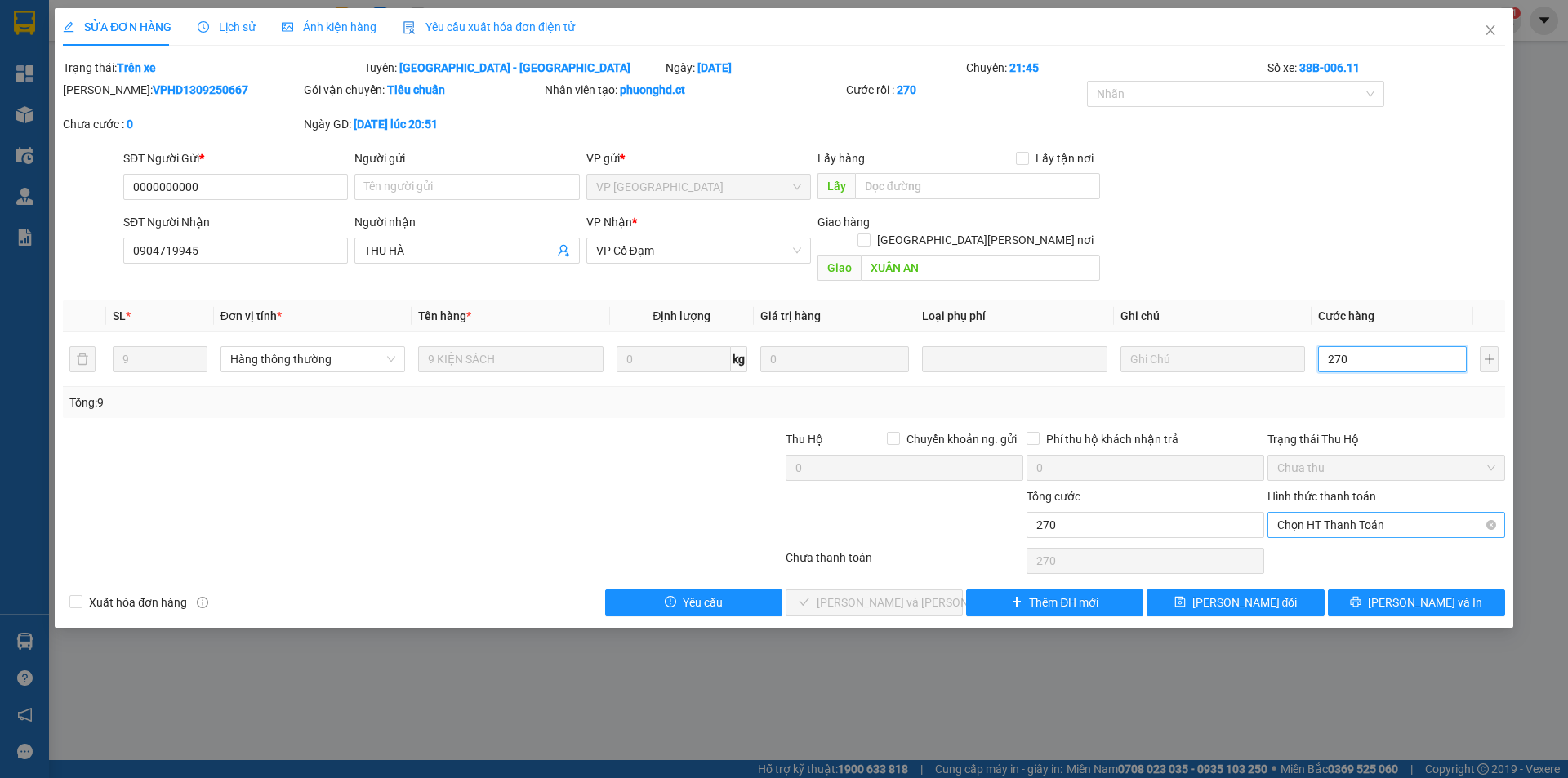
type input "270"
type input "270.000"
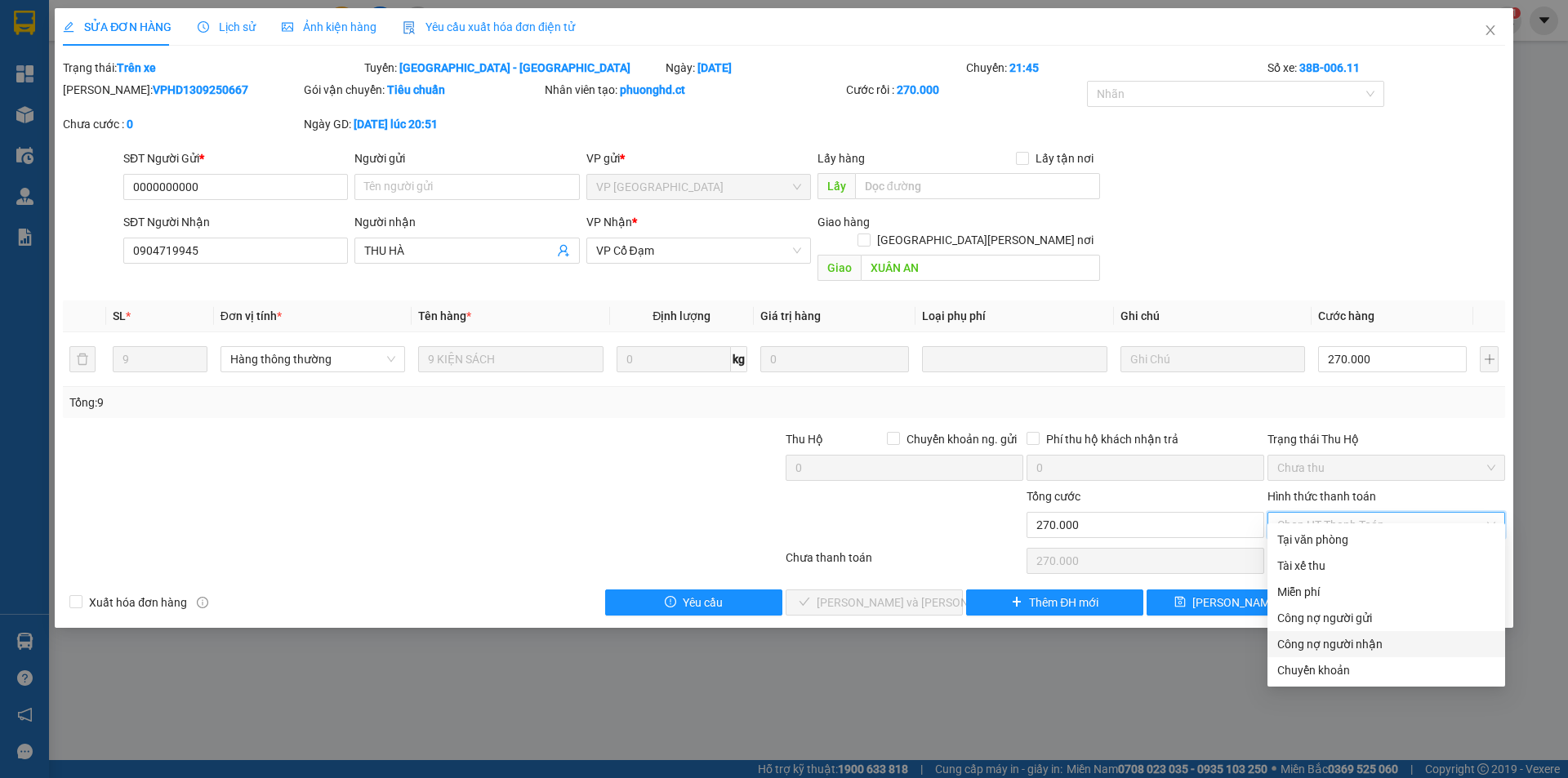
click at [1317, 640] on div "Công nợ người nhận" at bounding box center [1386, 644] width 218 height 18
type input "0"
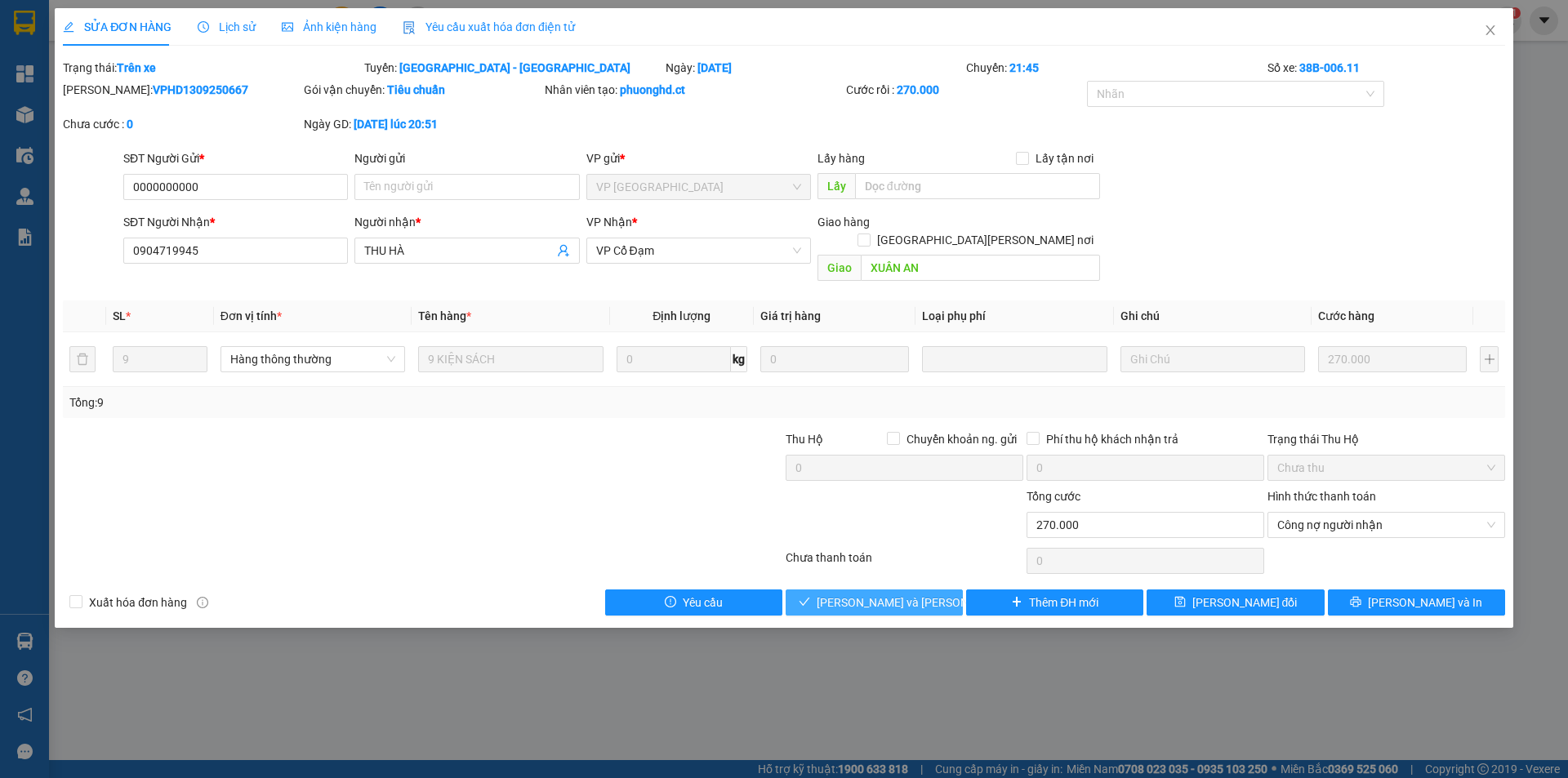
click at [897, 594] on span "[PERSON_NAME] và [PERSON_NAME] hàng" at bounding box center [927, 602] width 221 height 18
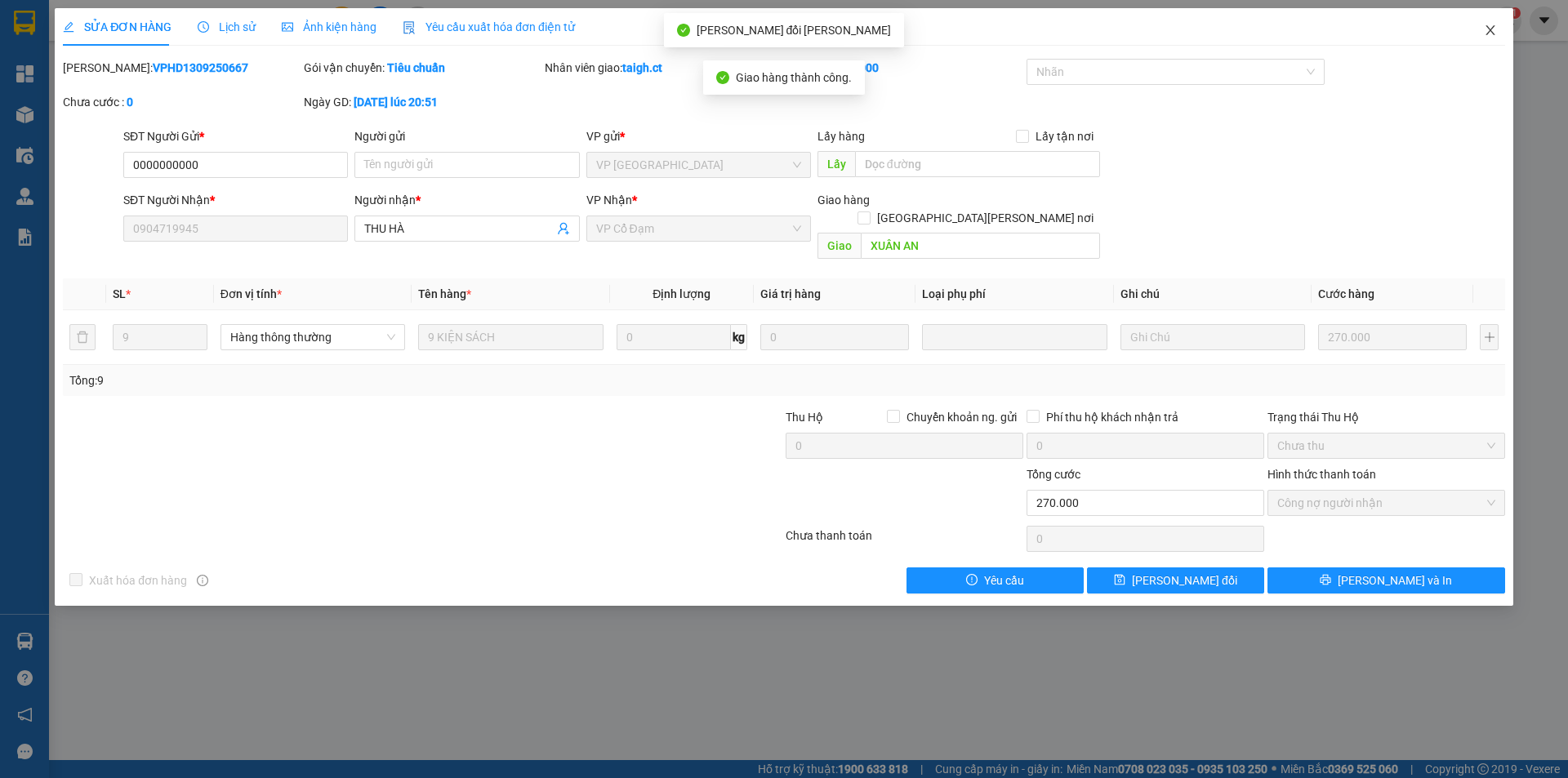
click at [1488, 24] on span "Close" at bounding box center [1490, 31] width 46 height 46
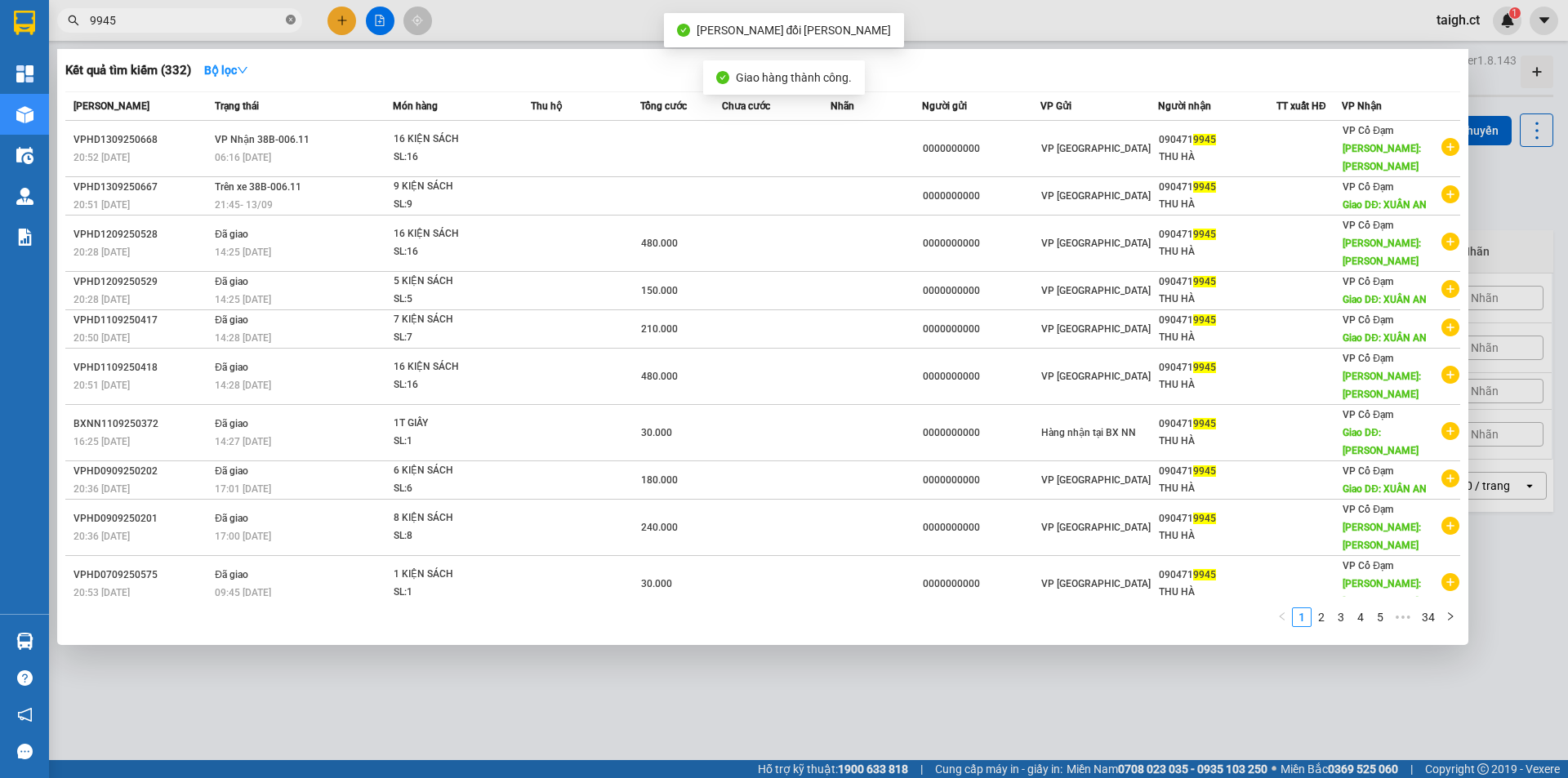
click at [286, 18] on icon "close-circle" at bounding box center [291, 19] width 10 height 10
type input "9945"
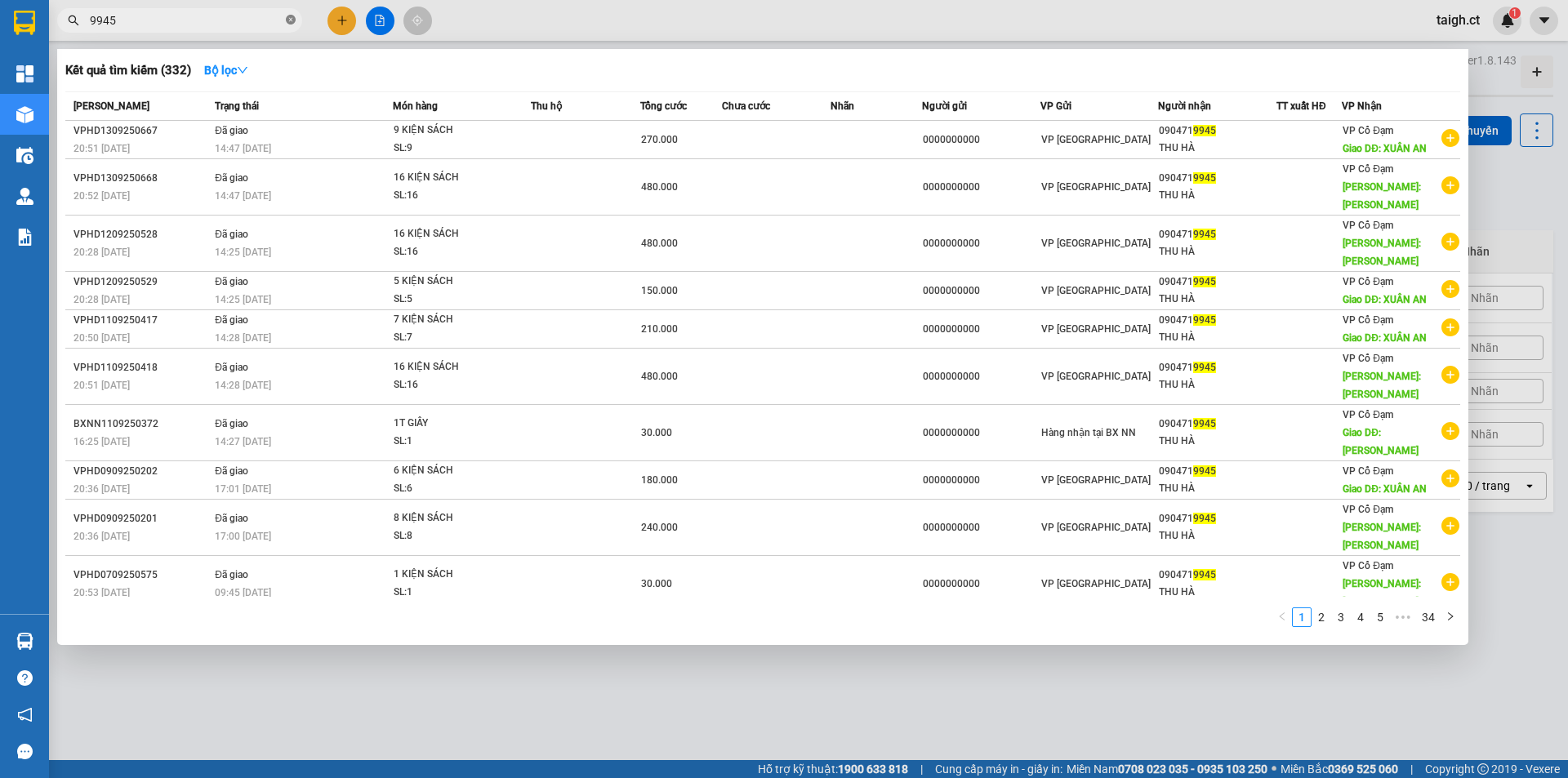
click at [288, 19] on icon "close-circle" at bounding box center [291, 19] width 10 height 10
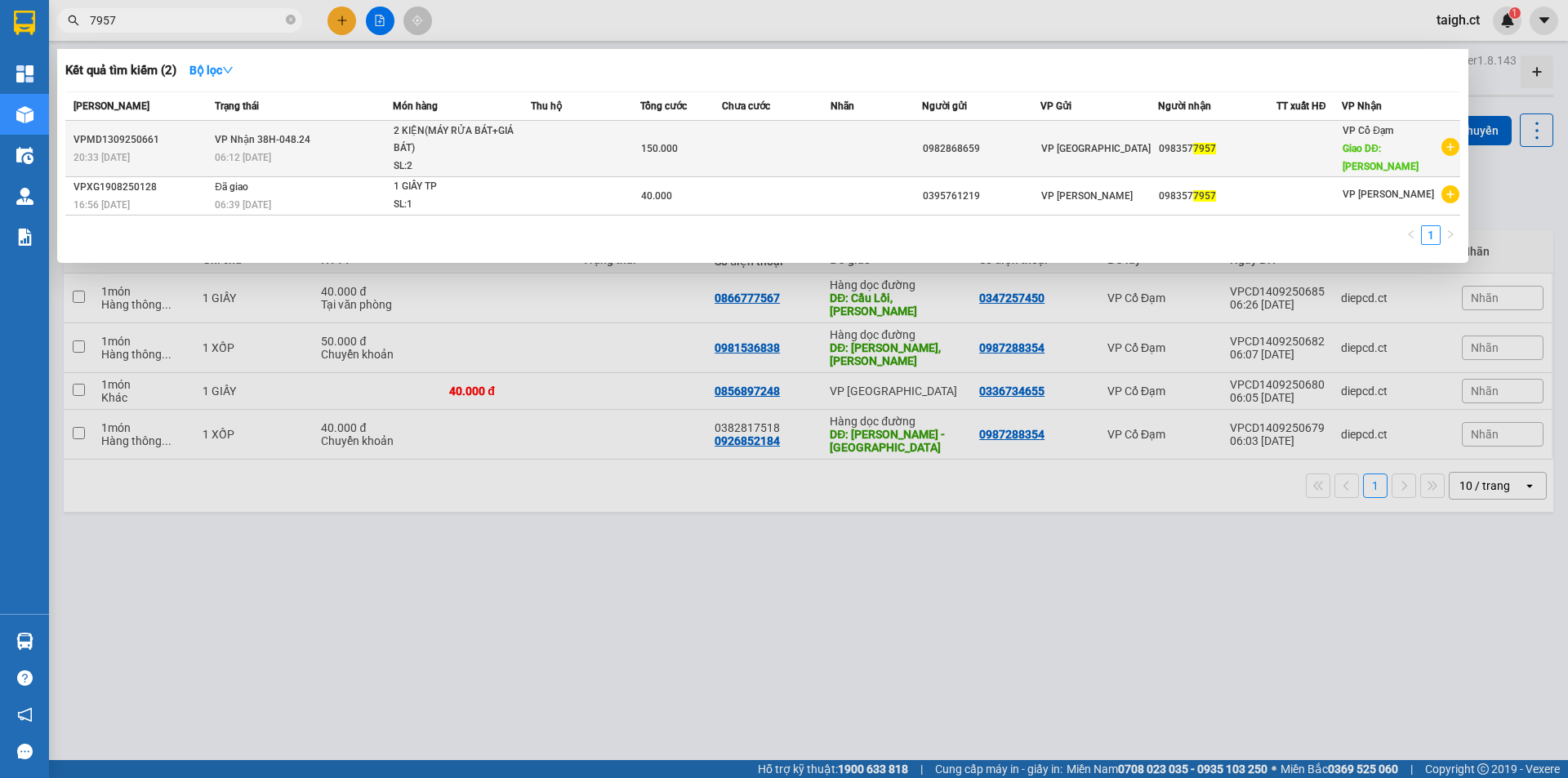
type input "7957"
click at [287, 134] on span "VP Nhận 38H-048.24" at bounding box center [262, 140] width 96 height 12
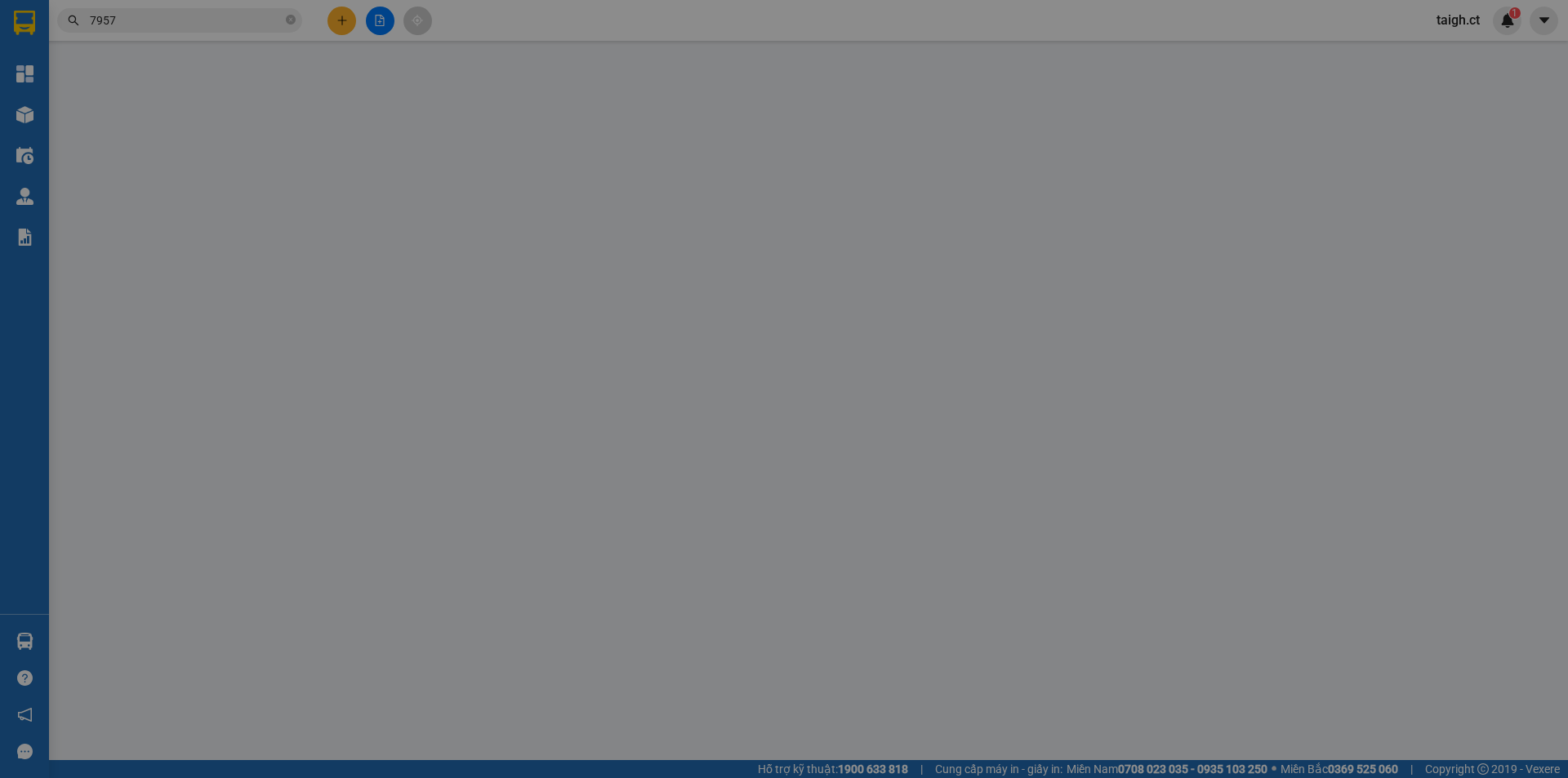
type input "0982868659"
type input "0983577957"
type input "XUÂN MỸ"
type input "150.000"
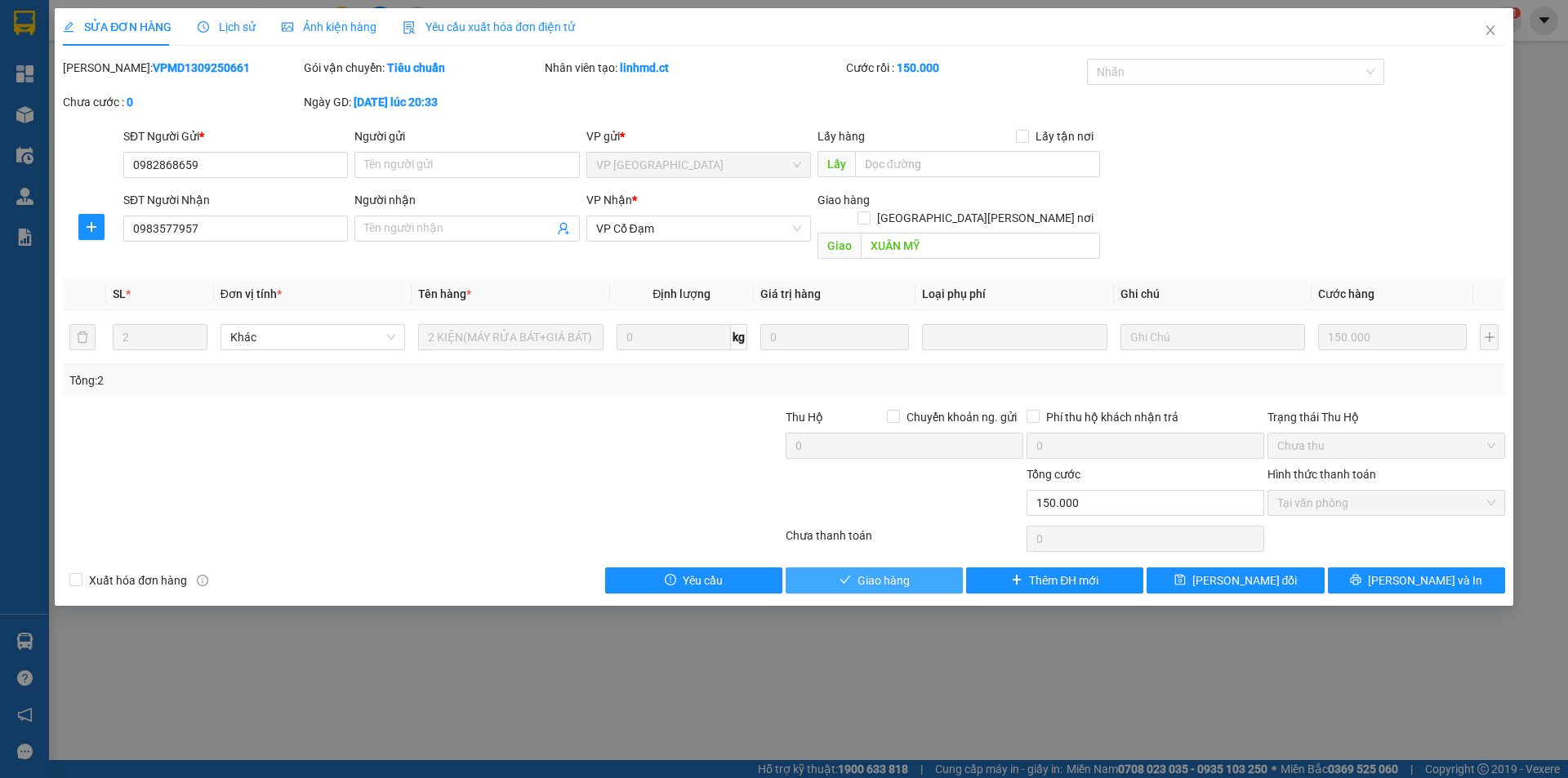
click at [934, 567] on button "Giao hàng" at bounding box center [874, 580] width 178 height 26
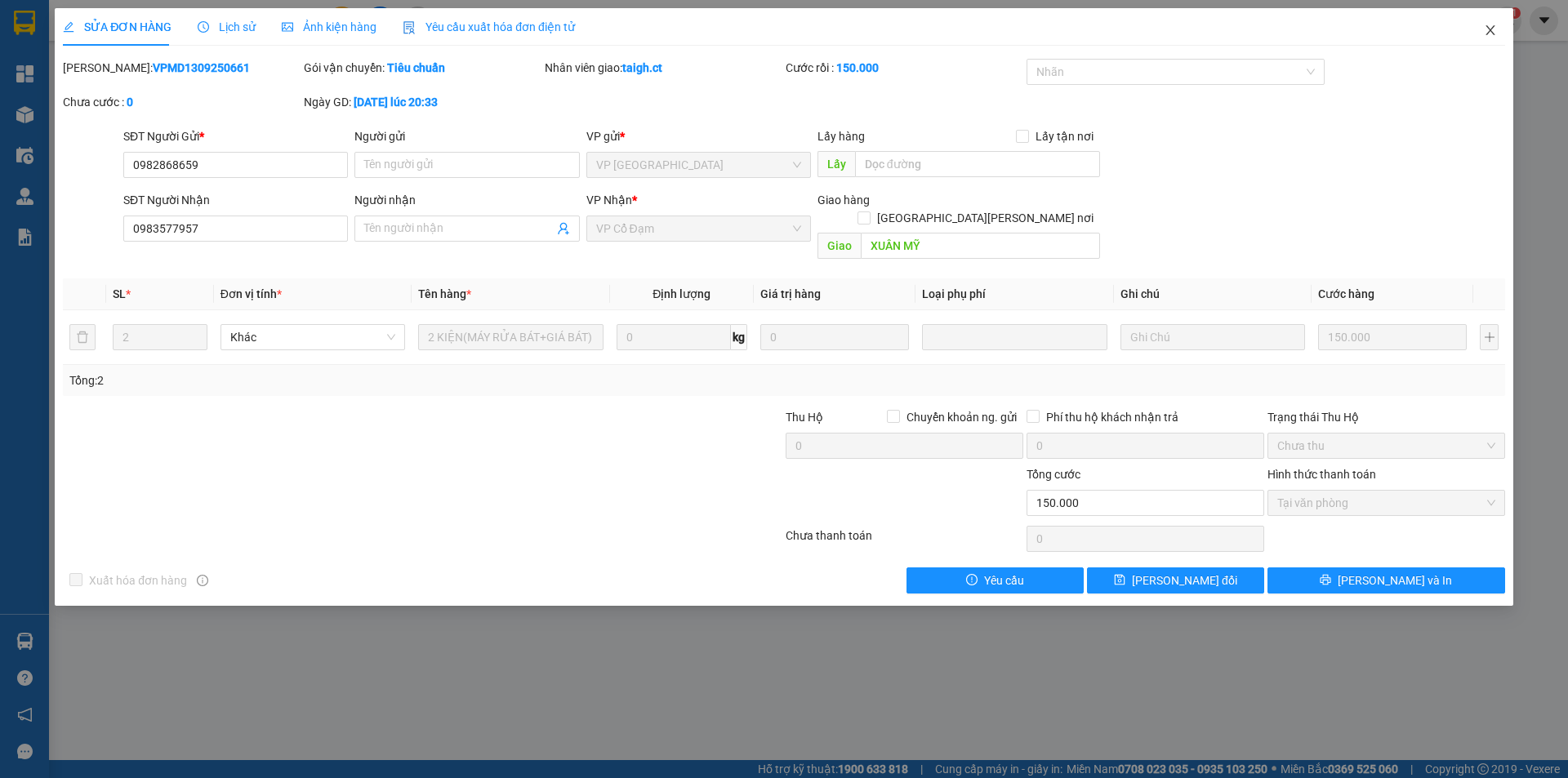
click at [1496, 28] on icon "close" at bounding box center [1489, 30] width 13 height 13
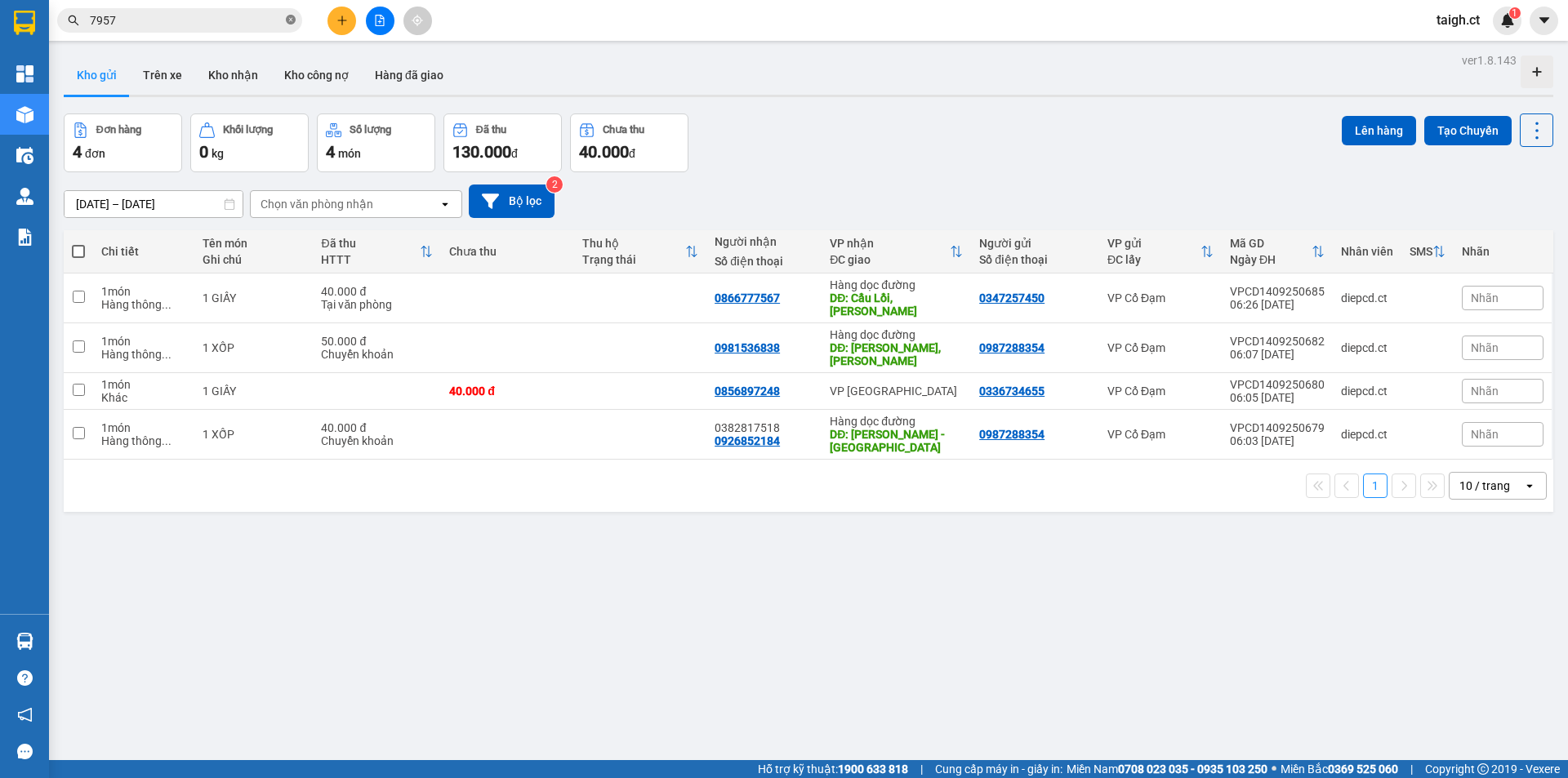
click at [294, 20] on icon "close-circle" at bounding box center [291, 19] width 10 height 10
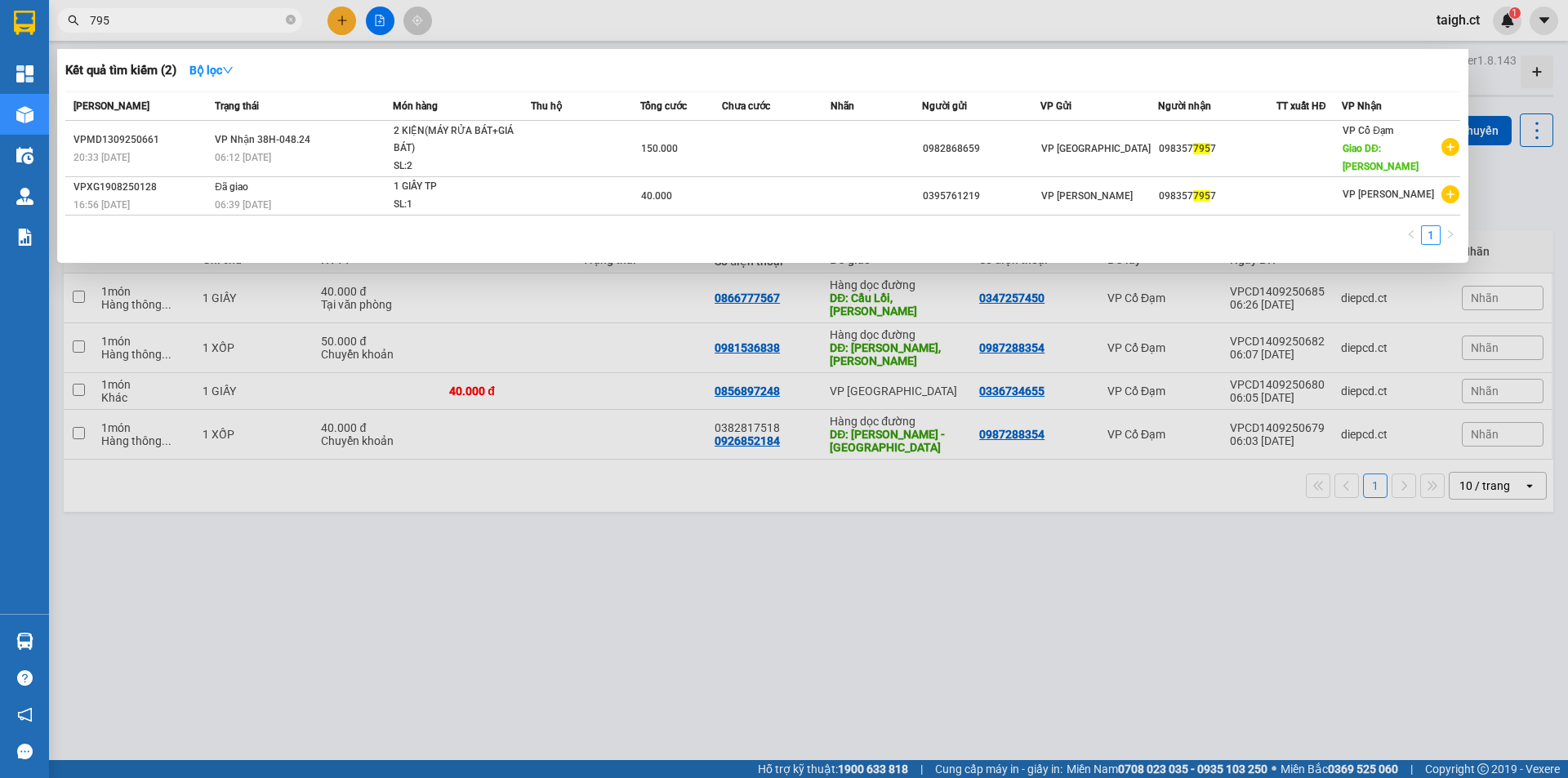
type input "7957"
click at [292, 19] on icon "close-circle" at bounding box center [291, 19] width 10 height 10
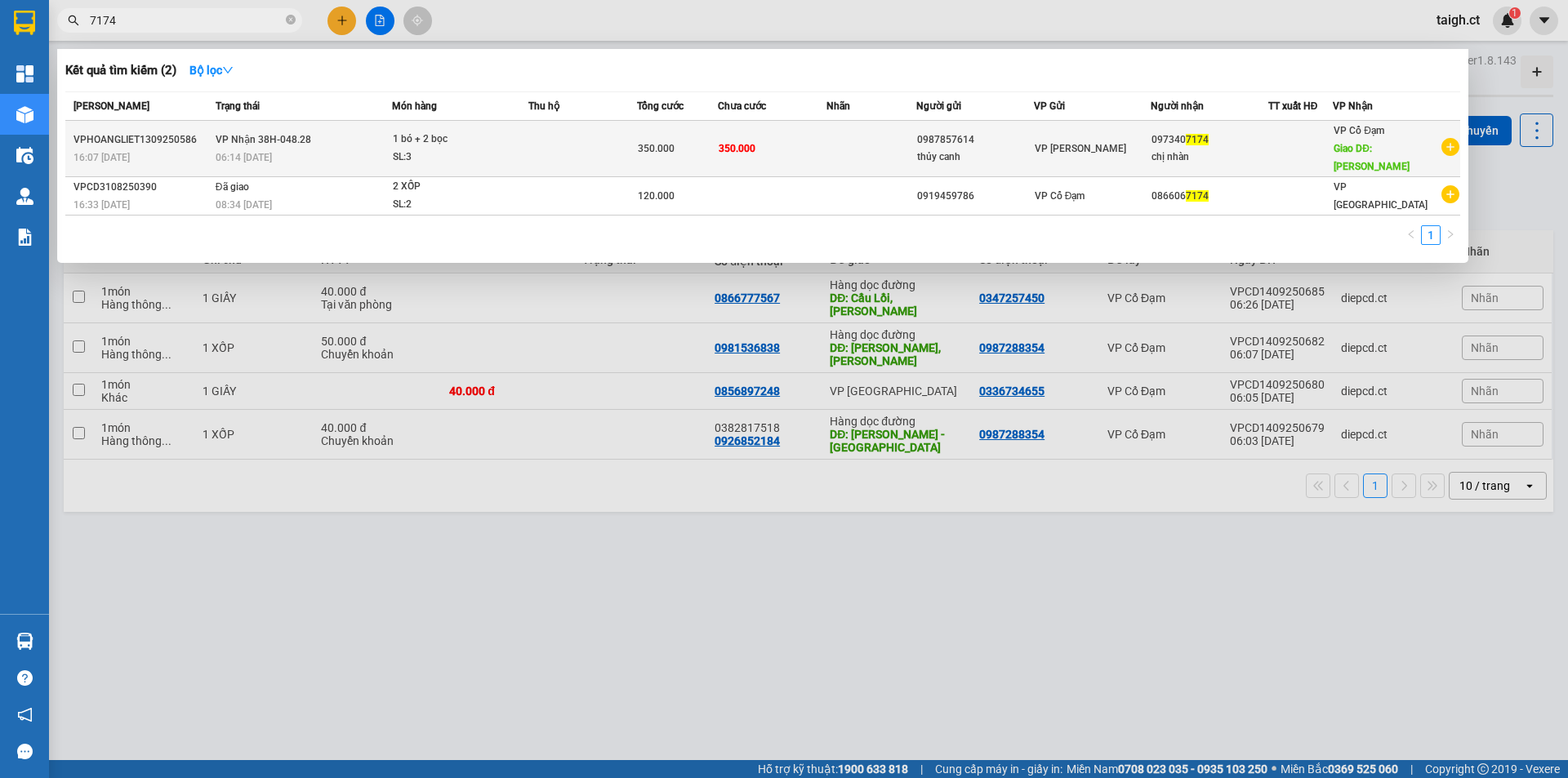
type input "7174"
click at [538, 147] on td at bounding box center [582, 149] width 107 height 57
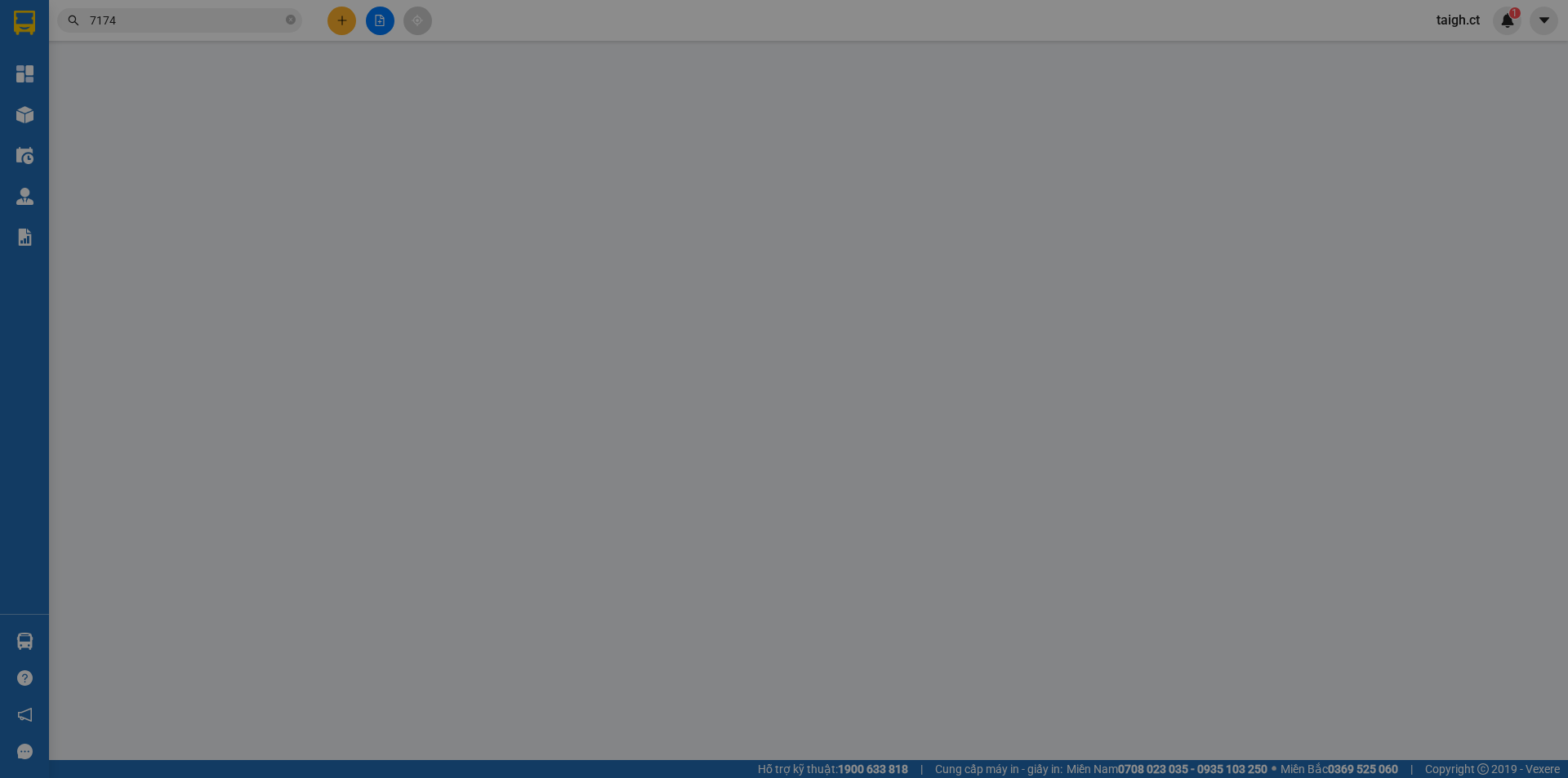
type input "0987857614"
type input "thủy canh"
type input "0973407174"
type input "chị nhàn"
type input "xuân mỹ"
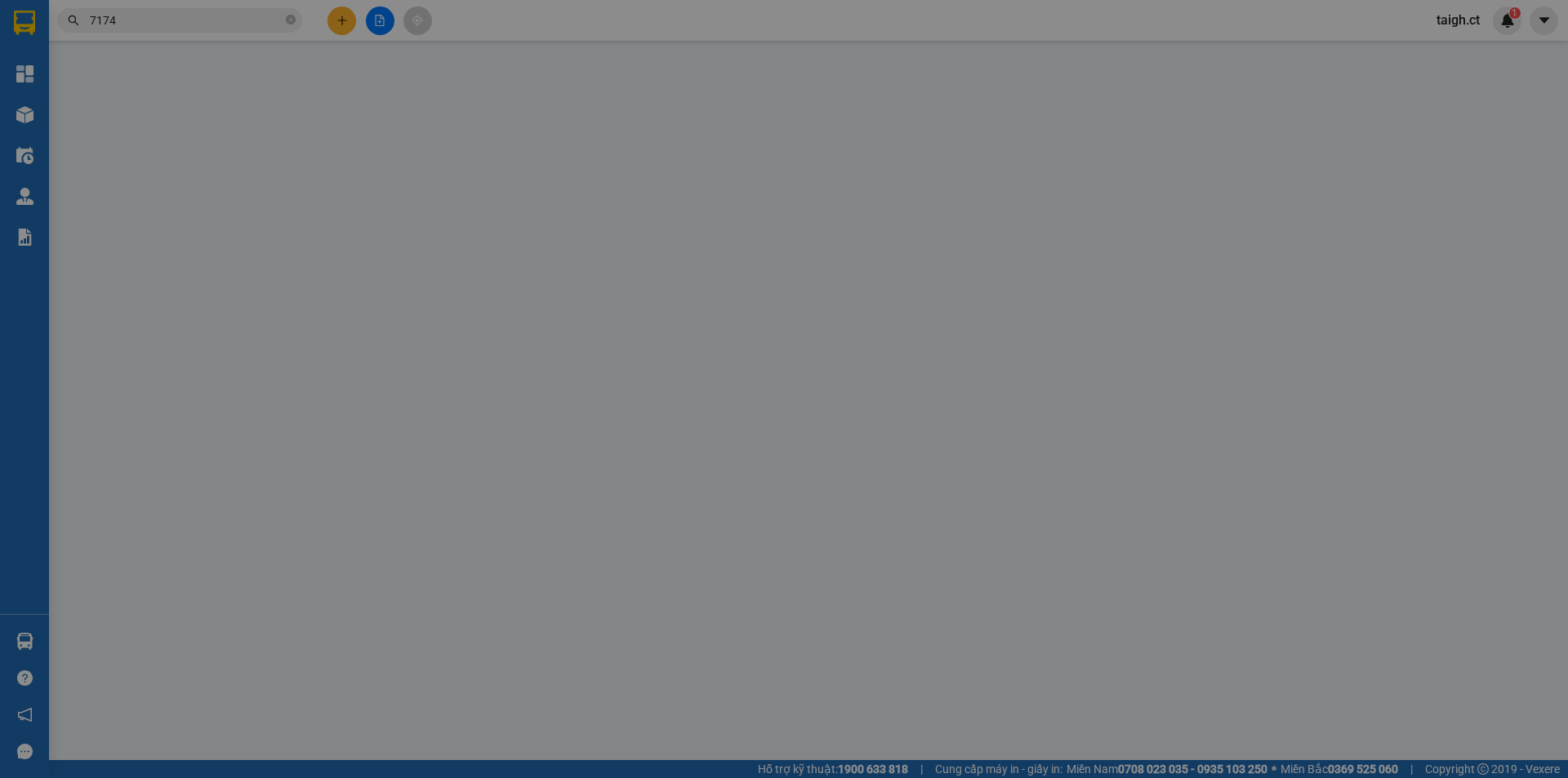
type input "350.000"
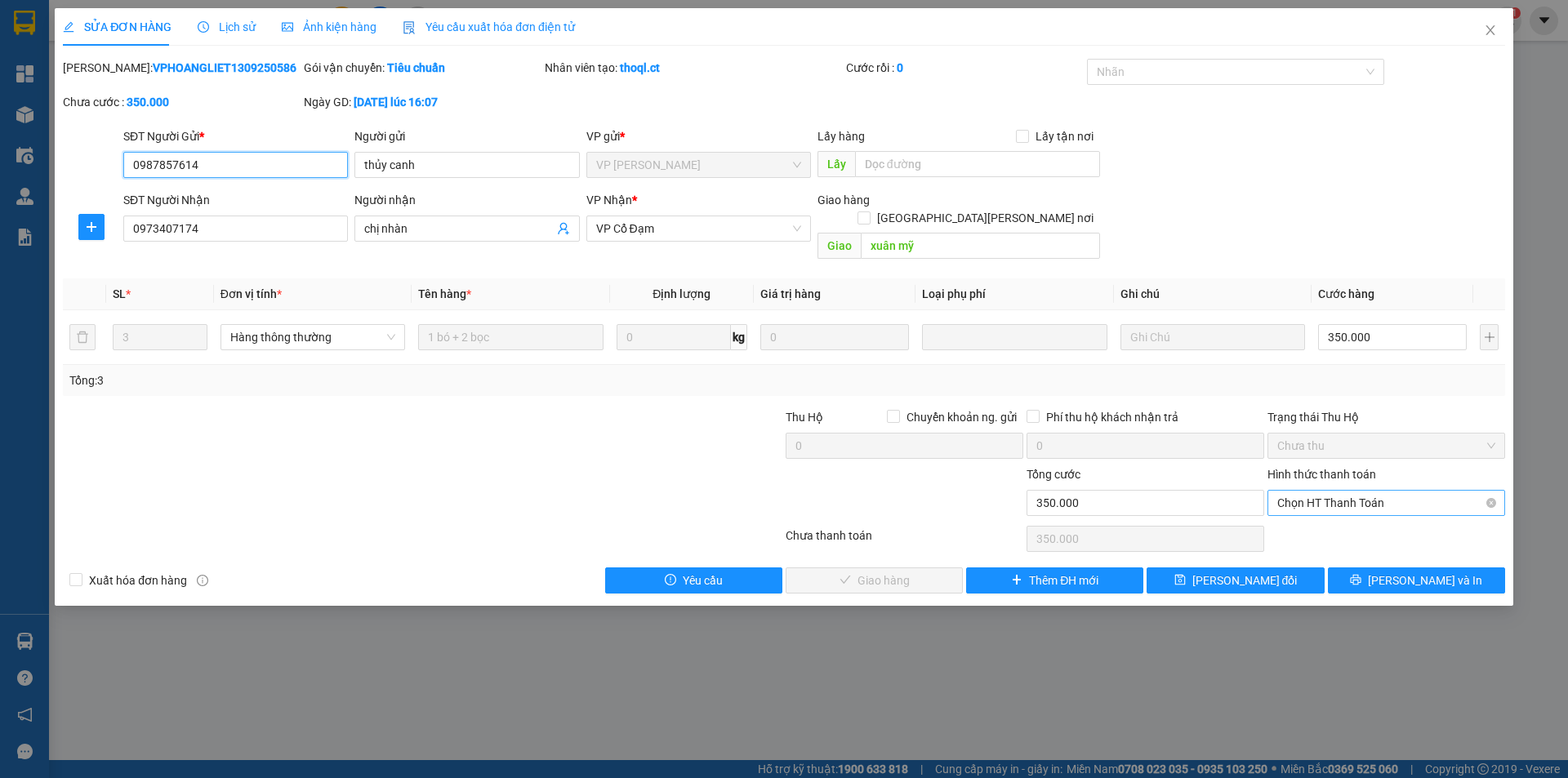
click at [1312, 490] on span "Chọn HT Thanh Toán" at bounding box center [1386, 502] width 218 height 25
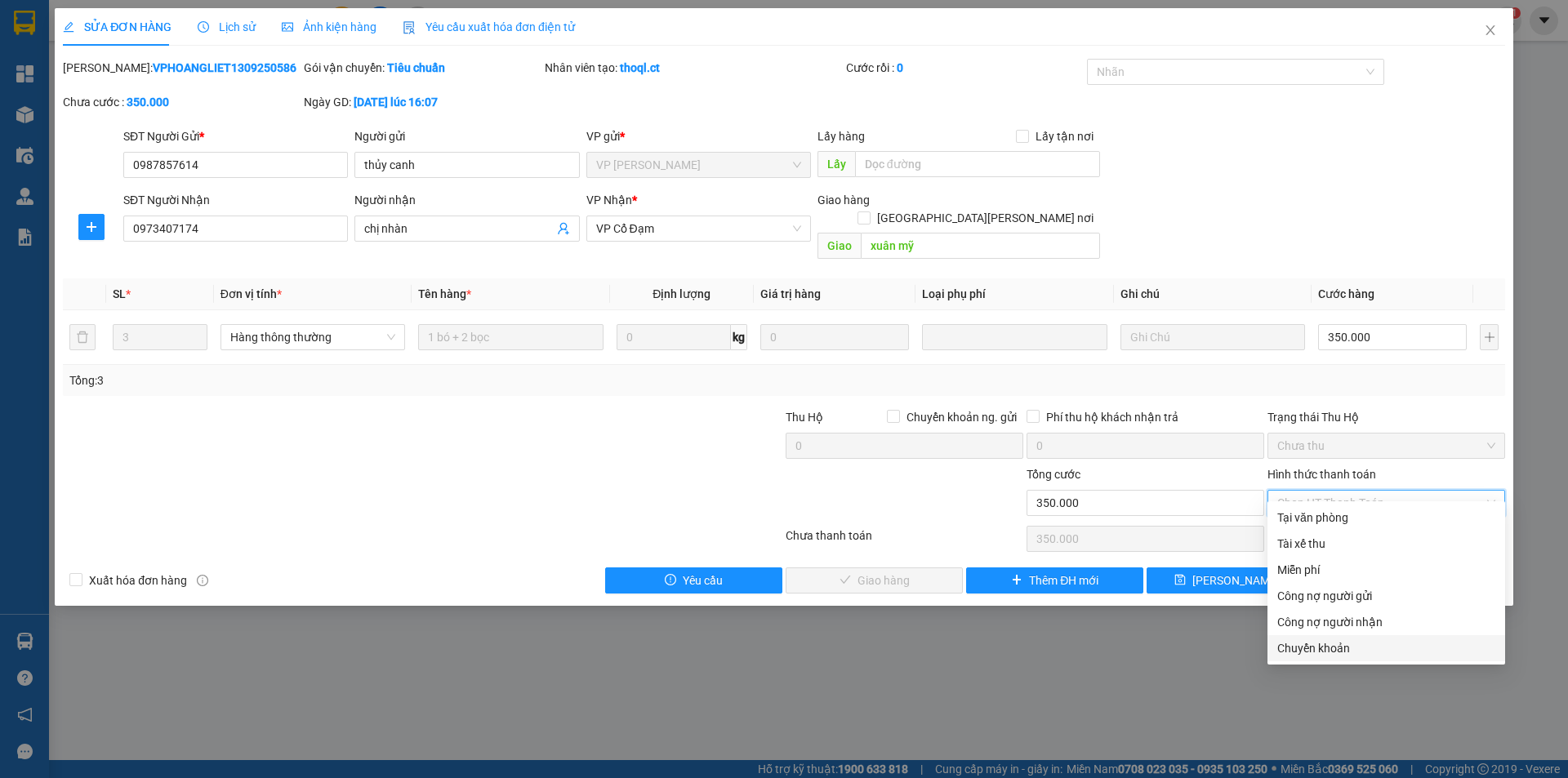
click at [1296, 641] on div "Chuyển khoản" at bounding box center [1386, 648] width 218 height 18
type input "0"
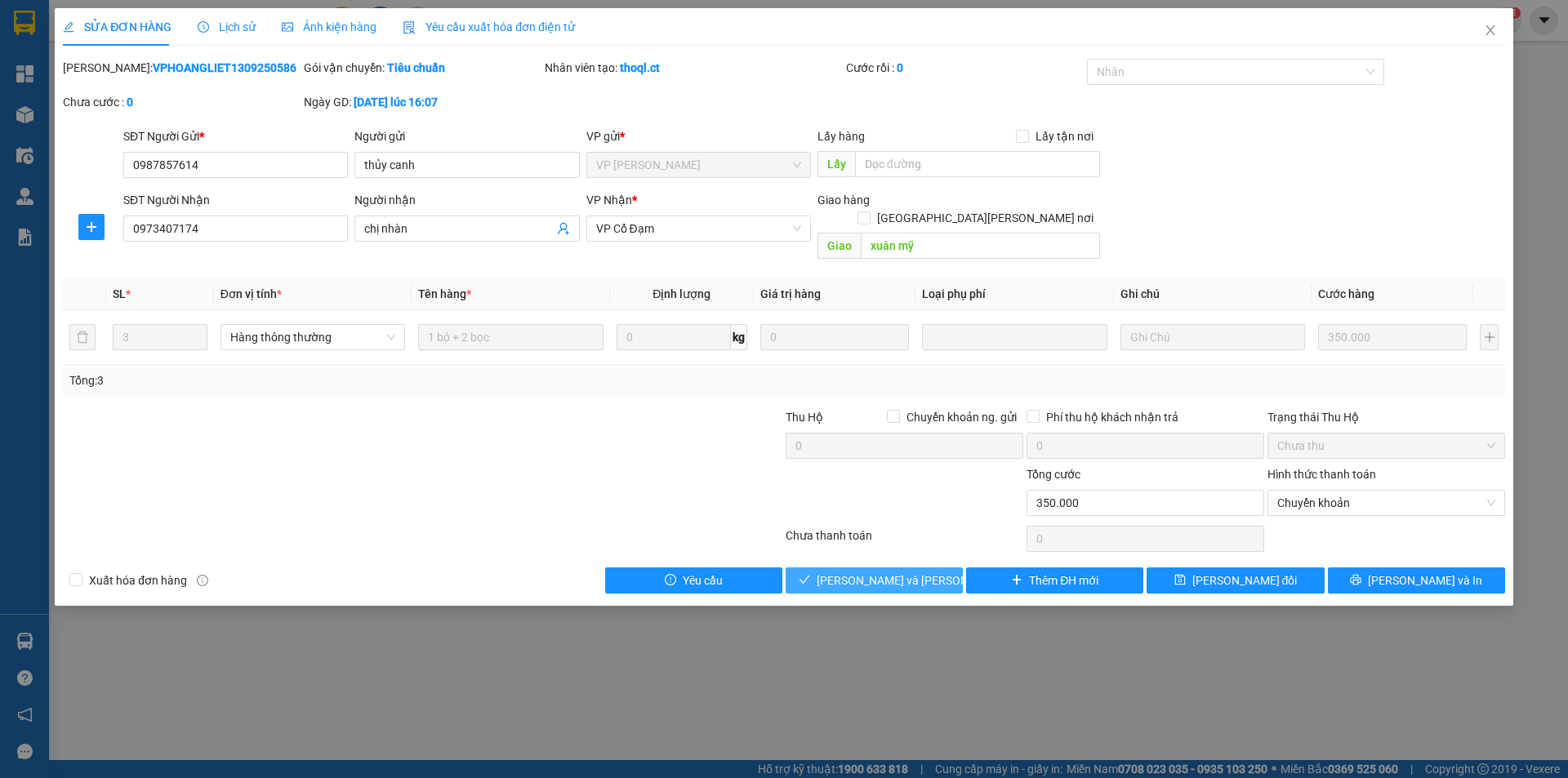
click at [918, 572] on span "[PERSON_NAME] và [PERSON_NAME] hàng" at bounding box center [927, 580] width 221 height 18
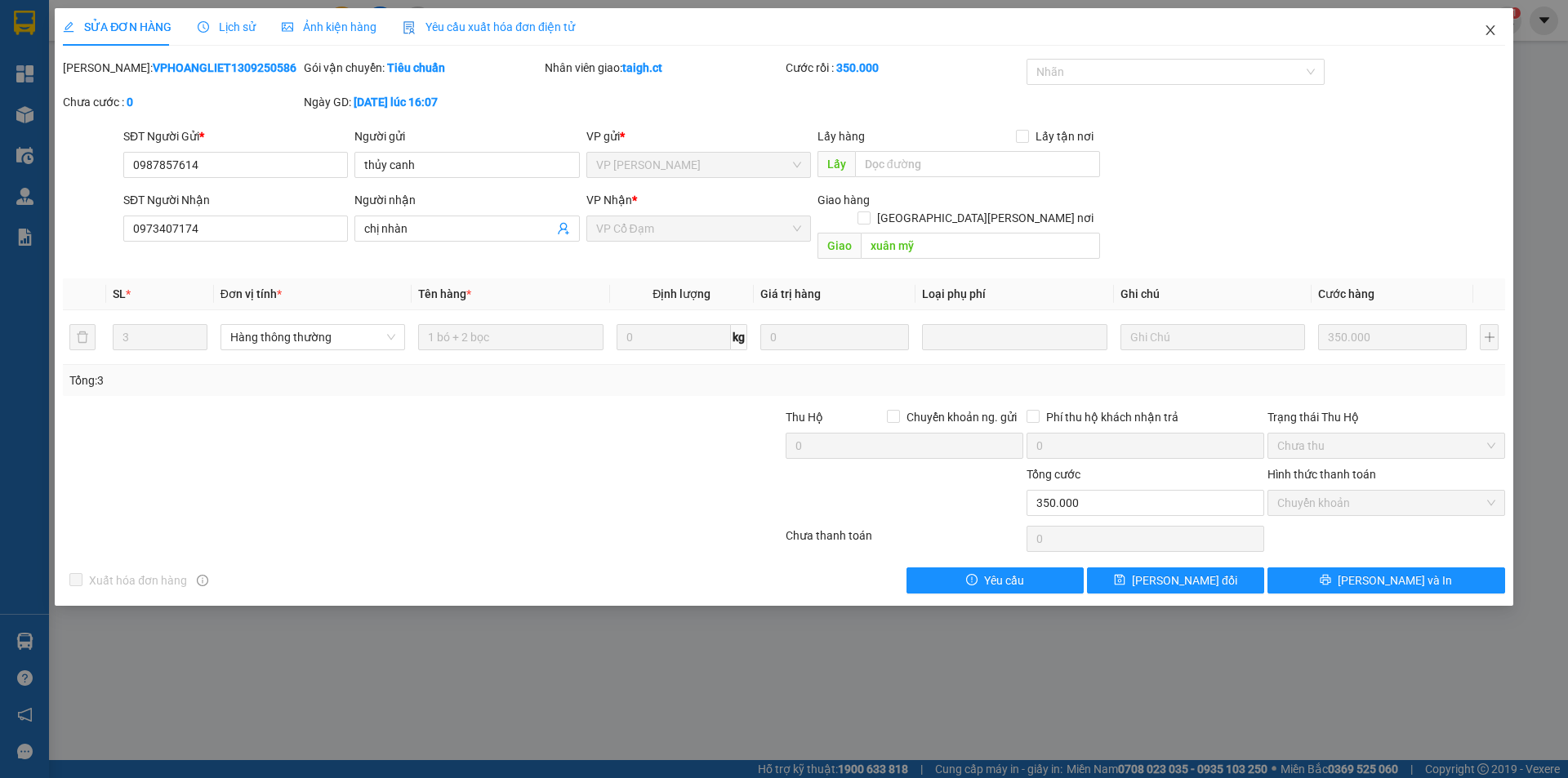
click at [1490, 28] on icon "close" at bounding box center [1489, 30] width 13 height 13
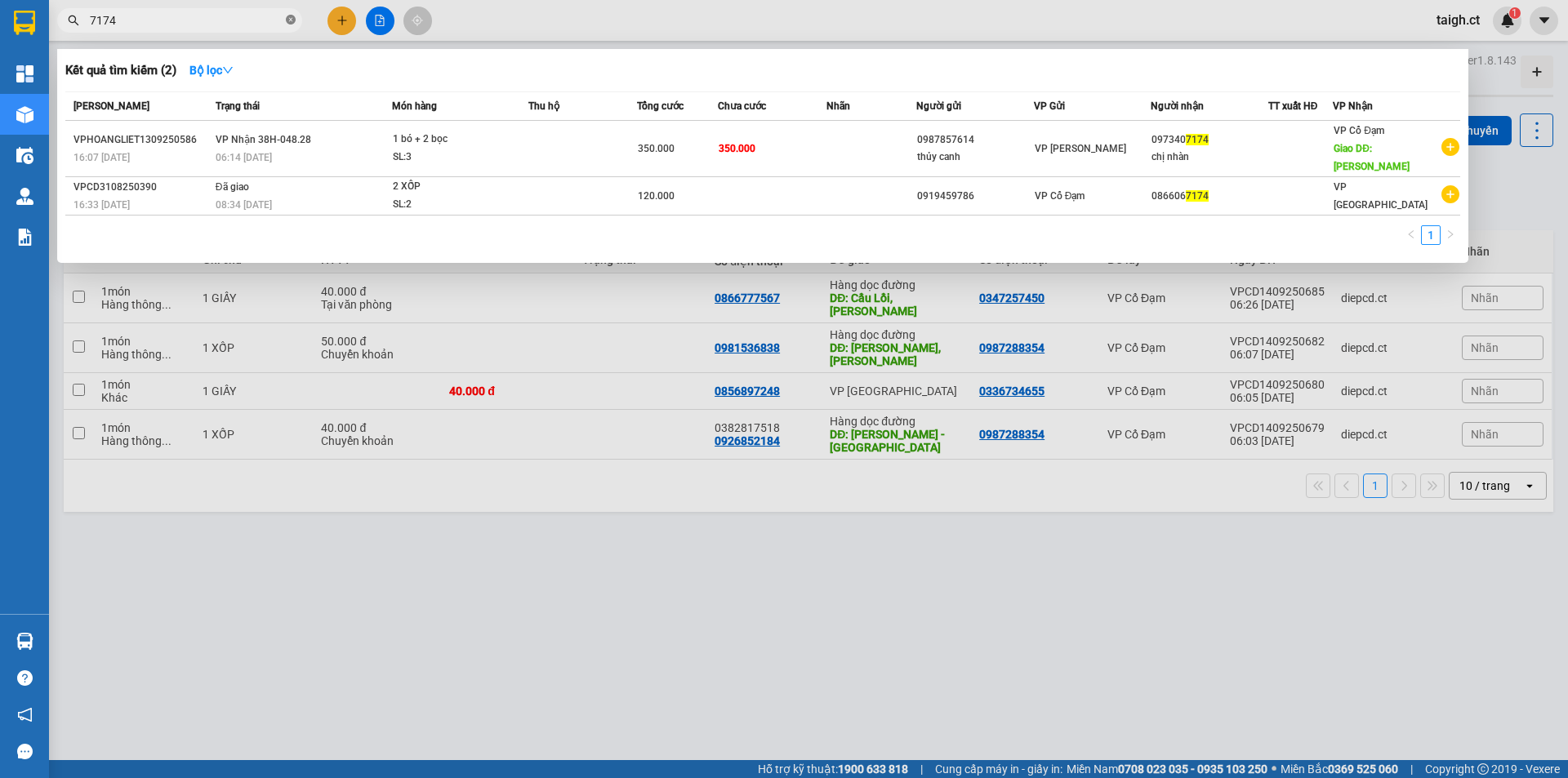
click at [288, 19] on icon "close-circle" at bounding box center [291, 19] width 10 height 10
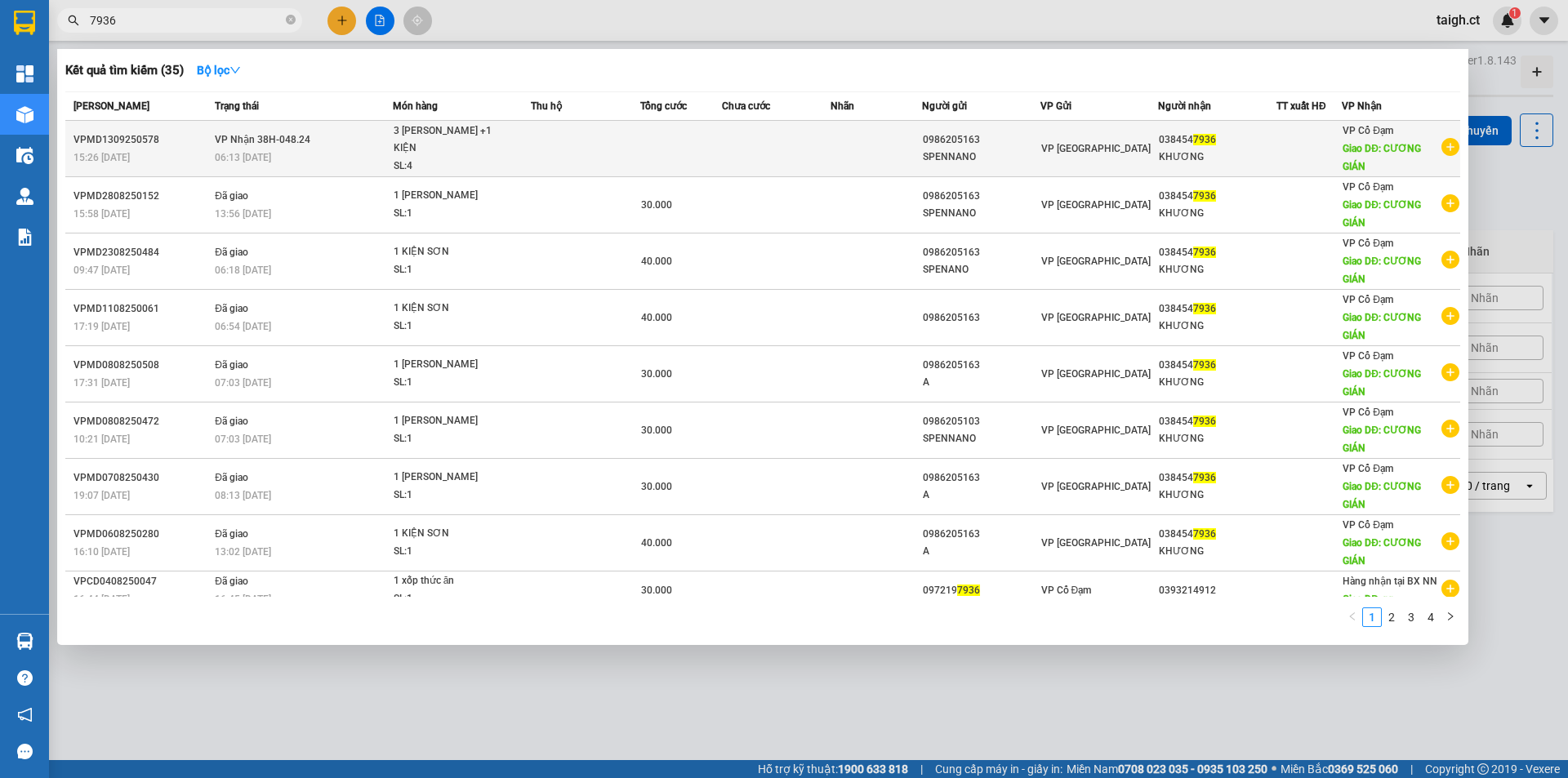
type input "7936"
click at [298, 159] on div "06:13 [DATE]" at bounding box center [304, 157] width 178 height 18
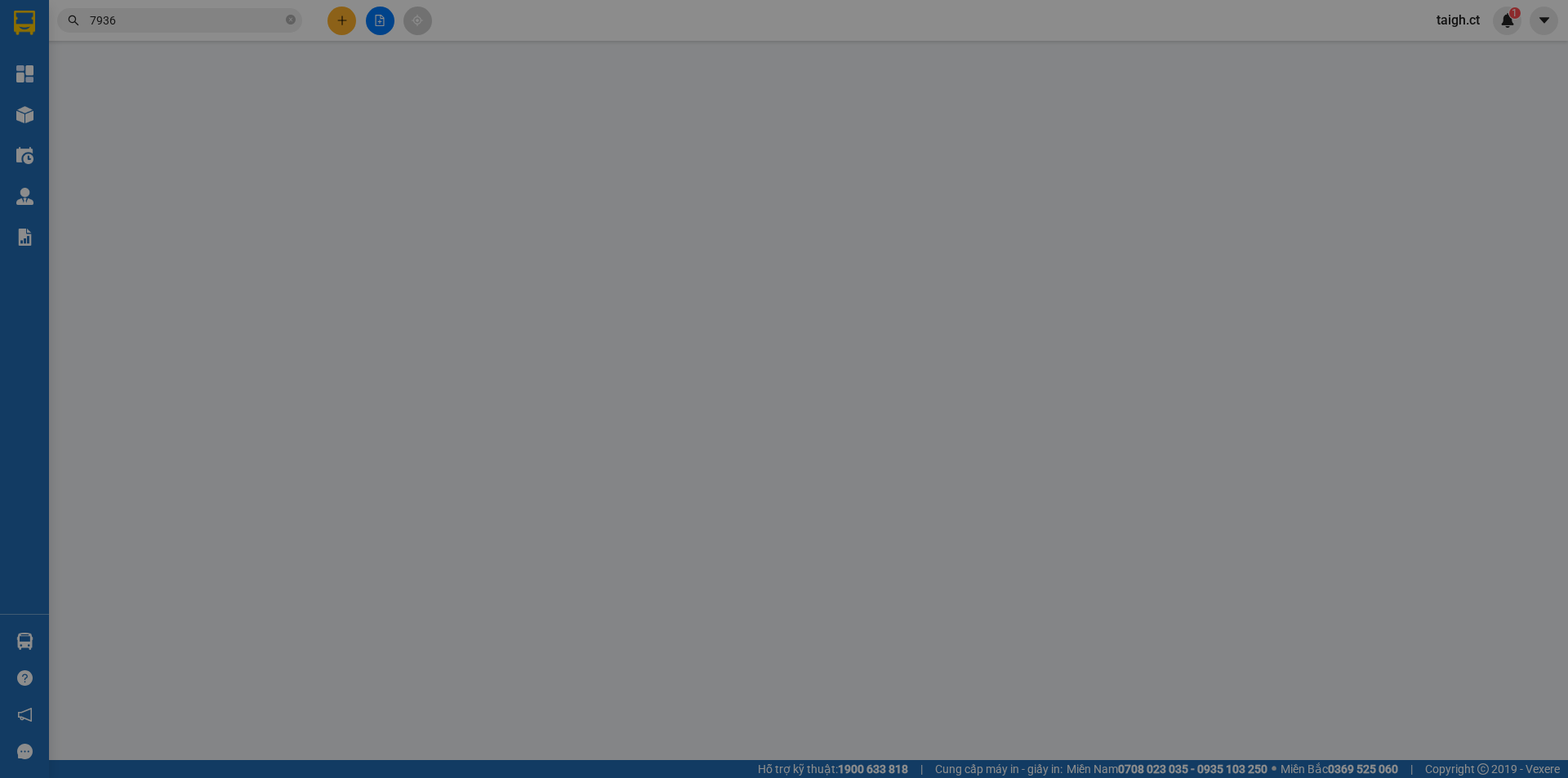
type input "0986205163"
type input "SPENNANO"
type input "0384547936"
type input "KHƯƠNG"
type input "CƯƠNG GIÁN"
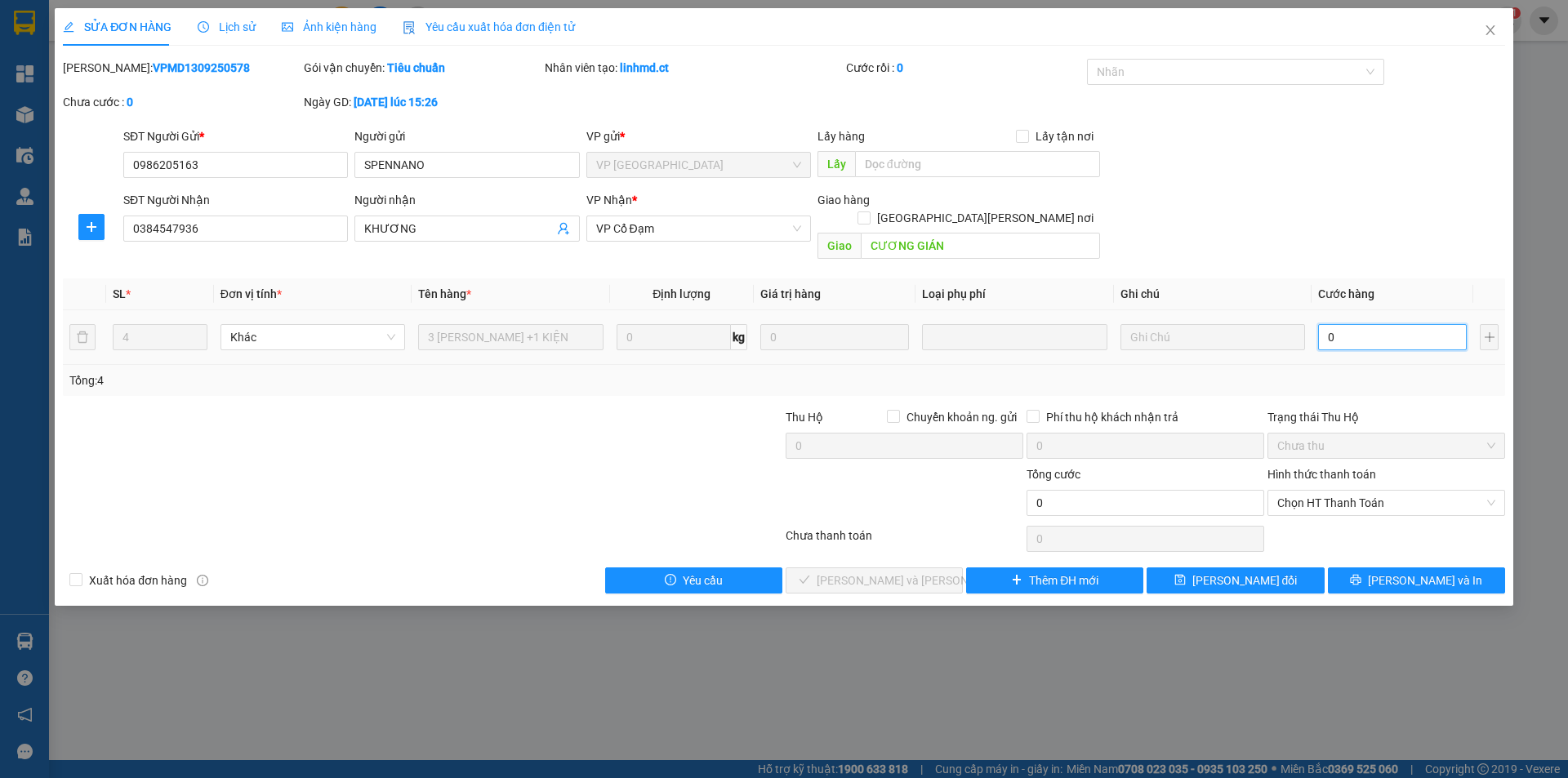
click at [1358, 329] on input "0" at bounding box center [1392, 337] width 149 height 26
type input "1"
type input "16"
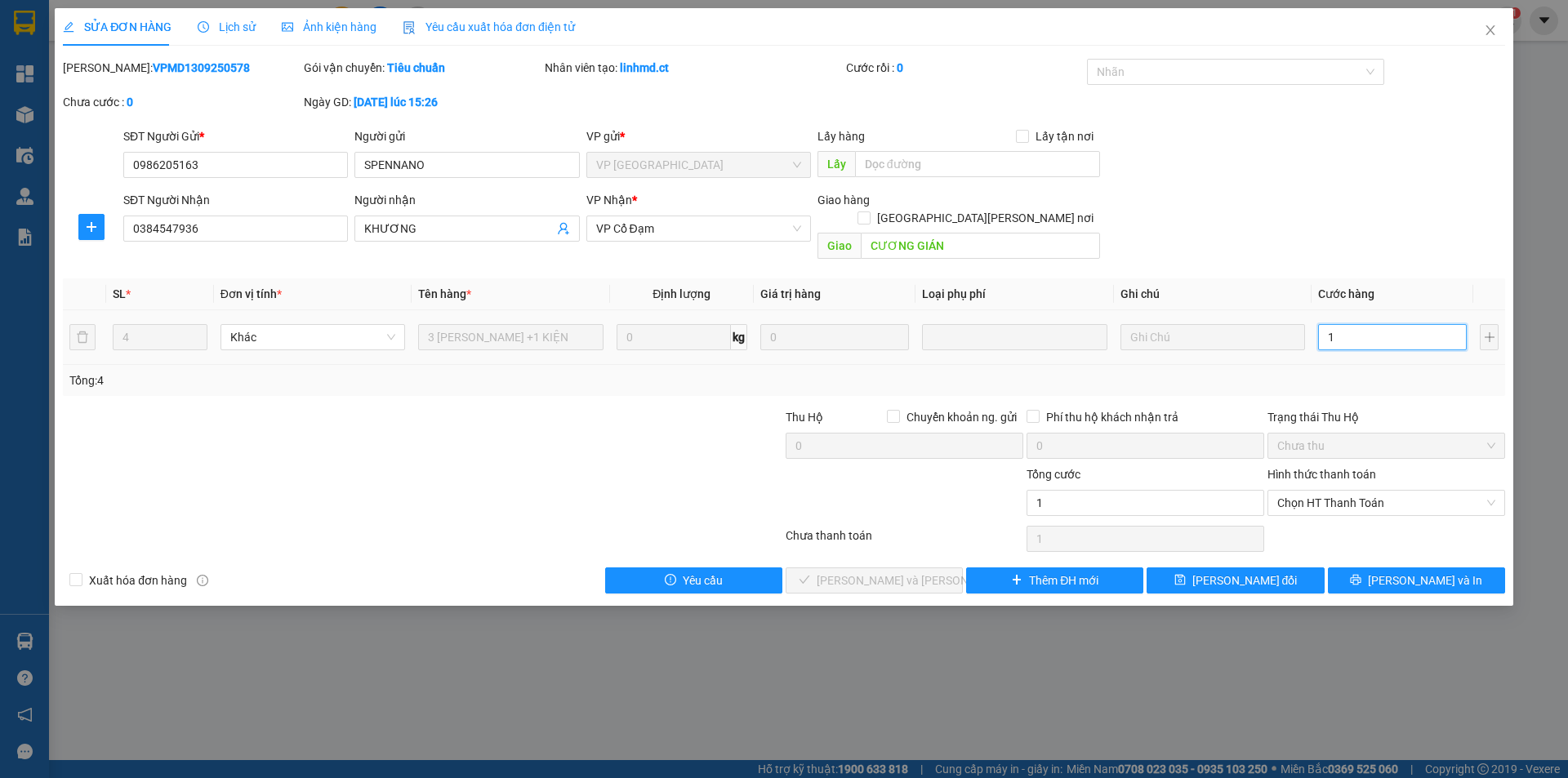
type input "16"
type input "160"
click at [1346, 490] on span "Chọn HT Thanh Toán" at bounding box center [1386, 502] width 218 height 25
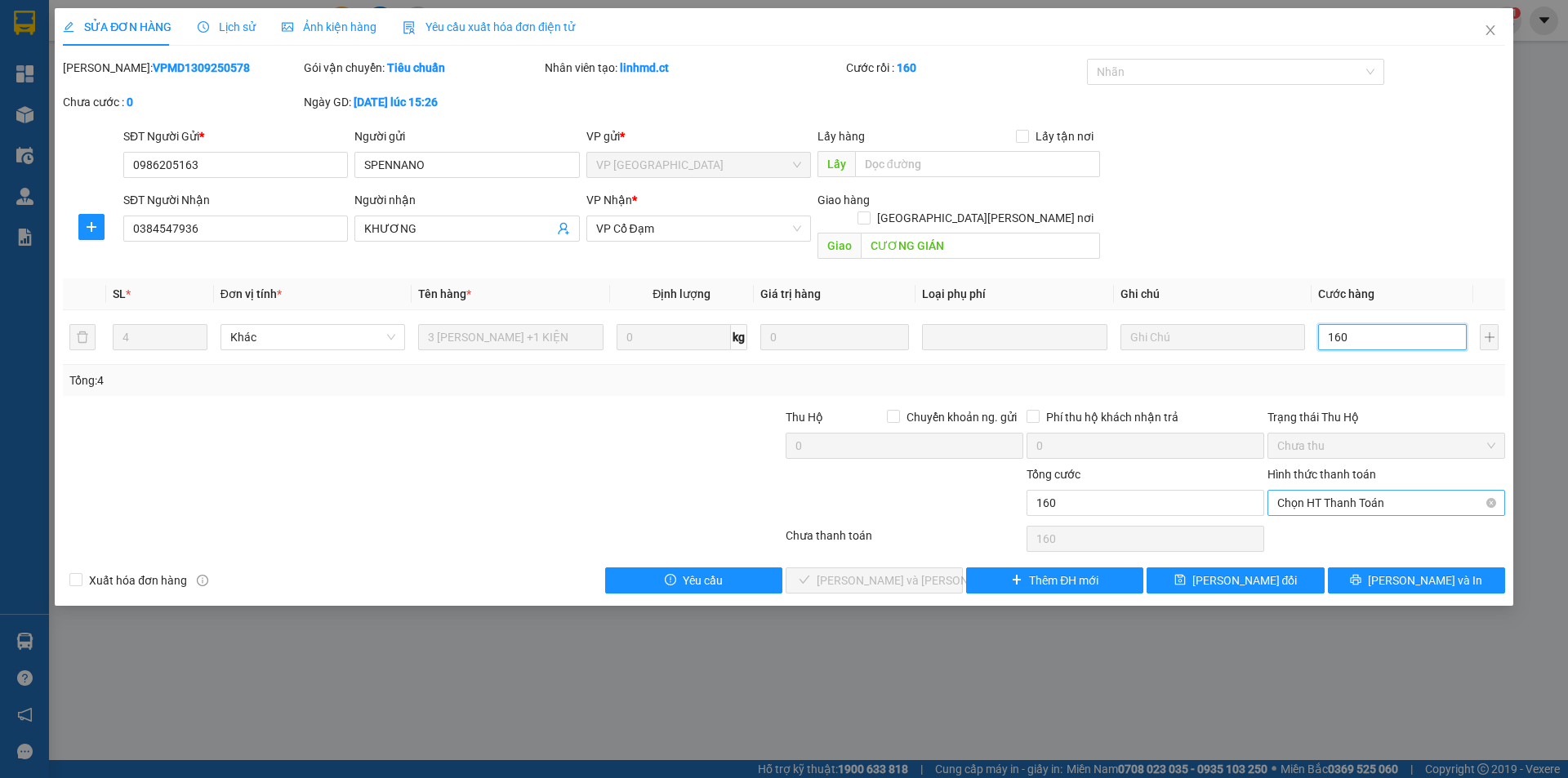
type input "160"
type input "160.000"
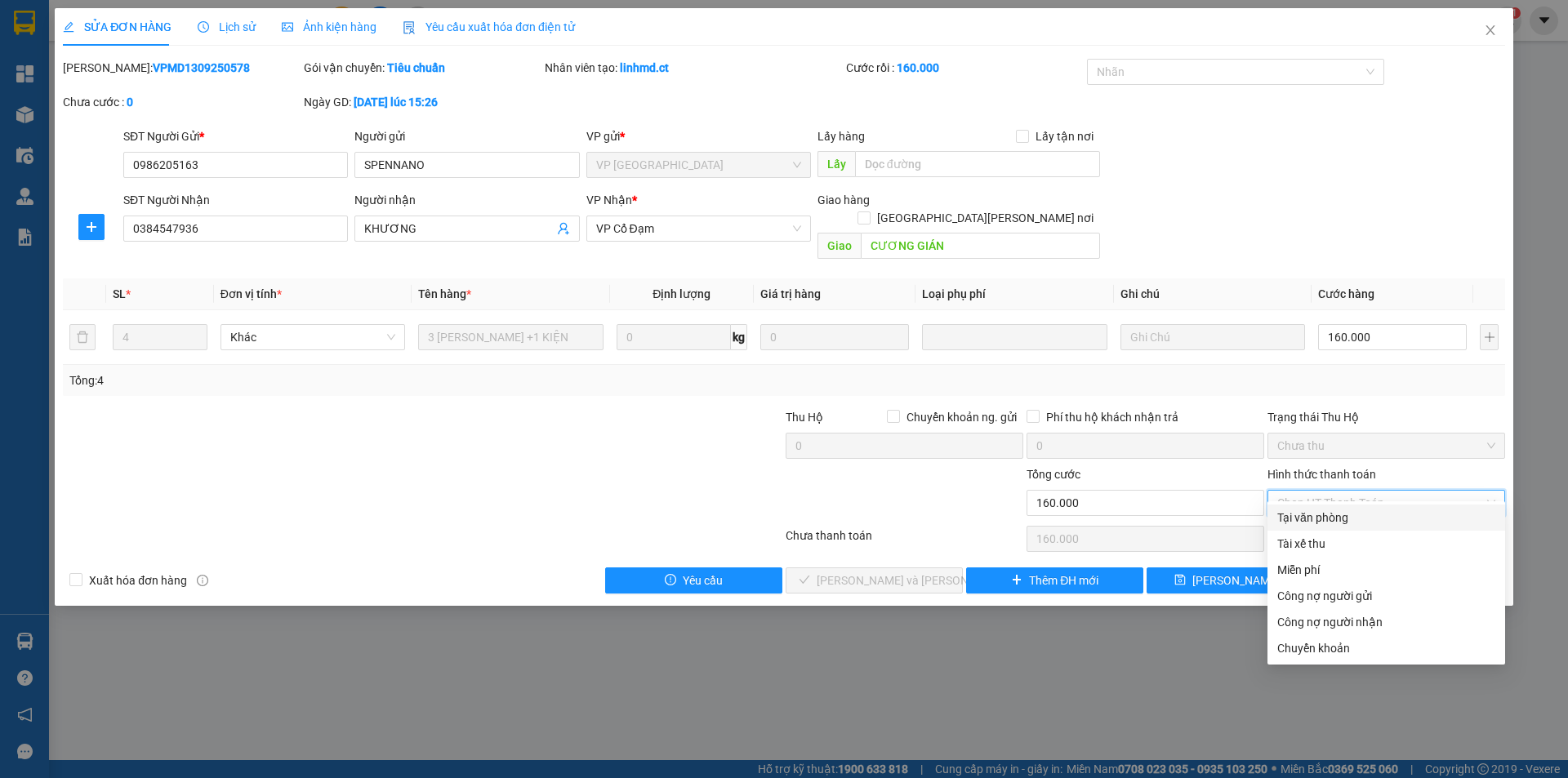
click at [1336, 512] on div "Tại văn phòng" at bounding box center [1386, 518] width 218 height 18
type input "0"
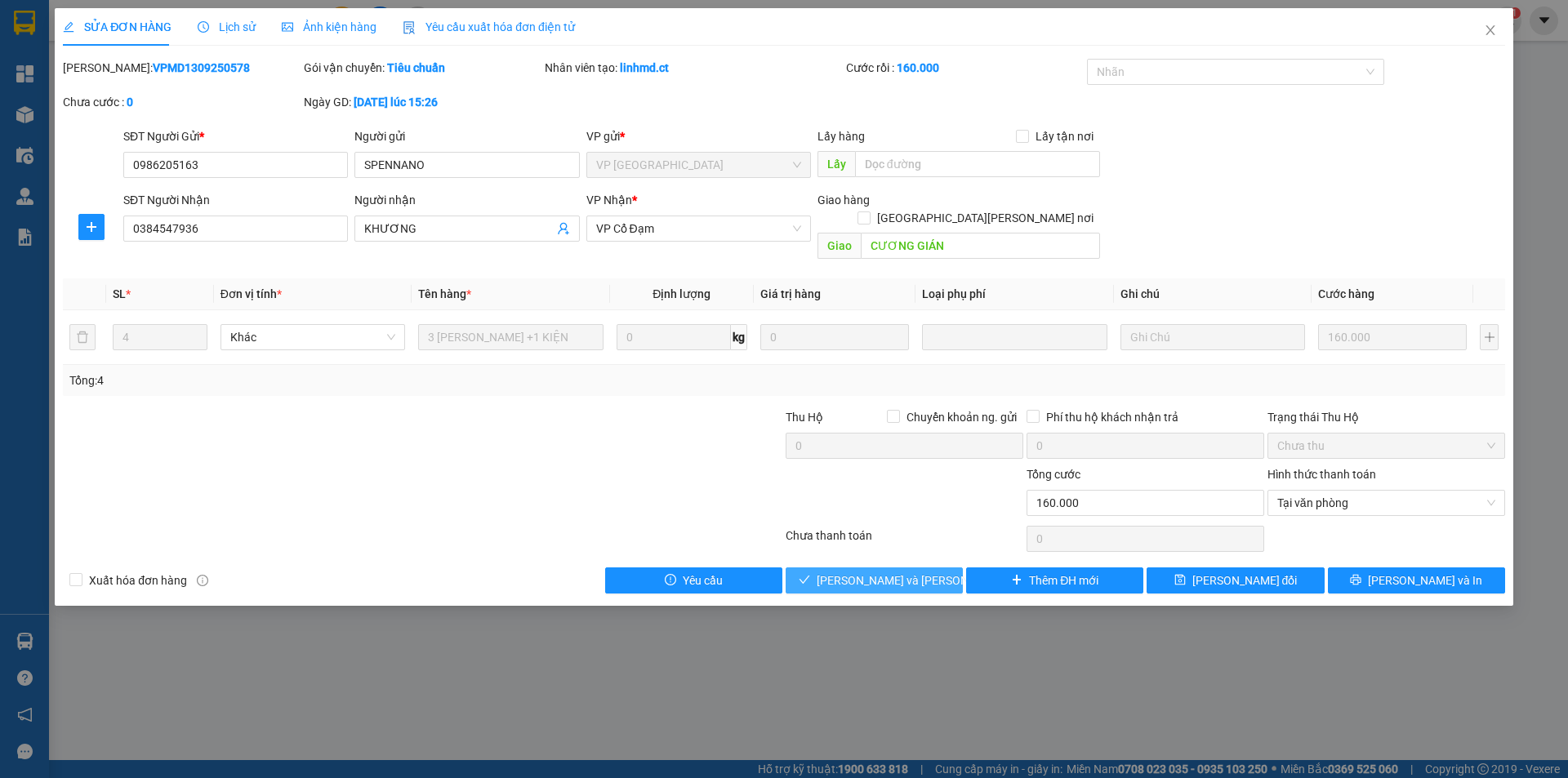
click at [929, 567] on button "[PERSON_NAME] và [PERSON_NAME] hàng" at bounding box center [874, 580] width 178 height 26
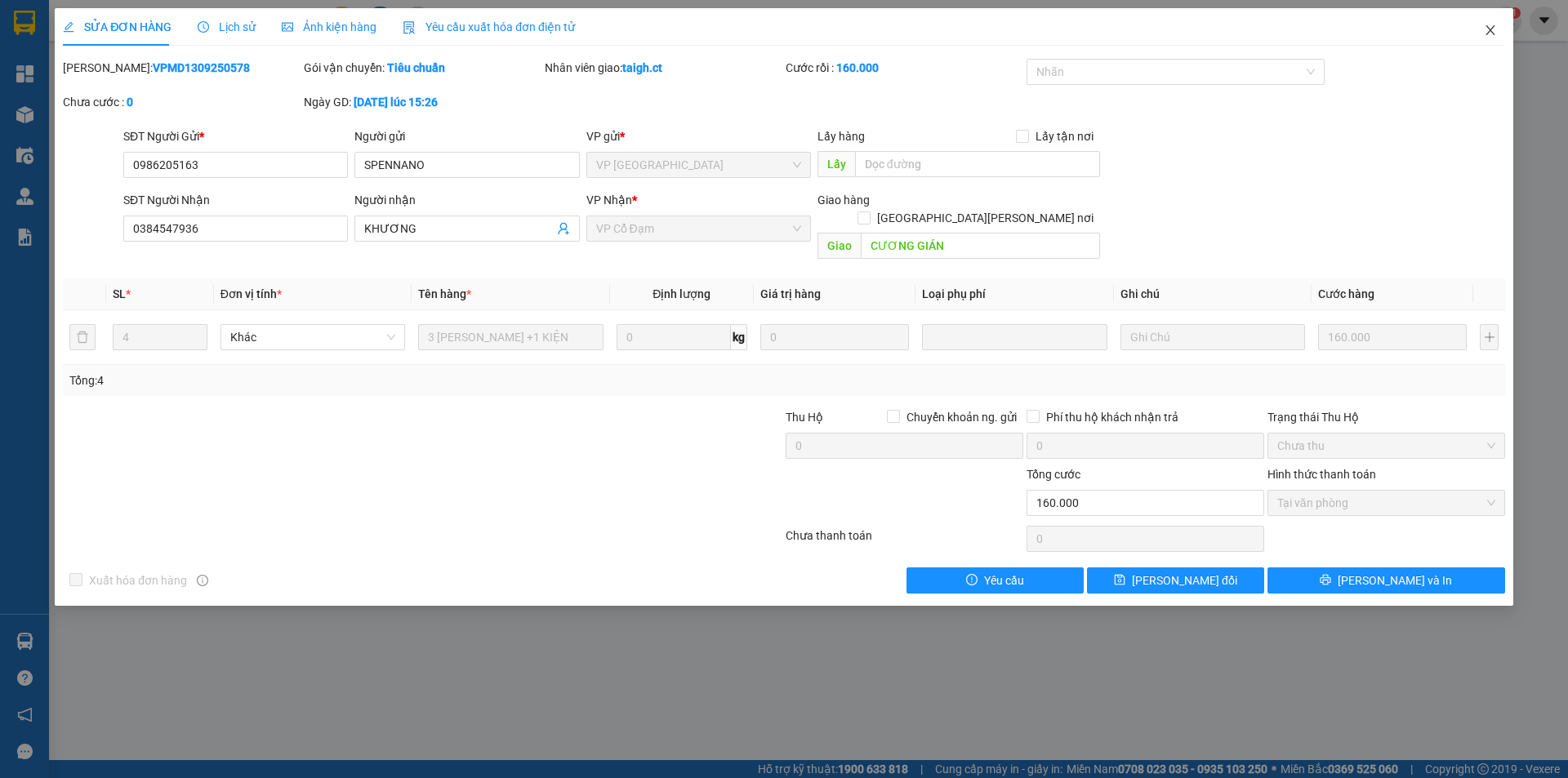
drag, startPoint x: 1494, startPoint y: 31, endPoint x: 555, endPoint y: 39, distance: 939.0
click at [1494, 30] on icon "close" at bounding box center [1489, 30] width 13 height 13
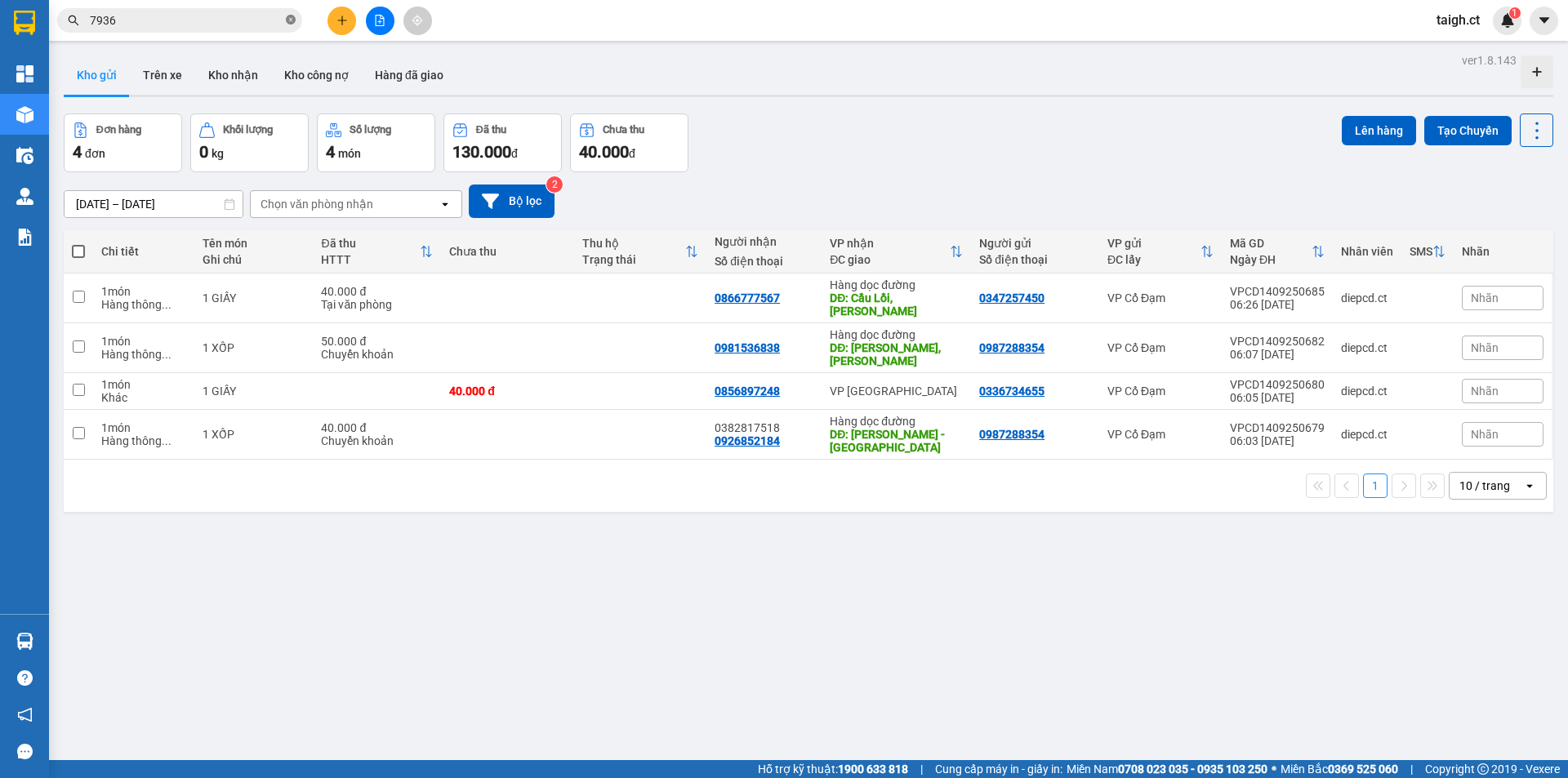
click at [294, 19] on icon "close-circle" at bounding box center [291, 19] width 10 height 10
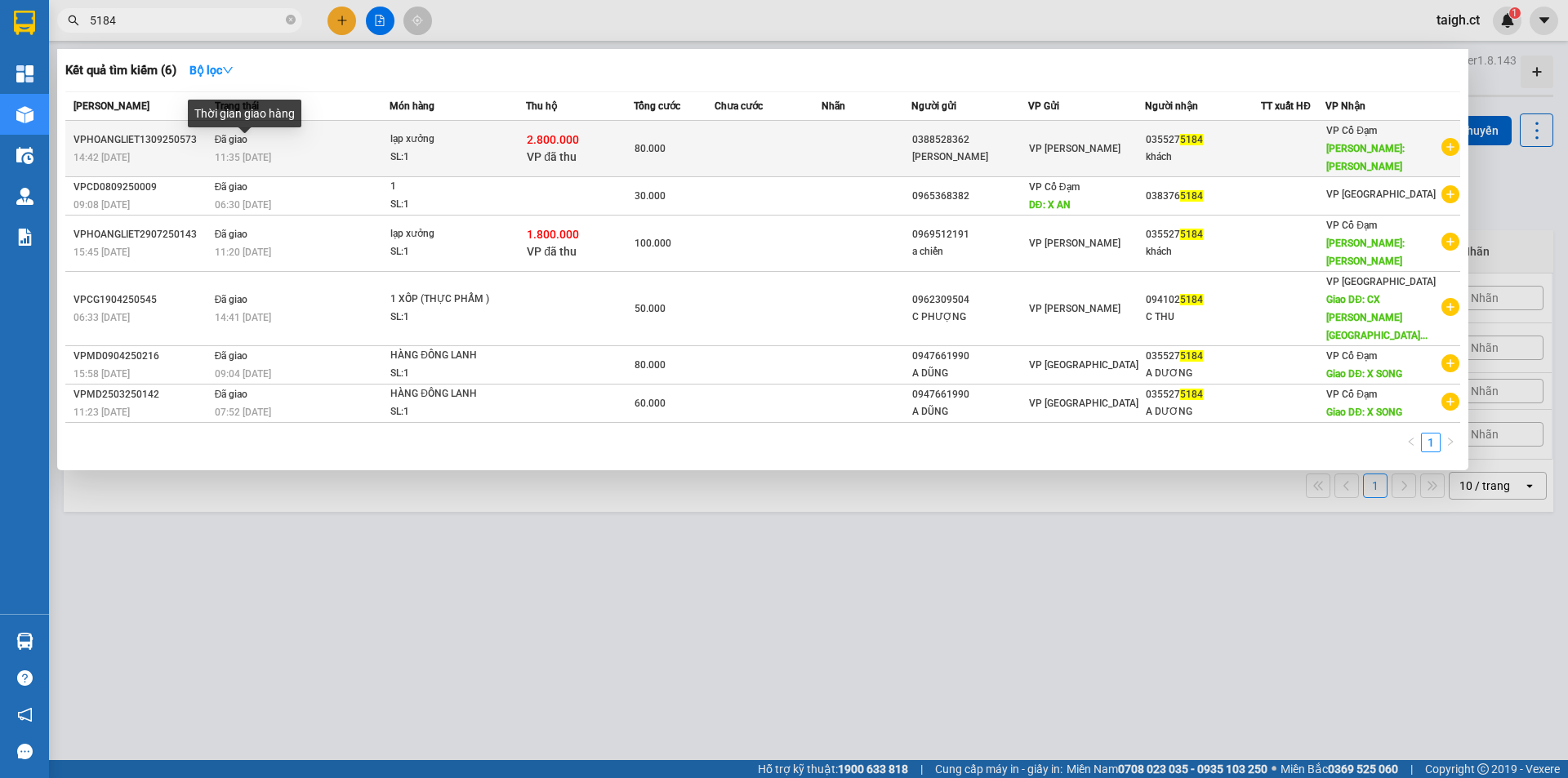
type input "5184"
click at [260, 152] on span "11:35 [DATE]" at bounding box center [243, 158] width 57 height 12
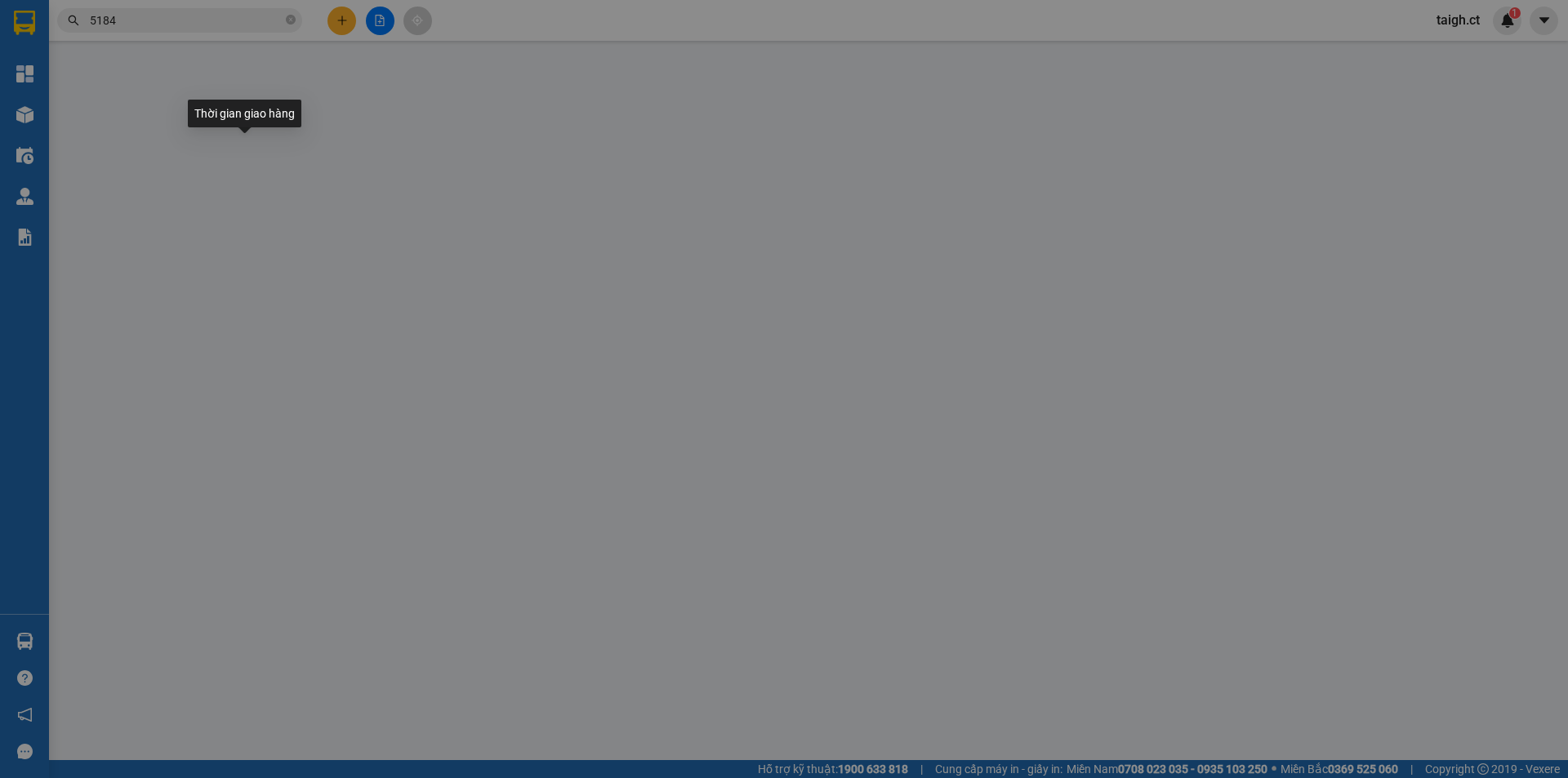
type input "0388528362"
type input "[PERSON_NAME]"
type input "0355275184"
type input "khách"
type input "xuân song"
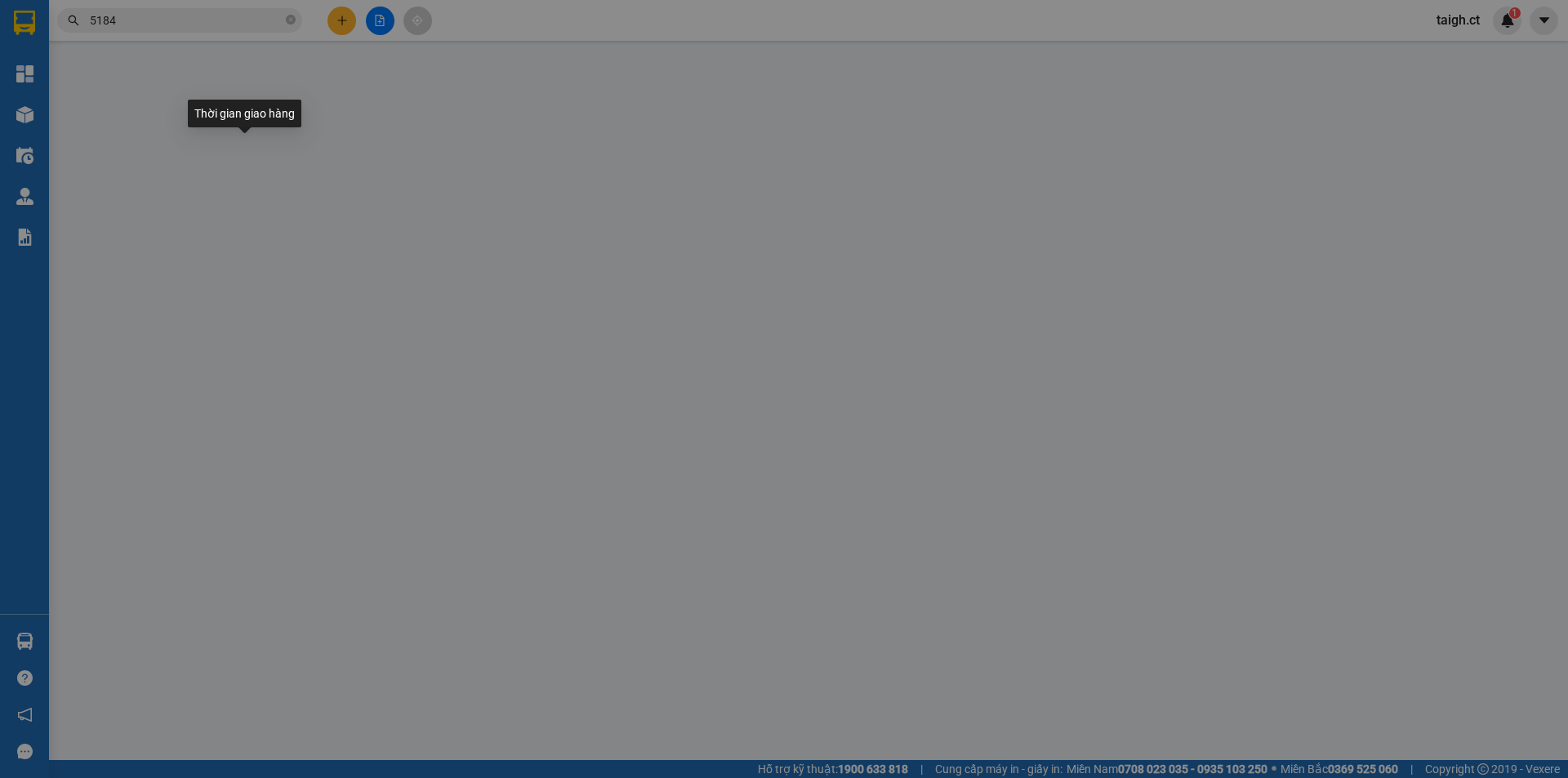
type input "2.800.000"
type input "80.000"
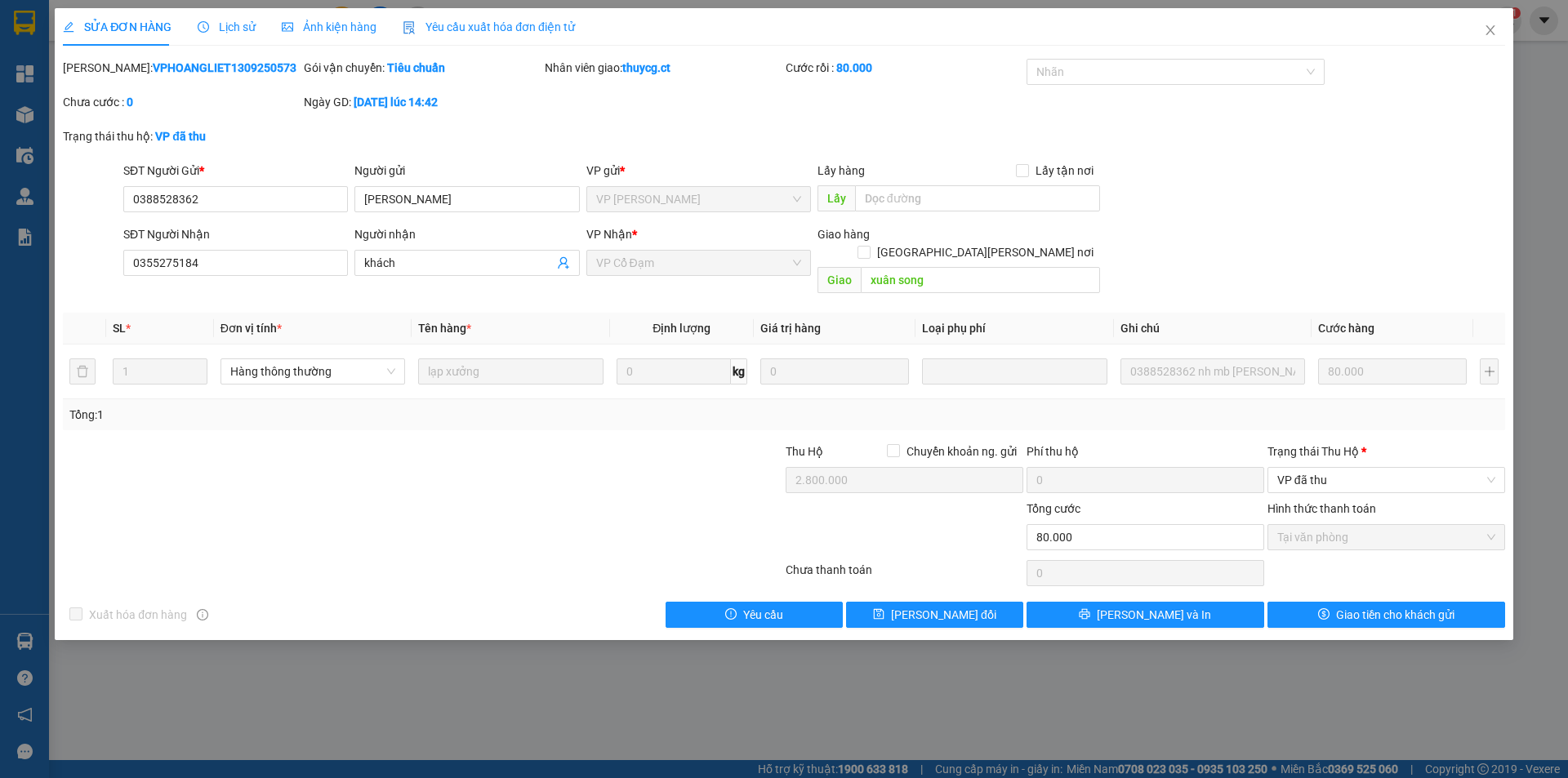
click at [238, 22] on span "Lịch sử" at bounding box center [227, 26] width 58 height 13
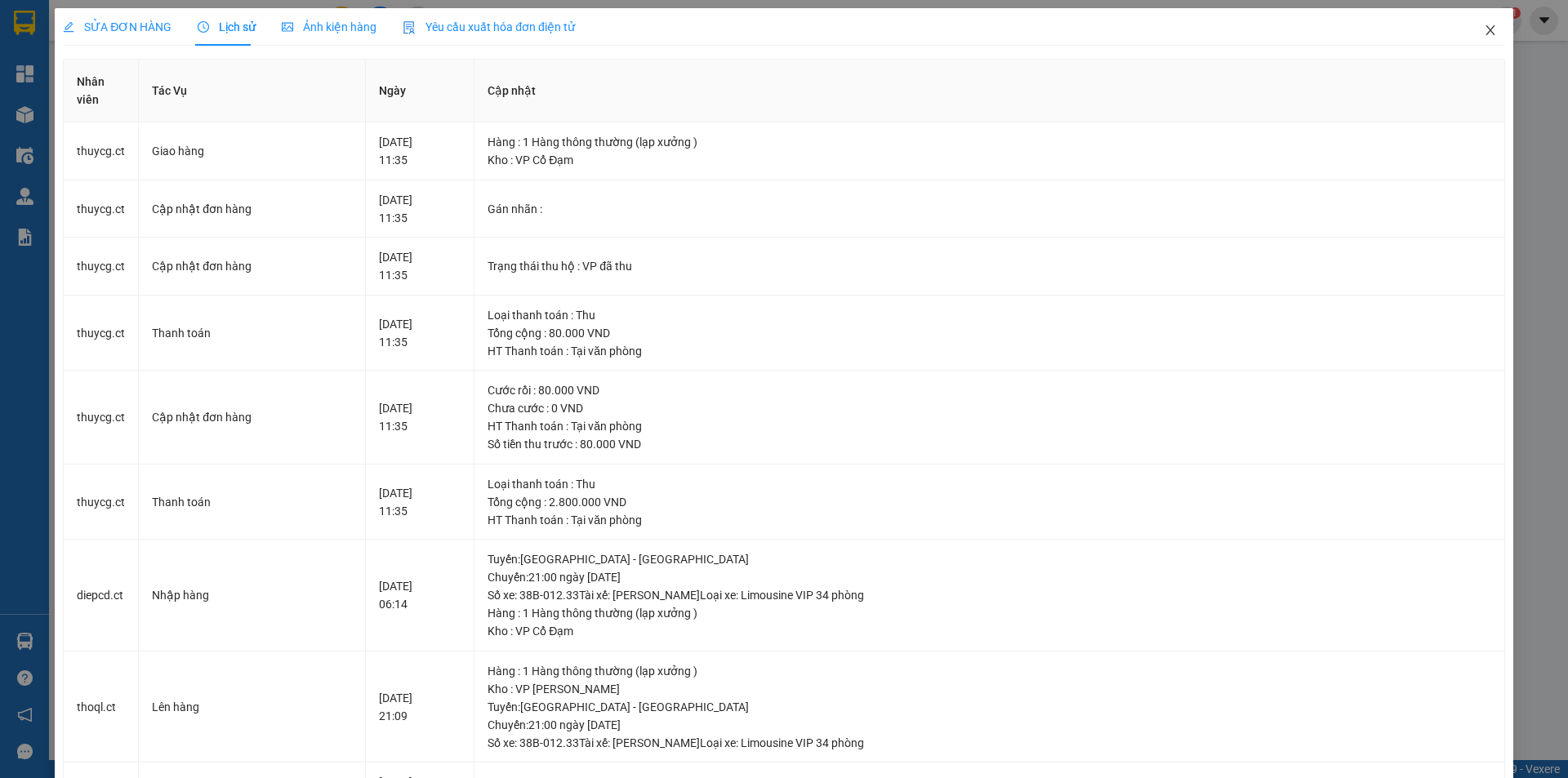
click at [1483, 25] on icon "close" at bounding box center [1489, 30] width 13 height 13
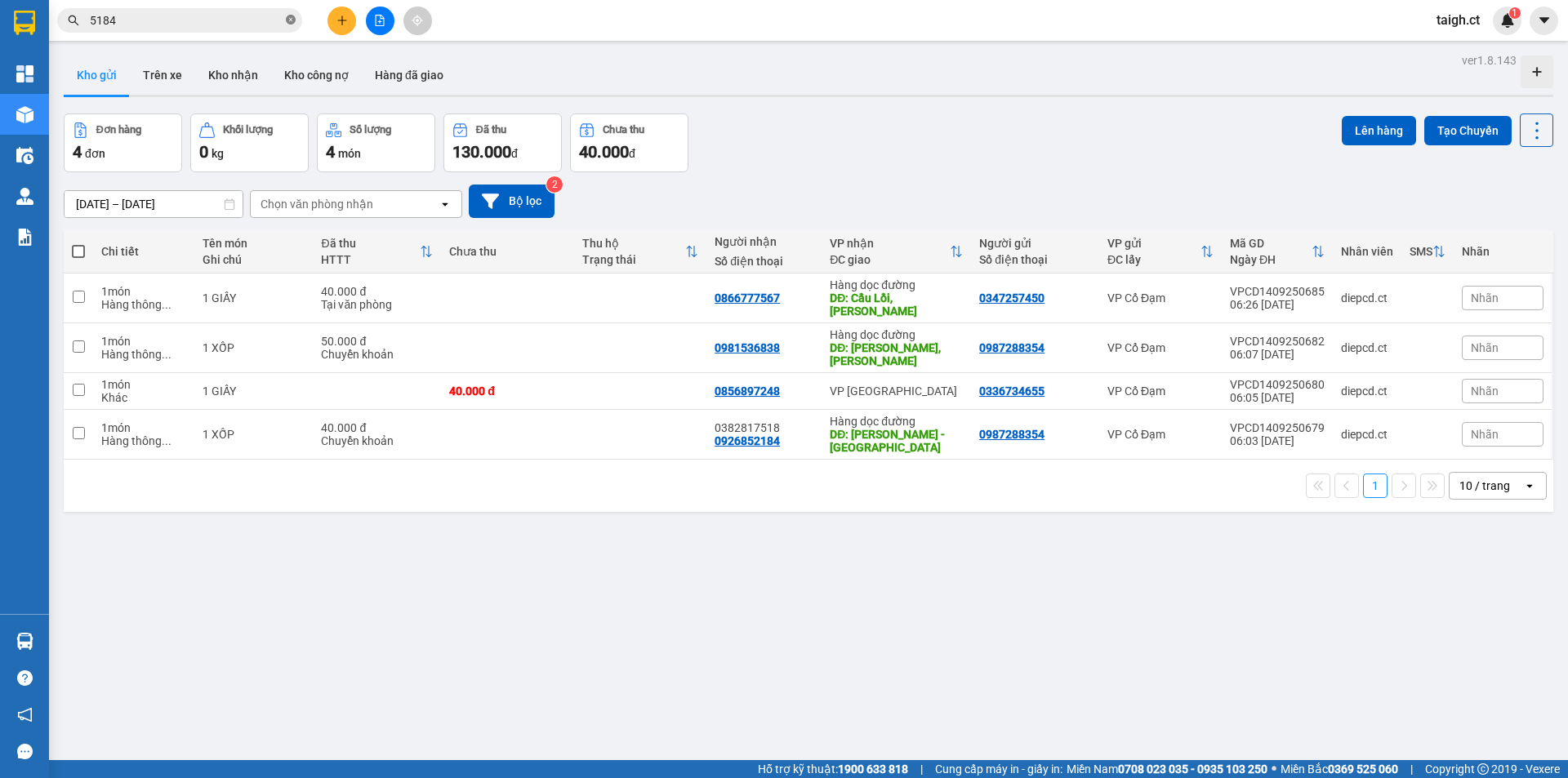
click at [289, 19] on icon "close-circle" at bounding box center [291, 19] width 10 height 10
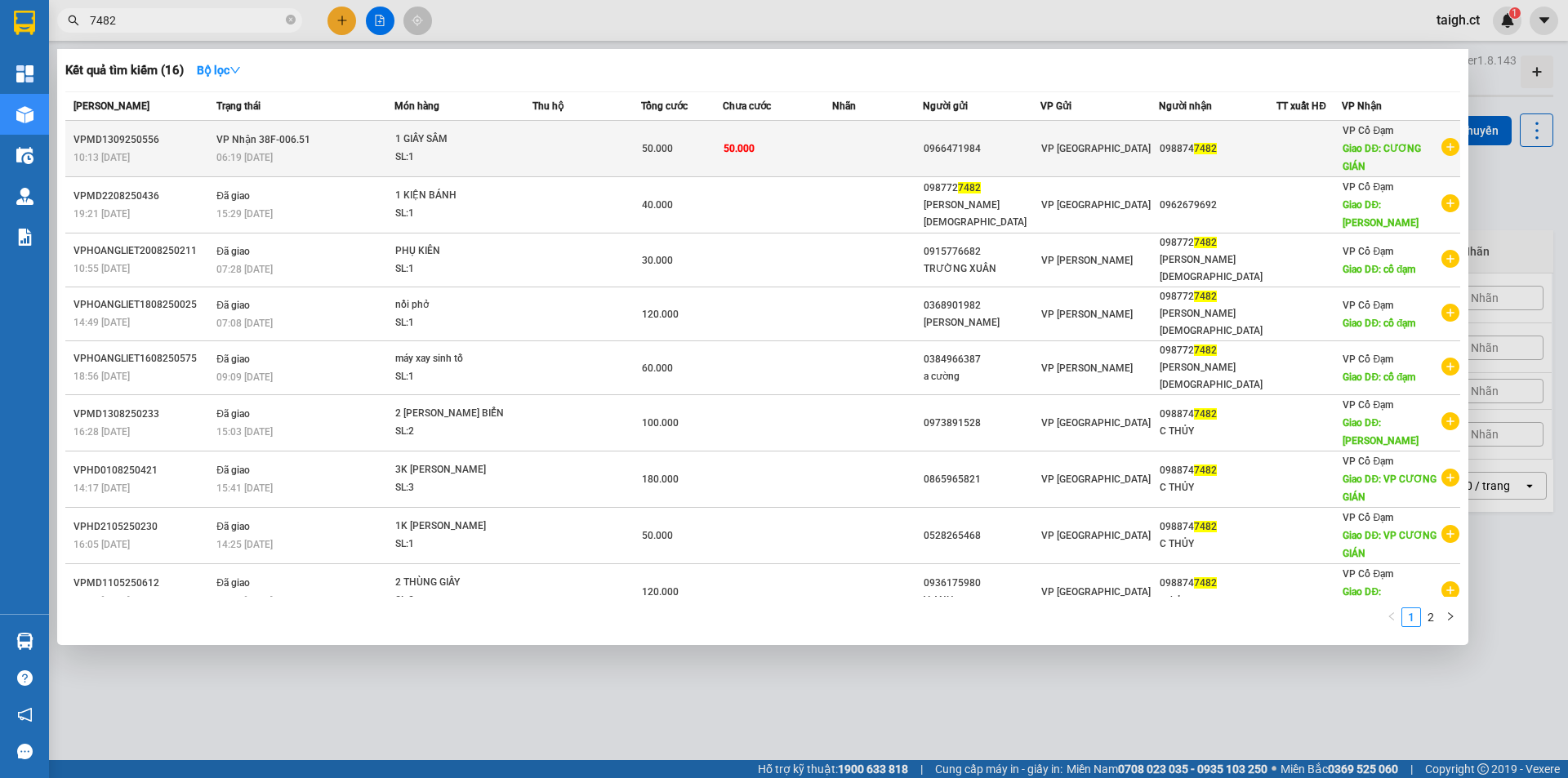
type input "7482"
click at [304, 154] on div "06:19 [DATE]" at bounding box center [304, 157] width 177 height 18
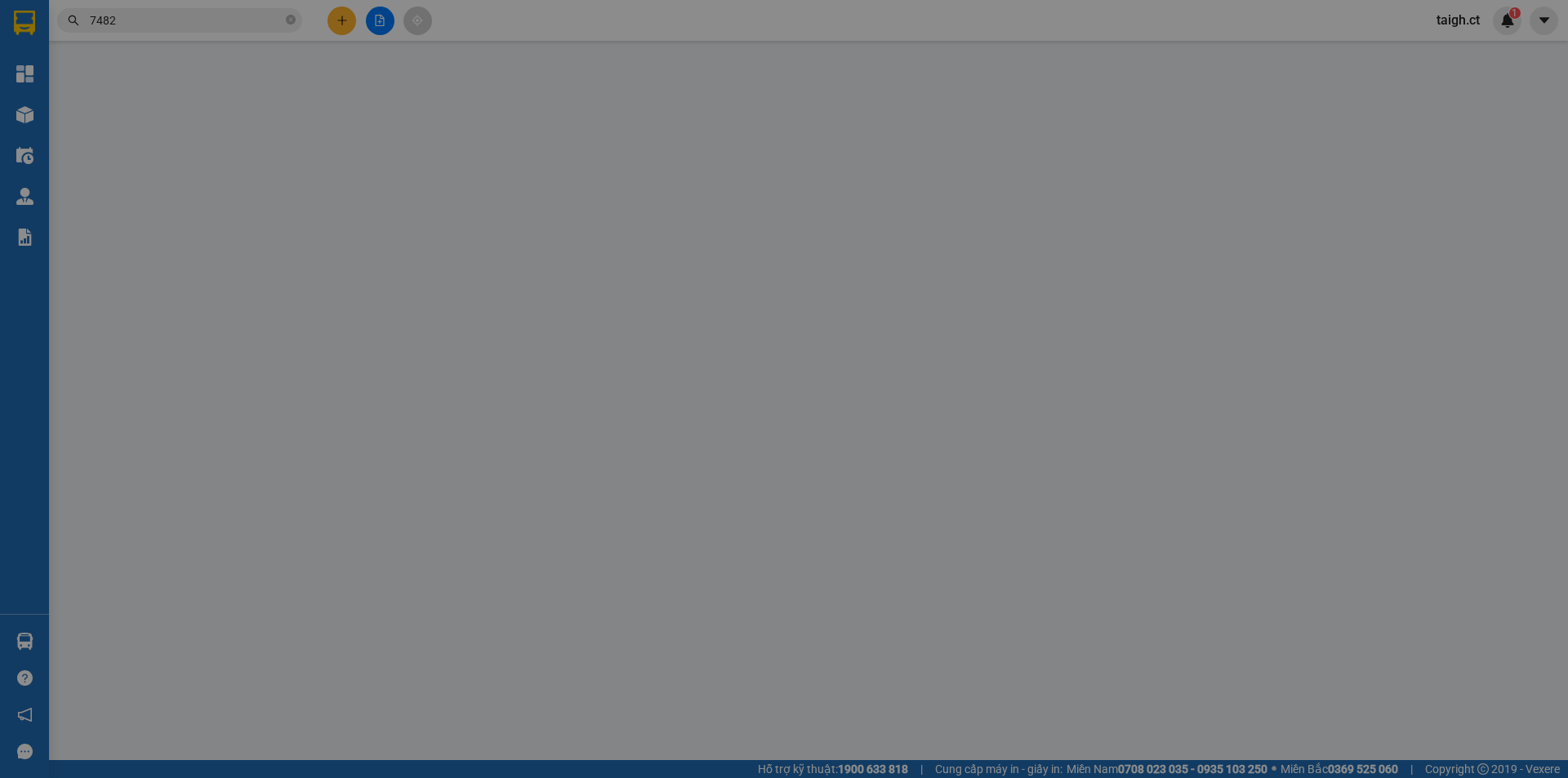
type input "0966471984"
type input "0988747482"
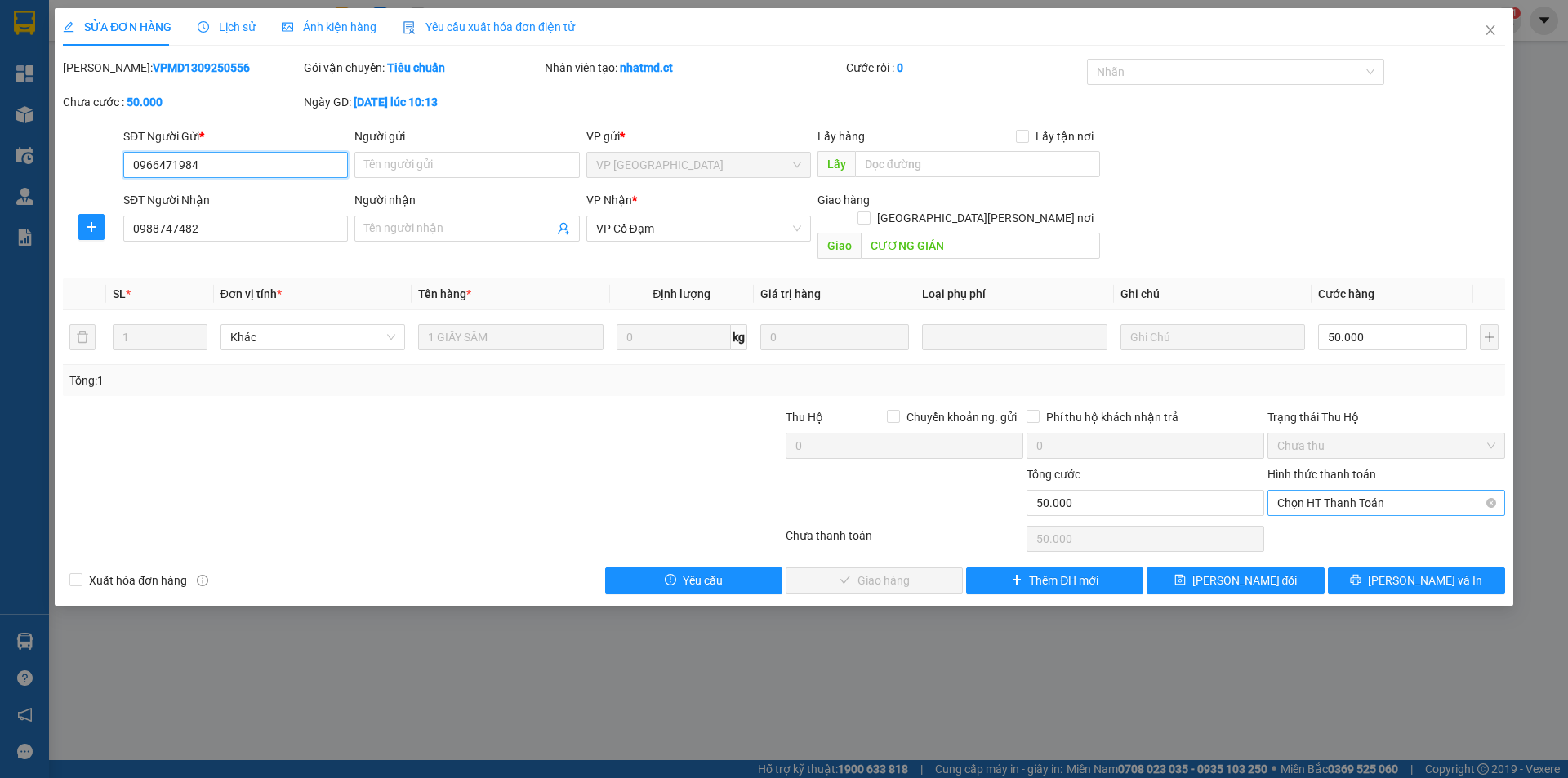
click at [1353, 490] on span "Chọn HT Thanh Toán" at bounding box center [1386, 502] width 218 height 25
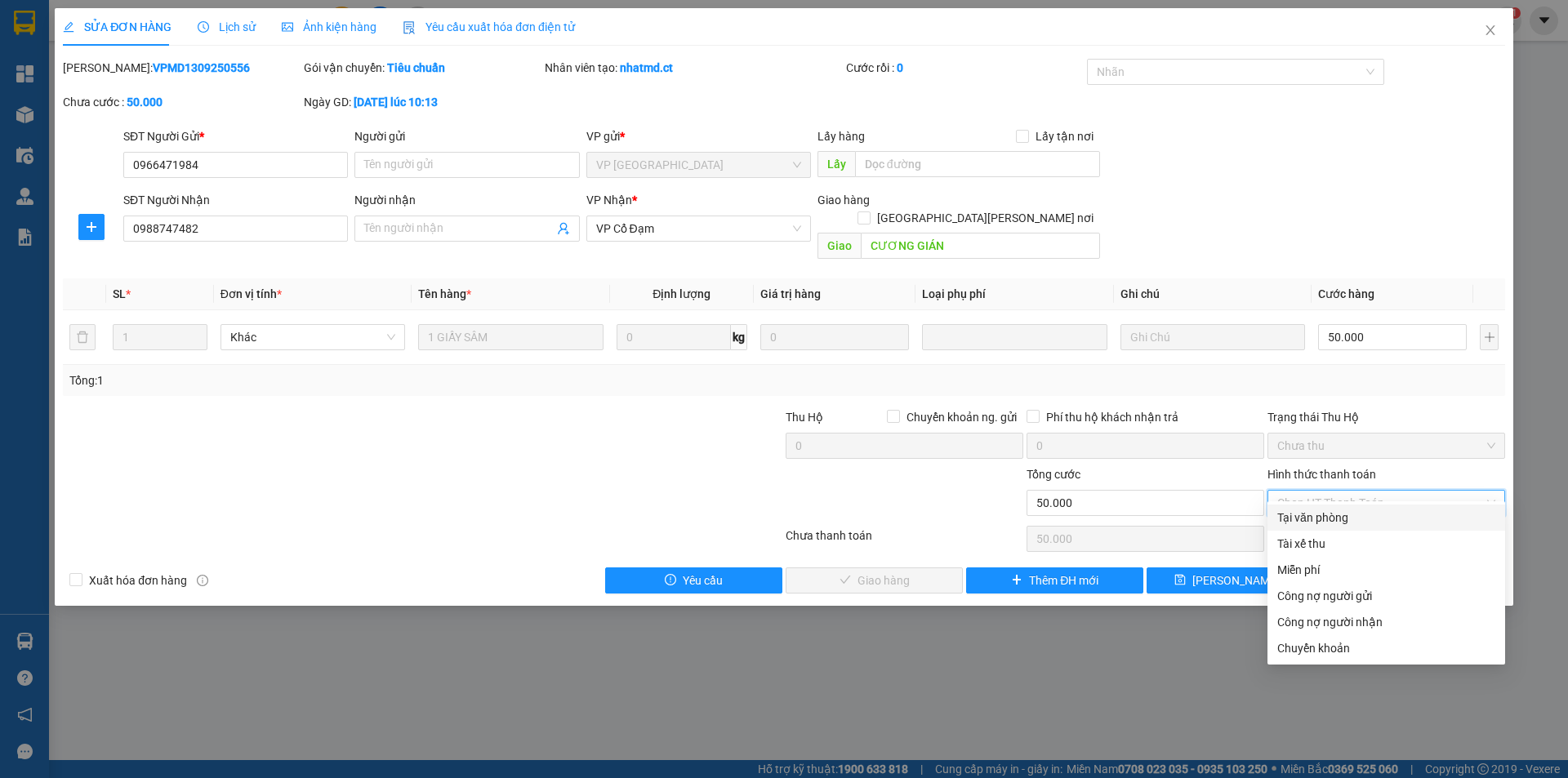
click at [1337, 523] on div "Tại văn phòng" at bounding box center [1386, 518] width 218 height 18
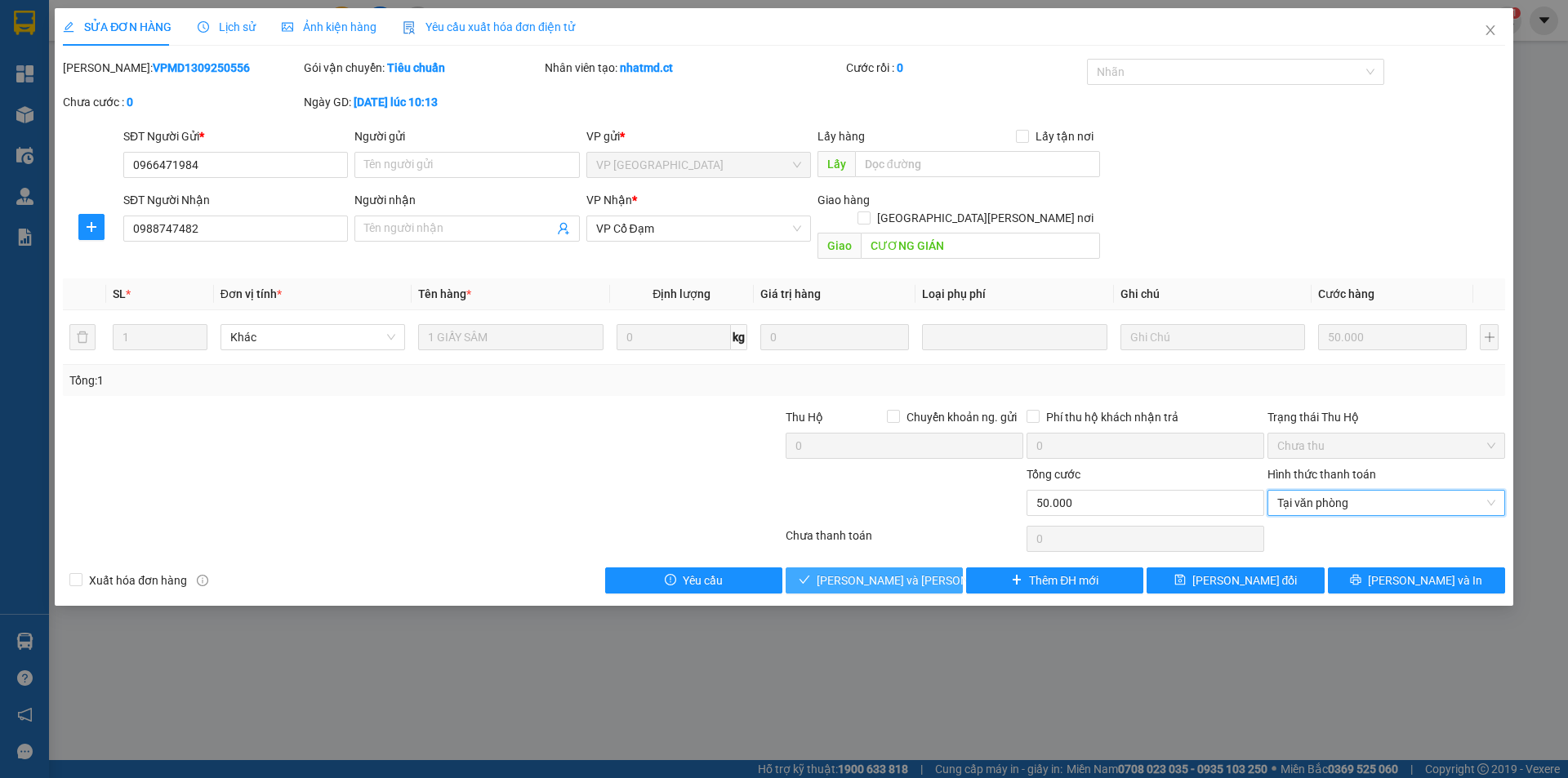
click at [919, 572] on span "[PERSON_NAME] và [PERSON_NAME] hàng" at bounding box center [927, 580] width 221 height 18
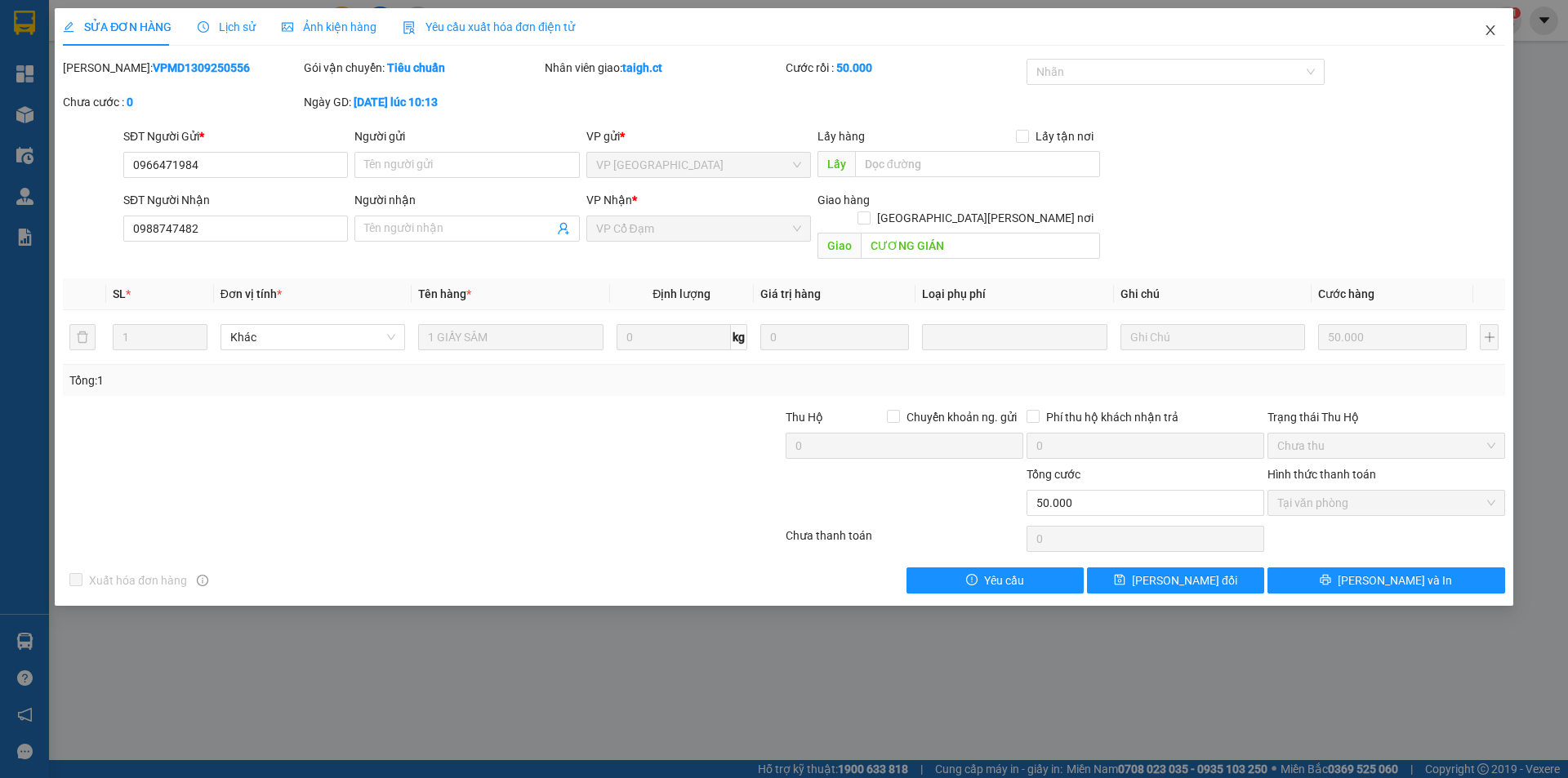
click at [1494, 30] on icon "close" at bounding box center [1489, 30] width 13 height 13
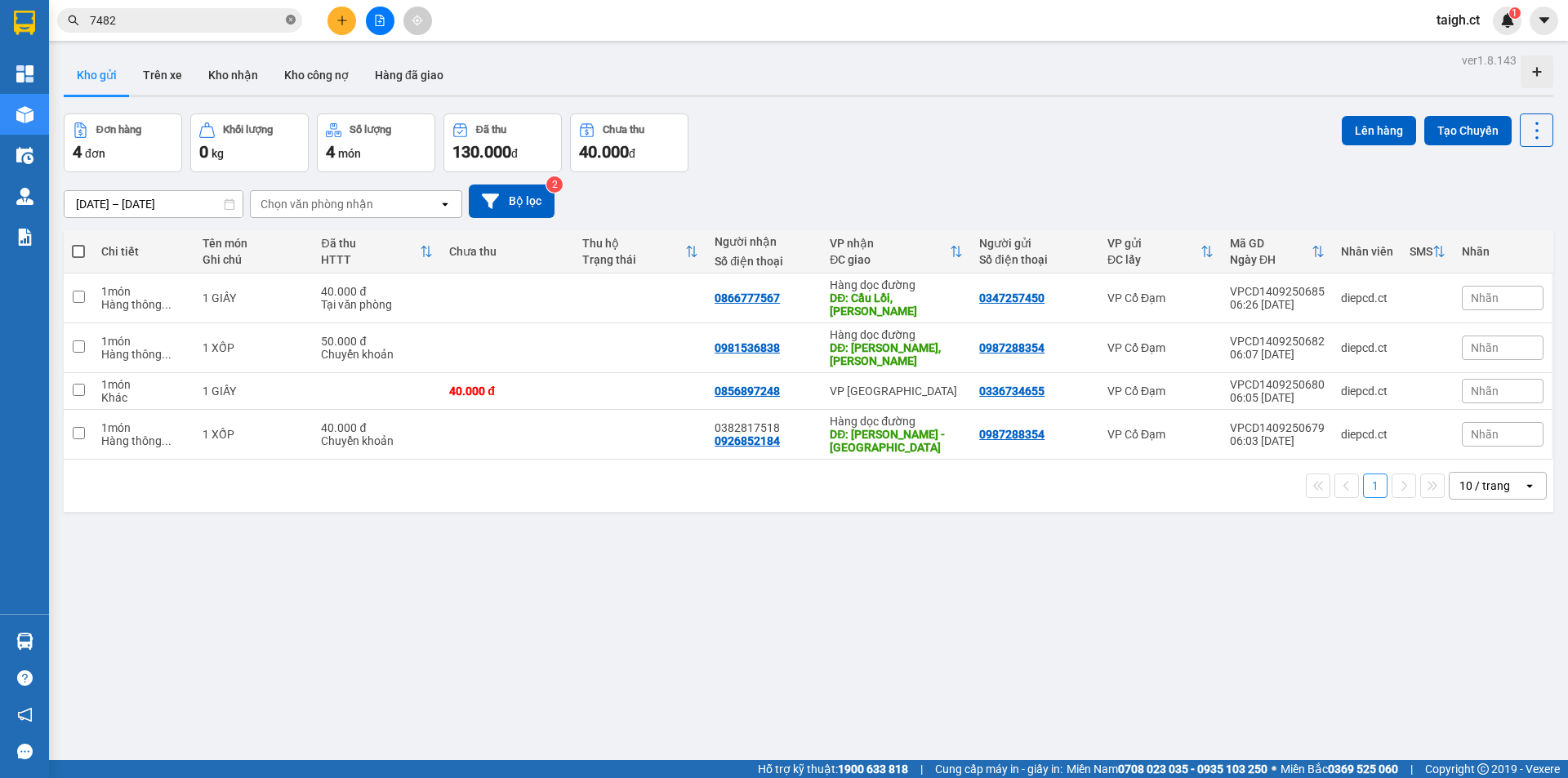
click at [291, 19] on icon "close-circle" at bounding box center [291, 19] width 10 height 10
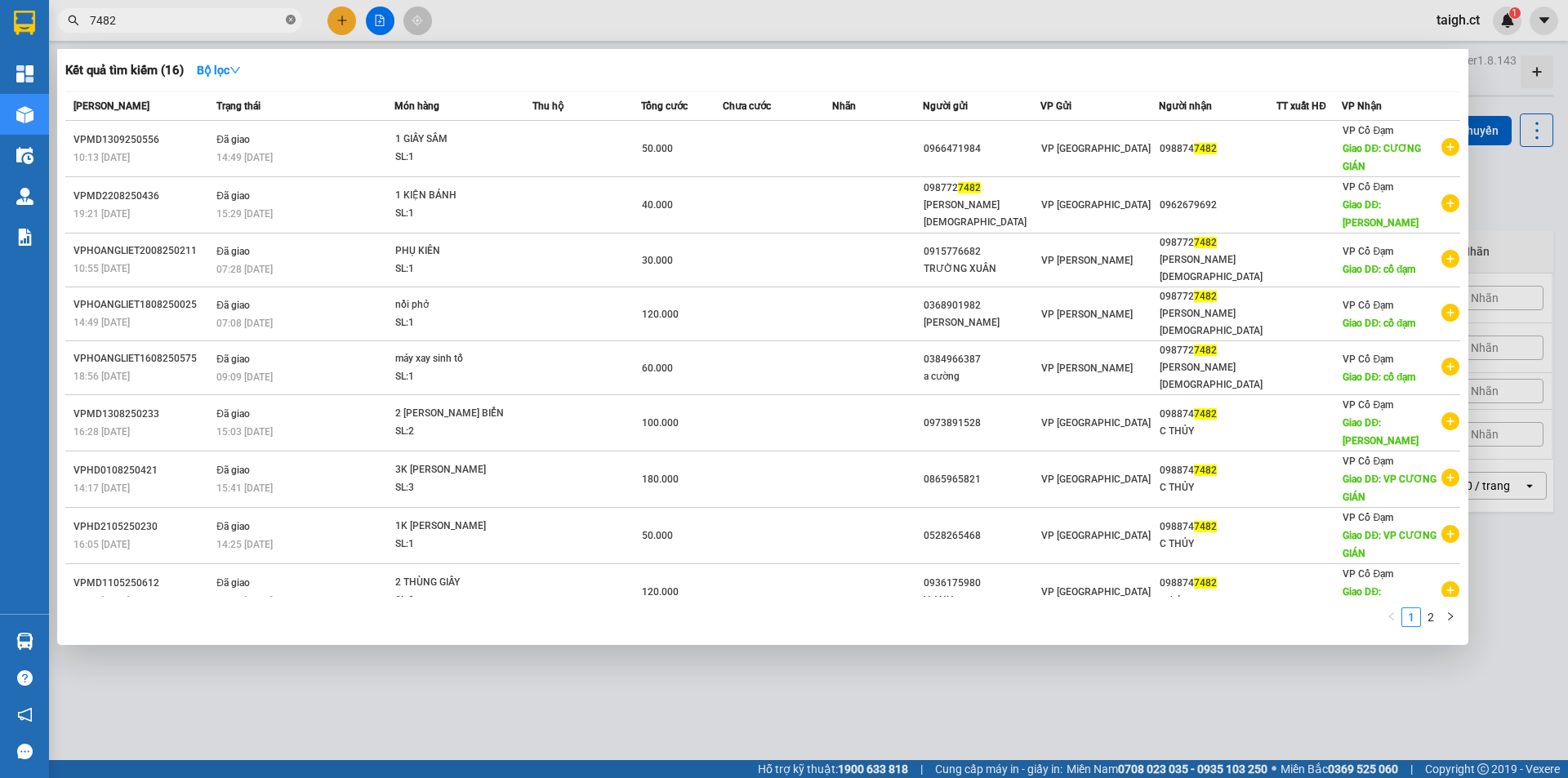
click at [288, 18] on icon "close-circle" at bounding box center [291, 19] width 10 height 10
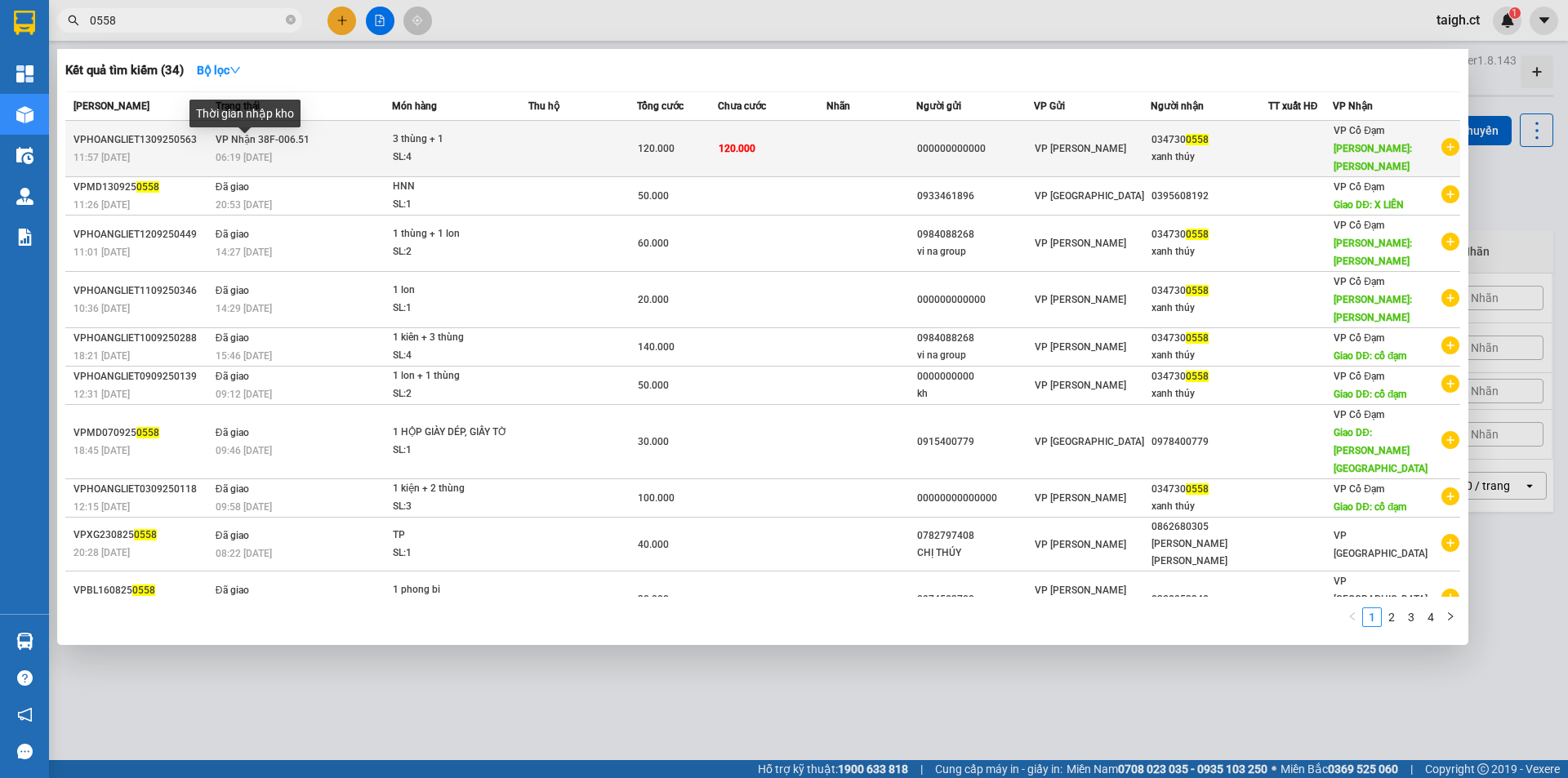
click at [271, 152] on span "06:19 [DATE]" at bounding box center [244, 158] width 57 height 12
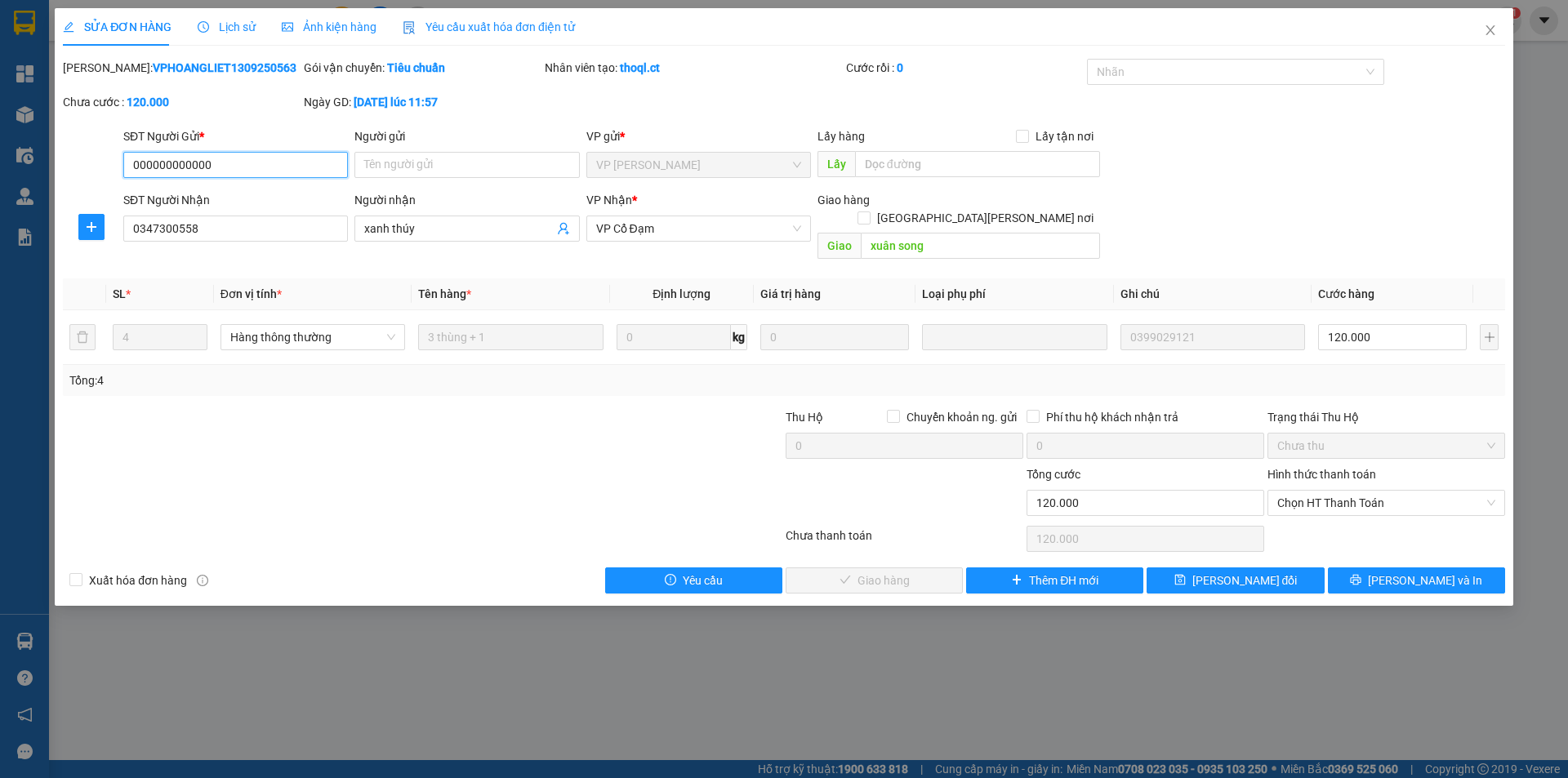
drag, startPoint x: 1314, startPoint y: 485, endPoint x: 1309, endPoint y: 501, distance: 16.8
click at [1315, 490] on span "Chọn HT Thanh Toán" at bounding box center [1386, 502] width 218 height 25
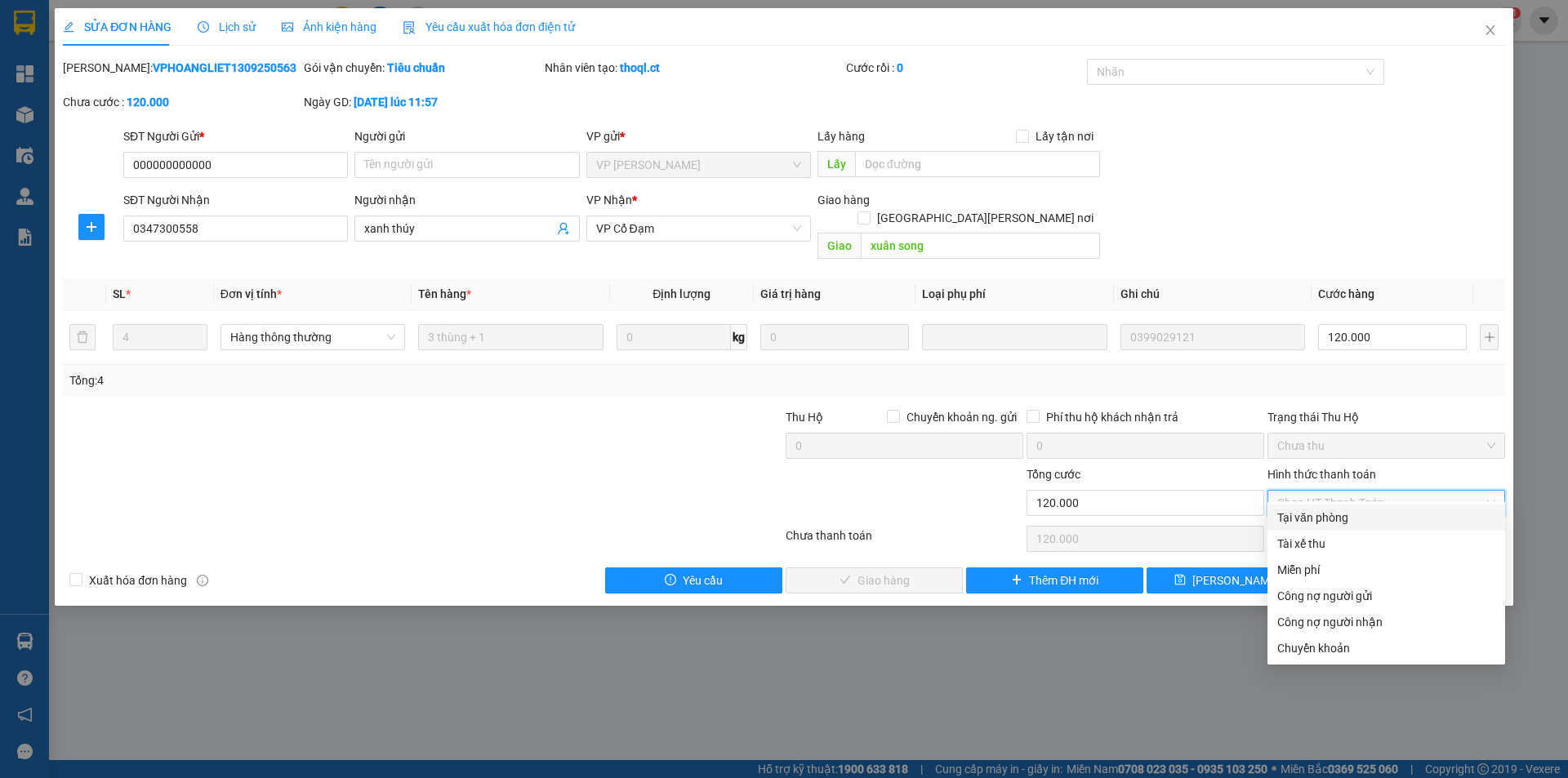
click at [1306, 522] on div "Tại văn phòng" at bounding box center [1386, 518] width 218 height 18
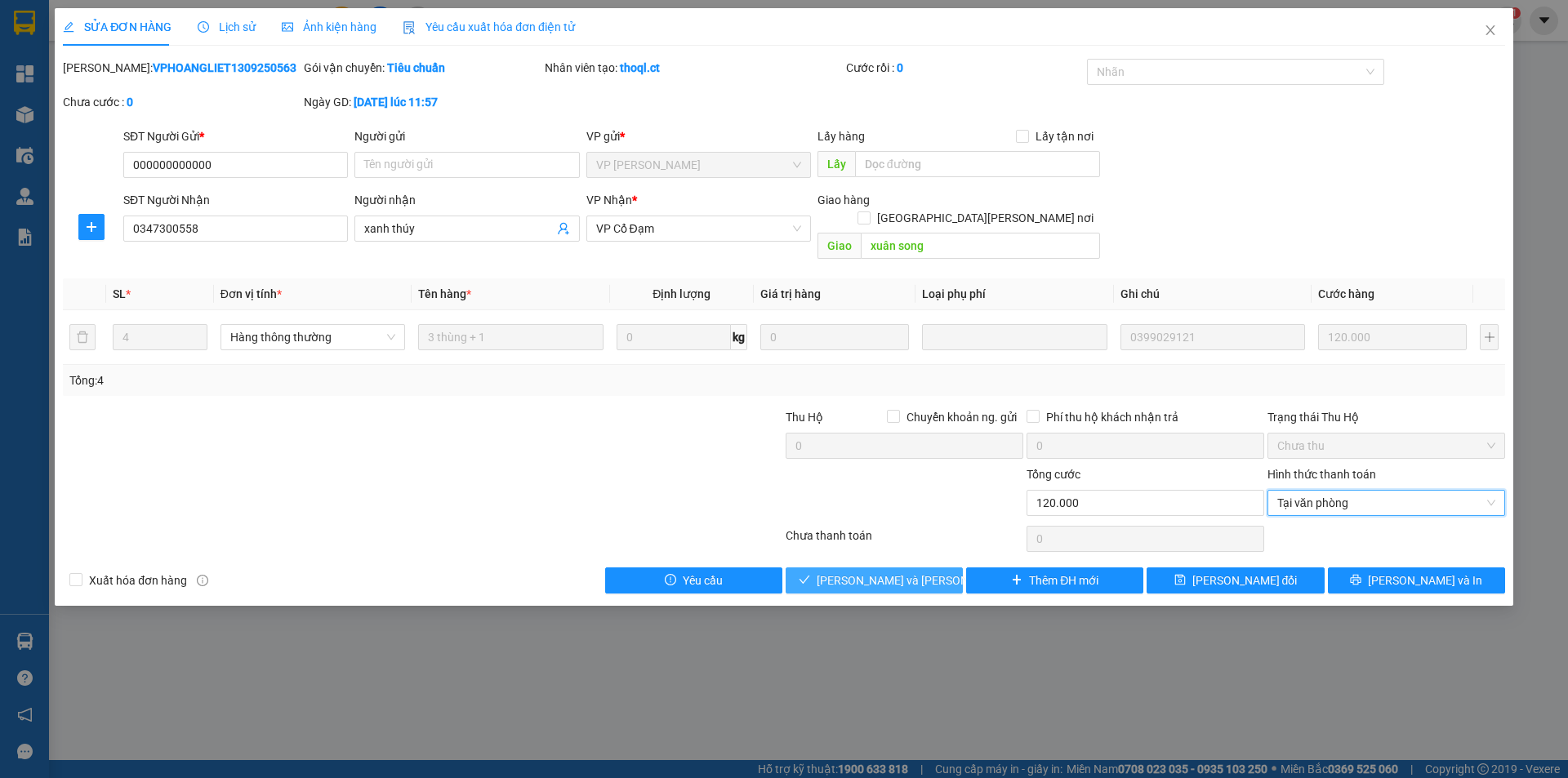
click at [879, 572] on span "[PERSON_NAME] và [PERSON_NAME] hàng" at bounding box center [927, 580] width 221 height 18
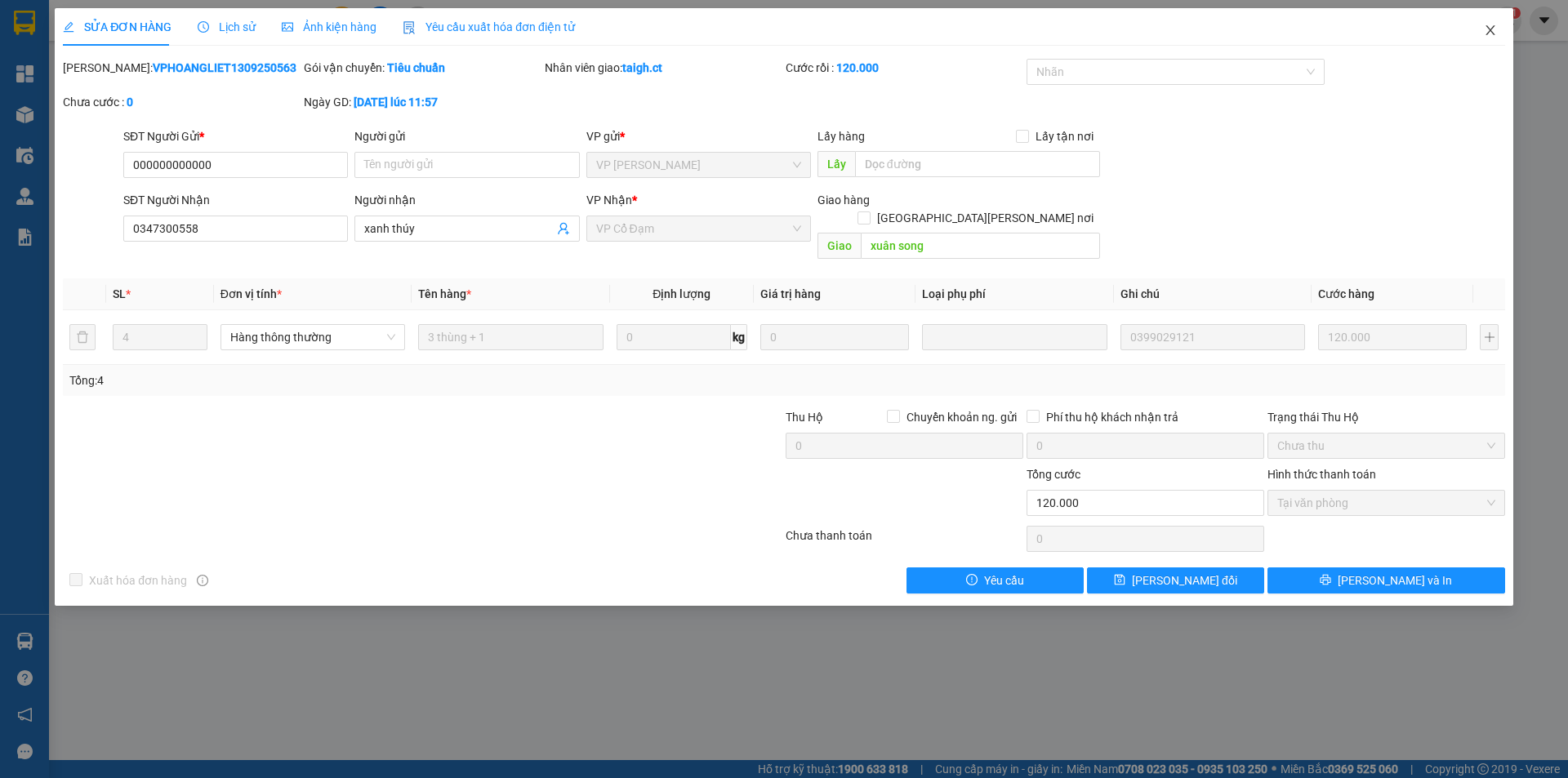
click at [1496, 28] on icon "close" at bounding box center [1489, 30] width 13 height 13
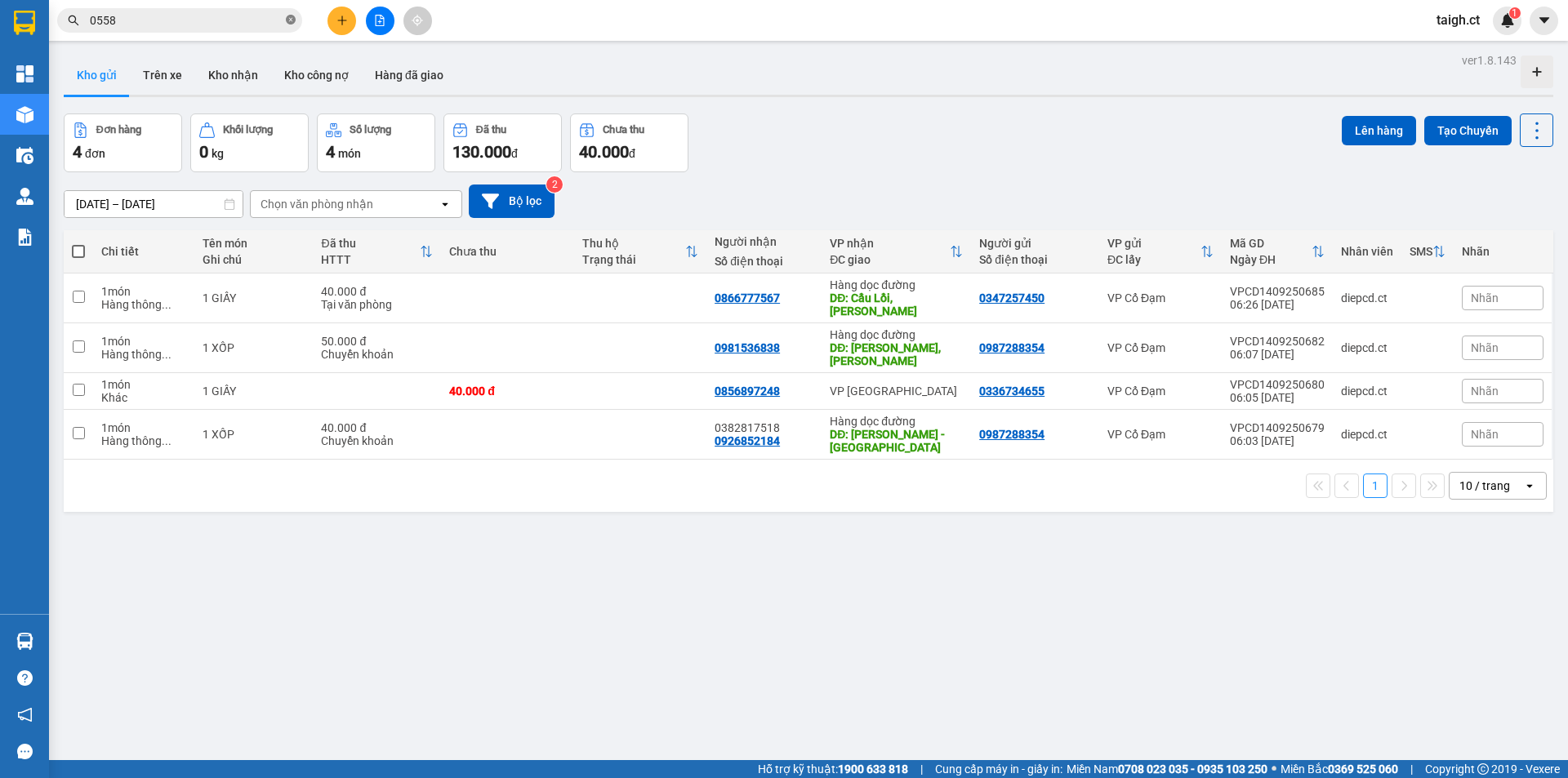
click at [293, 19] on icon "close-circle" at bounding box center [291, 19] width 10 height 10
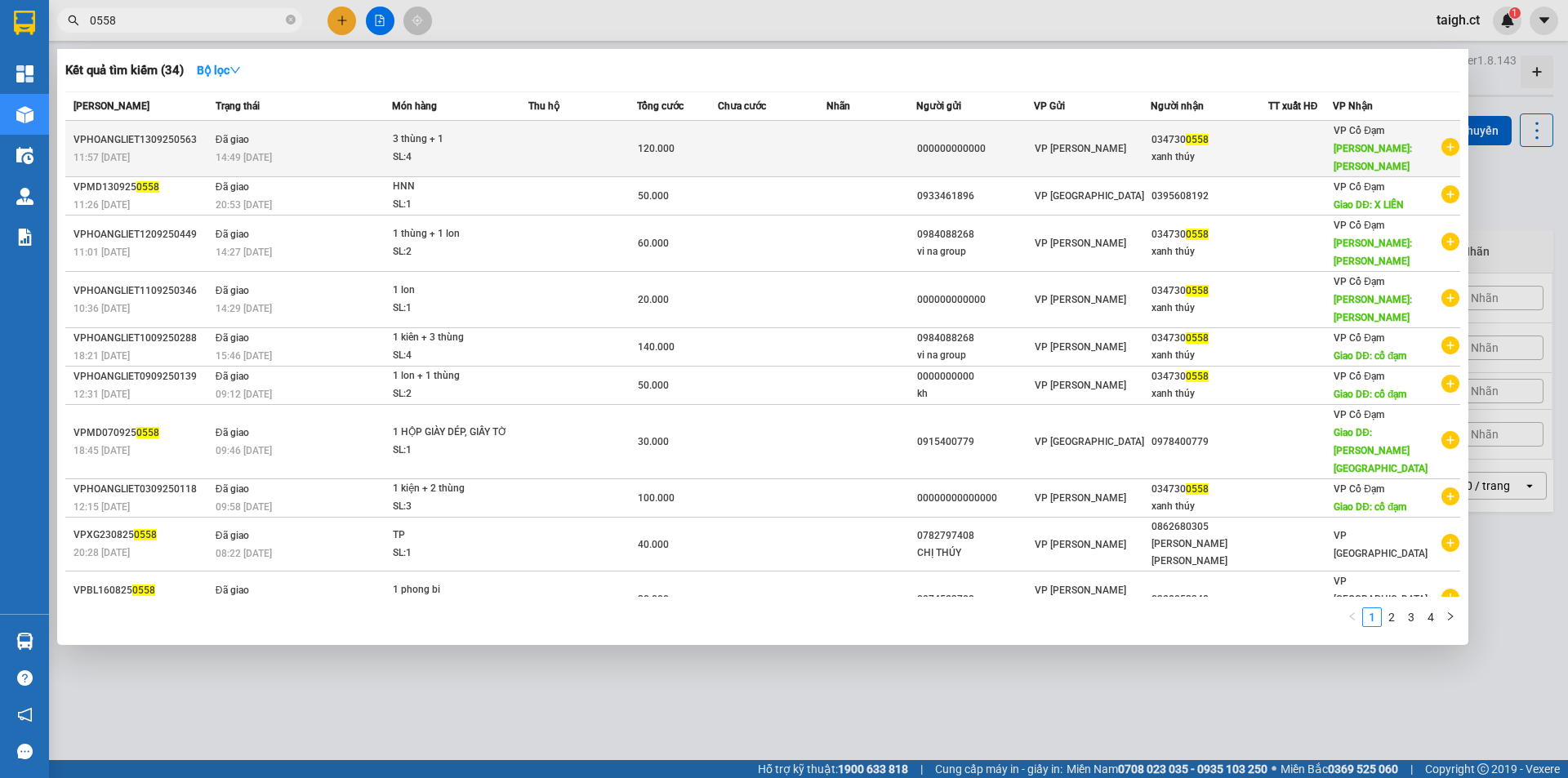
click at [246, 135] on span "Đã giao" at bounding box center [233, 140] width 34 height 12
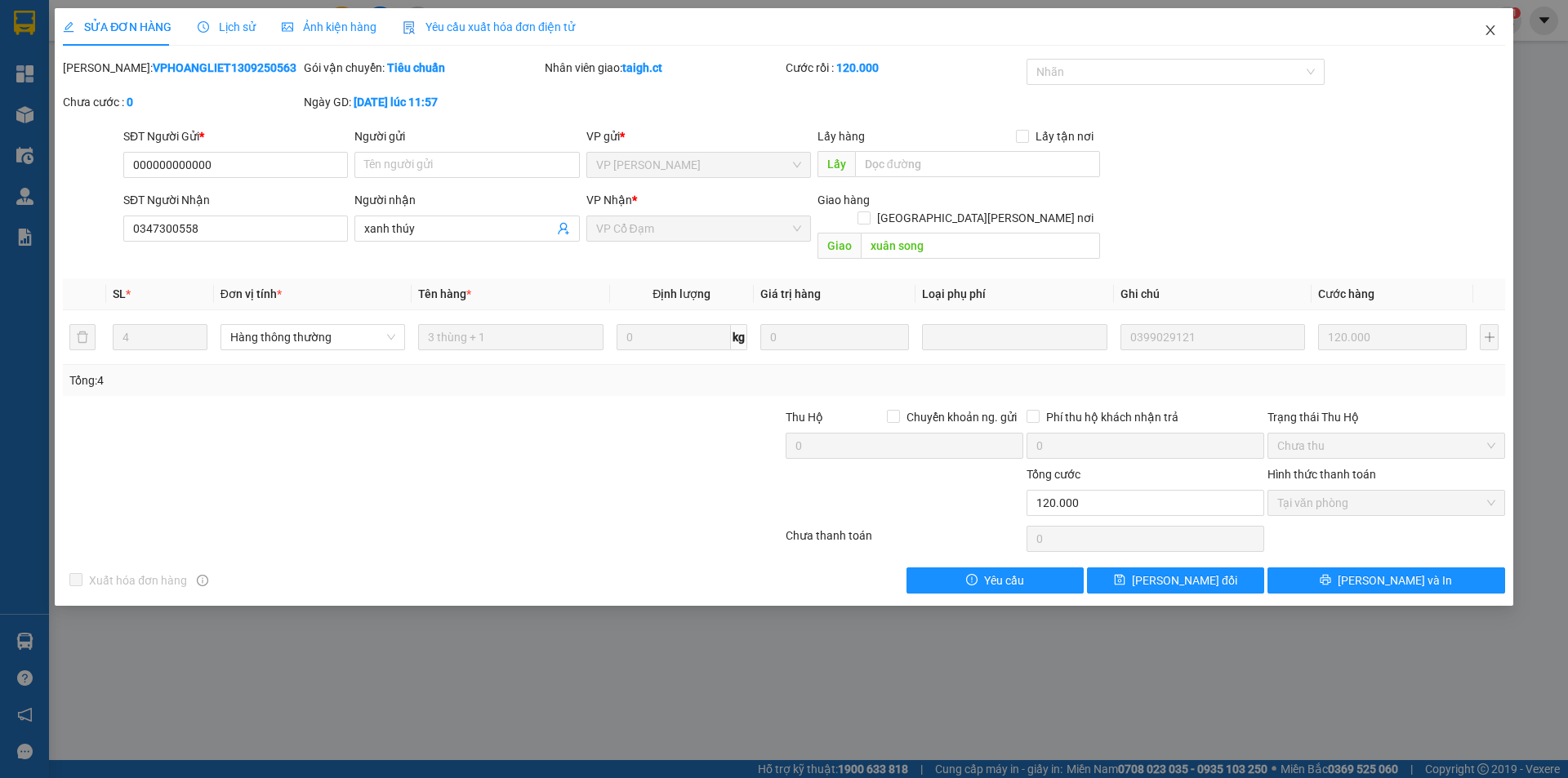
drag, startPoint x: 1491, startPoint y: 30, endPoint x: 554, endPoint y: 24, distance: 937.0
click at [1491, 29] on icon "close" at bounding box center [1489, 30] width 13 height 13
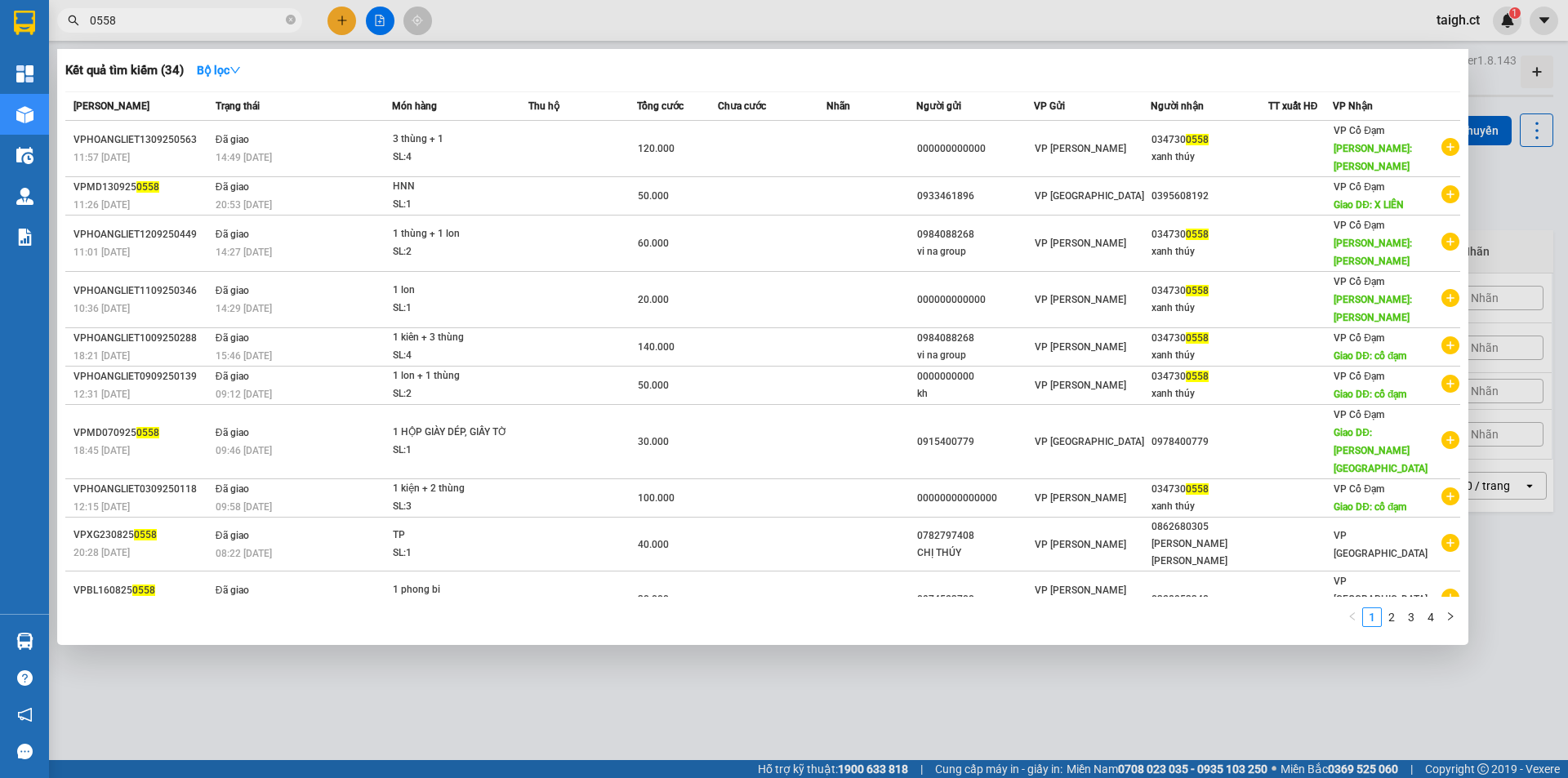
click at [296, 19] on span "0558" at bounding box center [180, 20] width 245 height 25
click at [291, 19] on icon "close-circle" at bounding box center [291, 19] width 10 height 10
click at [293, 20] on icon "close-circle" at bounding box center [291, 19] width 10 height 10
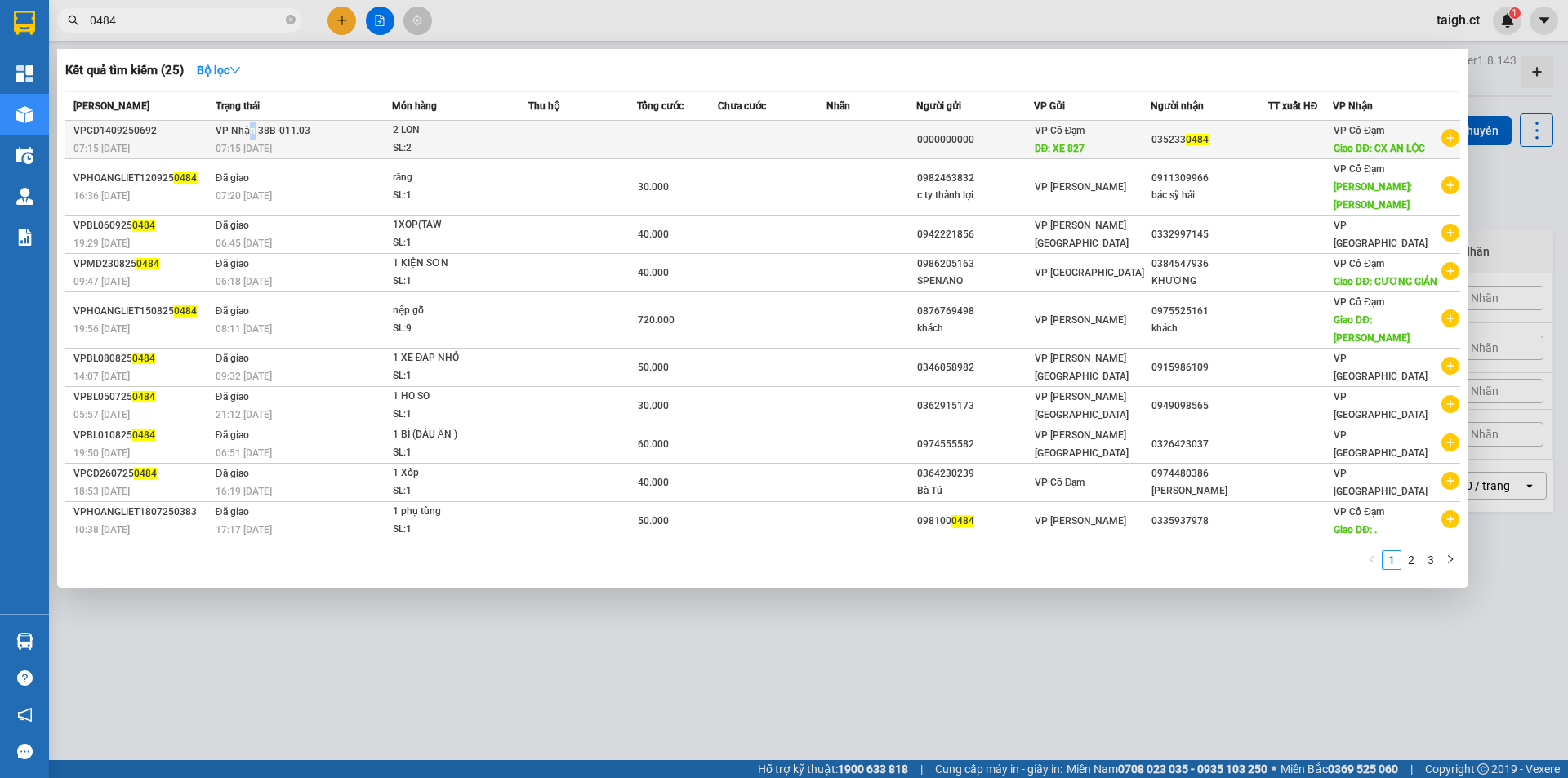
click at [254, 135] on span "VP Nhận 38B-011.03" at bounding box center [263, 131] width 95 height 12
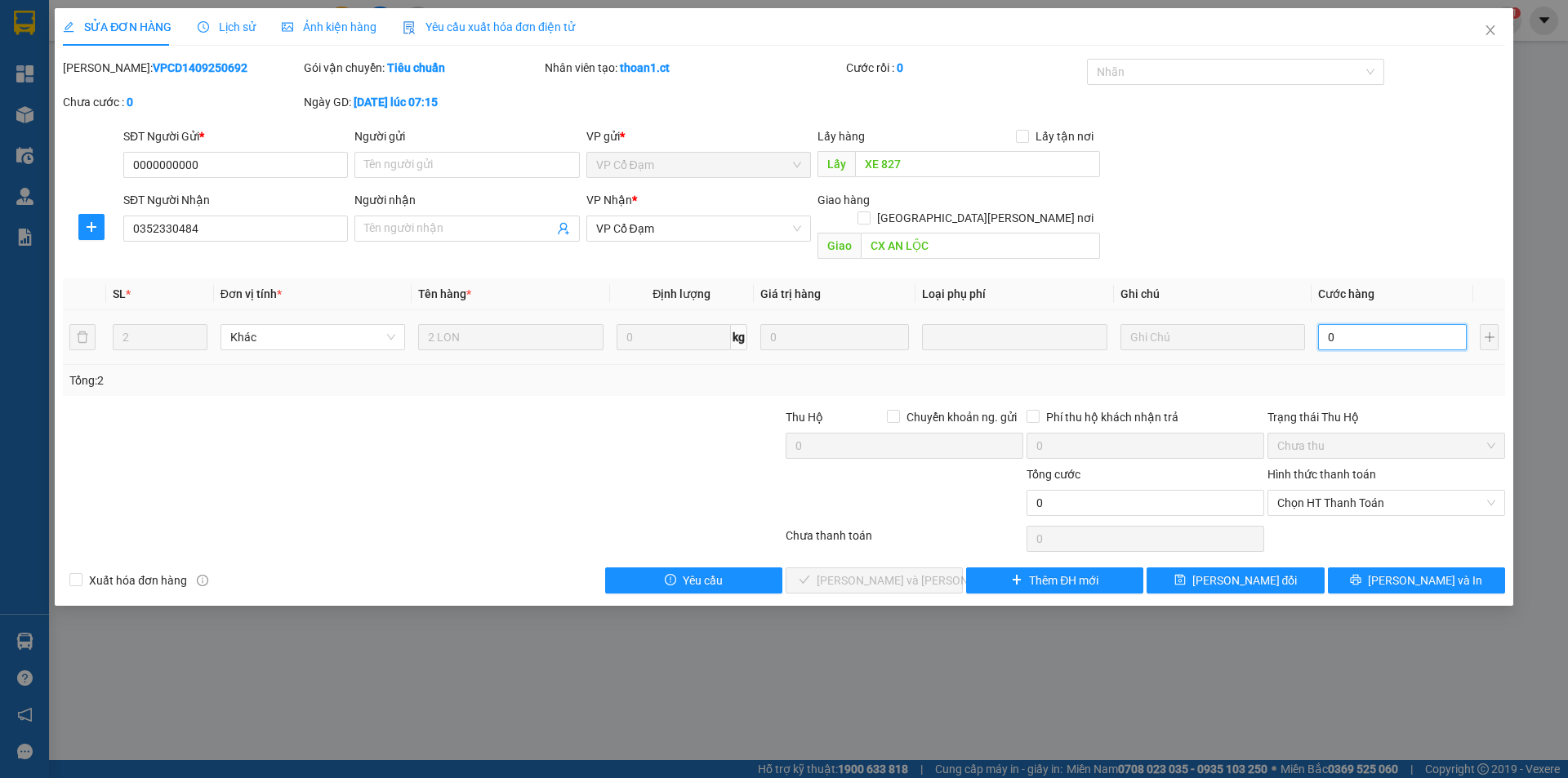
click at [1354, 324] on input "0" at bounding box center [1392, 337] width 149 height 26
click at [1357, 493] on span "Chọn HT Thanh Toán" at bounding box center [1386, 502] width 218 height 25
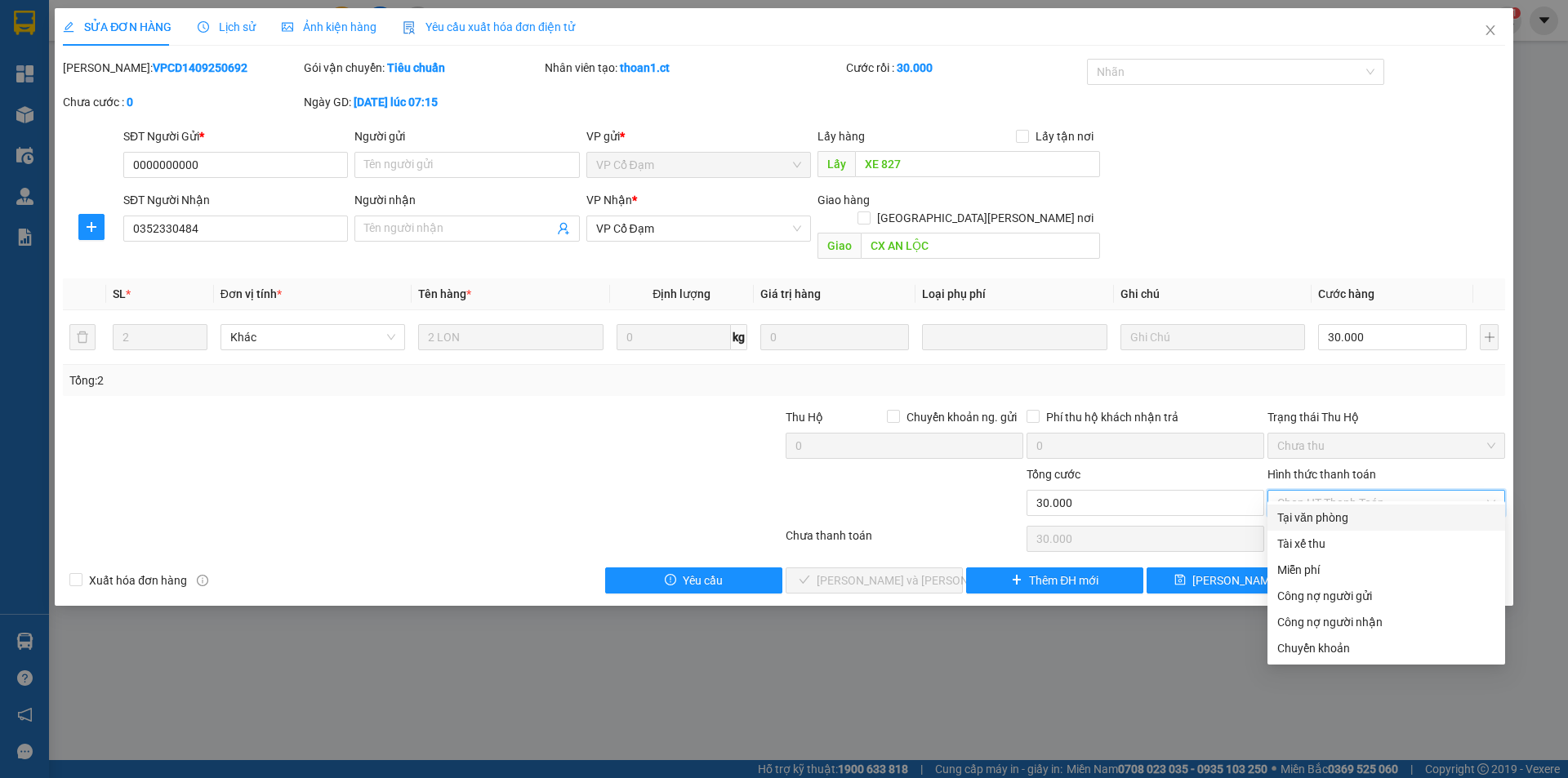
click at [1310, 520] on div "Tại văn phòng" at bounding box center [1386, 518] width 218 height 18
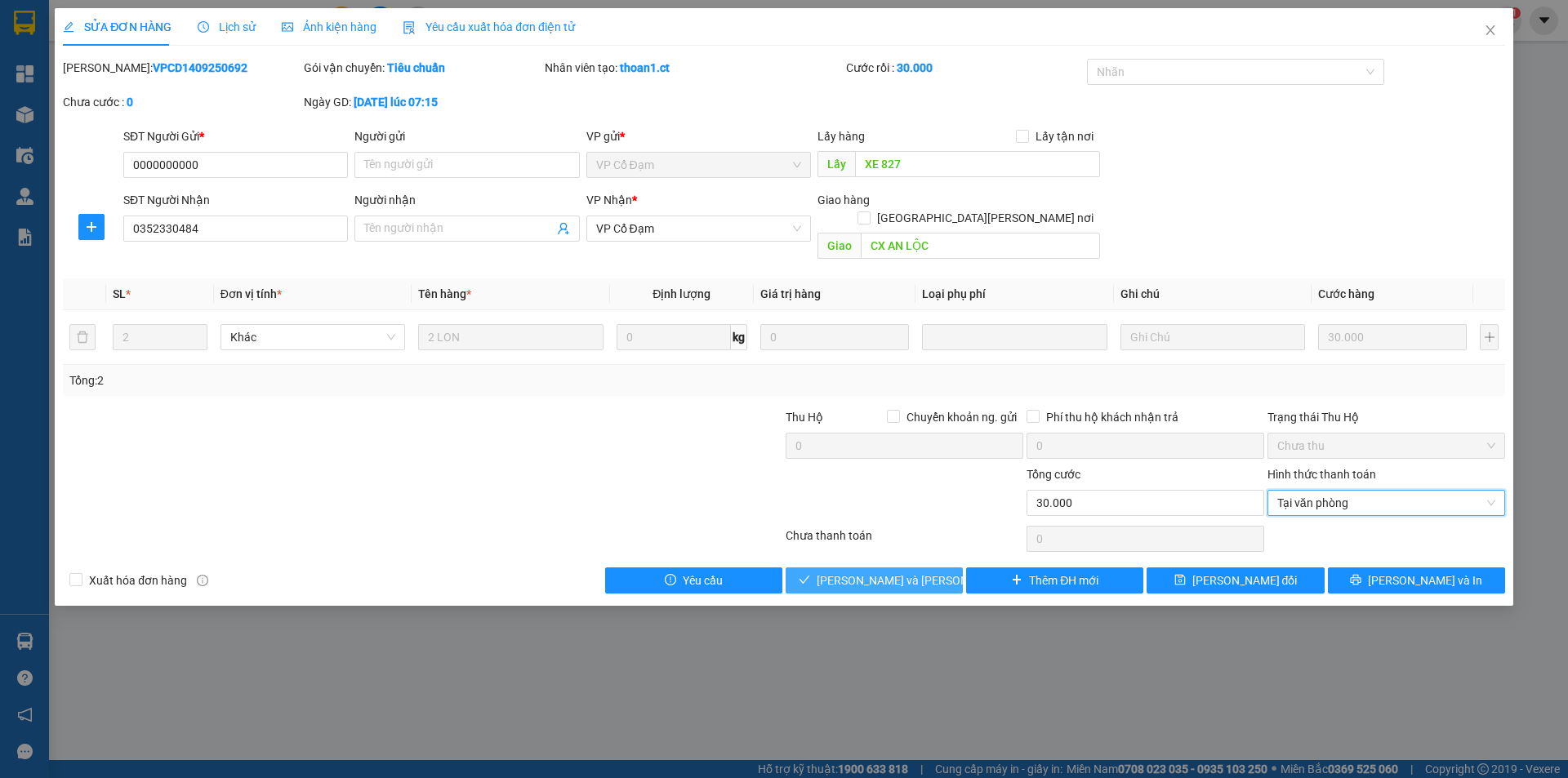
click at [913, 572] on span "[PERSON_NAME] và [PERSON_NAME] hàng" at bounding box center [927, 580] width 221 height 18
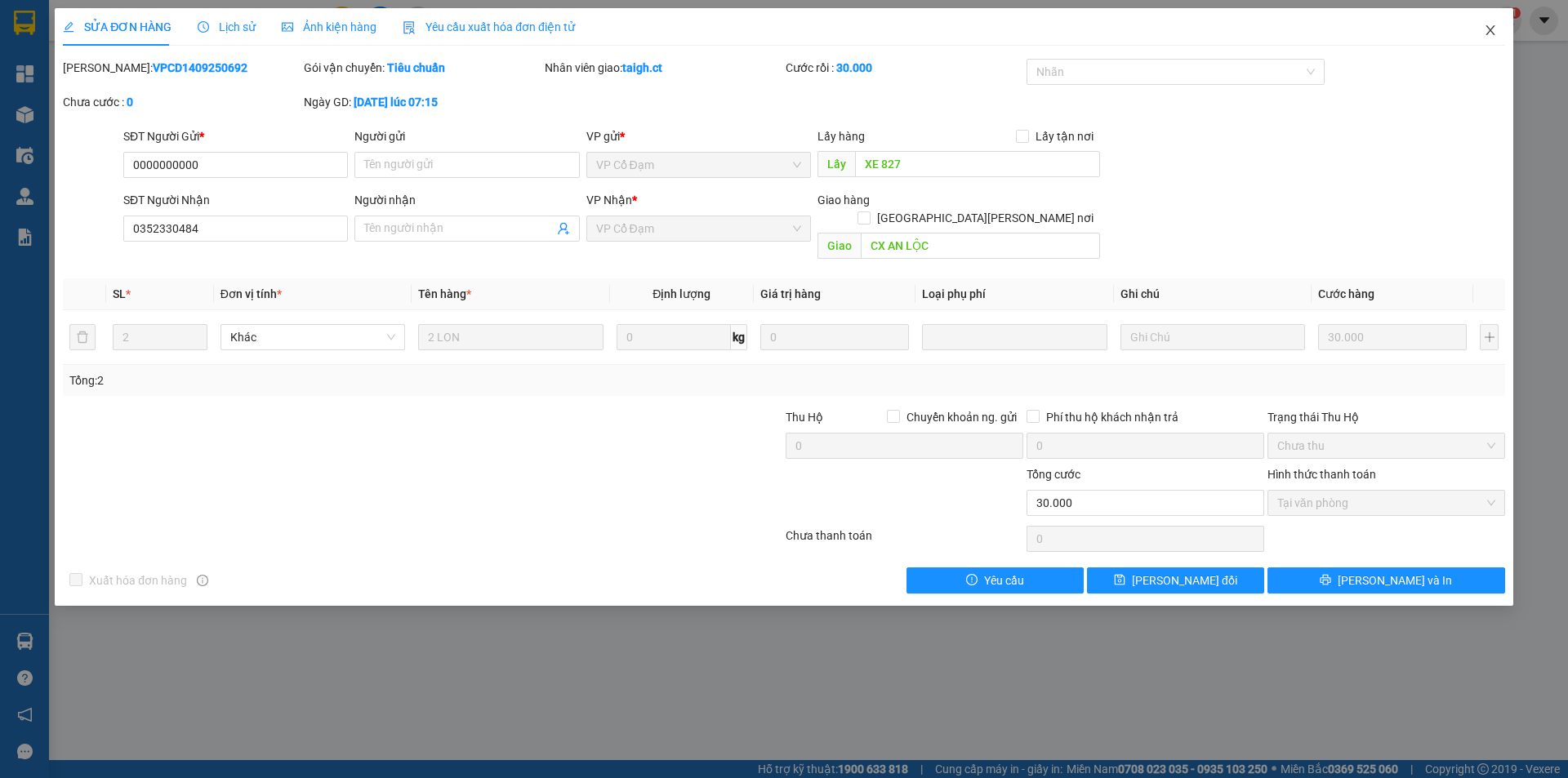
click at [1495, 27] on icon "close" at bounding box center [1489, 30] width 13 height 13
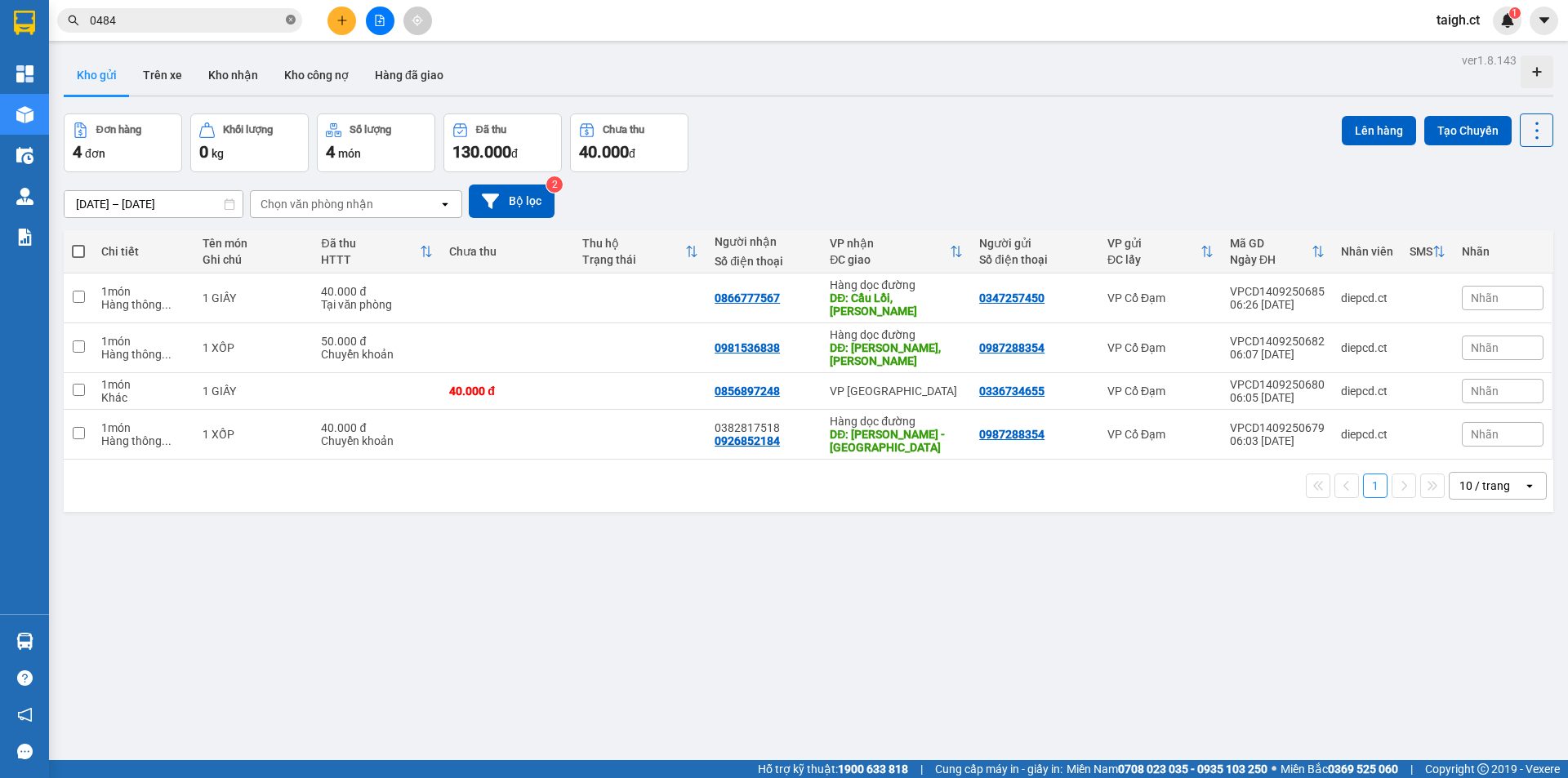
click at [292, 20] on icon "close-circle" at bounding box center [291, 19] width 10 height 10
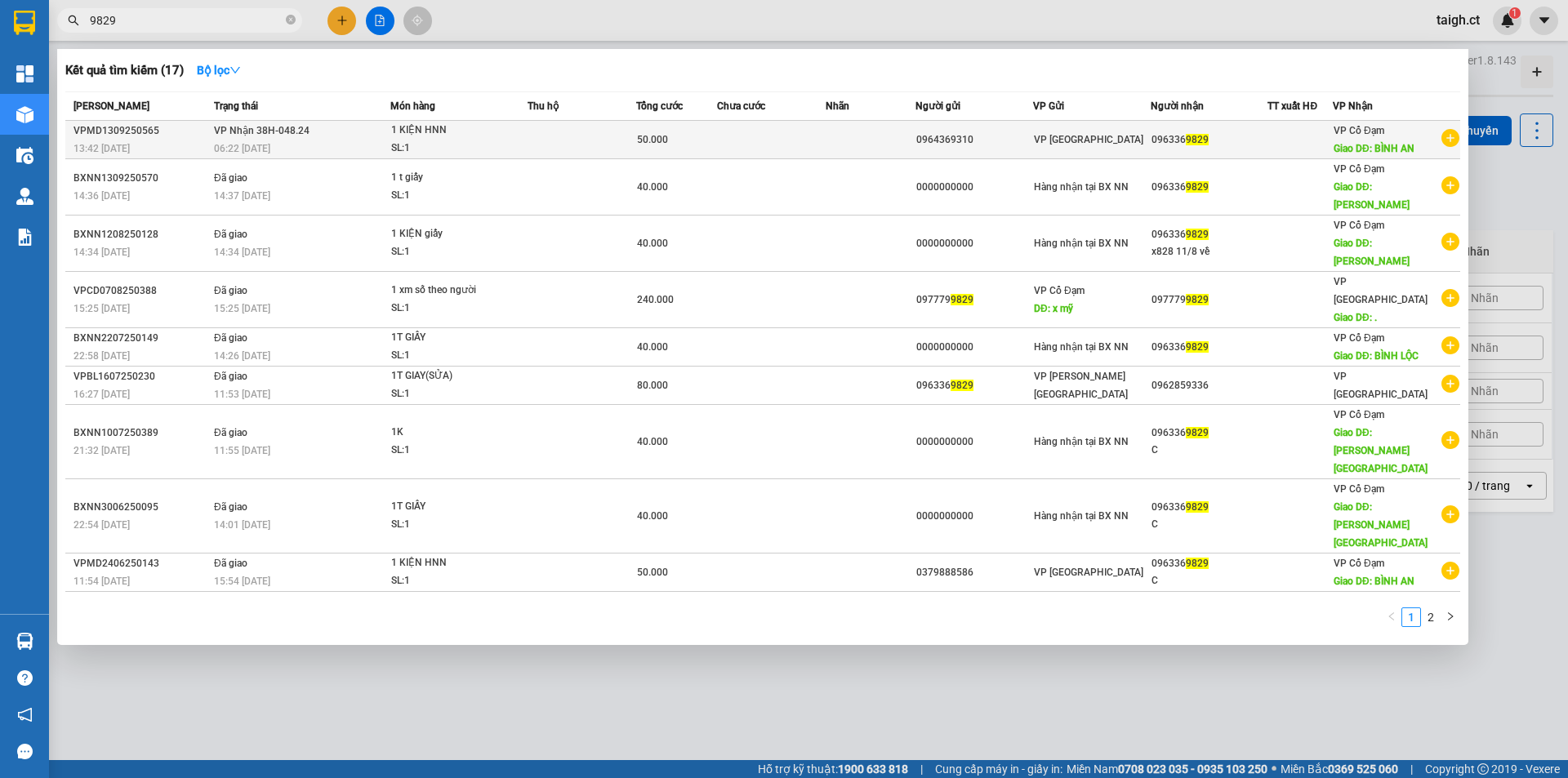
click at [297, 143] on div "06:22 [DATE]" at bounding box center [302, 148] width 176 height 18
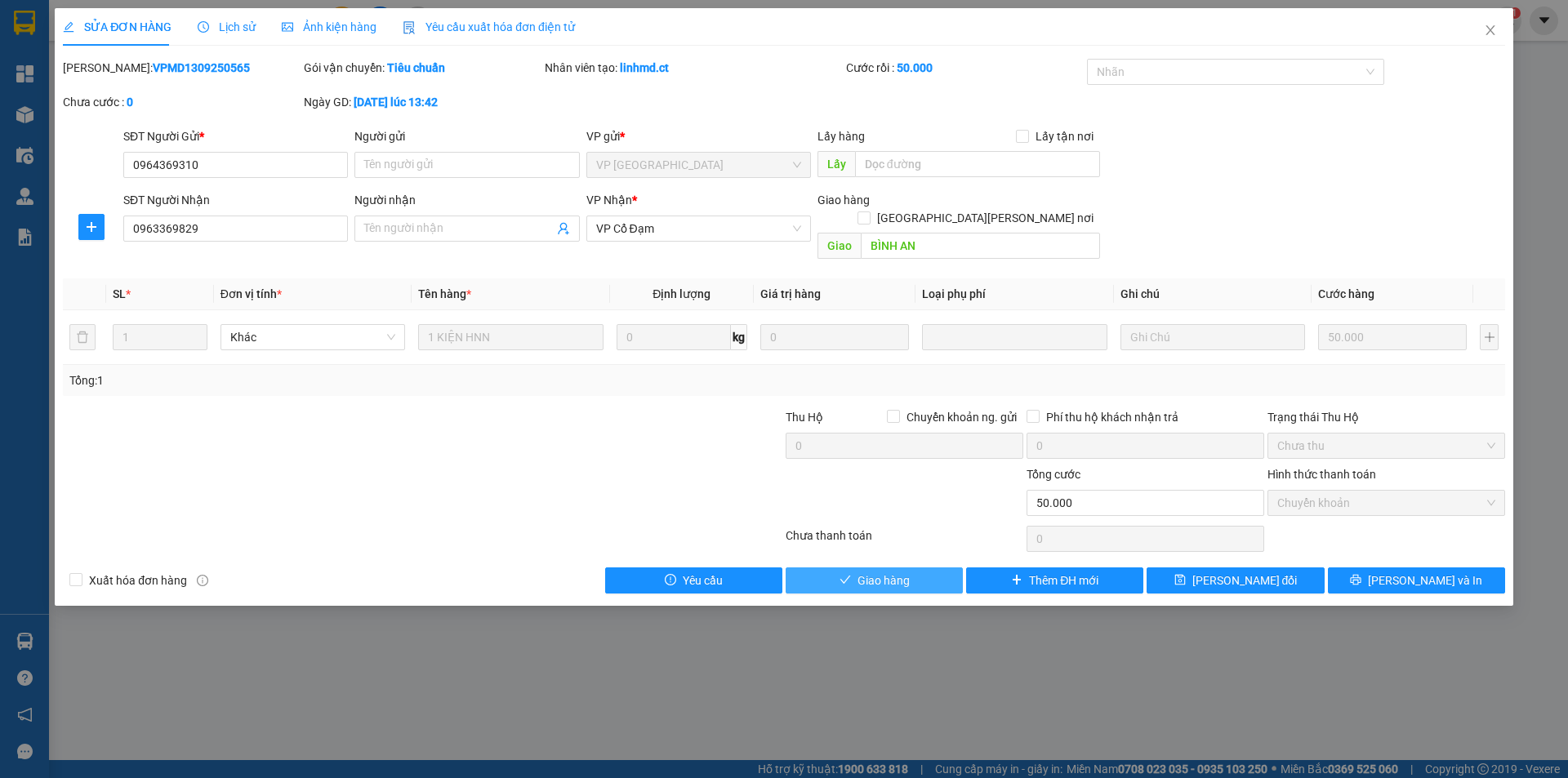
click at [888, 572] on span "Giao hàng" at bounding box center [884, 580] width 52 height 18
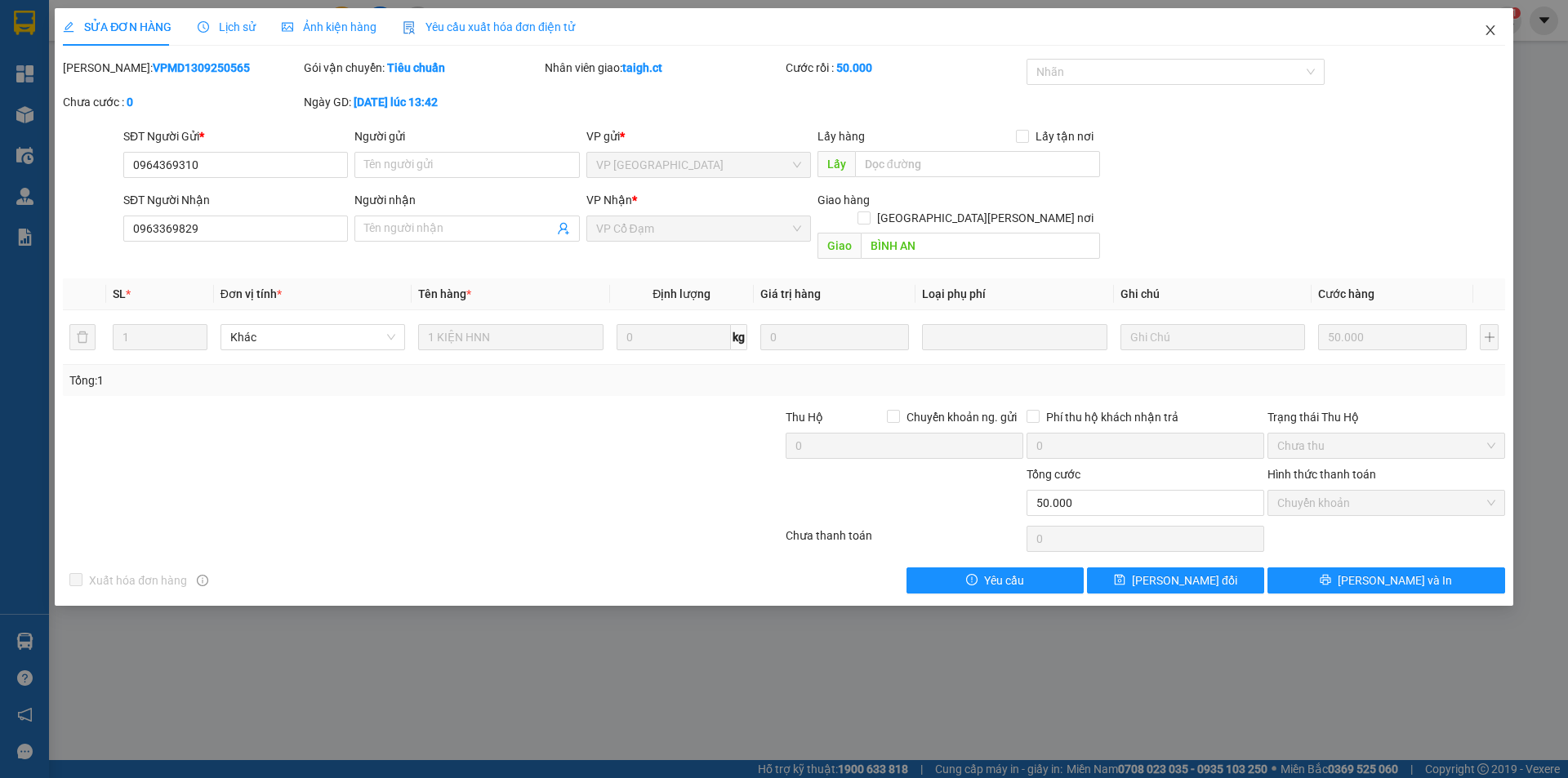
click at [1495, 28] on icon "close" at bounding box center [1489, 30] width 13 height 13
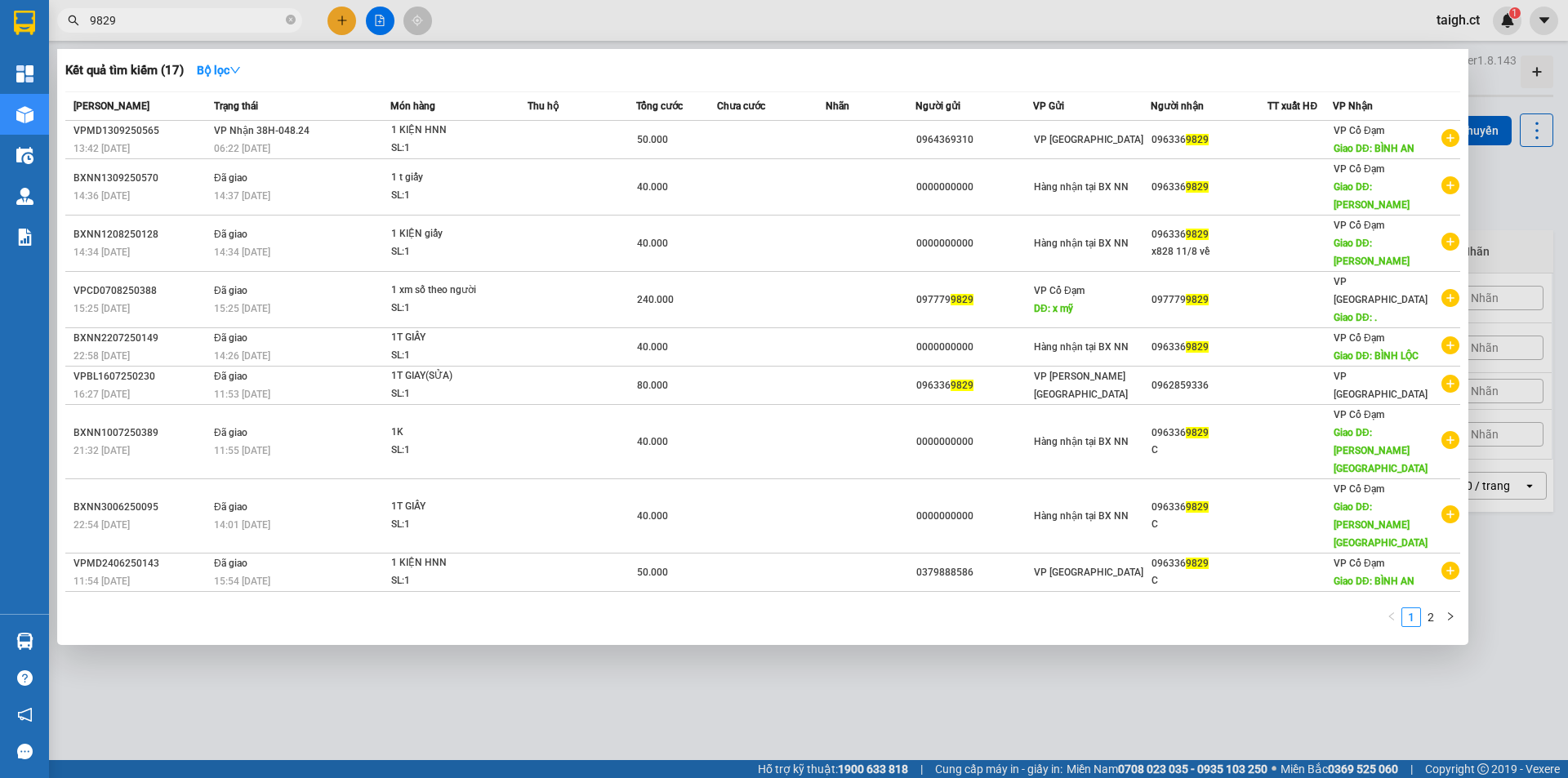
click at [284, 17] on span "9829" at bounding box center [180, 20] width 245 height 25
click at [298, 24] on span "9829" at bounding box center [180, 20] width 245 height 25
click at [291, 20] on icon "close-circle" at bounding box center [291, 19] width 10 height 10
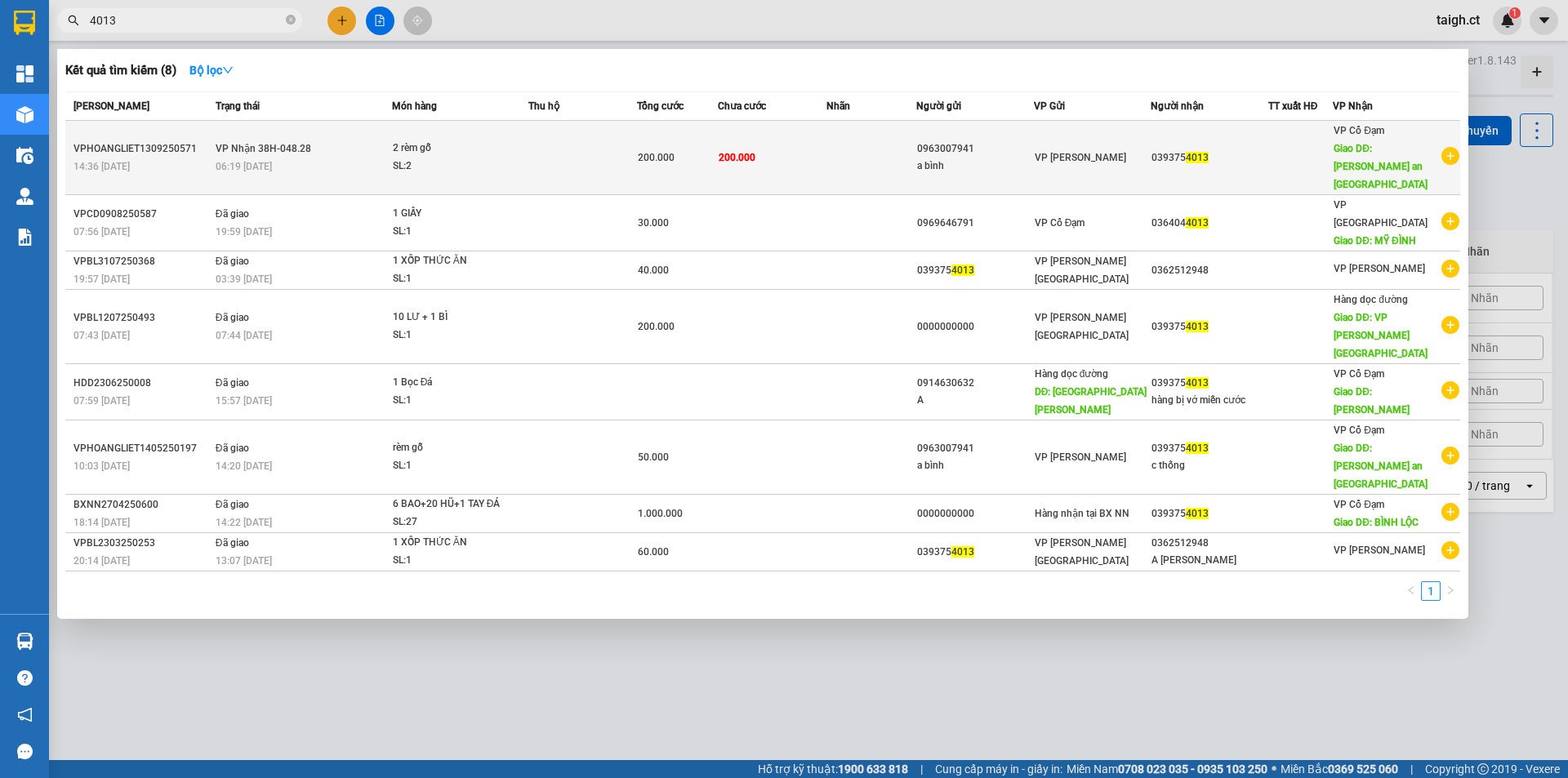
click at [304, 143] on span "VP Nhận 38H-048.28" at bounding box center [263, 149] width 96 height 12
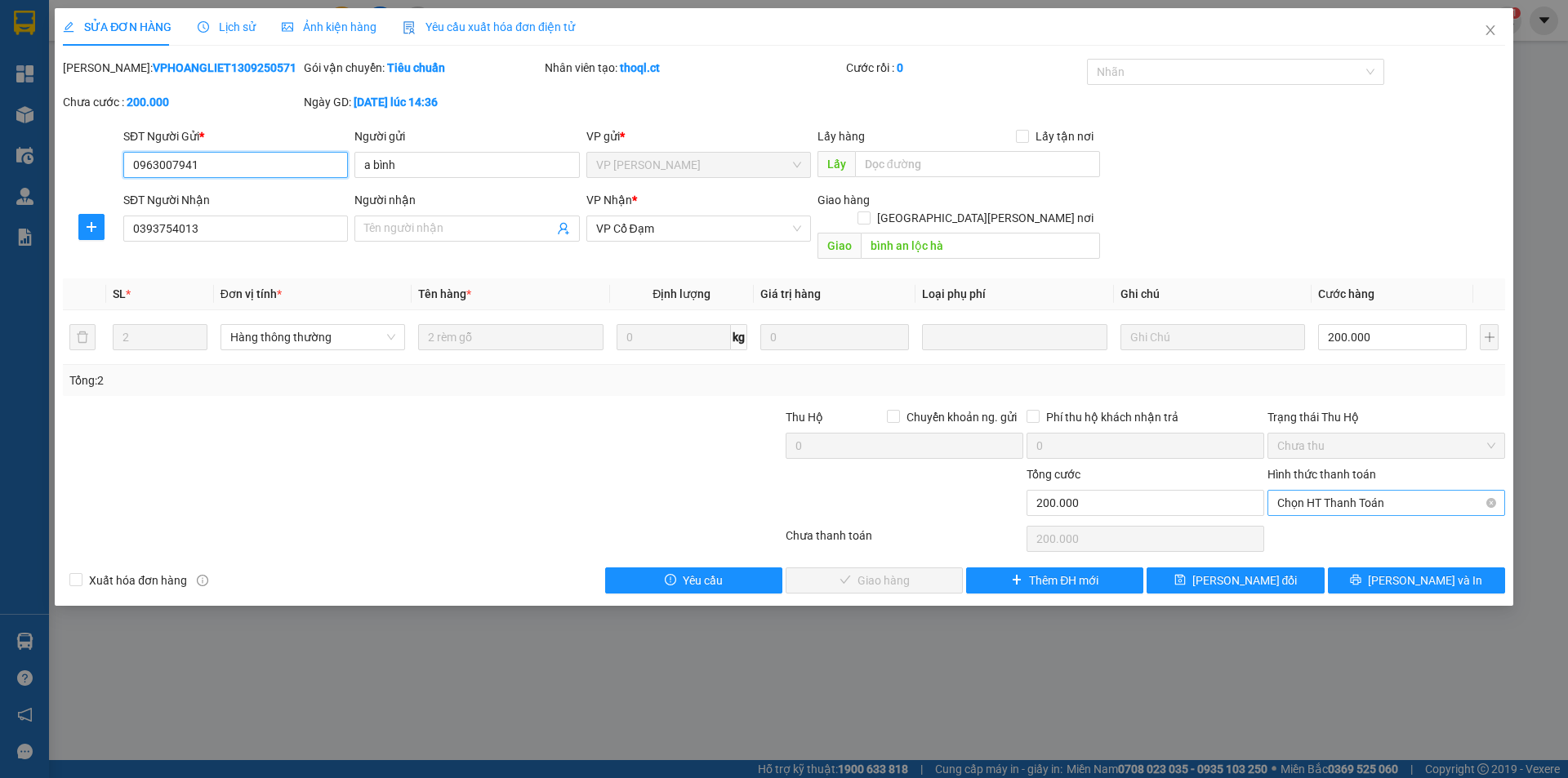
click at [1319, 490] on span "Chọn HT Thanh Toán" at bounding box center [1386, 502] width 218 height 25
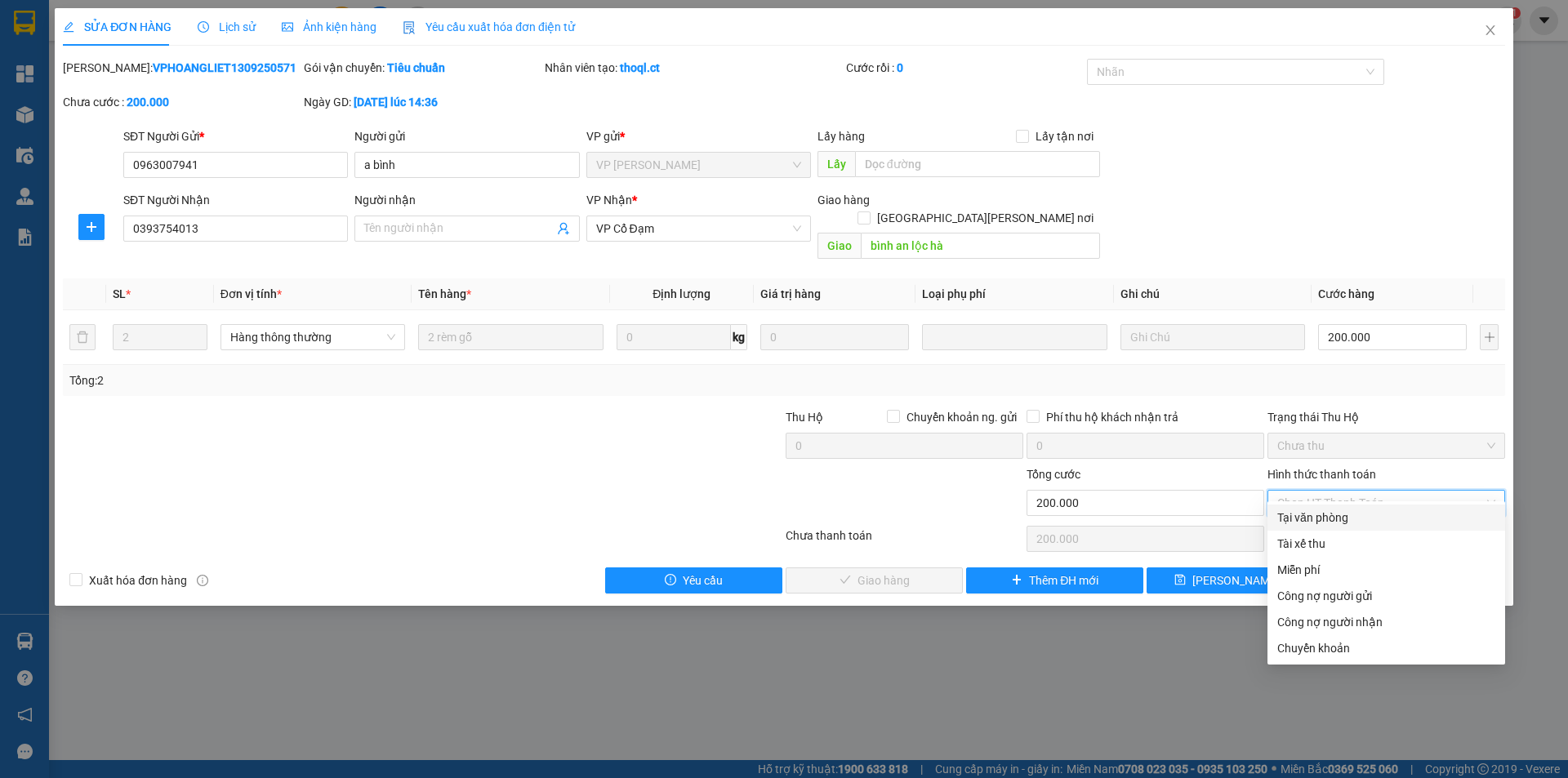
click at [1309, 517] on div "Tại văn phòng" at bounding box center [1386, 518] width 218 height 18
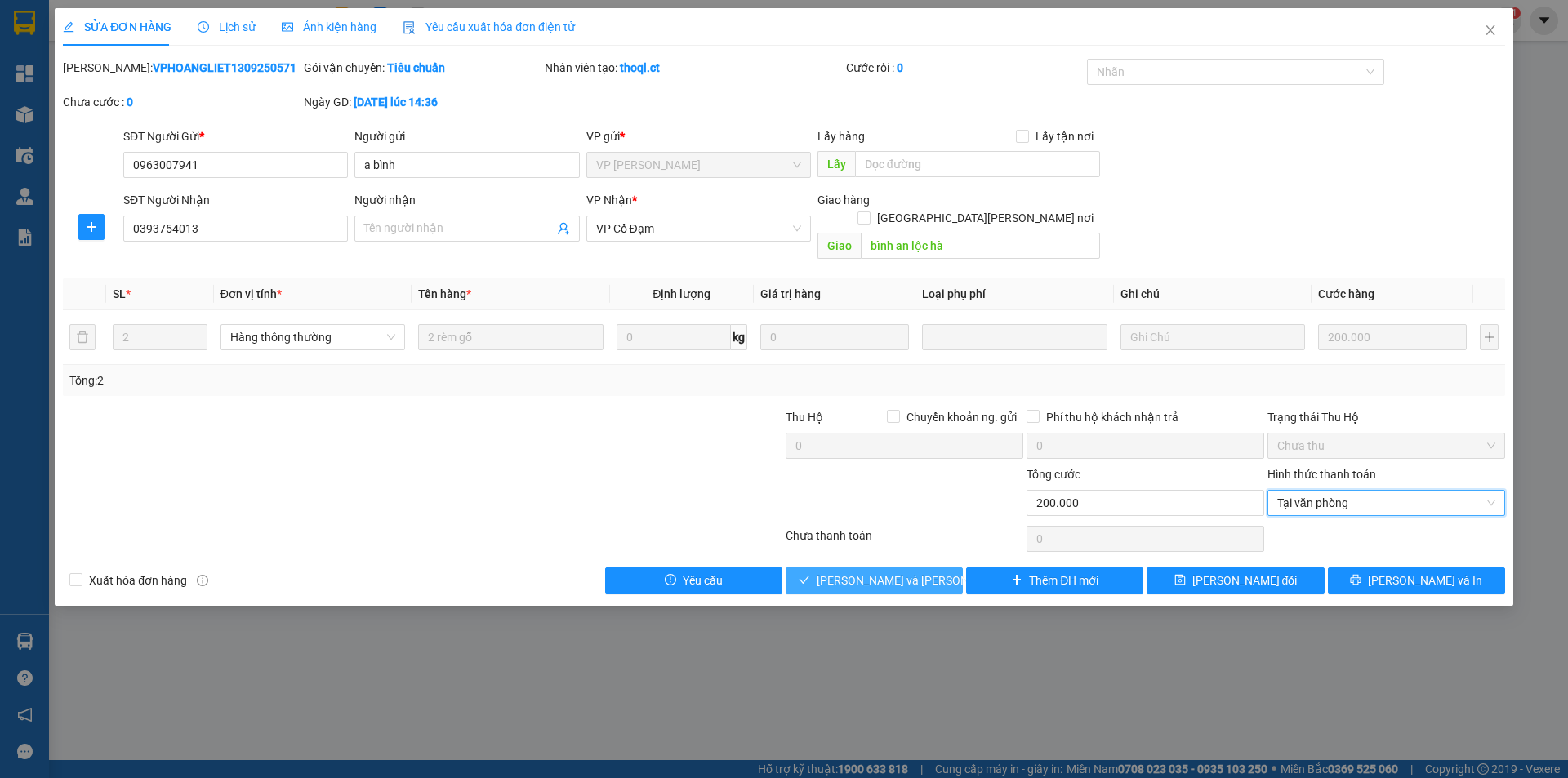
click at [912, 572] on span "[PERSON_NAME] và [PERSON_NAME] hàng" at bounding box center [927, 580] width 221 height 18
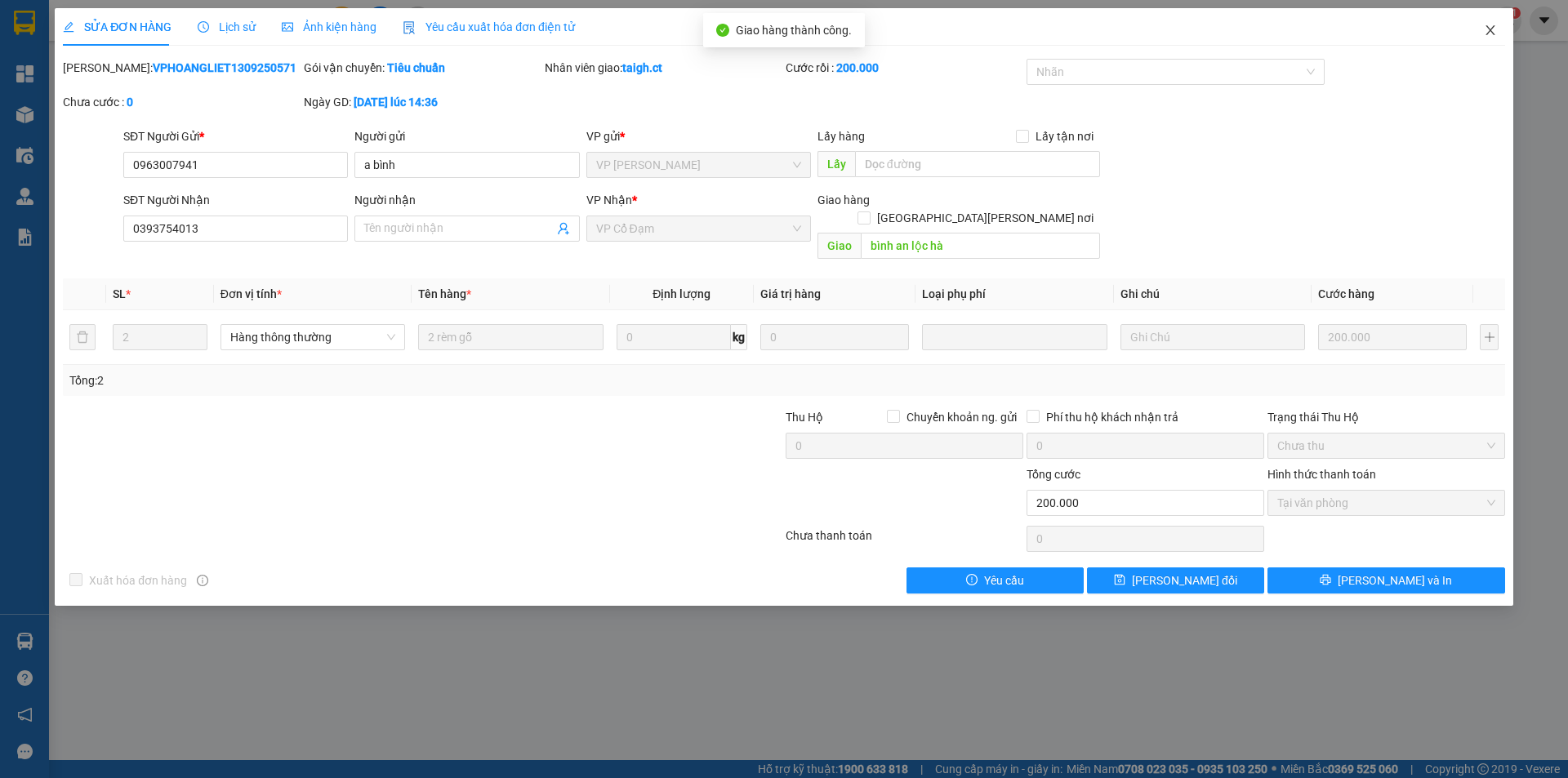
click at [1493, 36] on icon "close" at bounding box center [1489, 30] width 13 height 13
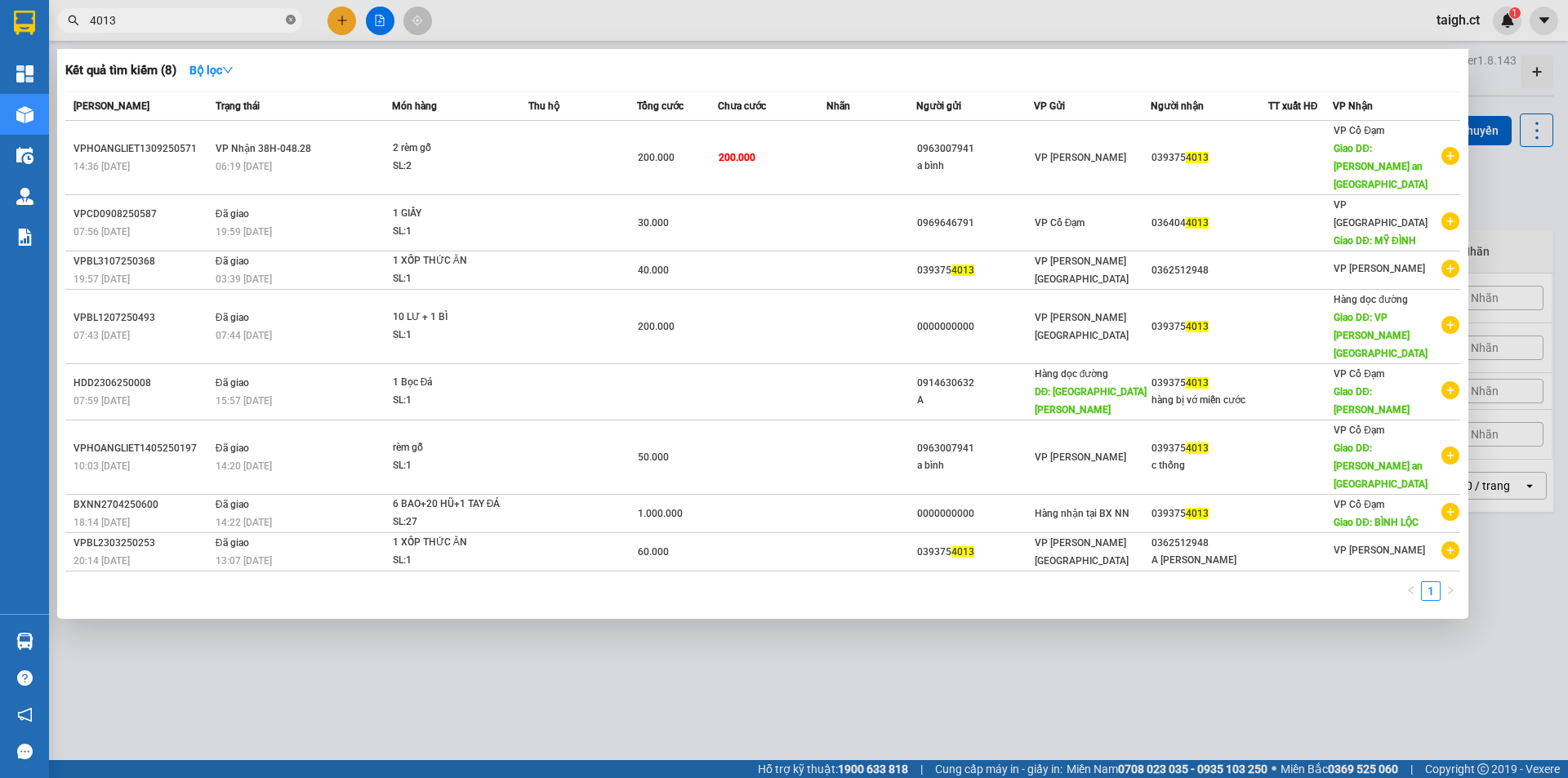
click at [289, 18] on icon "close-circle" at bounding box center [291, 19] width 10 height 10
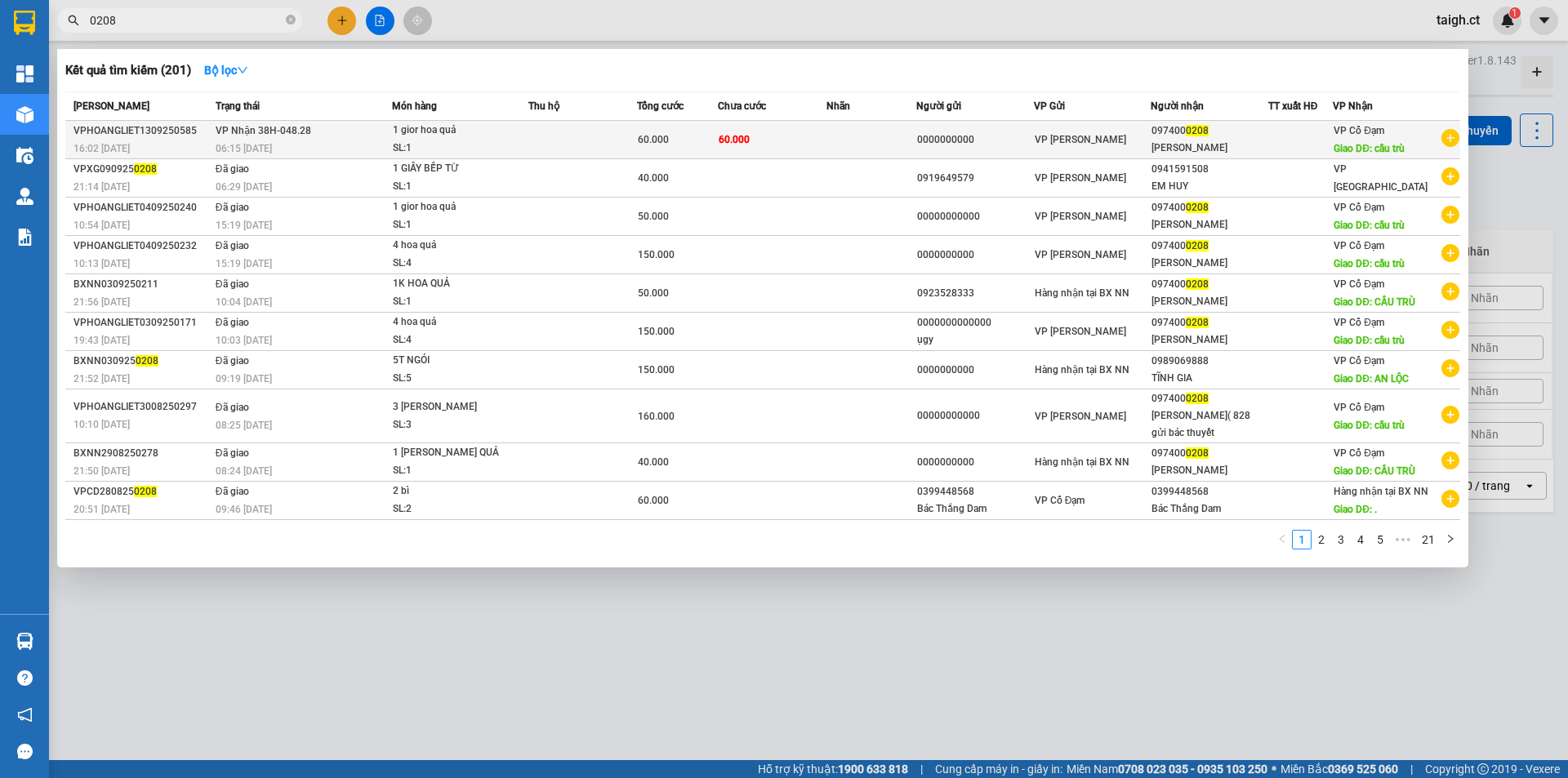
click at [243, 139] on td "[PERSON_NAME] 38H-048.28 06:15 [DATE]" at bounding box center [301, 140] width 180 height 38
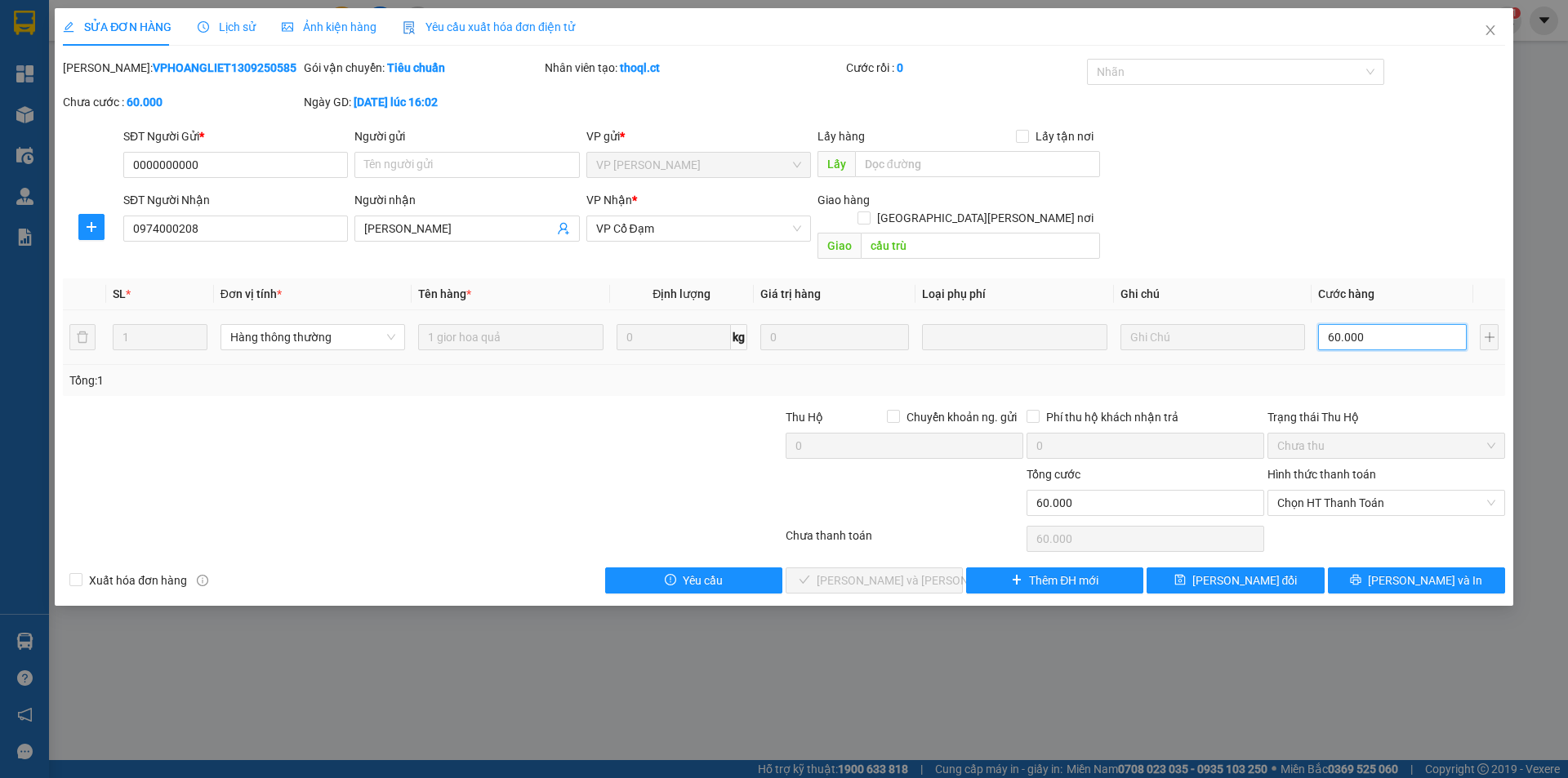
click at [1412, 326] on input "60.000" at bounding box center [1392, 337] width 149 height 26
click at [1320, 490] on span "Chọn HT Thanh Toán" at bounding box center [1386, 502] width 218 height 25
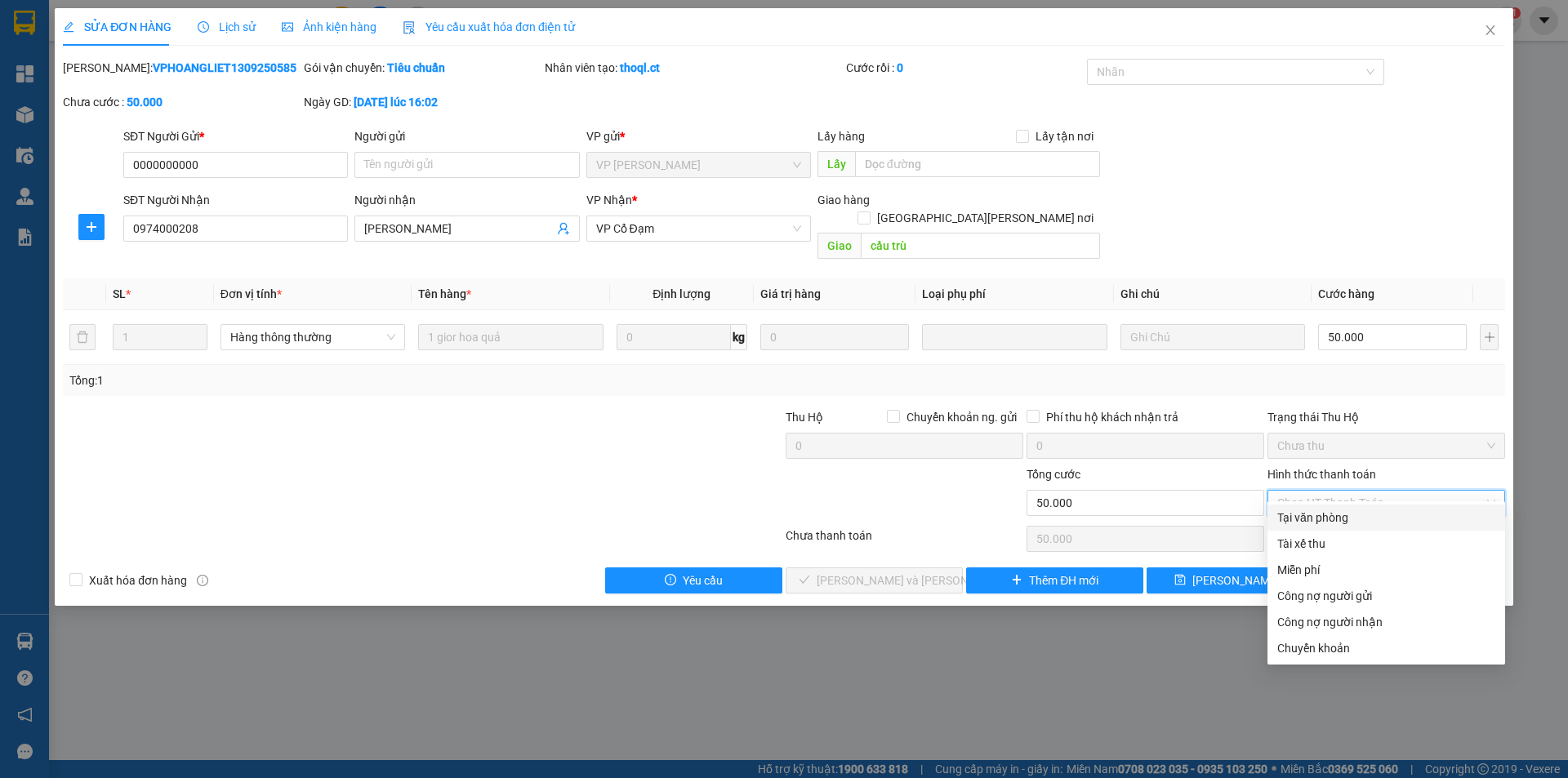
click at [1313, 513] on div "Tại văn phòng" at bounding box center [1386, 518] width 218 height 18
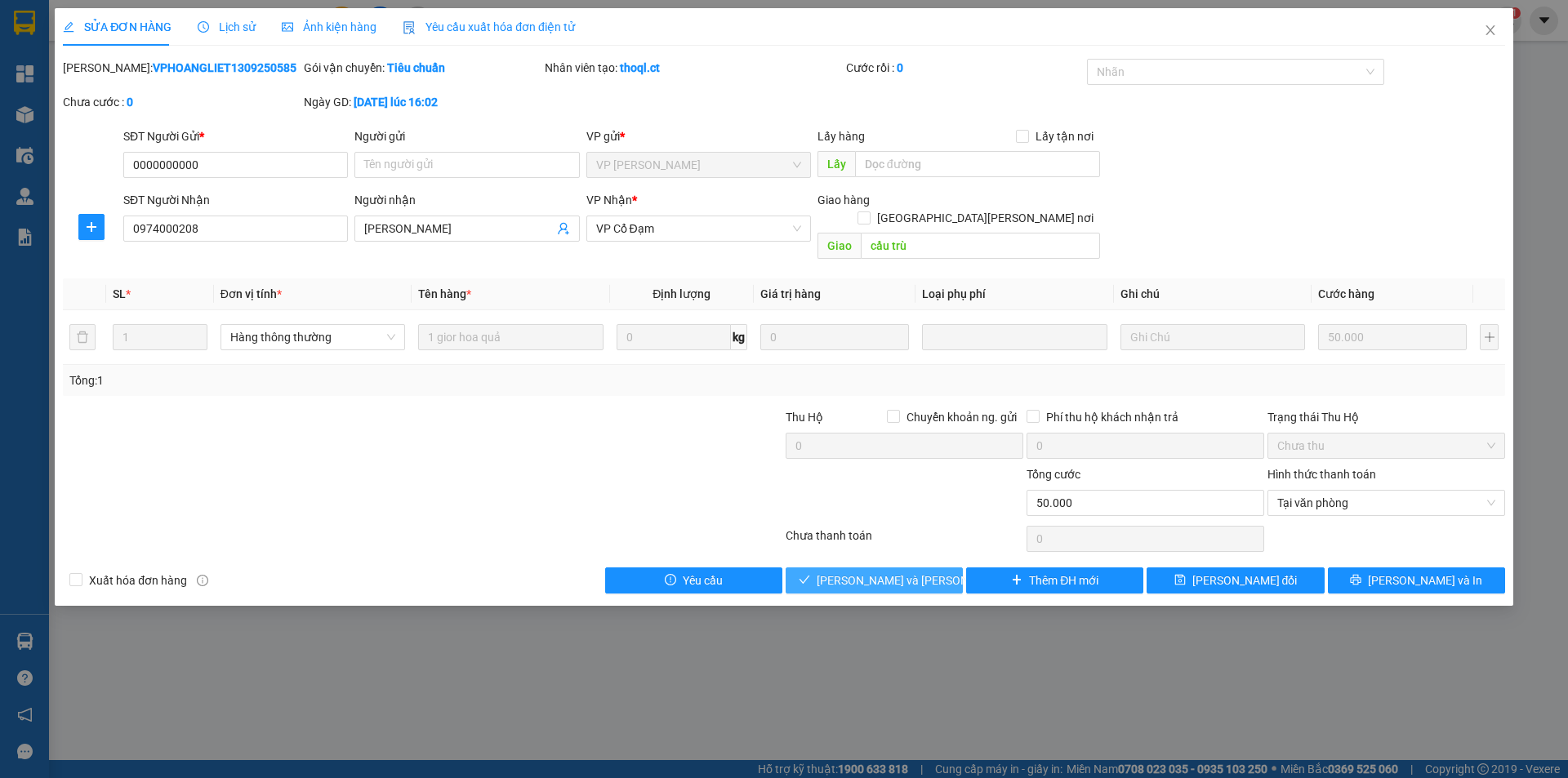
drag, startPoint x: 924, startPoint y: 567, endPoint x: 963, endPoint y: 452, distance: 121.4
click at [923, 572] on span "[PERSON_NAME] và [PERSON_NAME] hàng" at bounding box center [927, 580] width 221 height 18
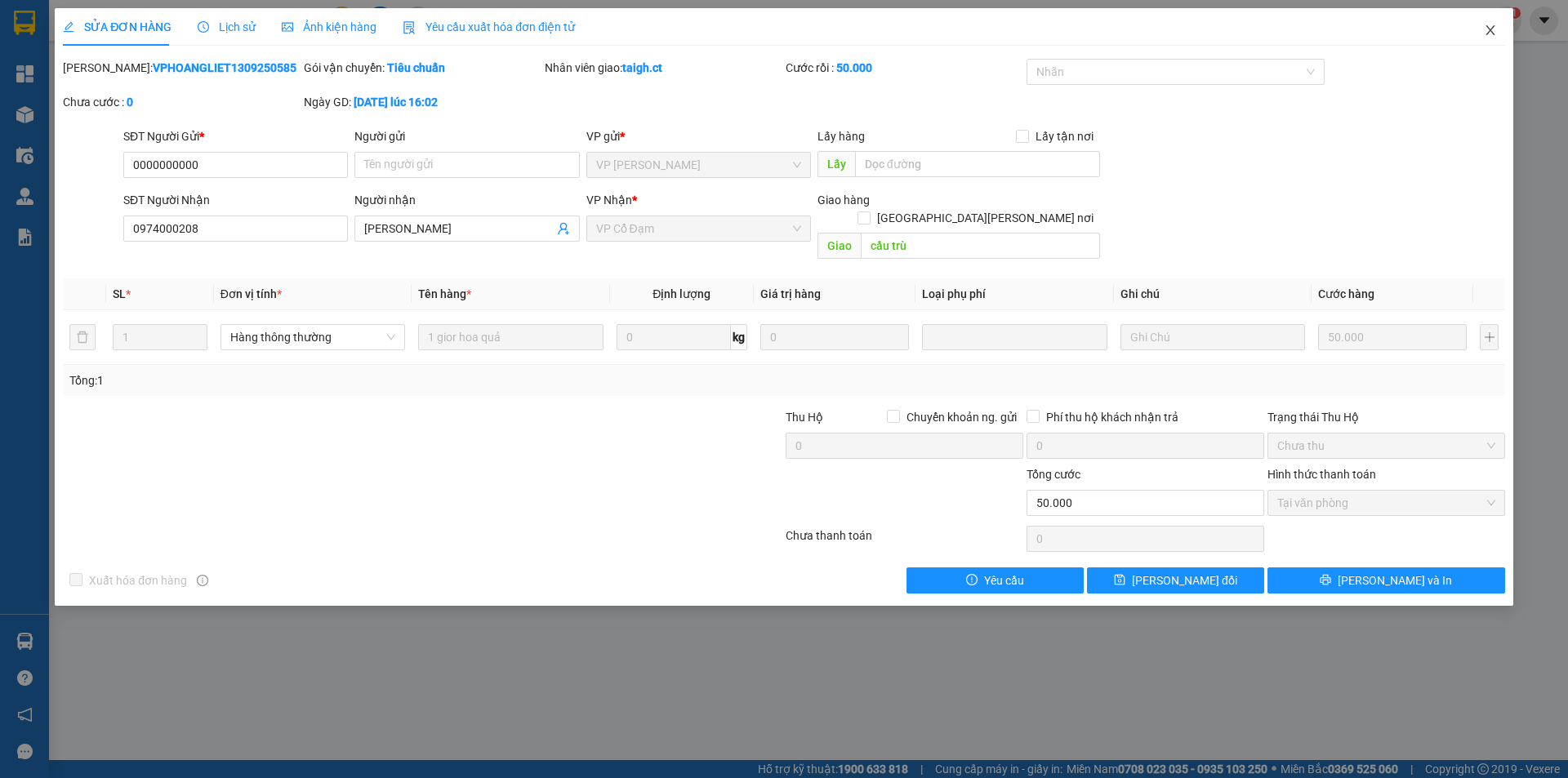
click at [1494, 24] on span "Close" at bounding box center [1490, 31] width 46 height 46
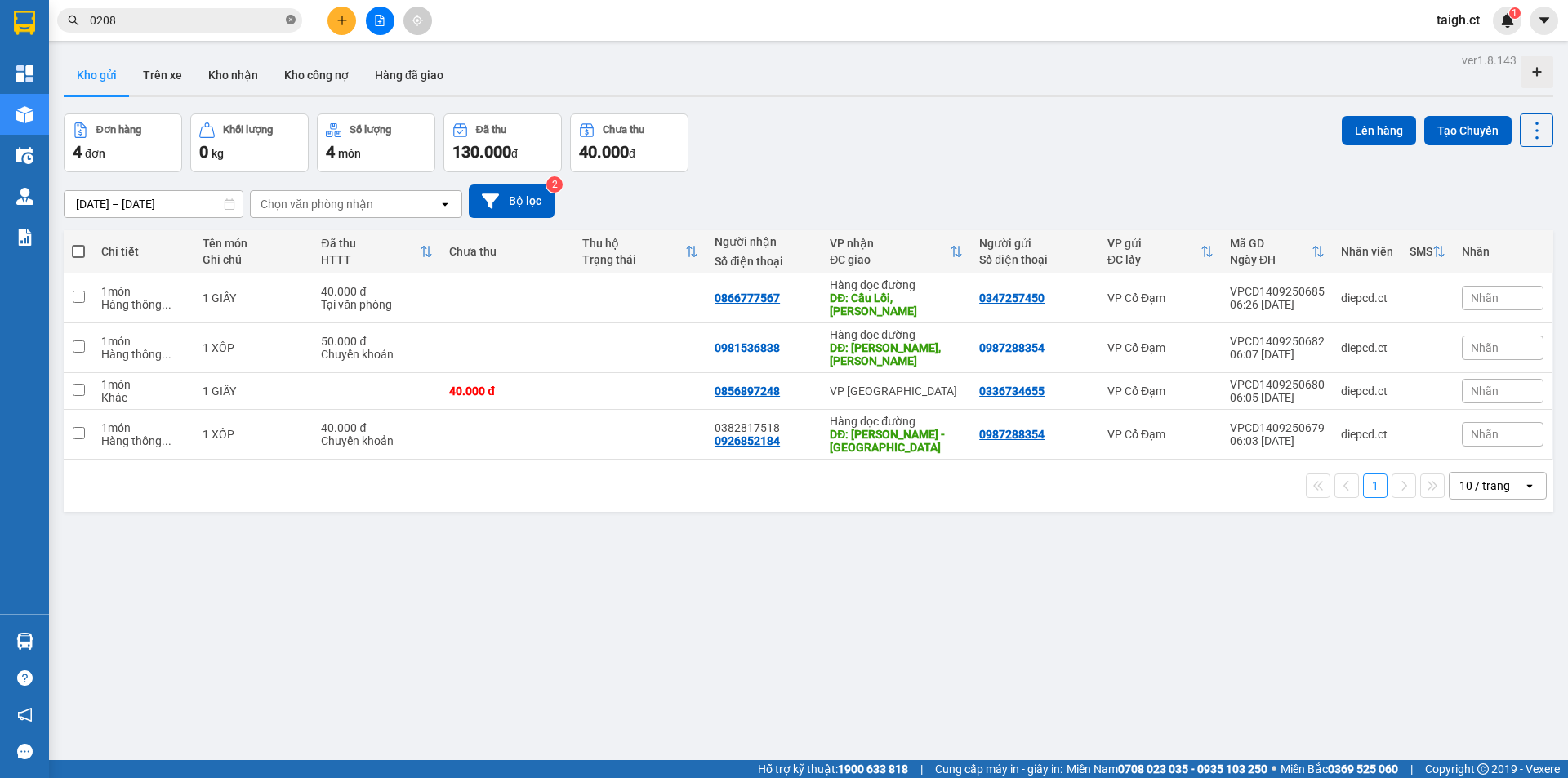
click at [292, 19] on icon "close-circle" at bounding box center [291, 19] width 10 height 10
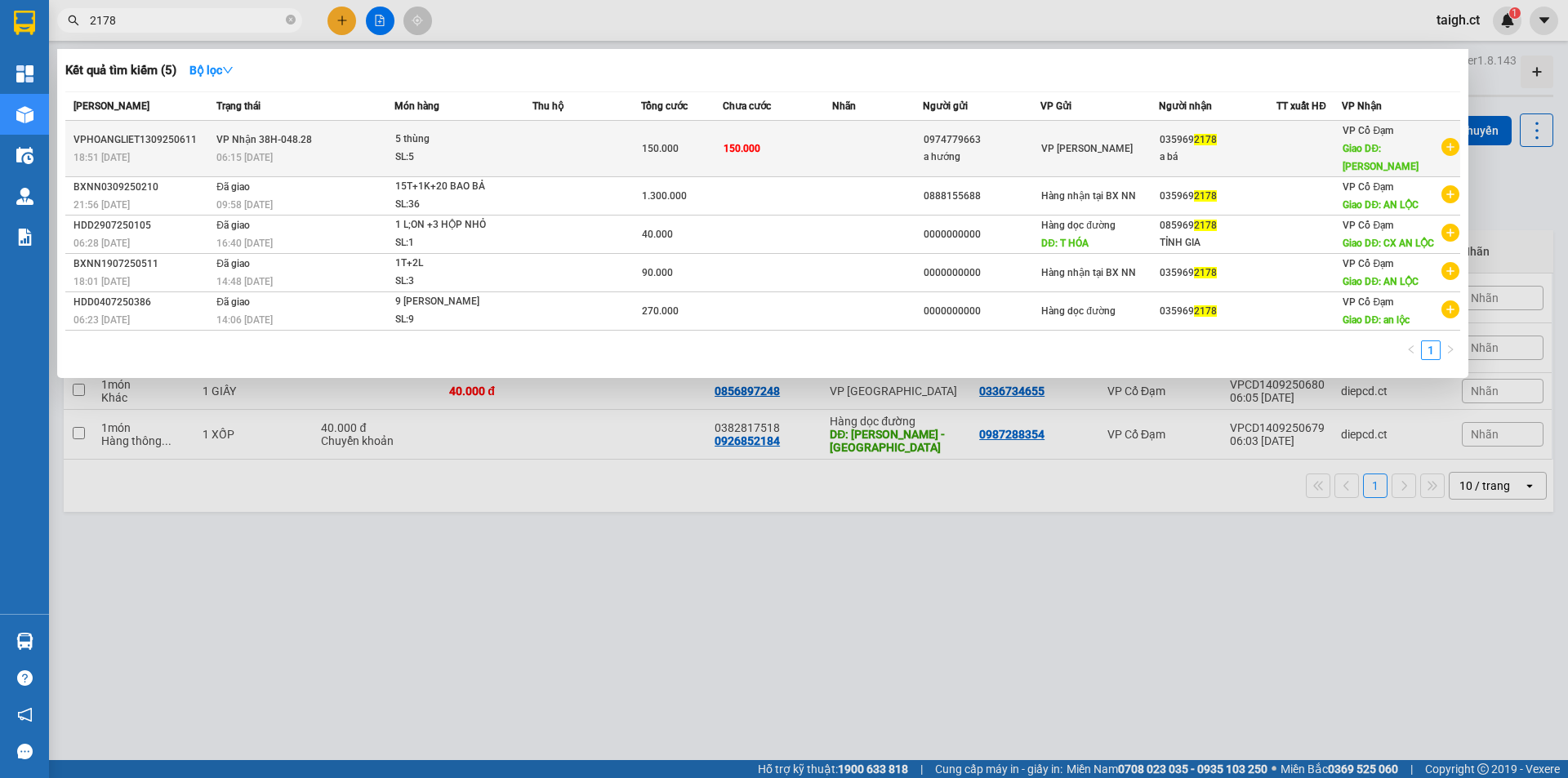
click at [247, 136] on span "VP Nhận 38H-048.28" at bounding box center [264, 140] width 96 height 12
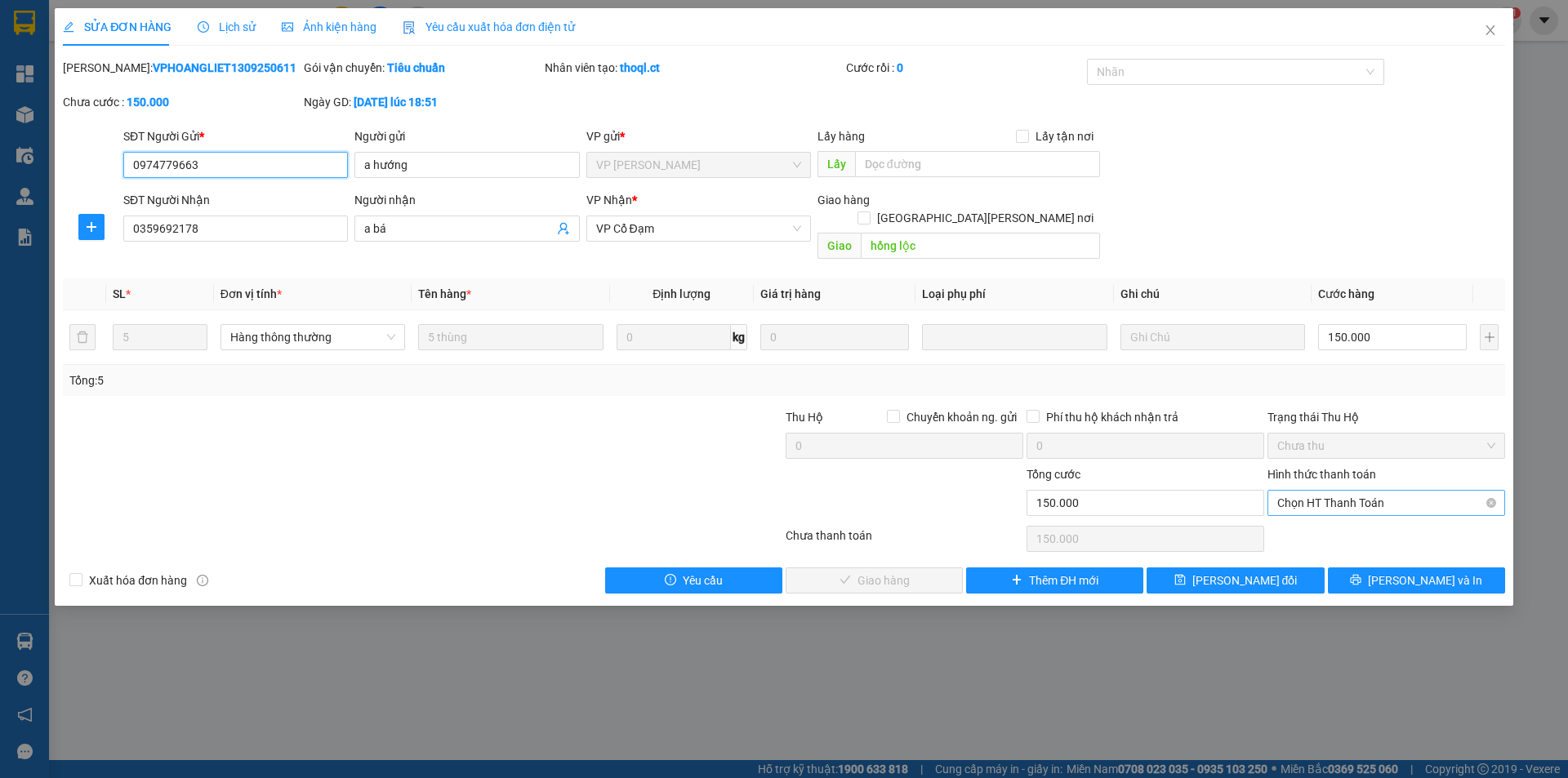
click at [1318, 490] on span "Chọn HT Thanh Toán" at bounding box center [1386, 502] width 218 height 25
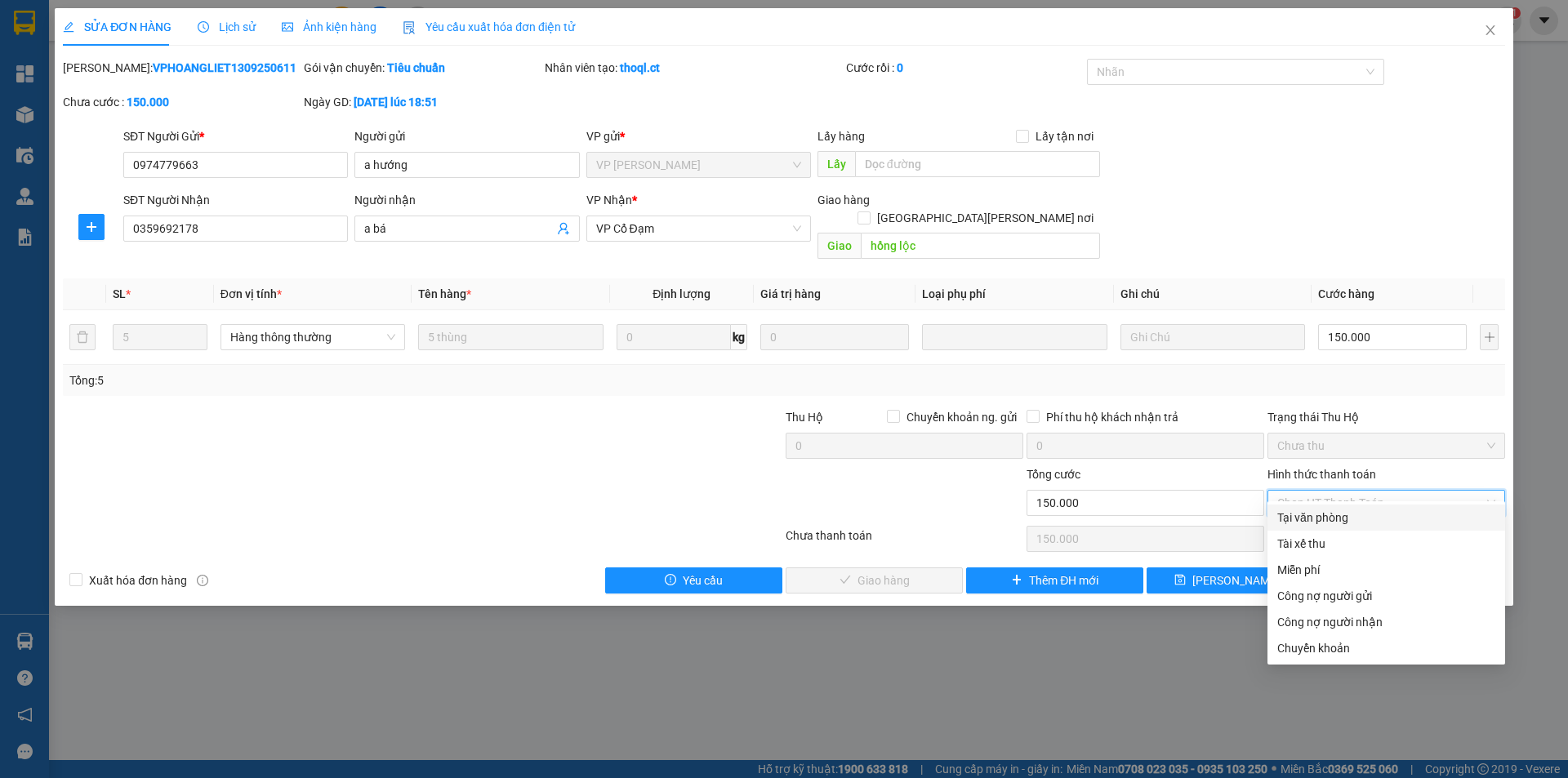
click at [1310, 526] on div "Tại văn phòng" at bounding box center [1386, 518] width 218 height 18
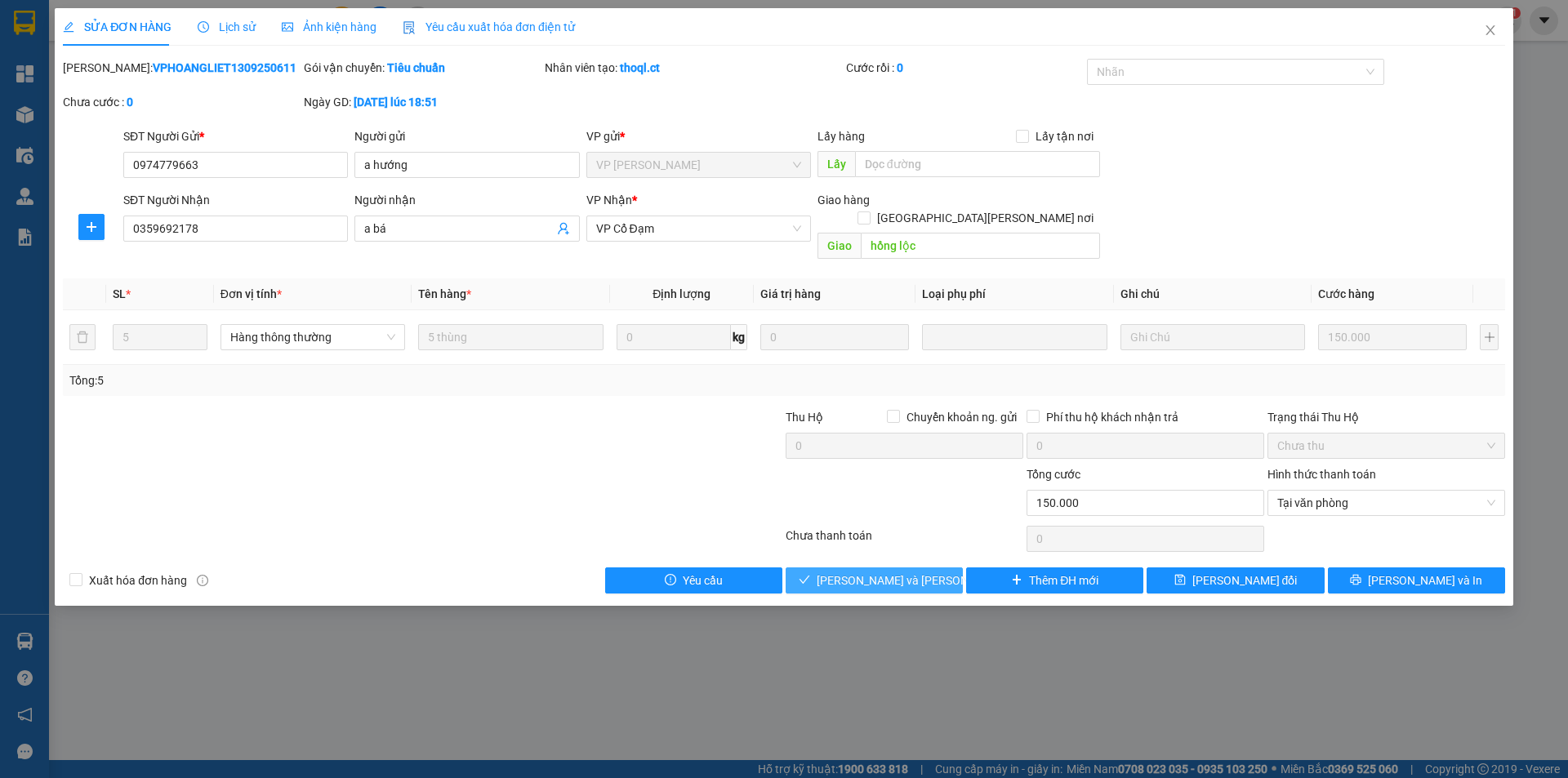
click at [874, 572] on span "[PERSON_NAME] và [PERSON_NAME] hàng" at bounding box center [927, 580] width 221 height 18
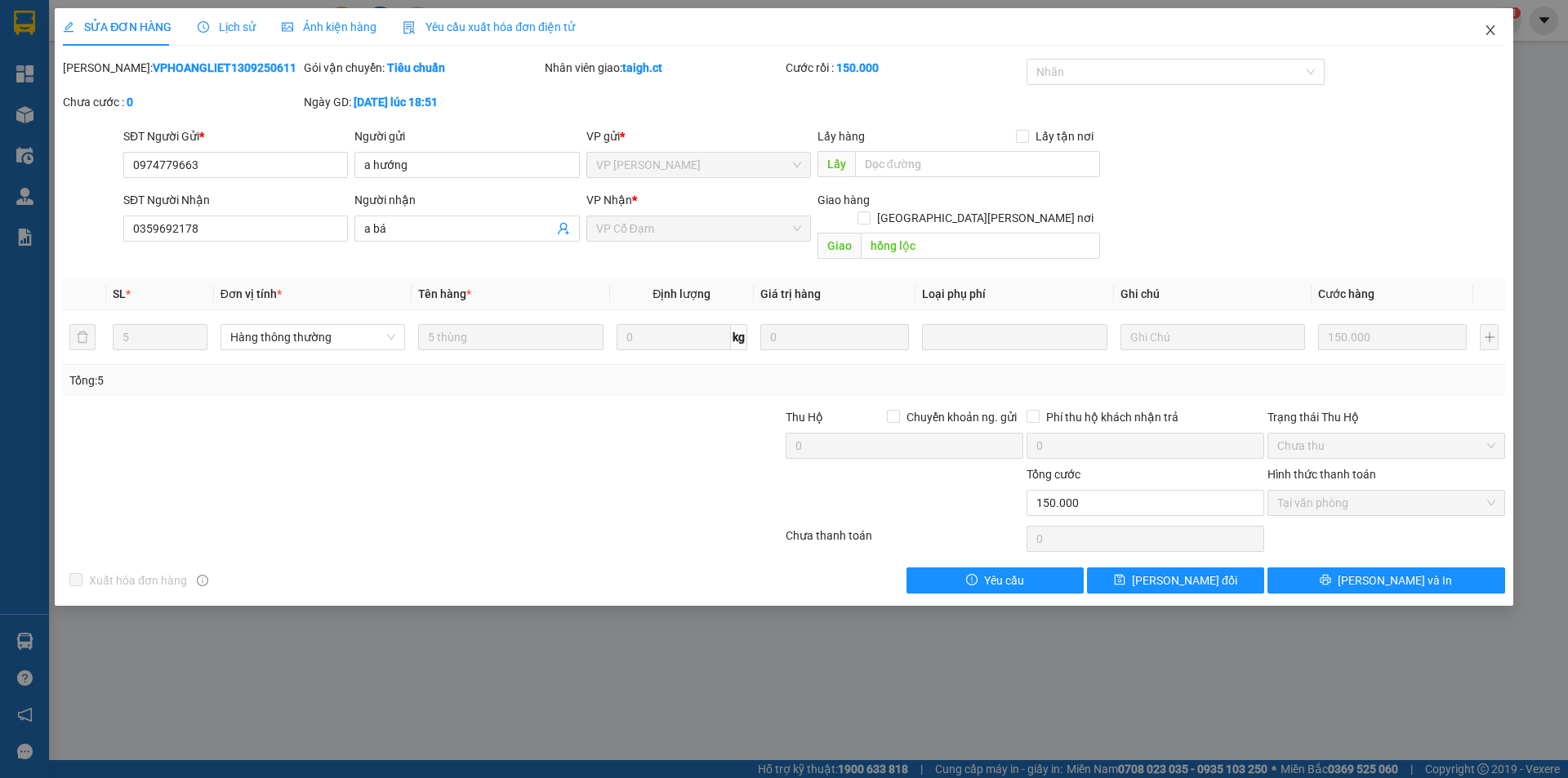
click at [1496, 31] on icon "close" at bounding box center [1489, 30] width 13 height 13
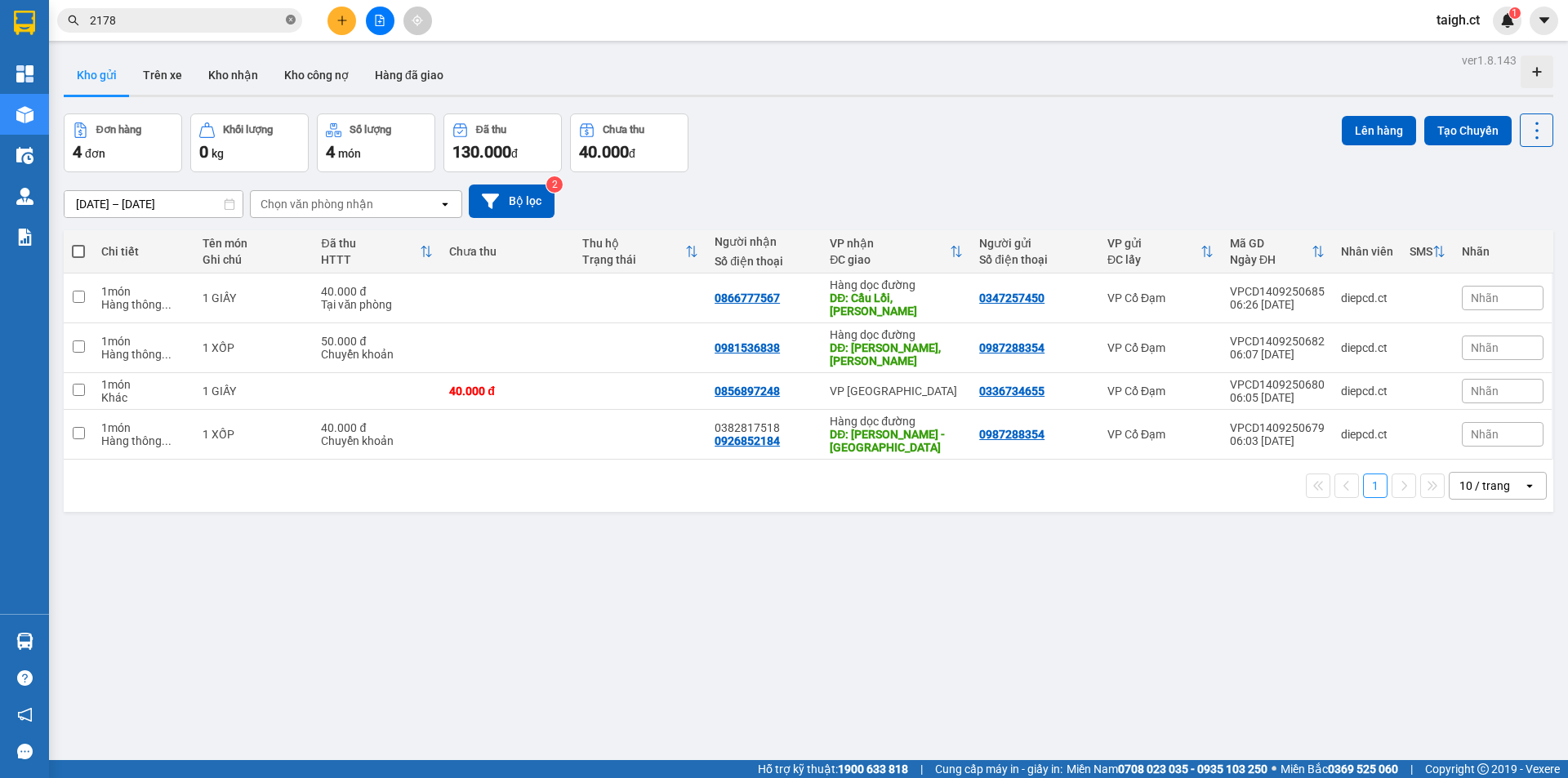
click at [289, 22] on icon "close-circle" at bounding box center [291, 19] width 10 height 10
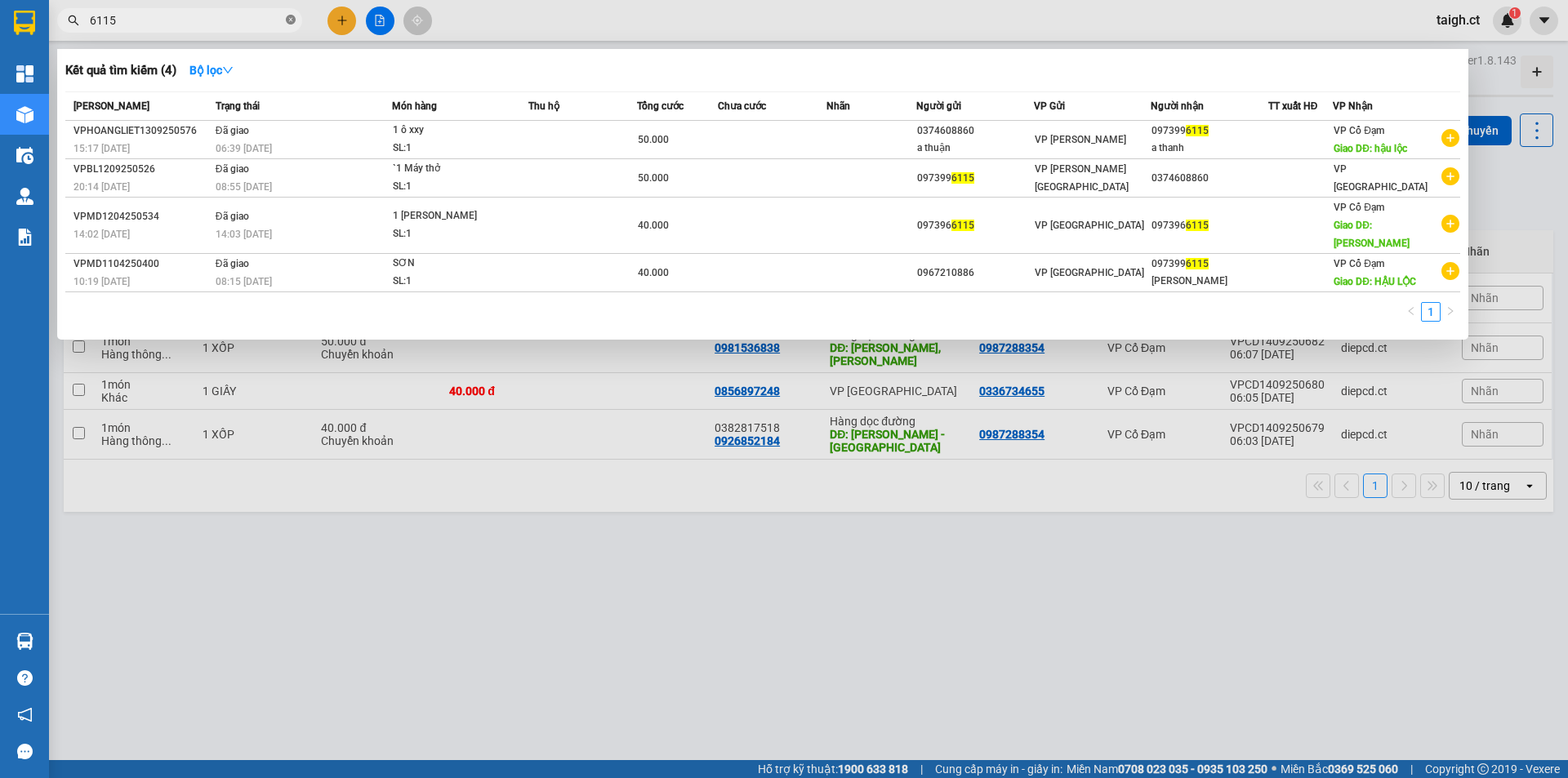
click at [291, 19] on icon "close-circle" at bounding box center [291, 19] width 10 height 10
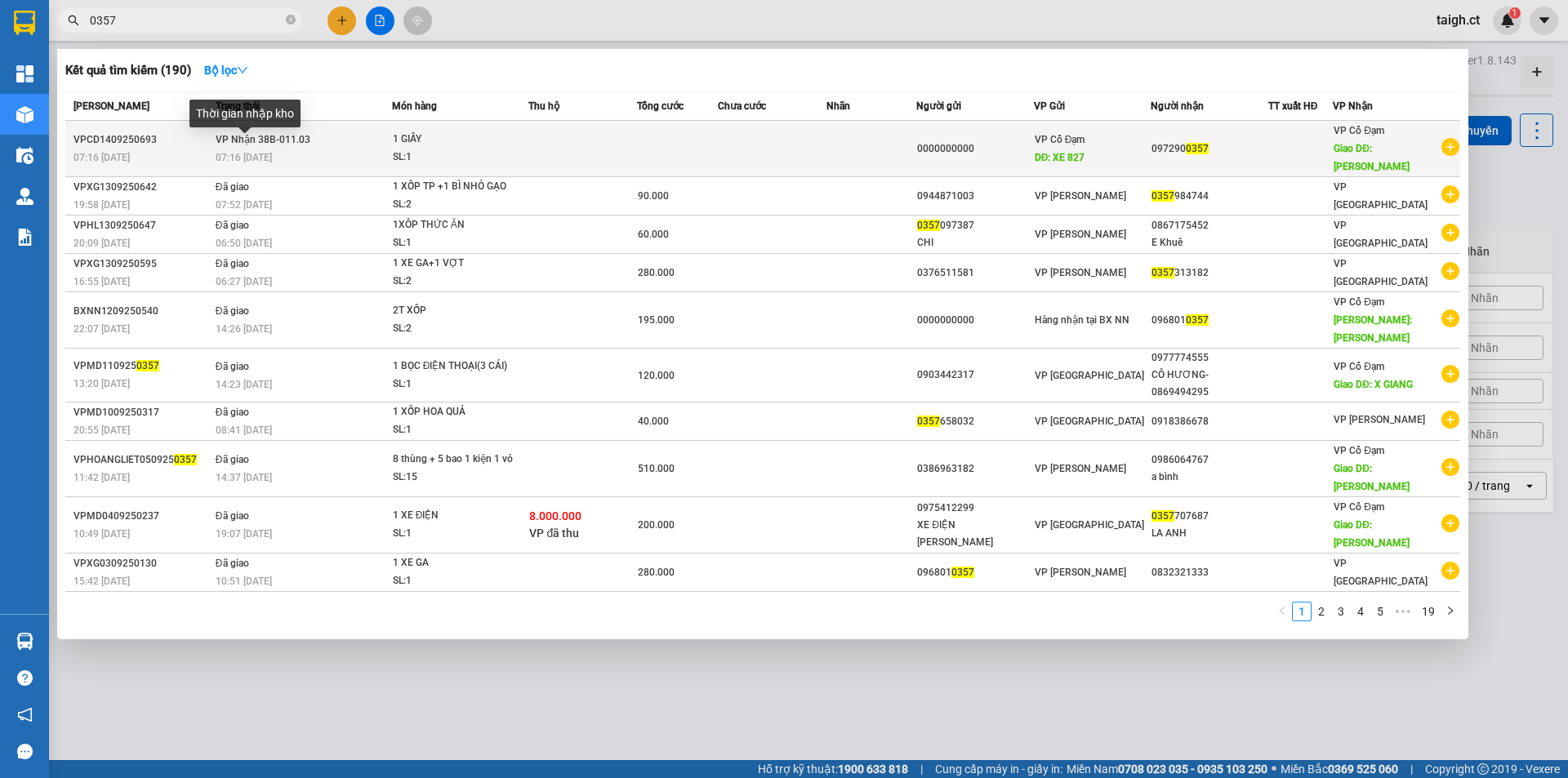
click at [265, 152] on span "07:16 [DATE]" at bounding box center [244, 158] width 57 height 12
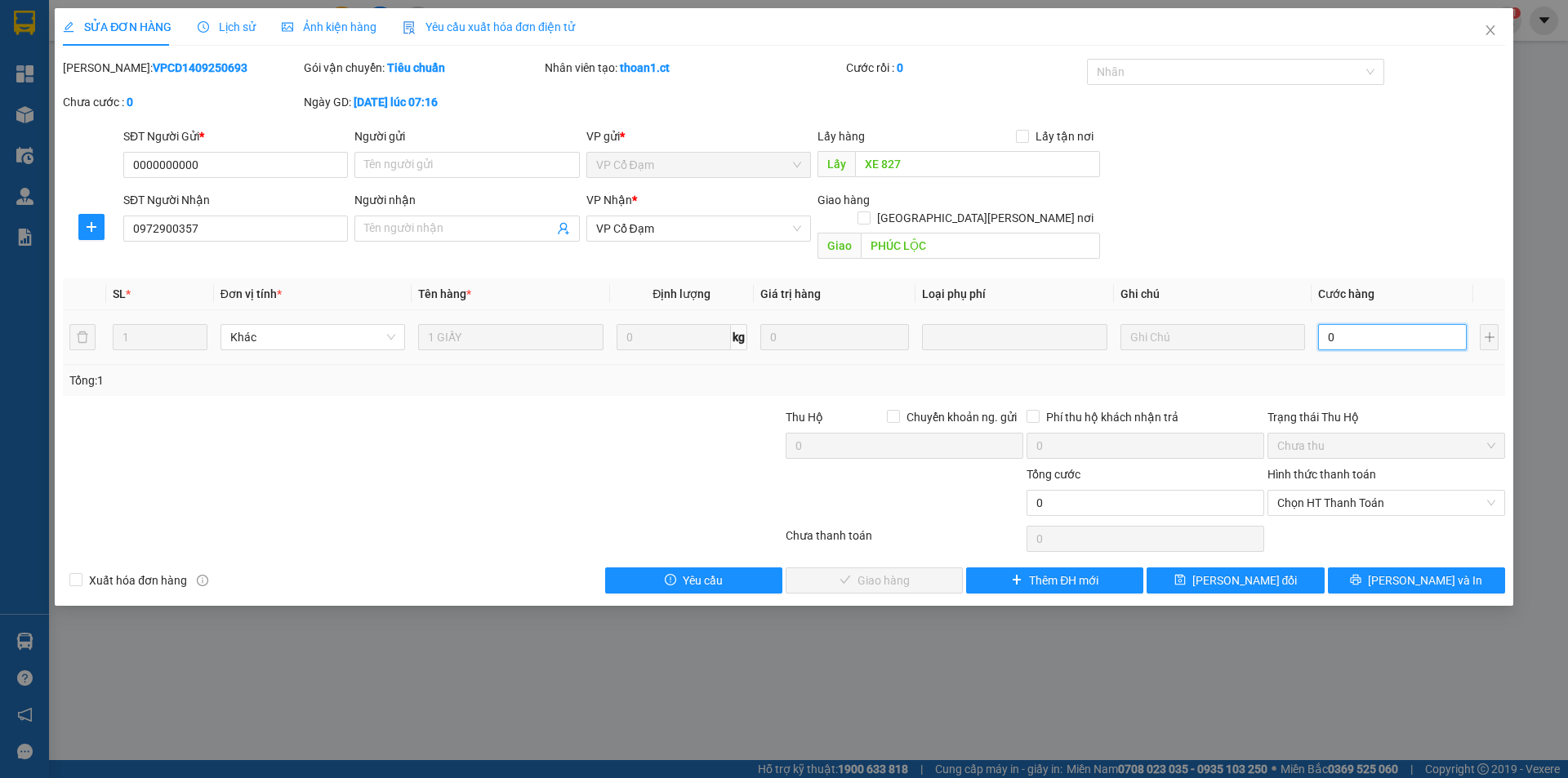
click at [1353, 324] on input "0" at bounding box center [1392, 337] width 149 height 26
click at [1320, 490] on span "Chọn HT Thanh Toán" at bounding box center [1386, 502] width 218 height 25
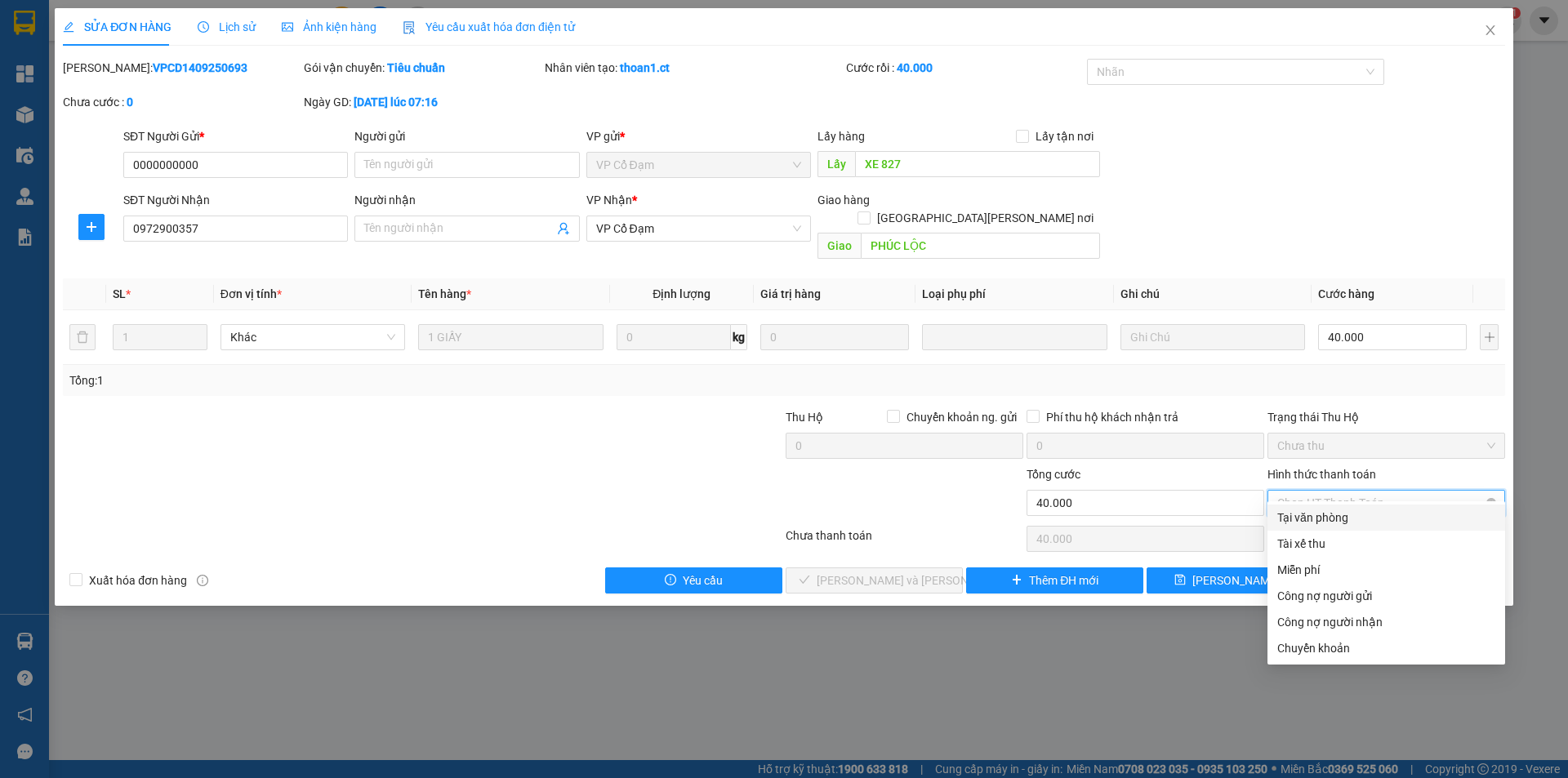
click at [1308, 514] on div "Tại văn phòng" at bounding box center [1386, 518] width 218 height 18
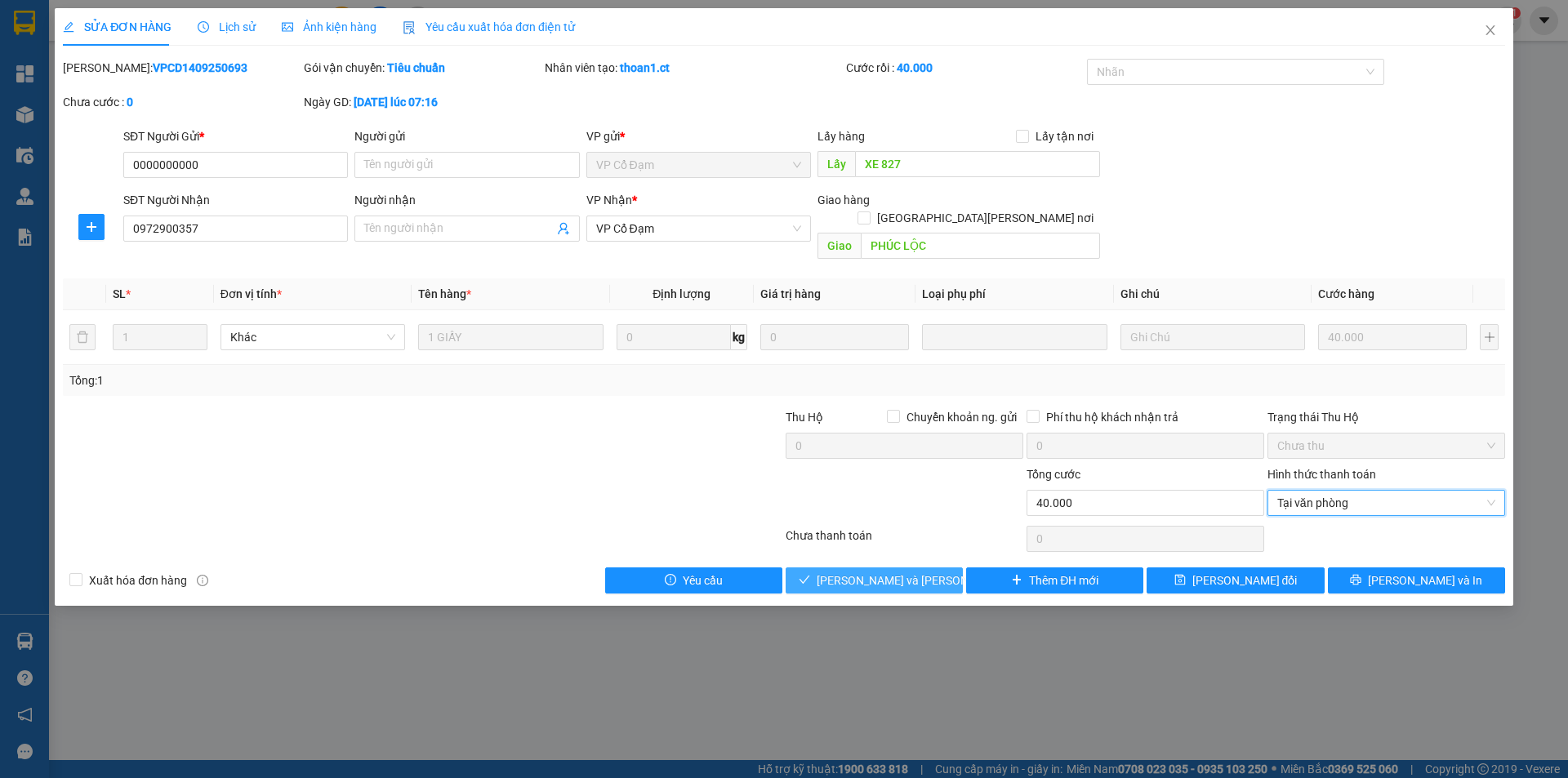
click at [929, 567] on button "[PERSON_NAME] và [PERSON_NAME] hàng" at bounding box center [874, 580] width 178 height 26
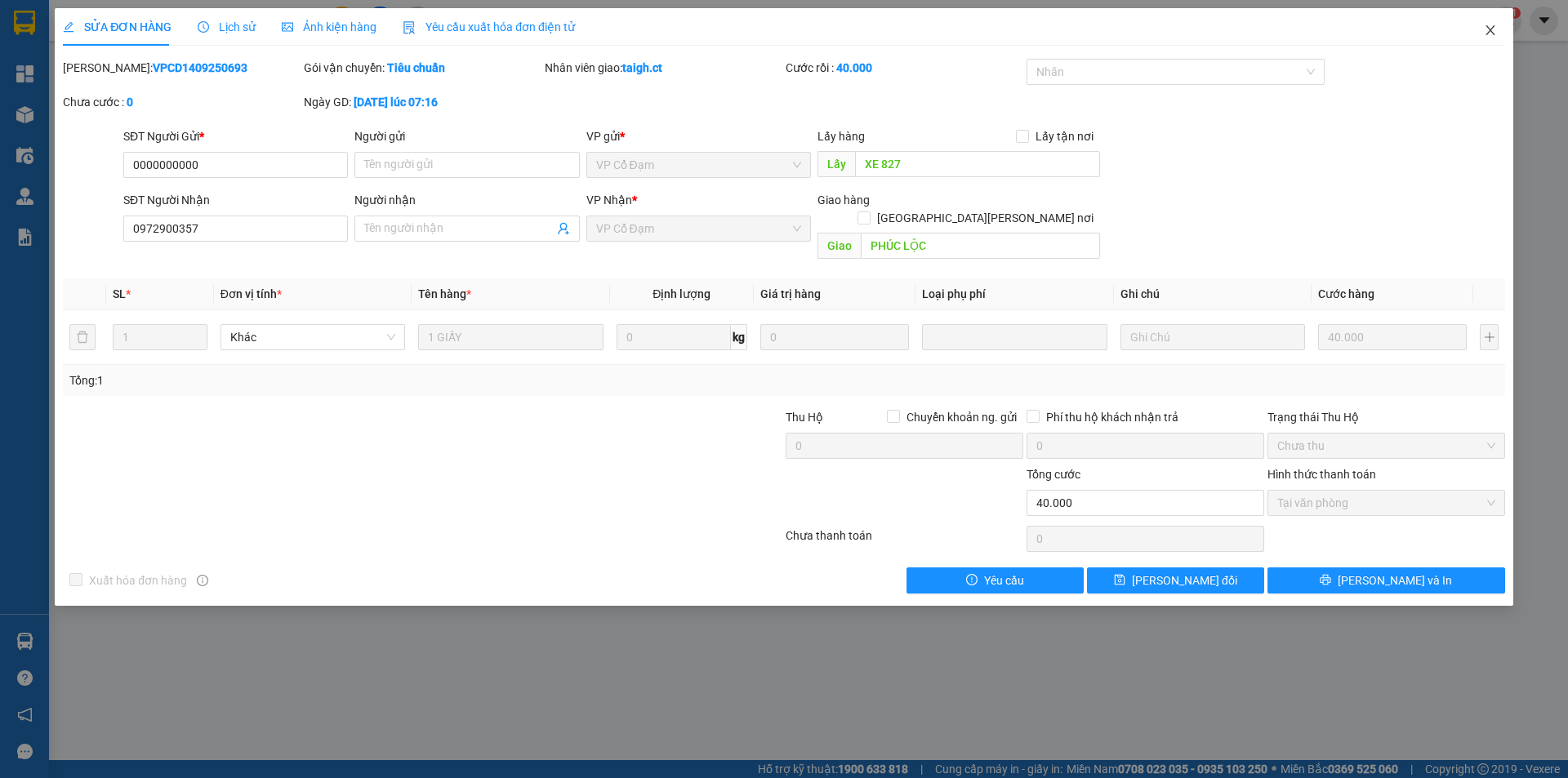
click at [1492, 29] on icon "close" at bounding box center [1489, 30] width 9 height 10
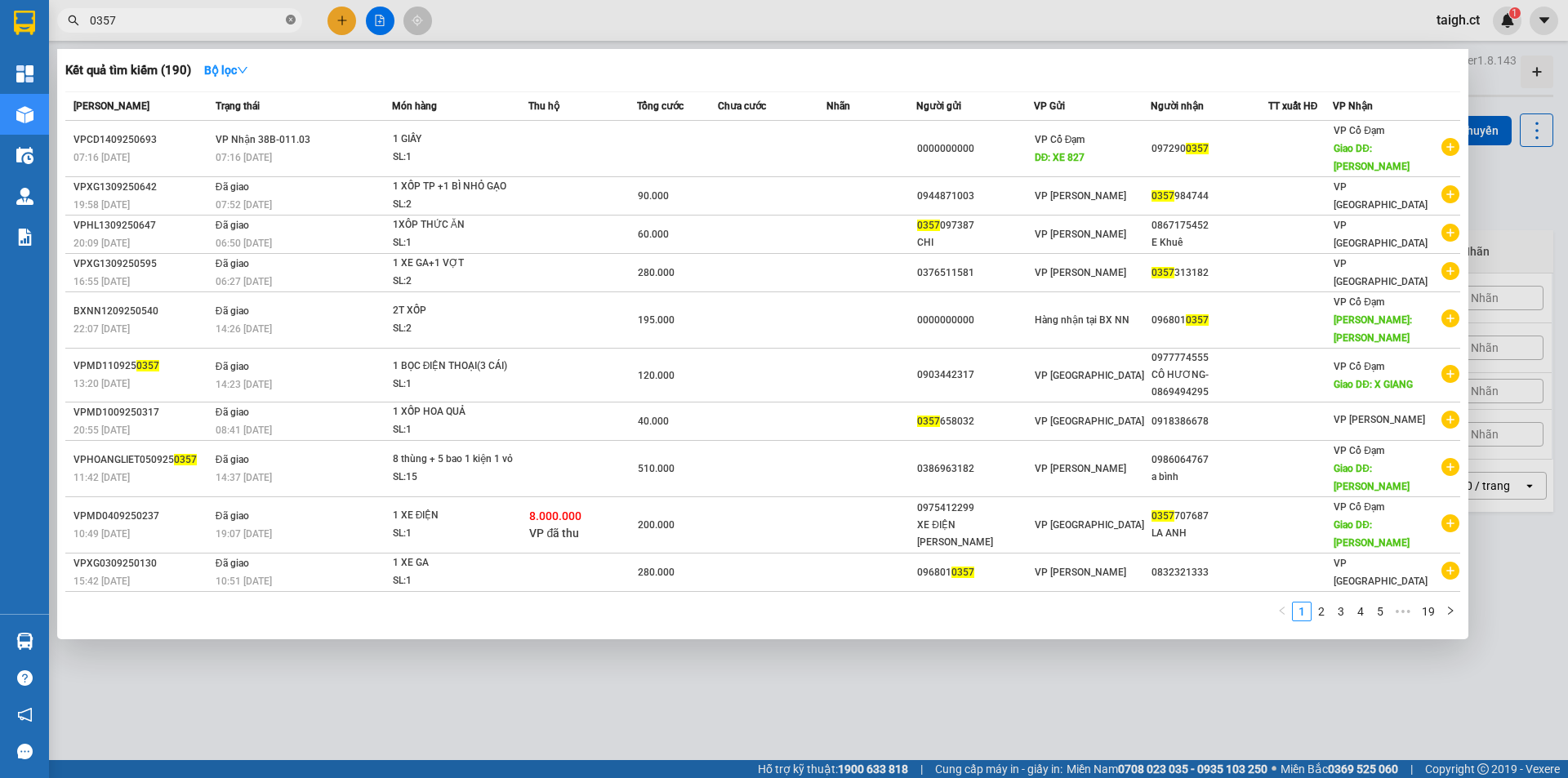
click at [291, 20] on icon "close-circle" at bounding box center [291, 19] width 10 height 10
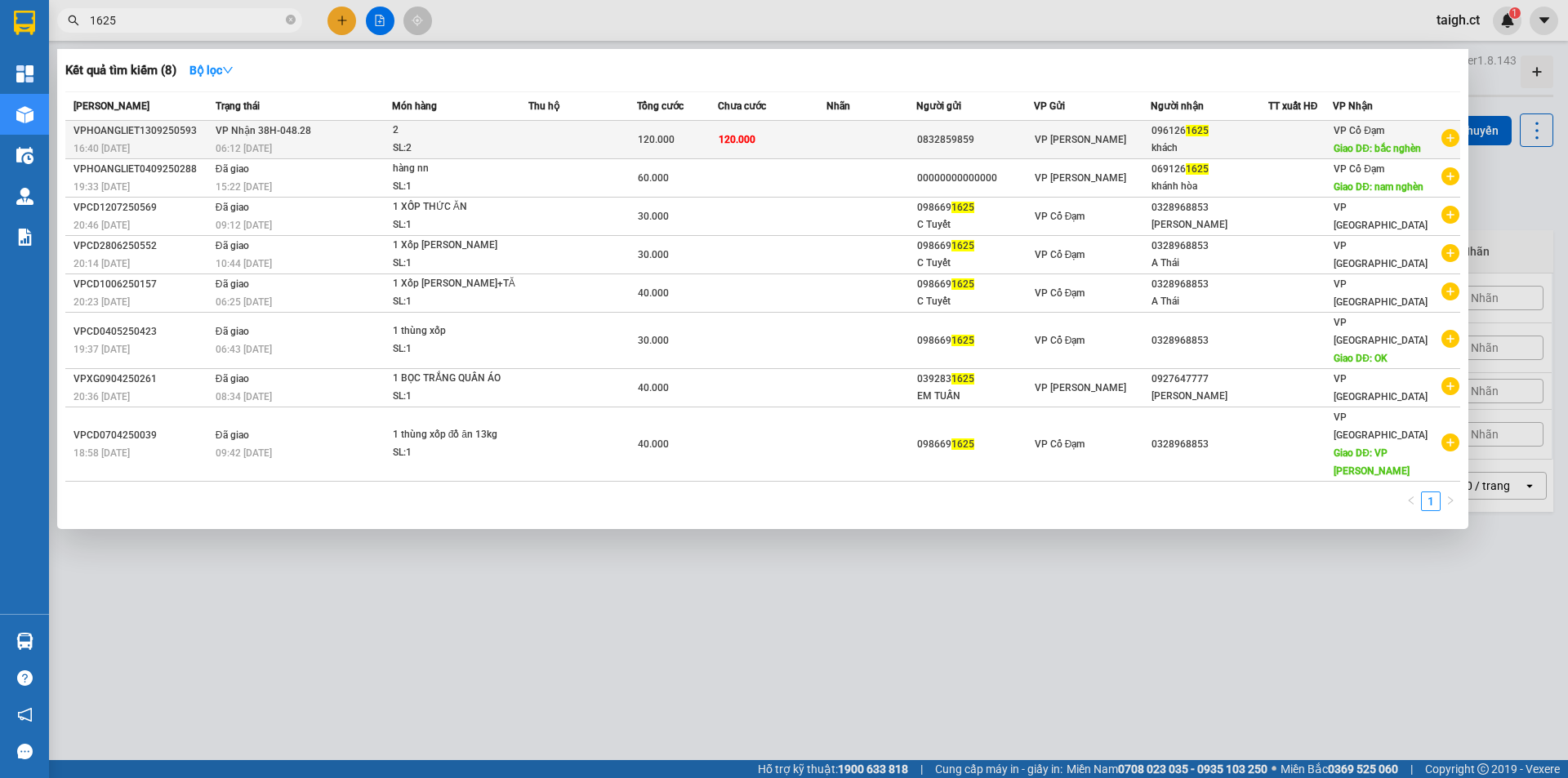
click at [274, 144] on div "06:12 [DATE]" at bounding box center [304, 148] width 176 height 18
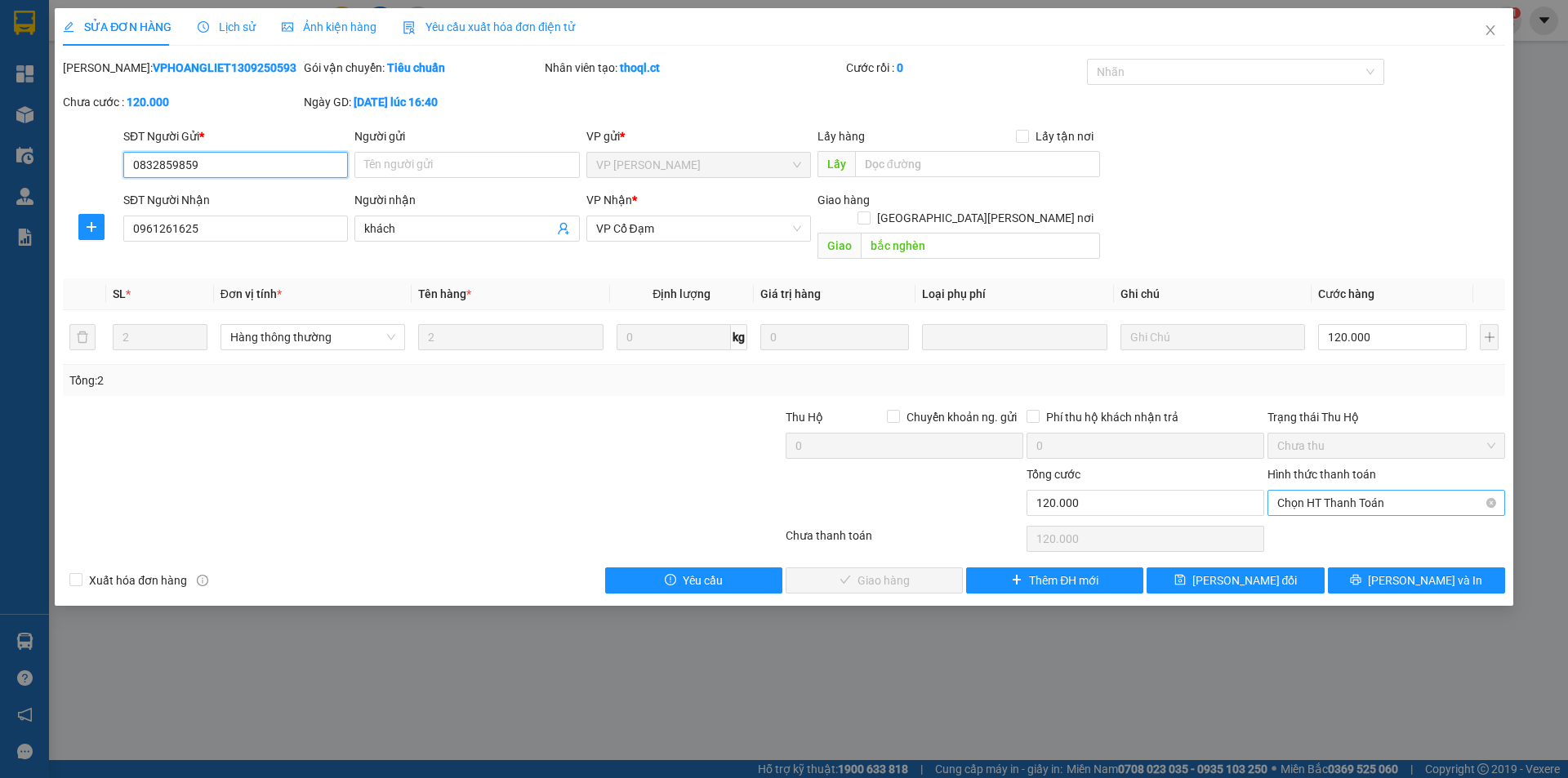
drag, startPoint x: 1338, startPoint y: 477, endPoint x: 1337, endPoint y: 496, distance: 19.0
click at [1337, 490] on span "Chọn HT Thanh Toán" at bounding box center [1386, 502] width 218 height 25
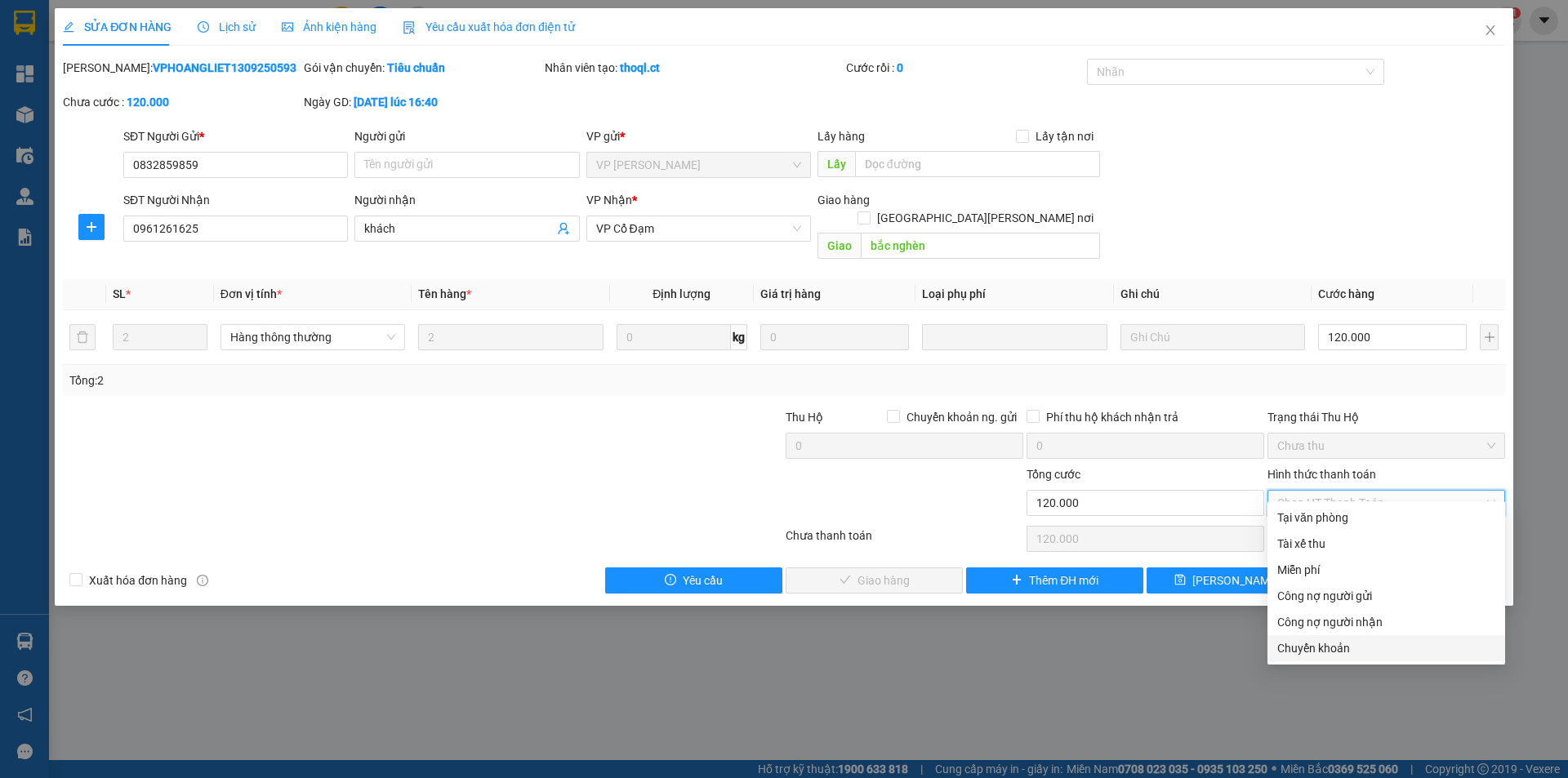
click at [1297, 641] on div "Chuyển khoản" at bounding box center [1386, 648] width 218 height 18
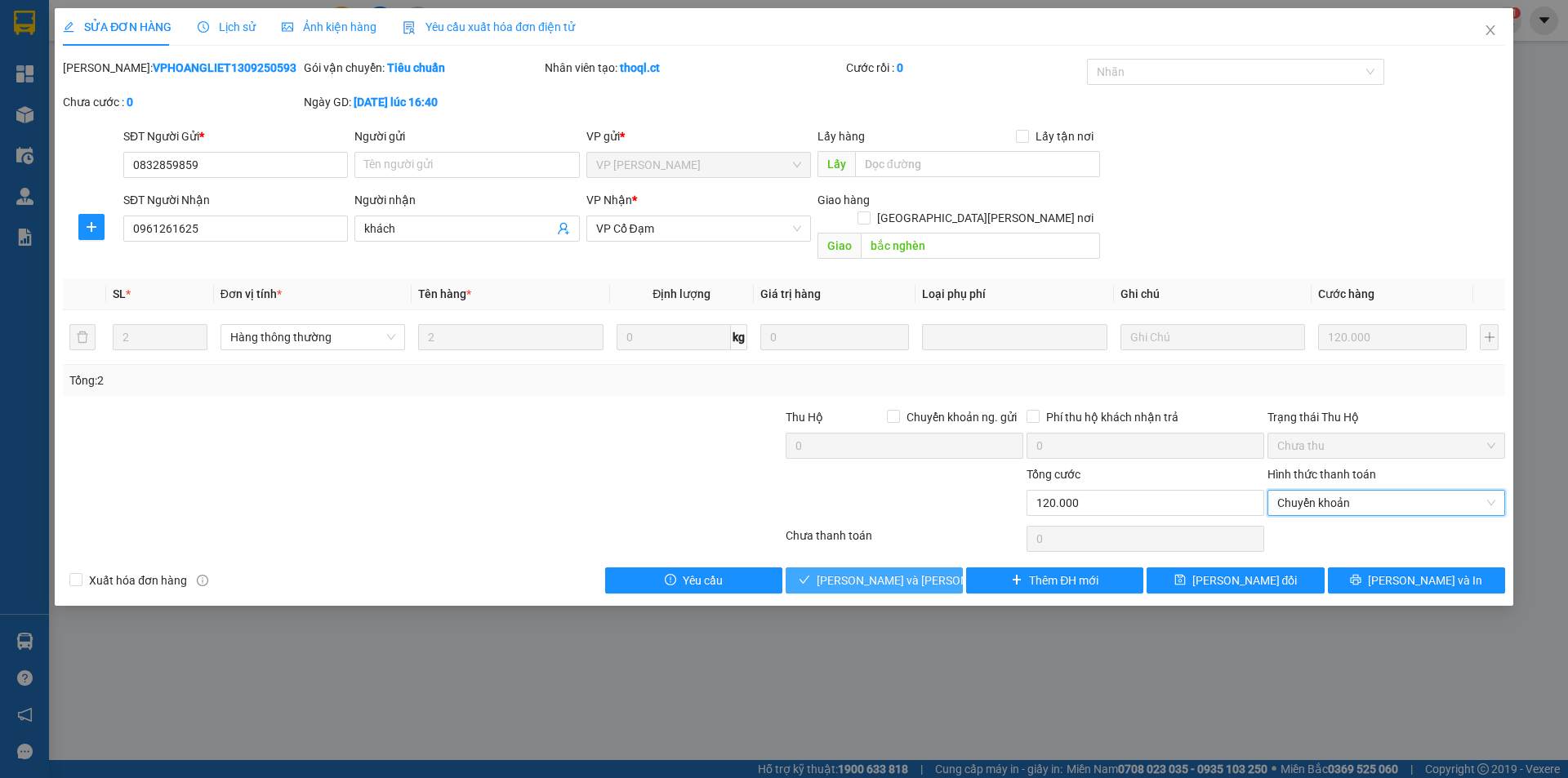
click at [877, 572] on span "[PERSON_NAME] và [PERSON_NAME] hàng" at bounding box center [927, 580] width 221 height 18
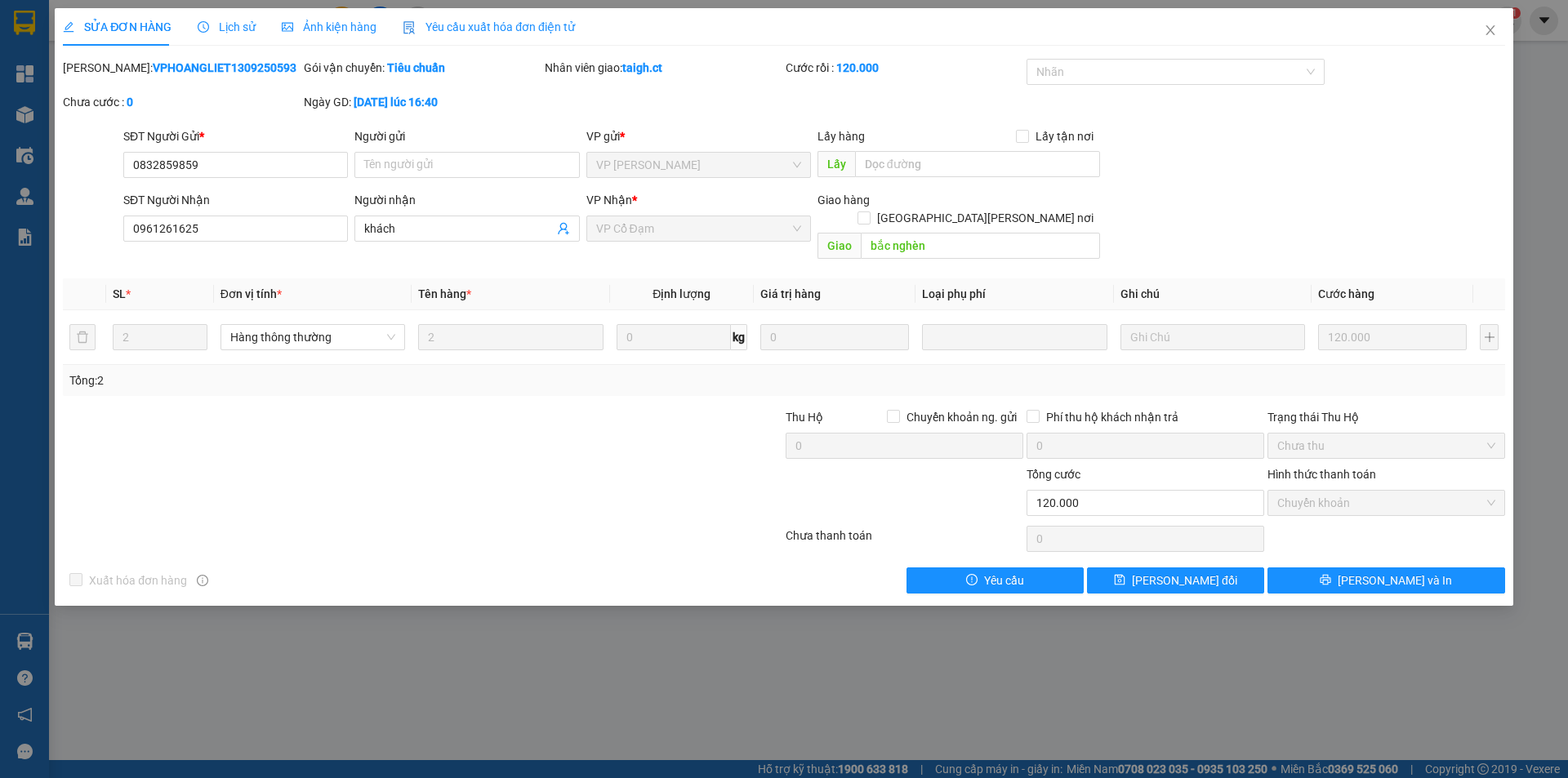
drag, startPoint x: 260, startPoint y: 719, endPoint x: 254, endPoint y: 775, distance: 56.3
